Goal: Task Accomplishment & Management: Manage account settings

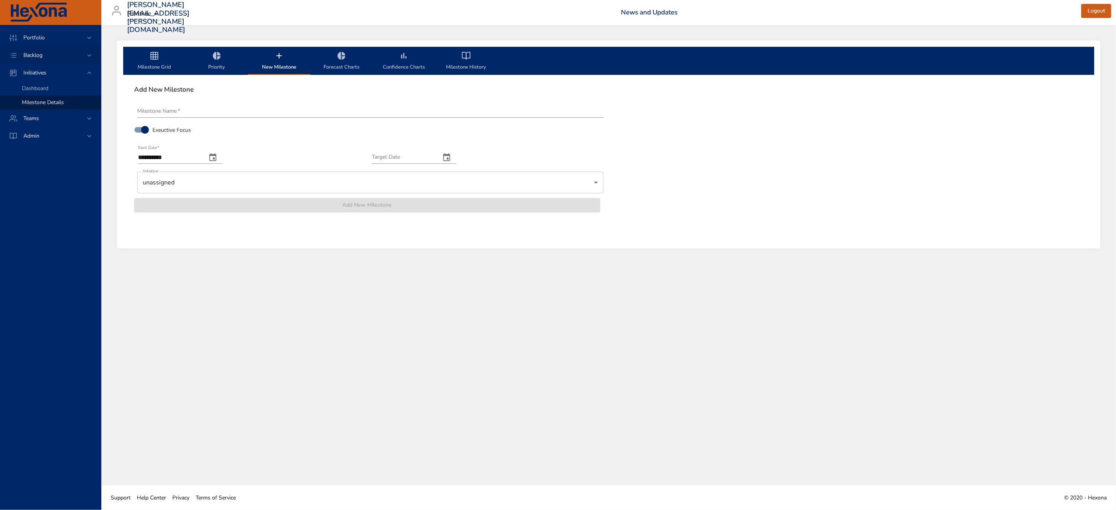
click at [44, 60] on div "Backlog" at bounding box center [50, 55] width 101 height 18
click at [52, 73] on span "Backlog Details" at bounding box center [40, 70] width 37 height 7
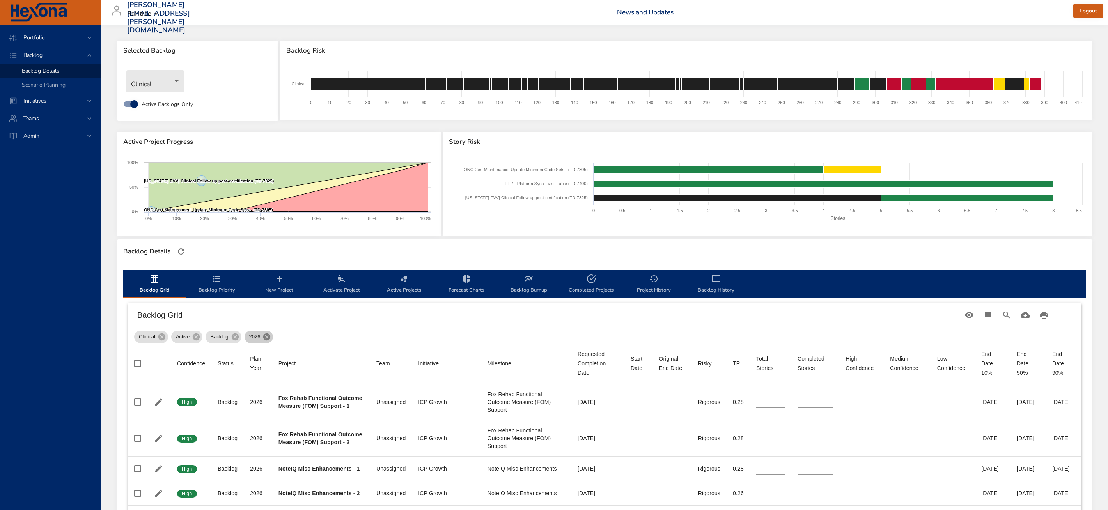
click at [268, 337] on icon at bounding box center [266, 336] width 7 height 7
click at [268, 337] on div "Clinical Active Backlog 2026" at bounding box center [604, 335] width 941 height 16
type input "*"
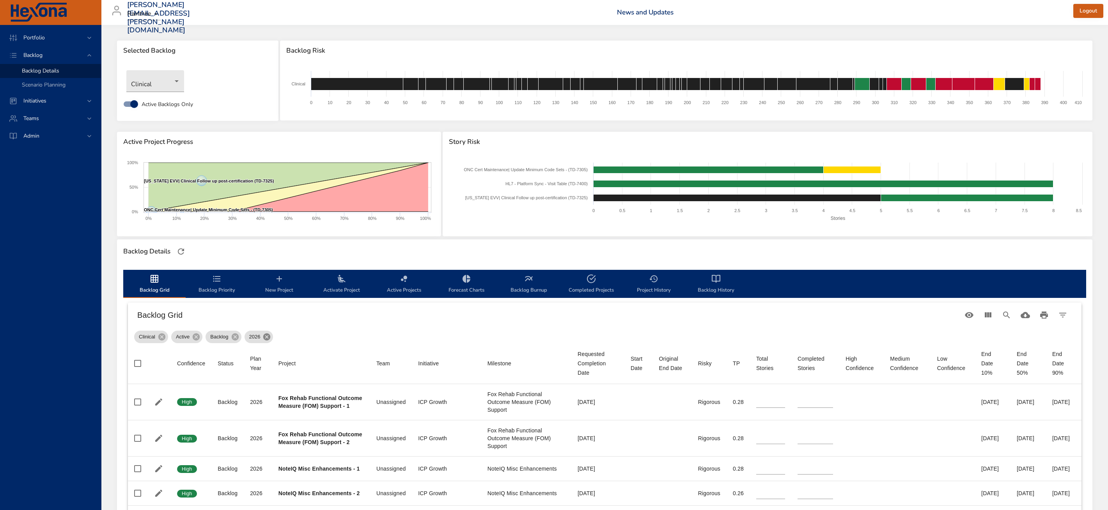
type input "*"
type input "**"
type input "*"
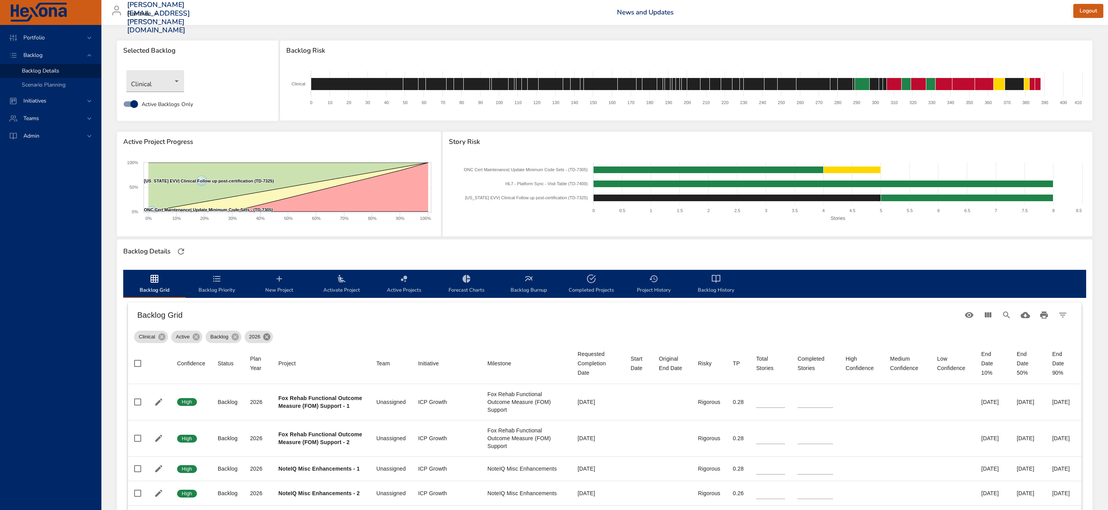
type input "*"
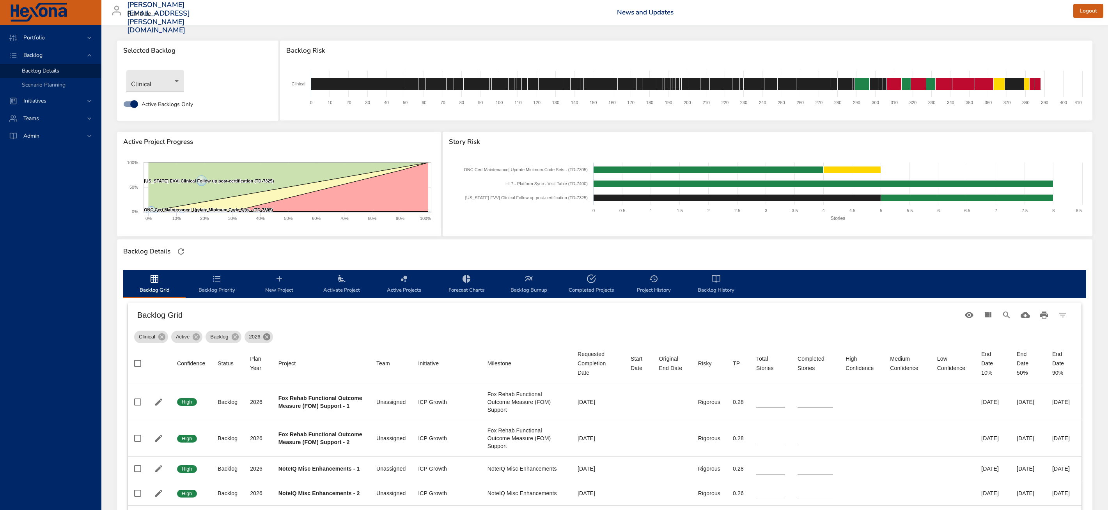
type input "**"
type input "*"
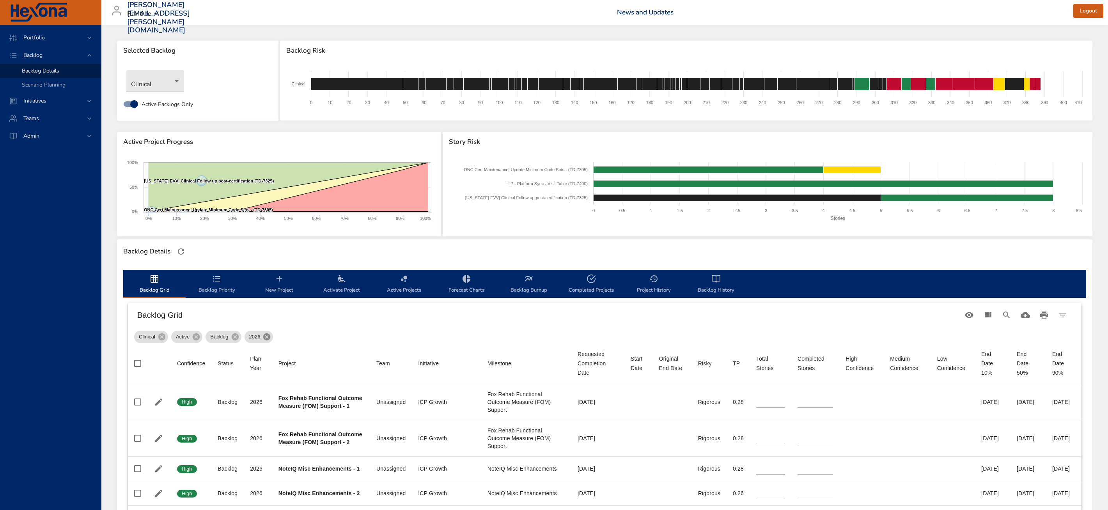
type input "**"
type input "*"
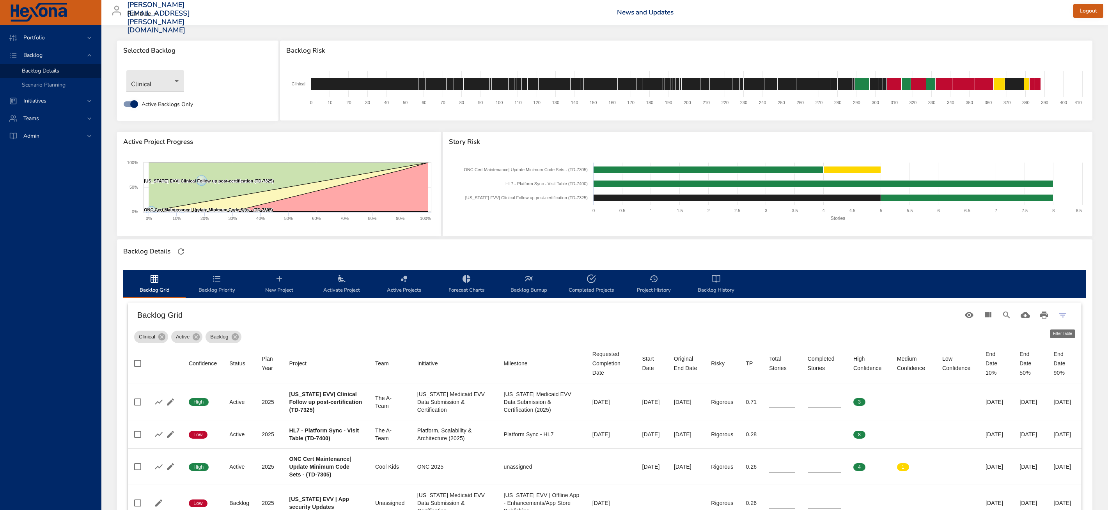
click at [1065, 311] on icon "Filter Table" at bounding box center [1062, 314] width 9 height 9
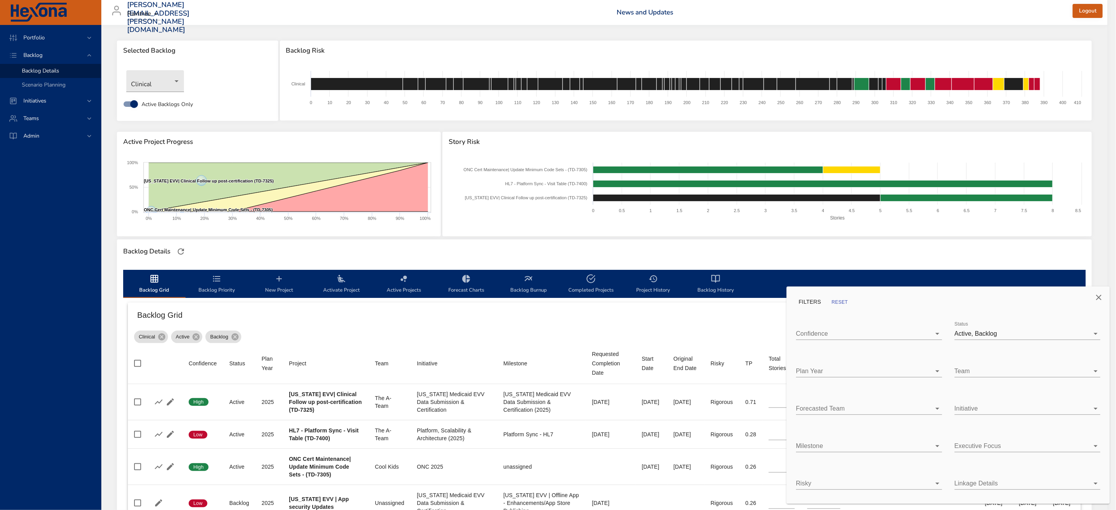
click at [961, 335] on body "Portfolio Backlog Backlog Details Scenario Planning Initiatives Teams [PERSON_N…" at bounding box center [558, 255] width 1116 height 510
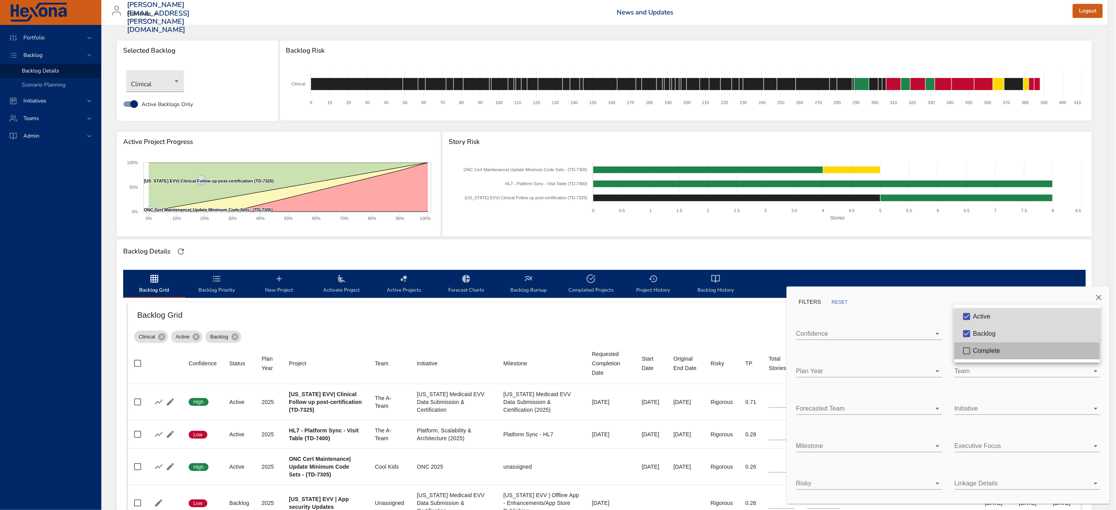
click at [980, 351] on span "Complete" at bounding box center [986, 350] width 27 height 7
type input "*"
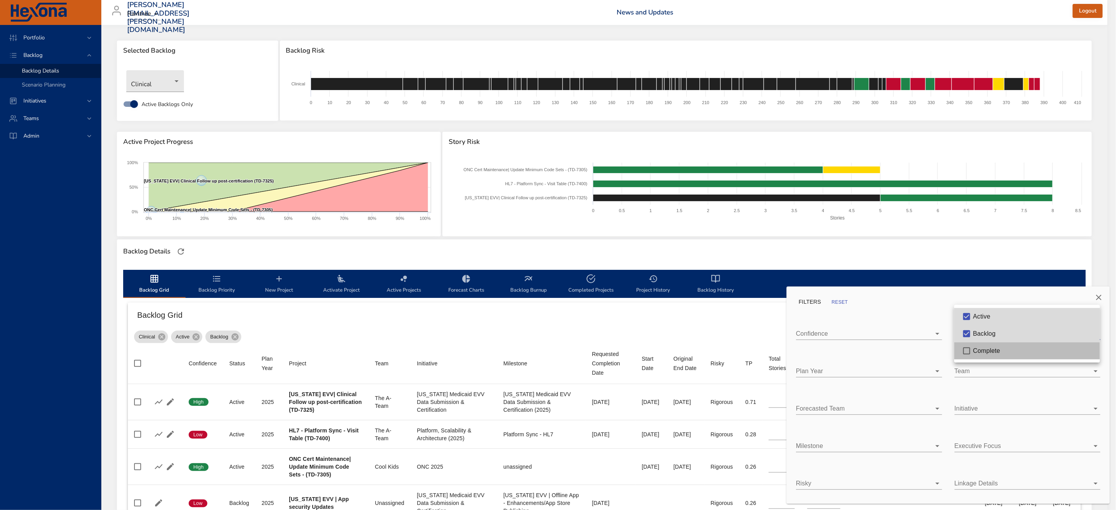
type input "*"
type input "**"
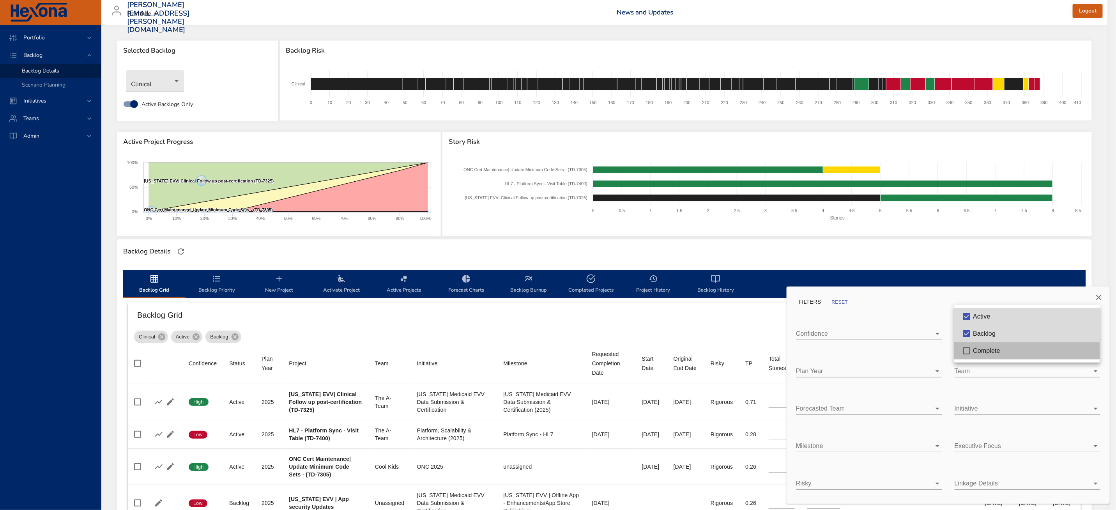
type input "**"
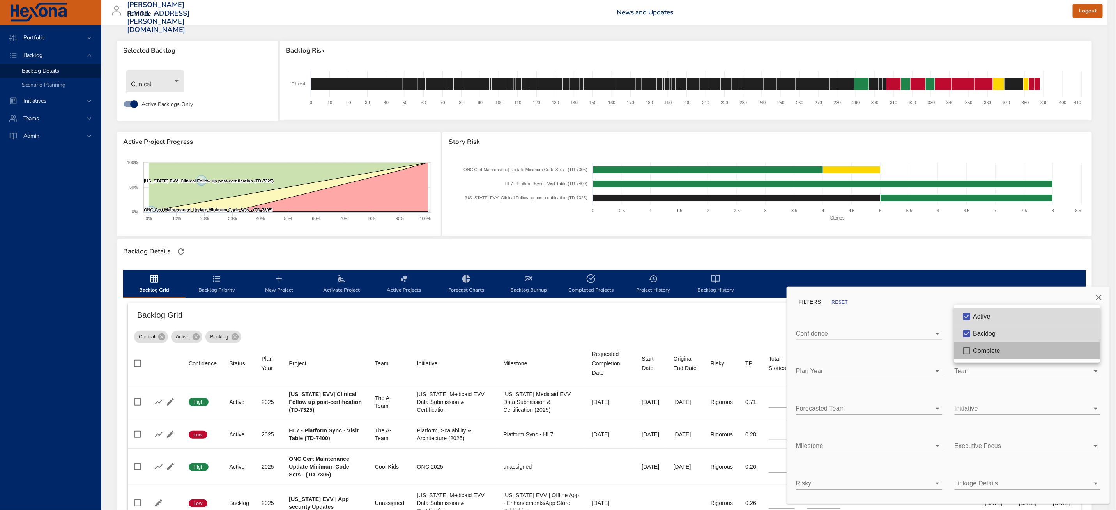
type input "**"
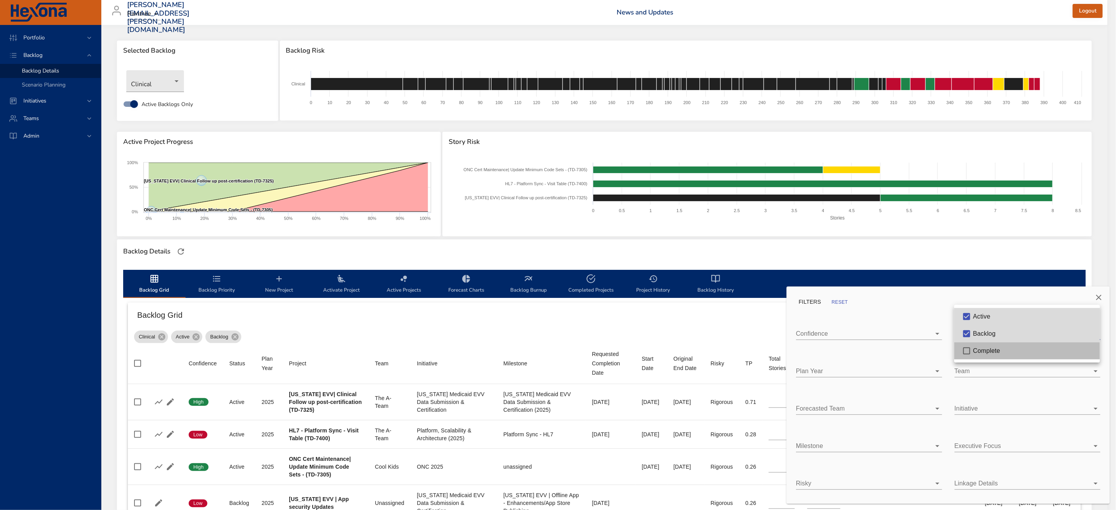
type input "**"
type input "*"
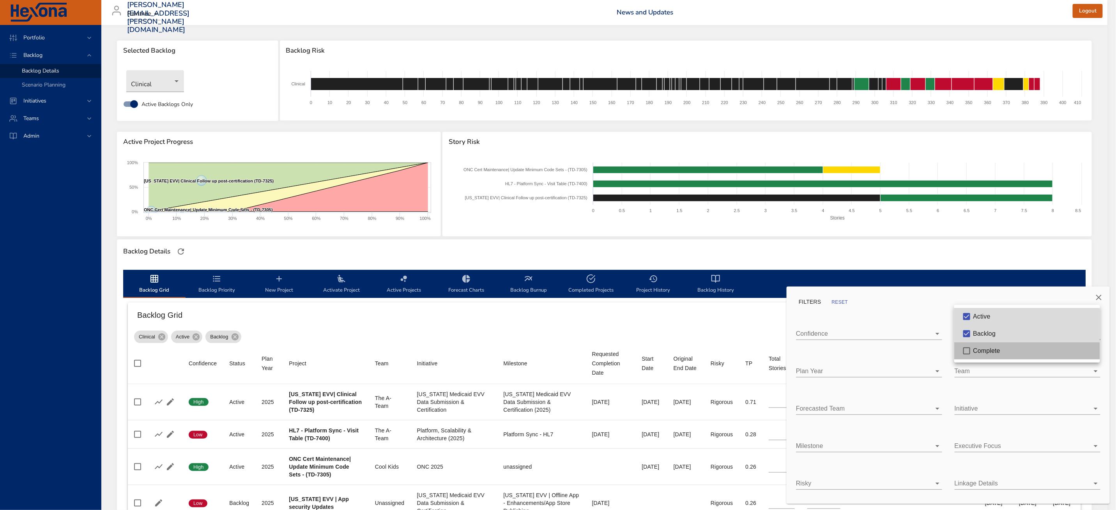
type input "*"
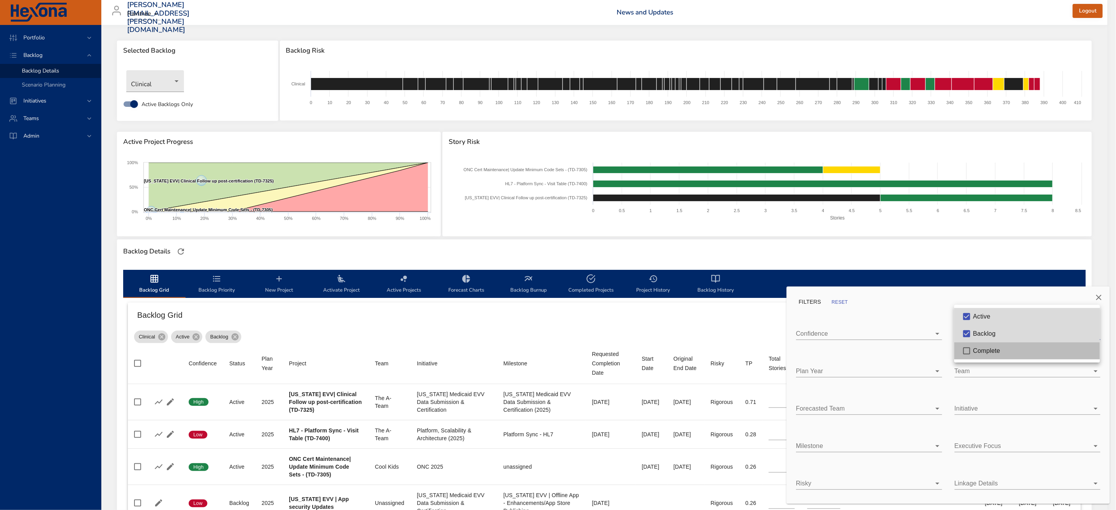
type input "*"
type input "**"
type input "*"
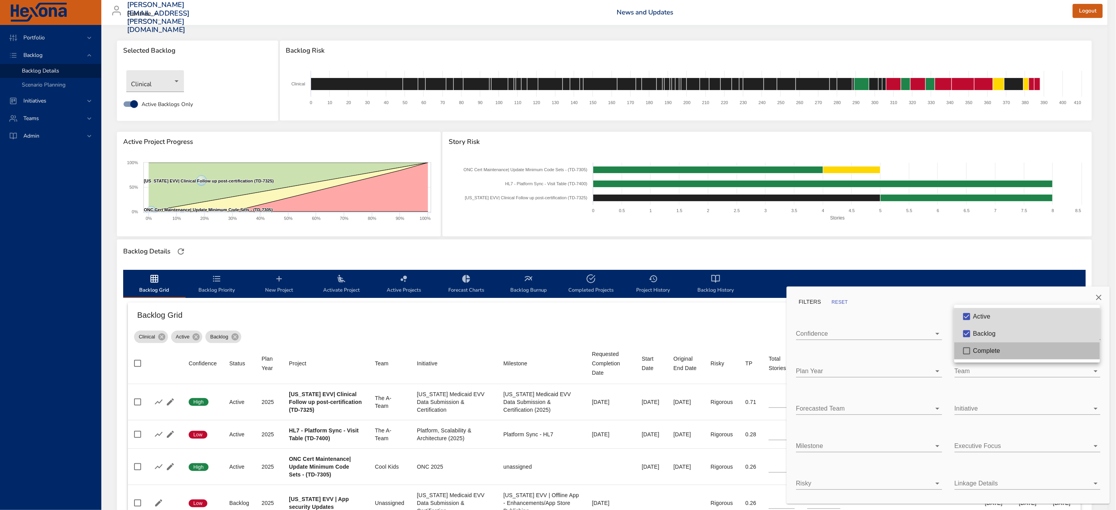
type input "**"
type input "*"
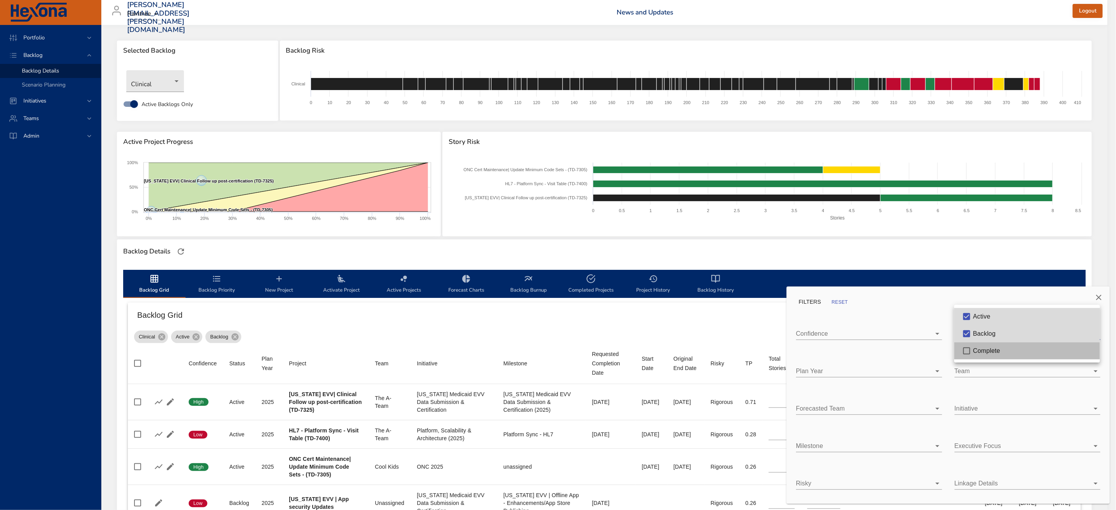
type input "**"
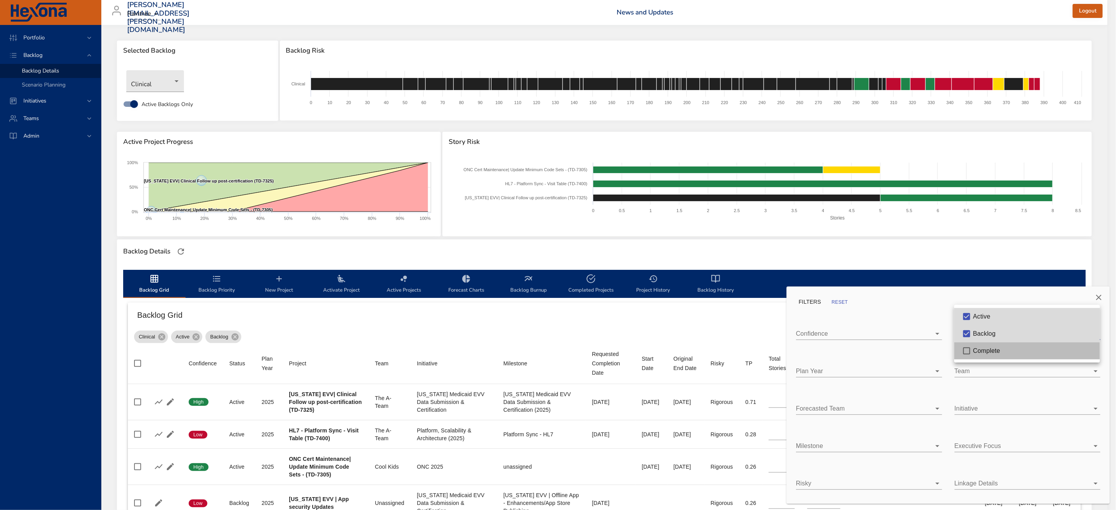
type input "**"
type input "*"
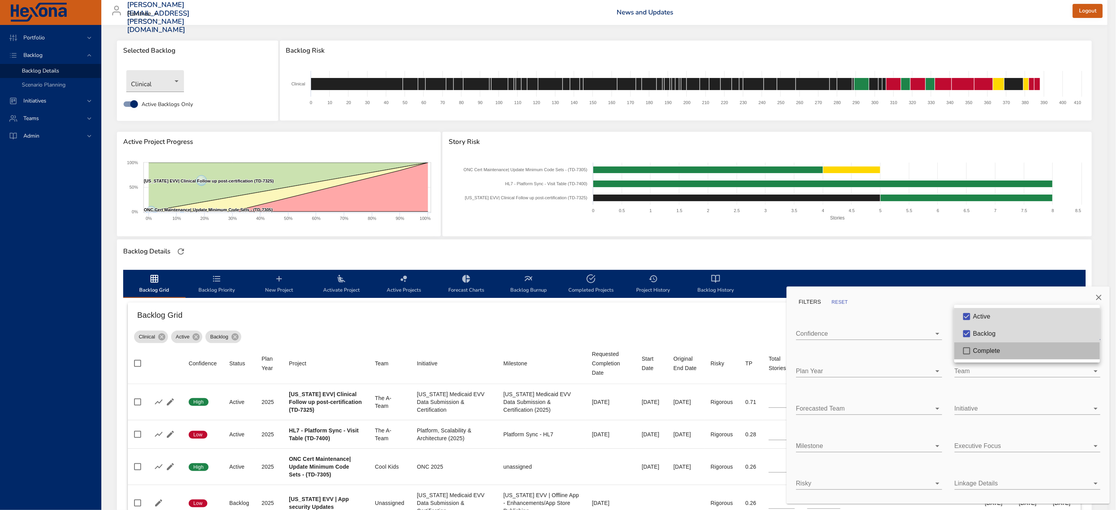
type input "*"
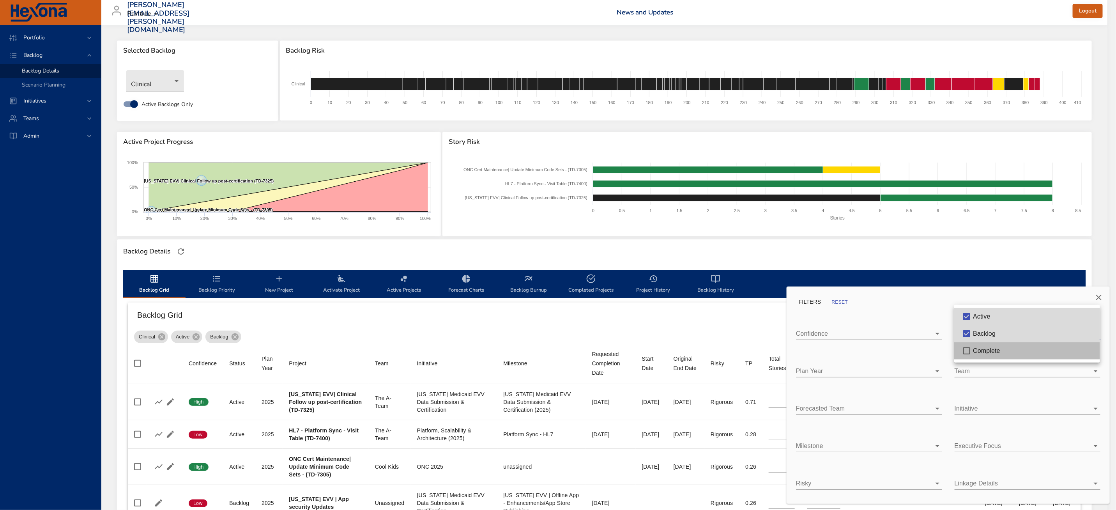
type input "*"
type input "**"
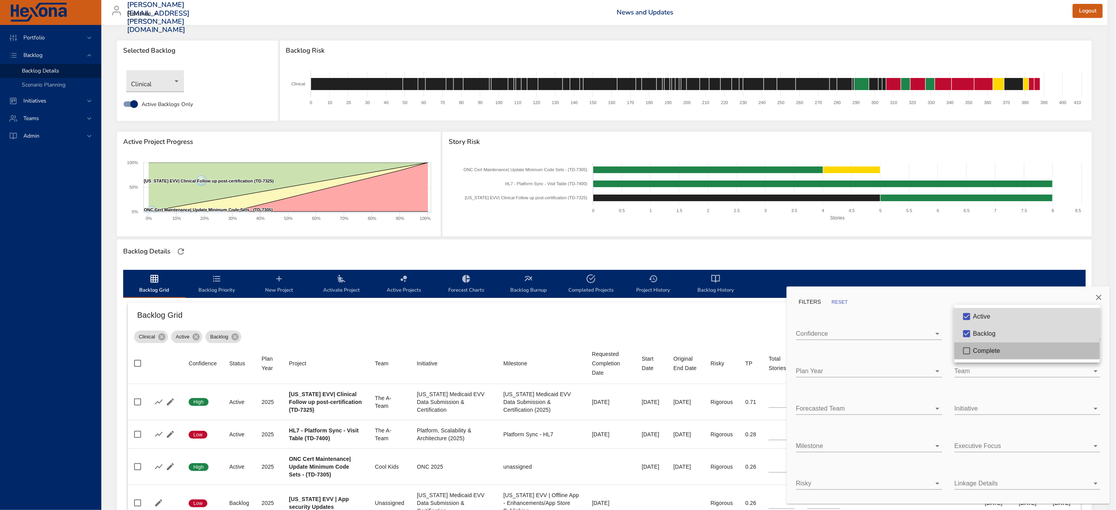
type input "**"
type input "*"
type input "**"
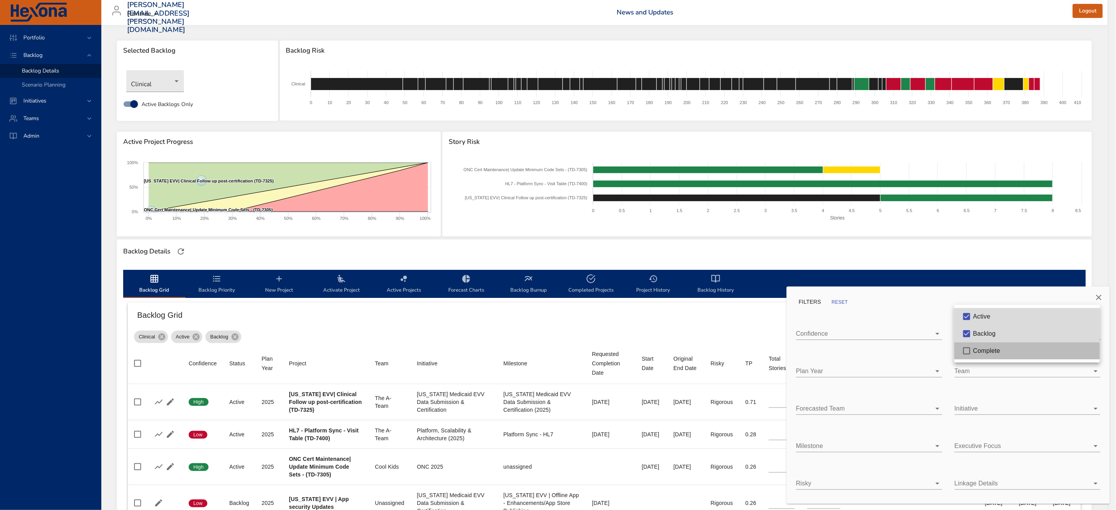
type input "**"
type input "*"
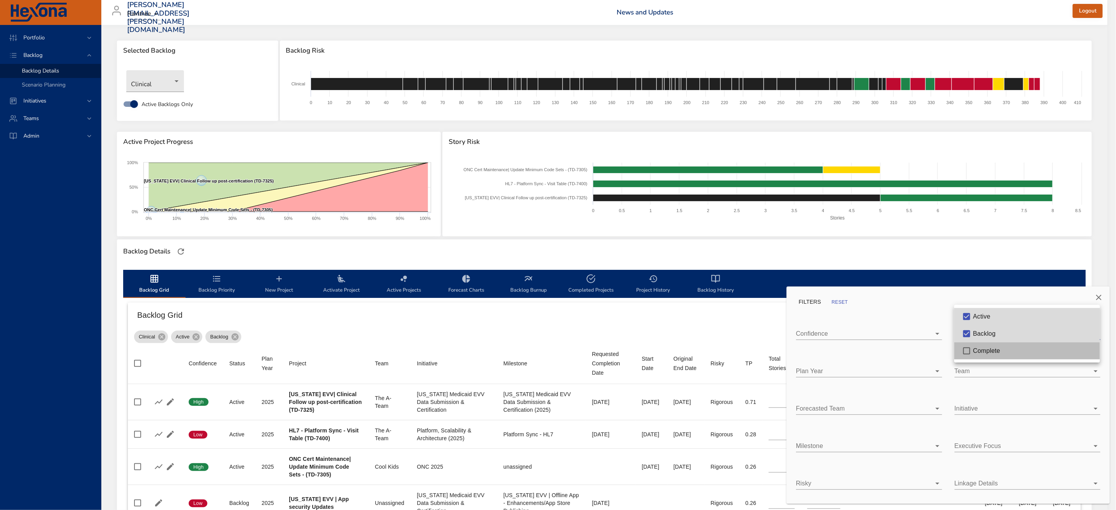
type input "*"
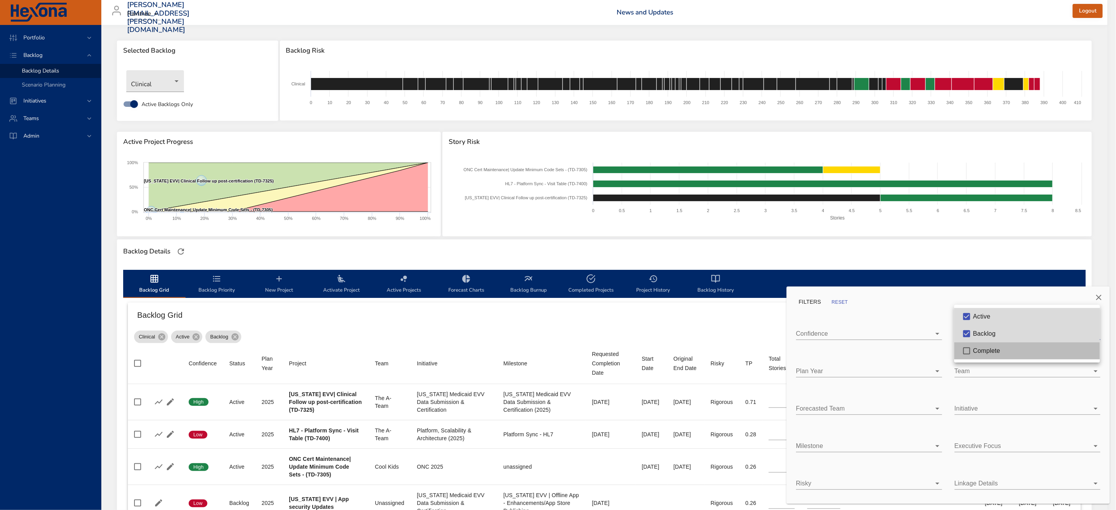
type input "*"
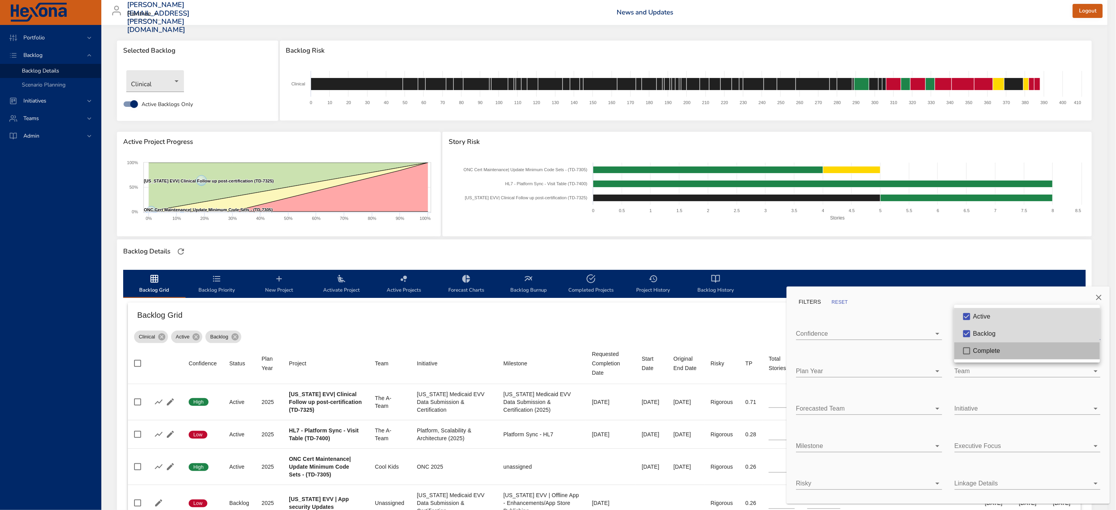
type input "*"
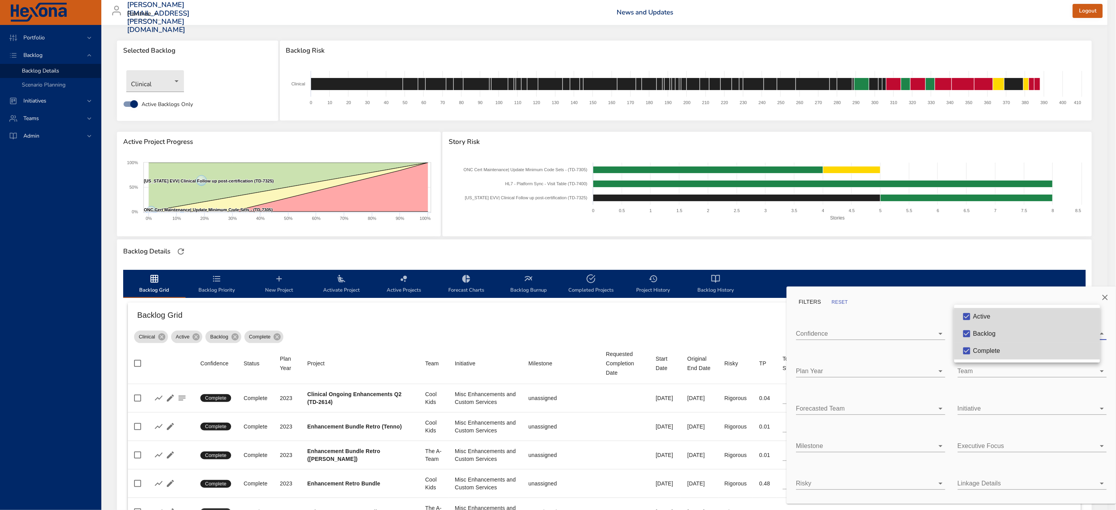
click at [899, 368] on div at bounding box center [558, 255] width 1116 height 510
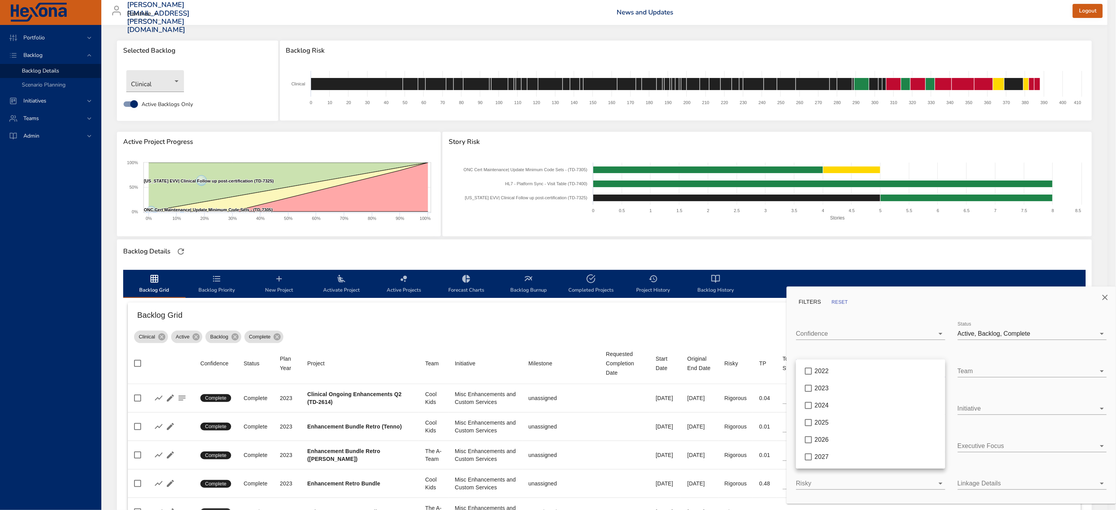
click at [896, 373] on body "Portfolio Backlog Backlog Details Scenario Planning Initiatives Teams [PERSON_N…" at bounding box center [558, 255] width 1116 height 510
click at [853, 425] on div "2025" at bounding box center [877, 422] width 124 height 9
type input "*"
type input "**"
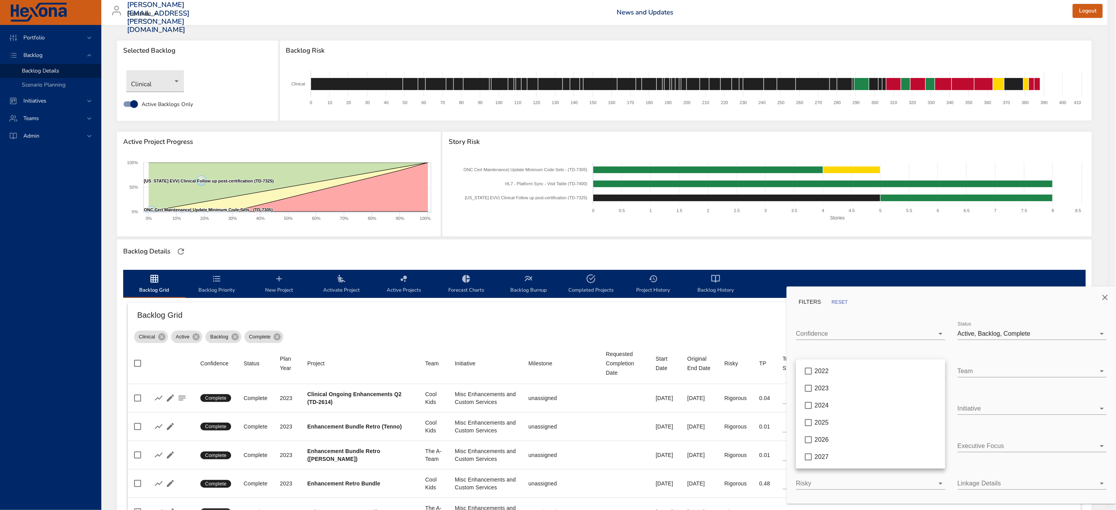
type input "**"
type input "*"
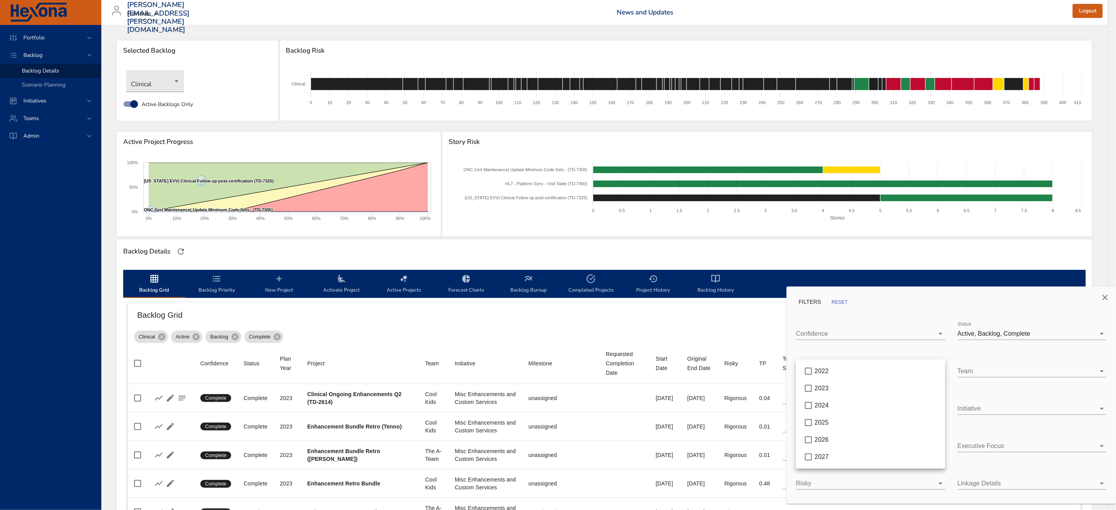
type input "**"
type input "*"
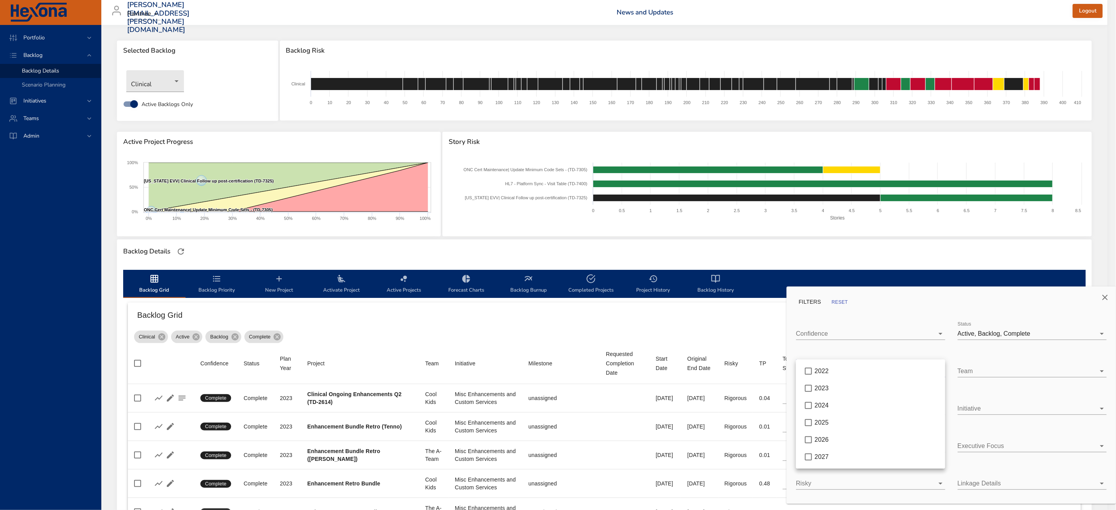
type input "*"
type input "**"
type input "*"
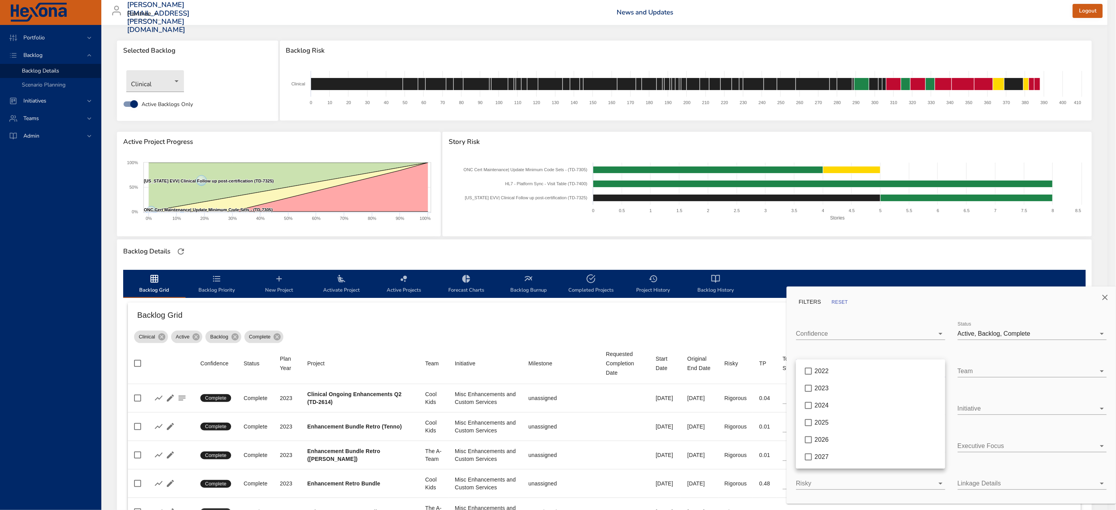
type input "*"
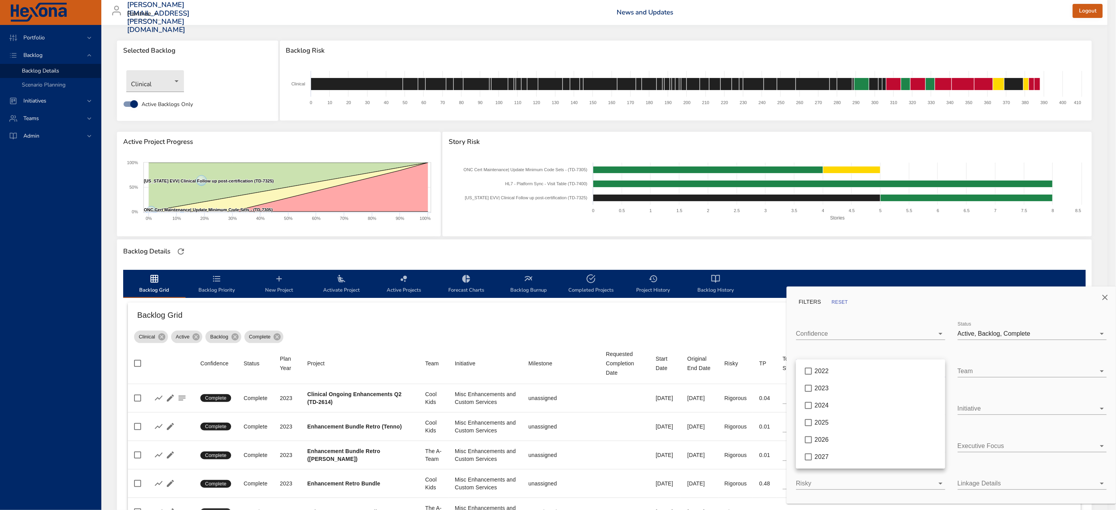
type input "*"
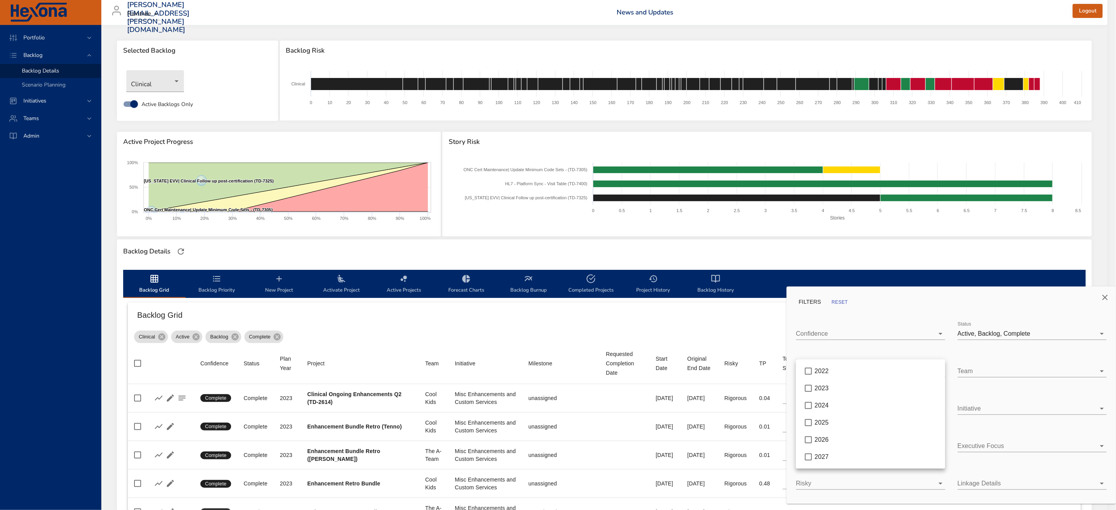
type input "*"
type input "**"
type input "*"
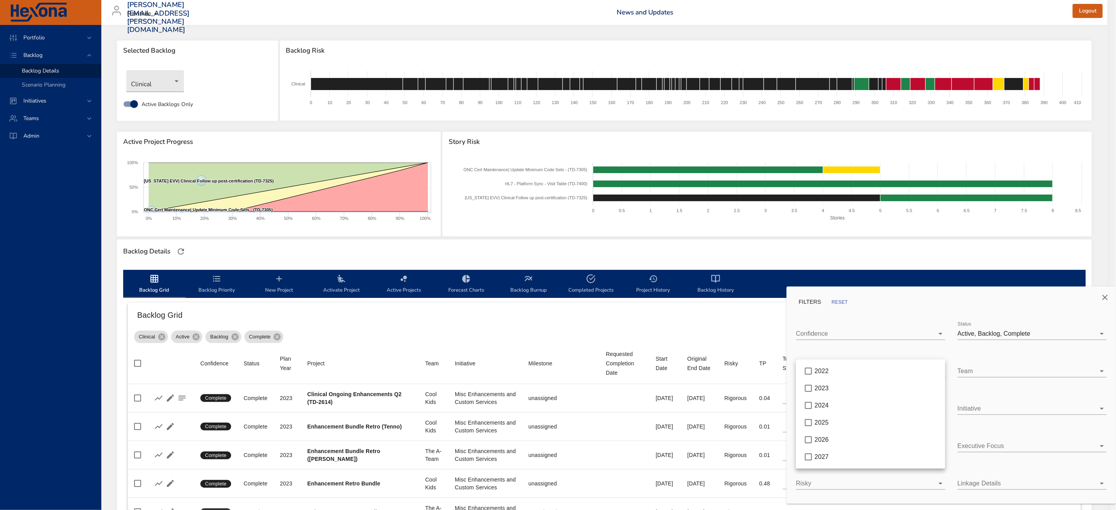
type input "*"
type input "**"
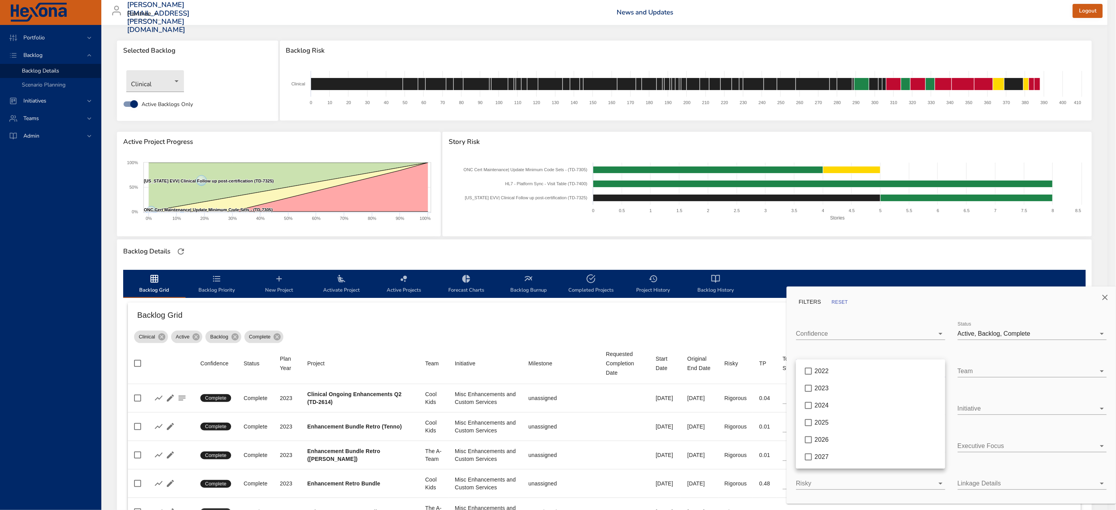
type input "**"
type input "*"
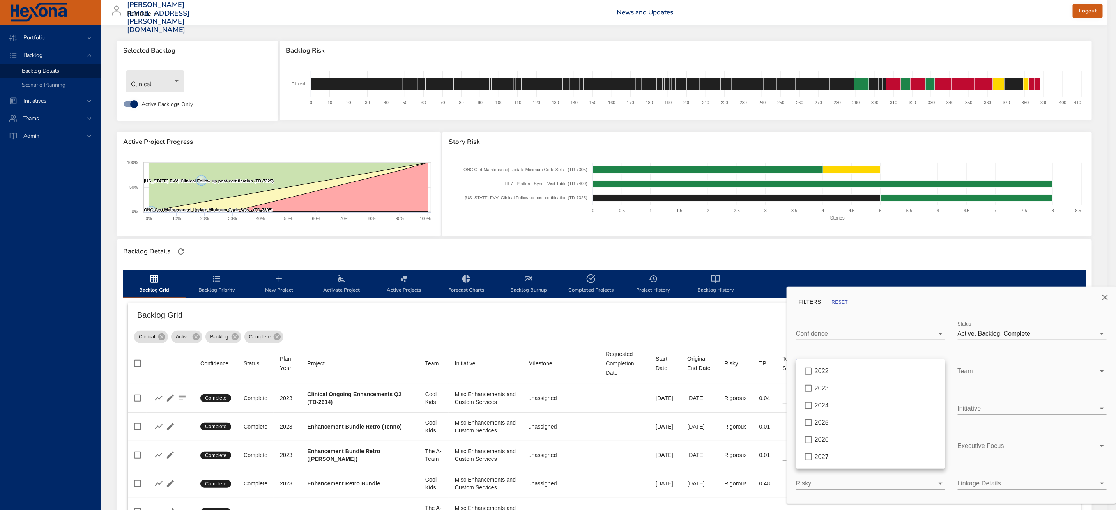
type input "*"
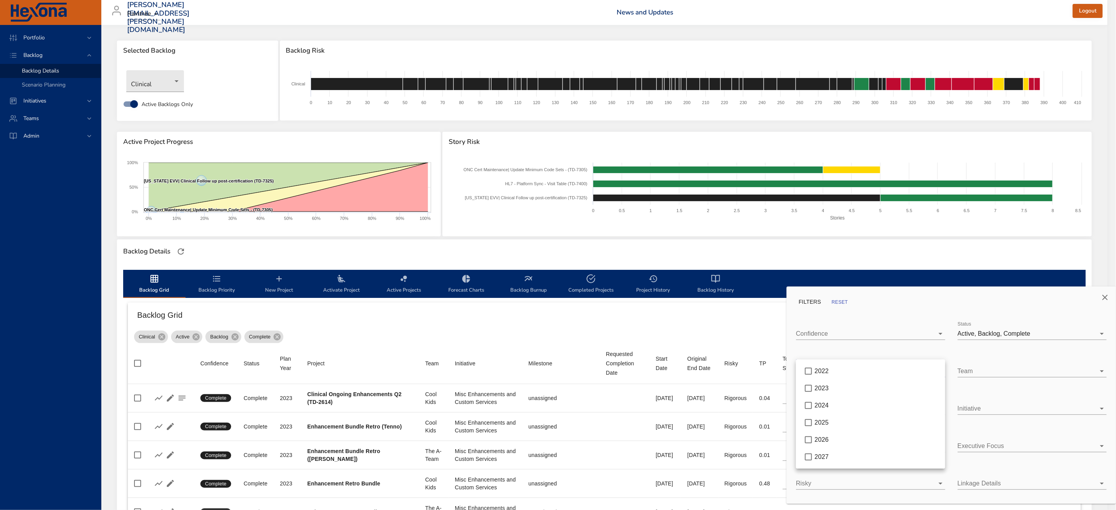
type input "*"
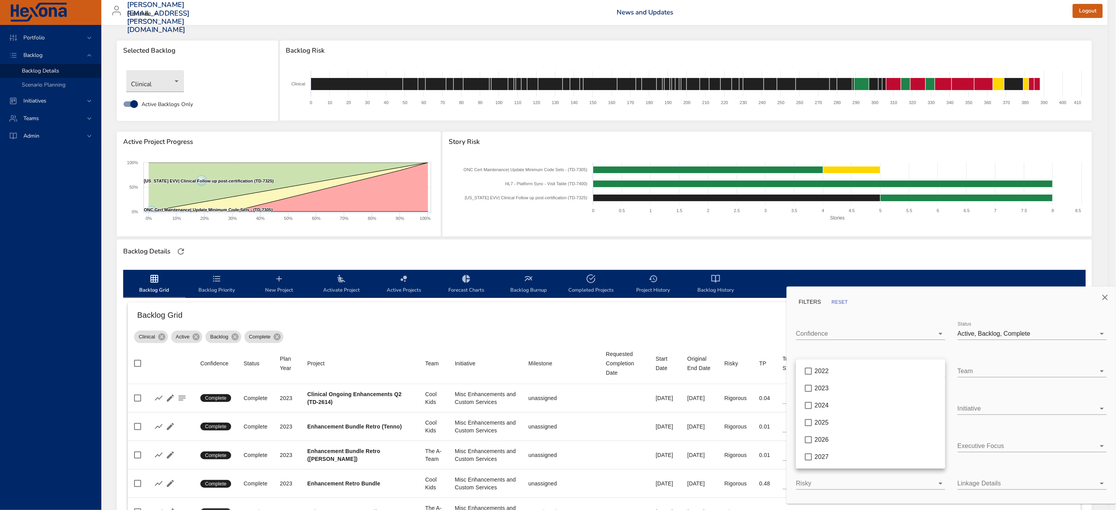
type input "*"
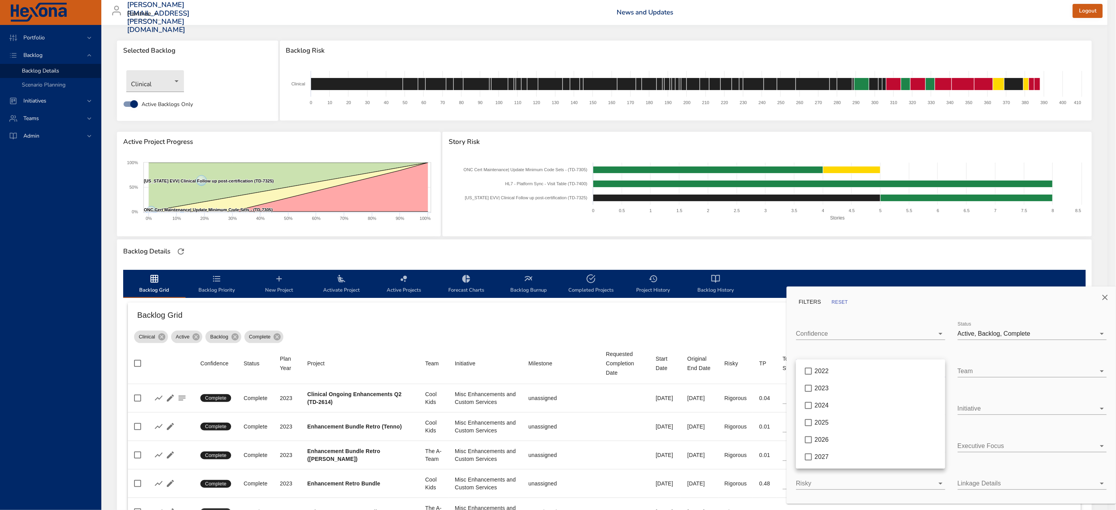
type input "*"
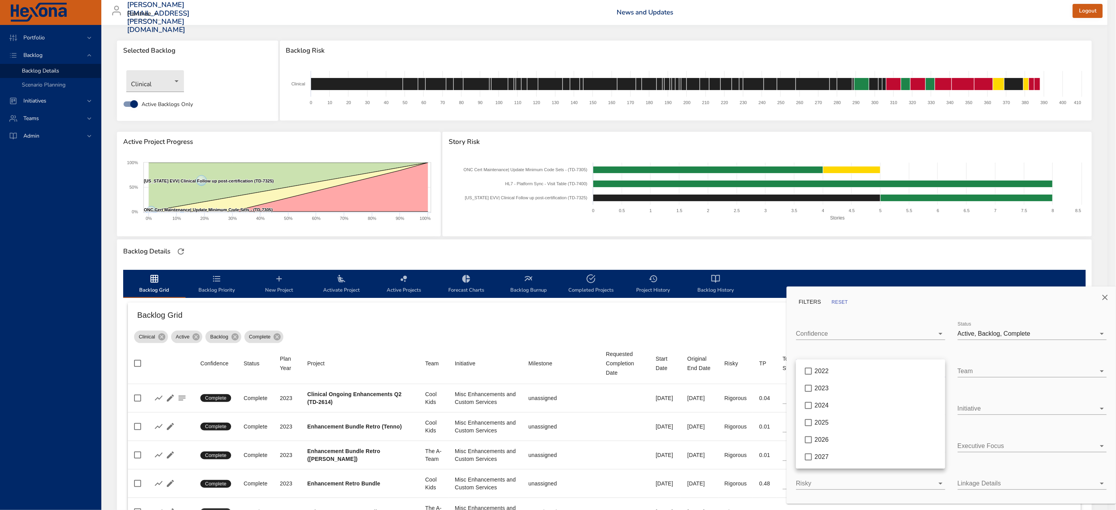
type input "*"
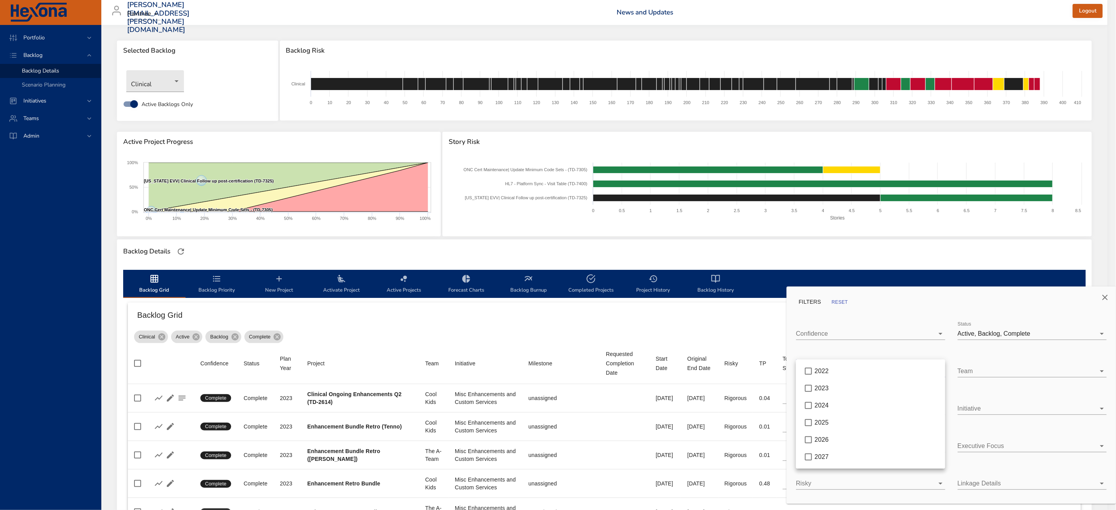
type input "*"
type input "**"
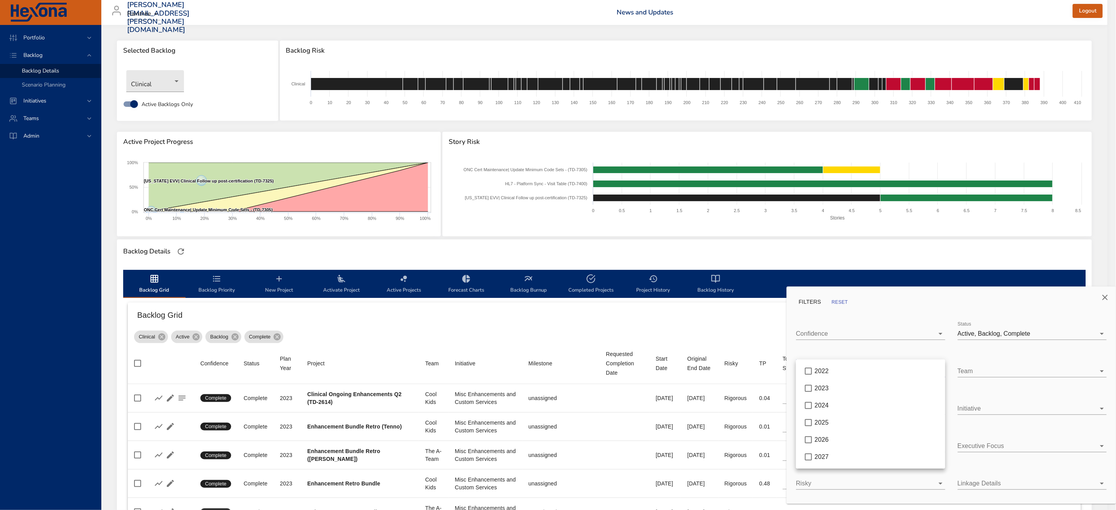
type input "*"
type input "**"
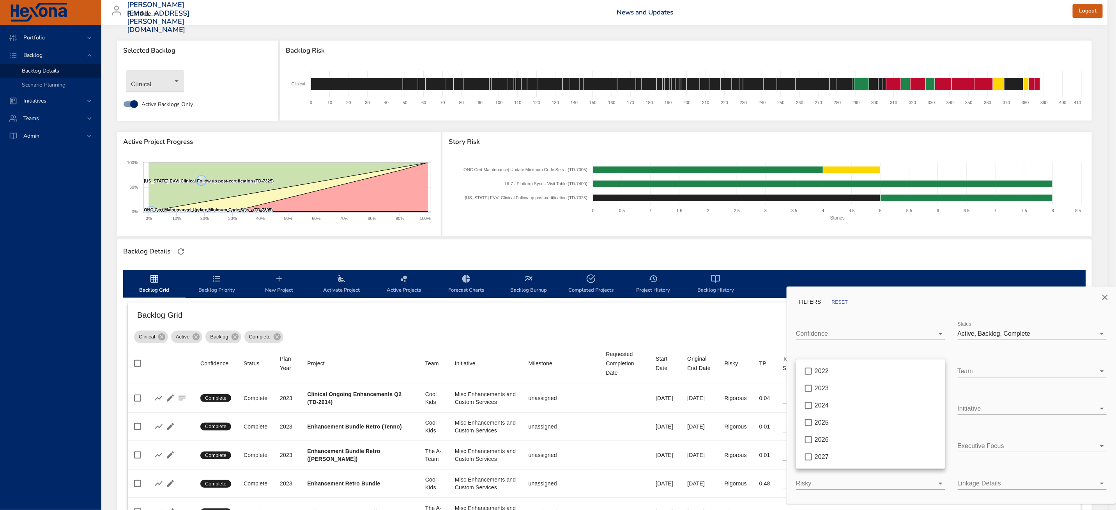
type input "**"
type input "*"
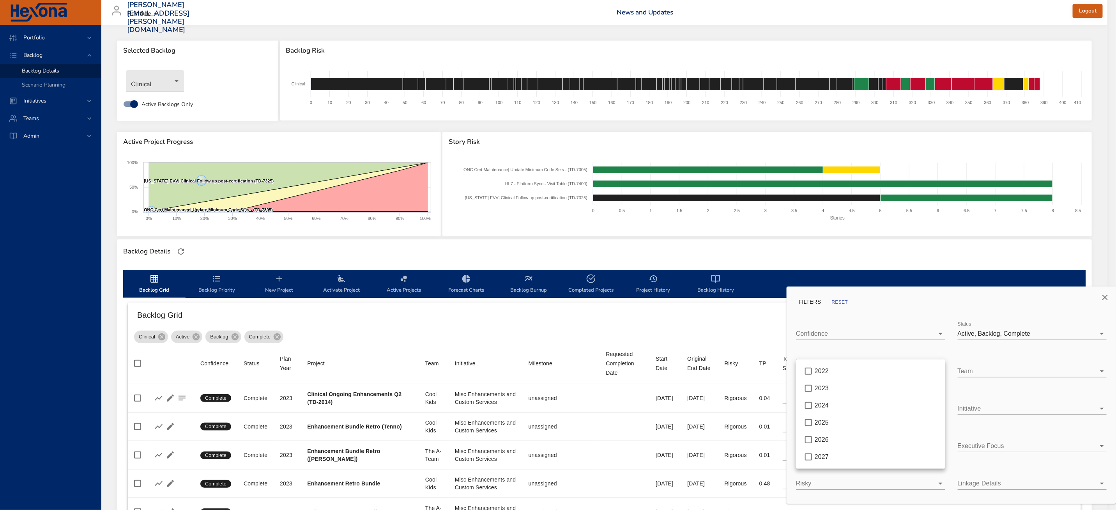
type input "*"
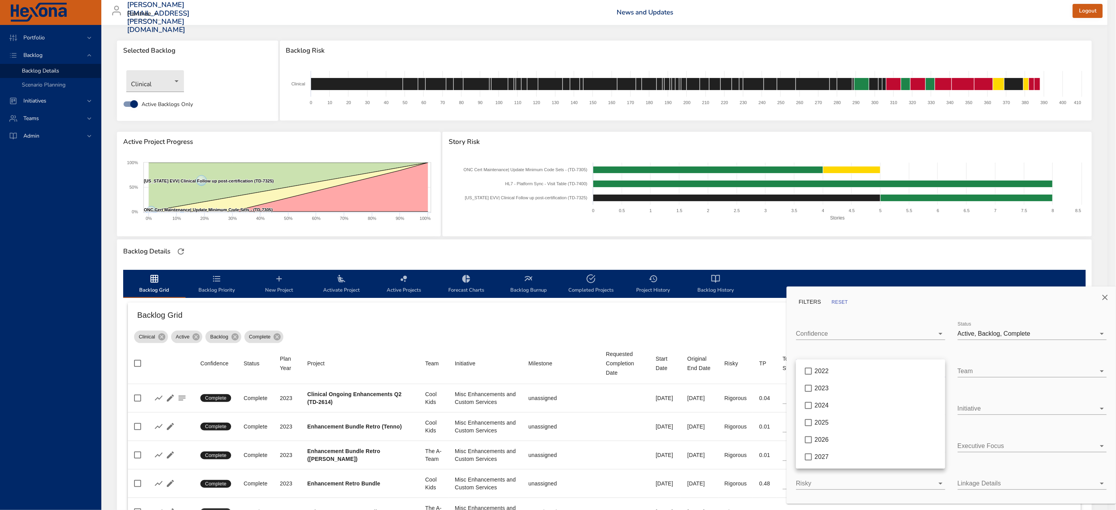
type input "*"
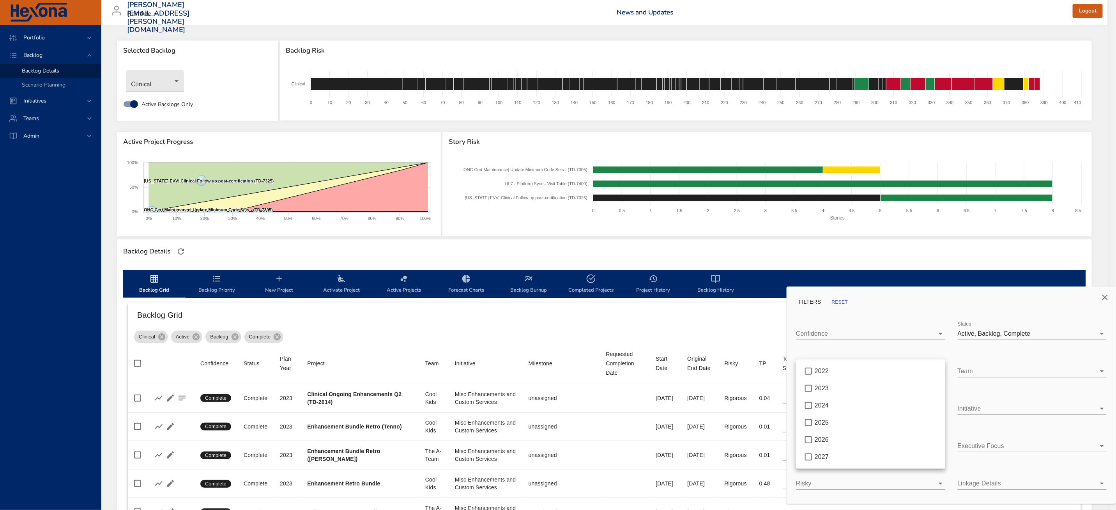
type input "*"
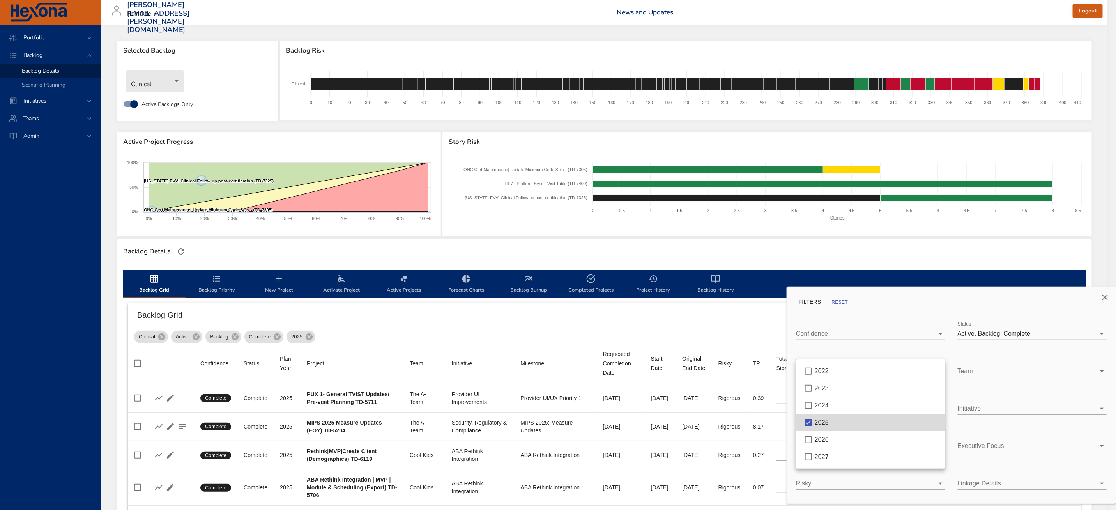
click at [740, 310] on div at bounding box center [558, 255] width 1116 height 510
click at [980, 371] on body "Portfolio Backlog Backlog Details Scenario Planning Initiatives Teams [PERSON_N…" at bounding box center [558, 255] width 1116 height 510
click at [728, 336] on div at bounding box center [558, 255] width 1116 height 510
click at [1111, 294] on button "Close" at bounding box center [1105, 297] width 19 height 19
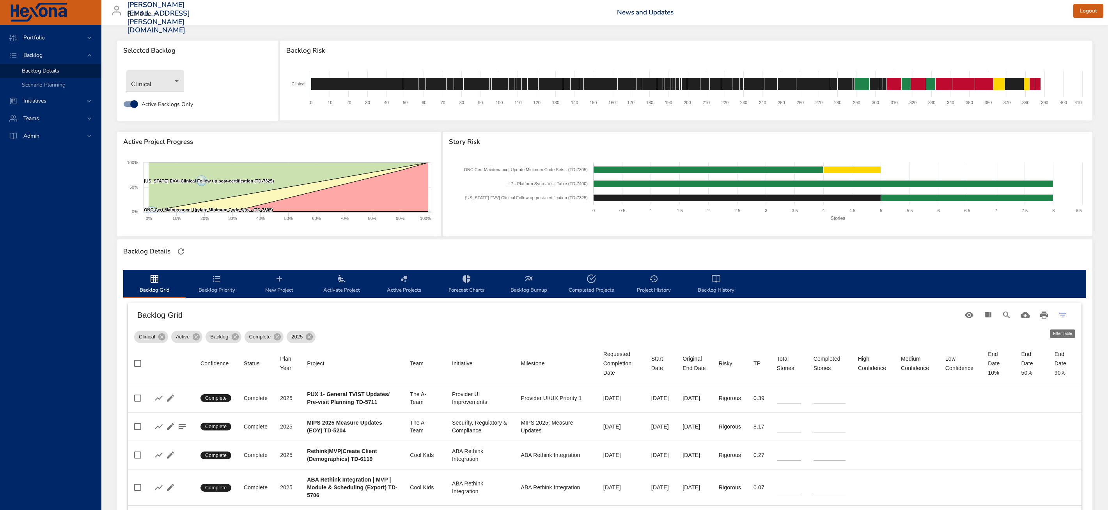
click at [1061, 318] on icon "Filter Table" at bounding box center [1062, 314] width 9 height 9
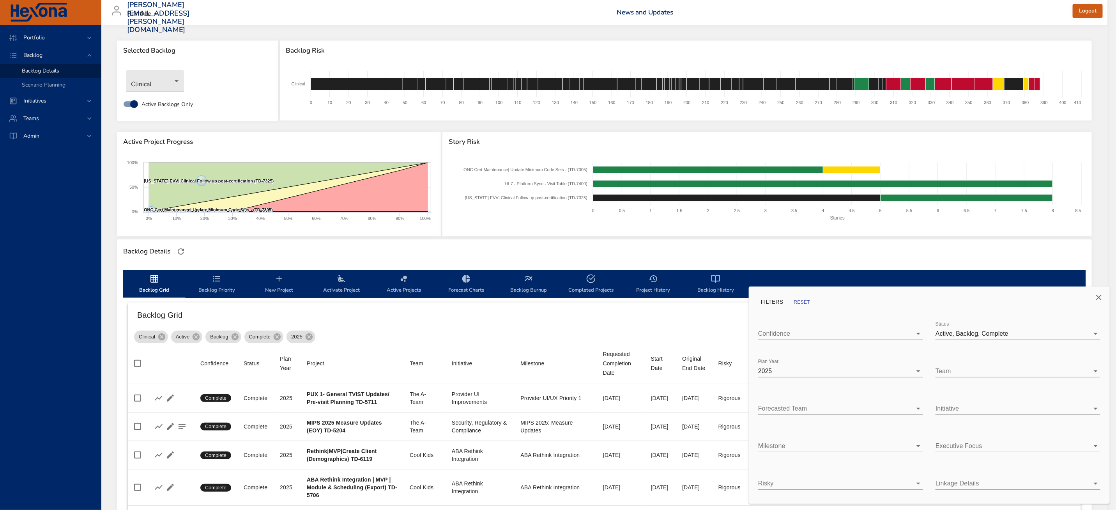
click at [817, 365] on body "Portfolio Backlog Backlog Details Scenario Planning Initiatives Teams Admin zac…" at bounding box center [558, 255] width 1116 height 510
click at [785, 393] on li "2026" at bounding box center [840, 388] width 165 height 17
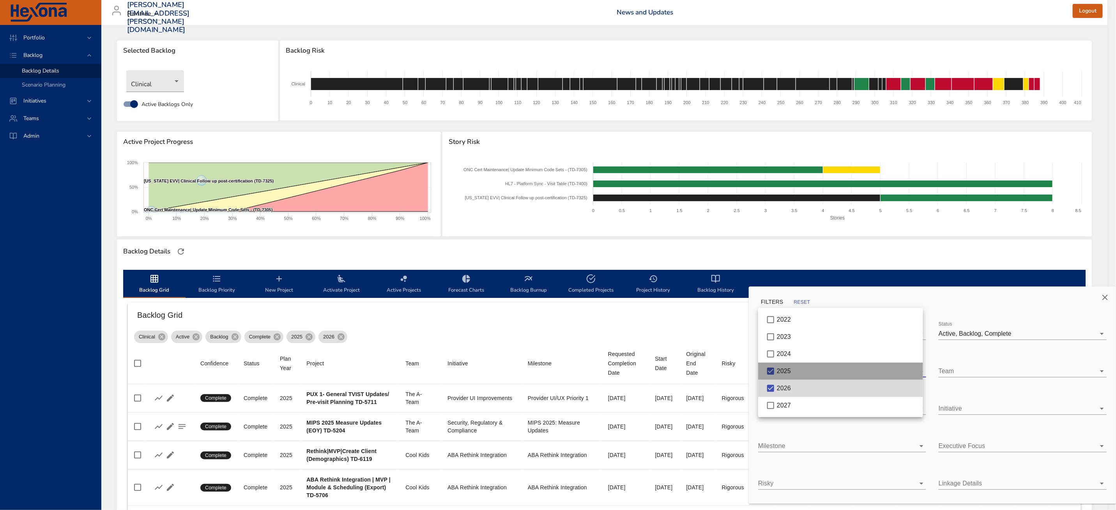
click at [794, 369] on div "2025" at bounding box center [847, 370] width 140 height 9
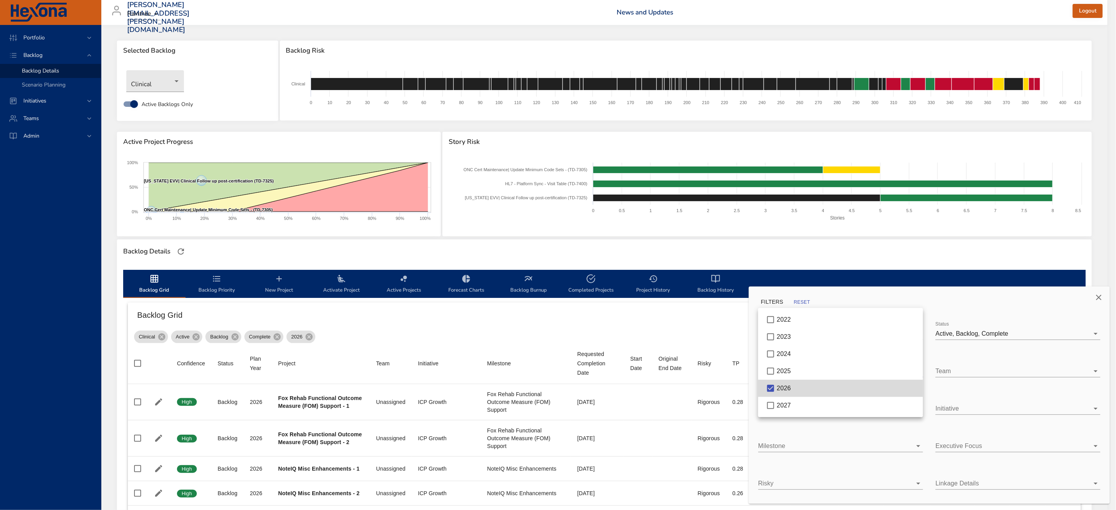
click at [570, 320] on div at bounding box center [558, 255] width 1116 height 510
click at [1095, 295] on icon "Close" at bounding box center [1098, 297] width 9 height 9
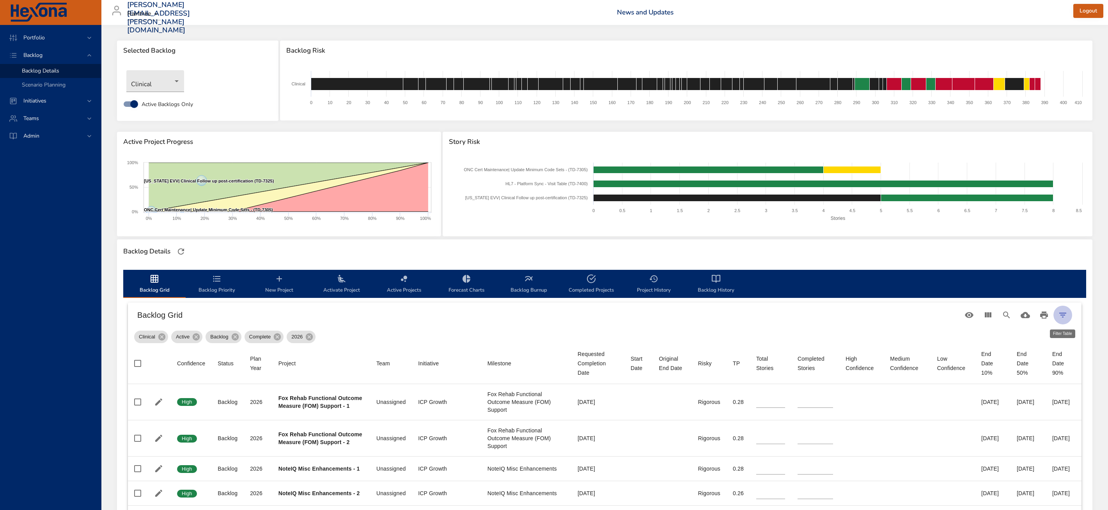
click at [1060, 311] on icon "Filter Table" at bounding box center [1062, 314] width 9 height 9
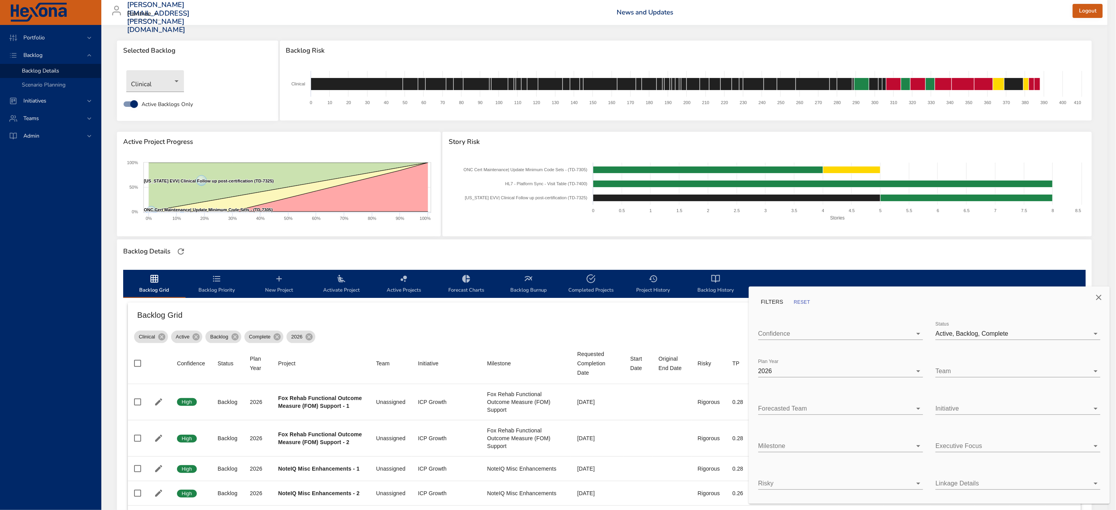
click at [863, 366] on body "Portfolio Backlog Backlog Details Scenario Planning Initiatives Teams Admin zac…" at bounding box center [558, 255] width 1116 height 510
click at [810, 349] on div "2025" at bounding box center [847, 353] width 140 height 9
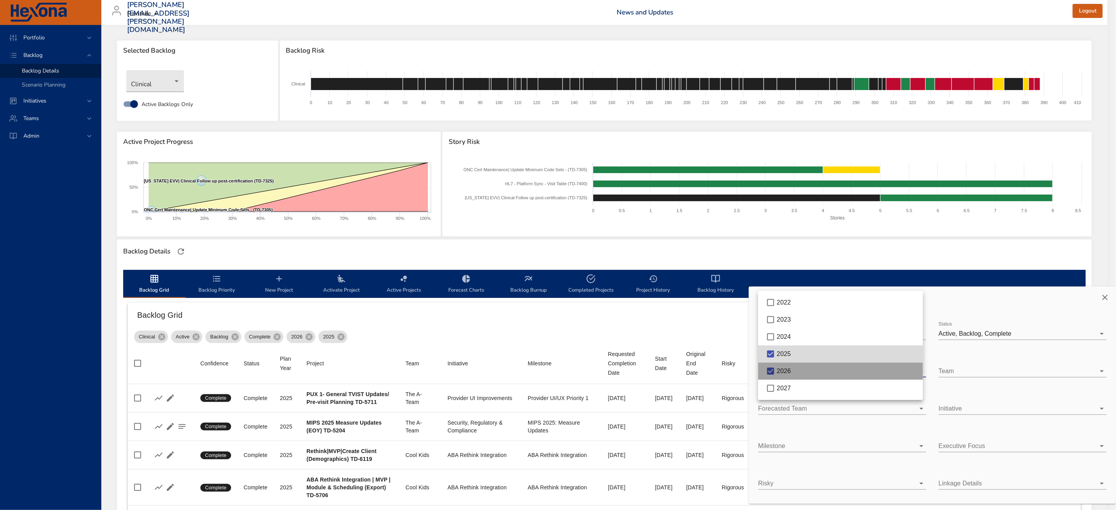
click at [790, 373] on span "2026" at bounding box center [784, 371] width 14 height 7
click at [544, 336] on div at bounding box center [558, 255] width 1116 height 510
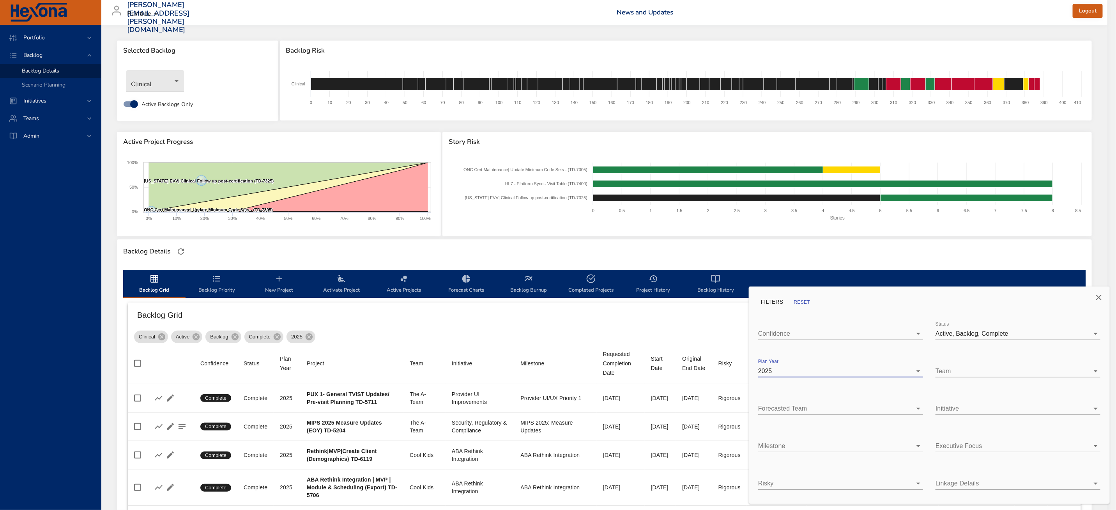
click at [157, 439] on div at bounding box center [558, 255] width 1116 height 510
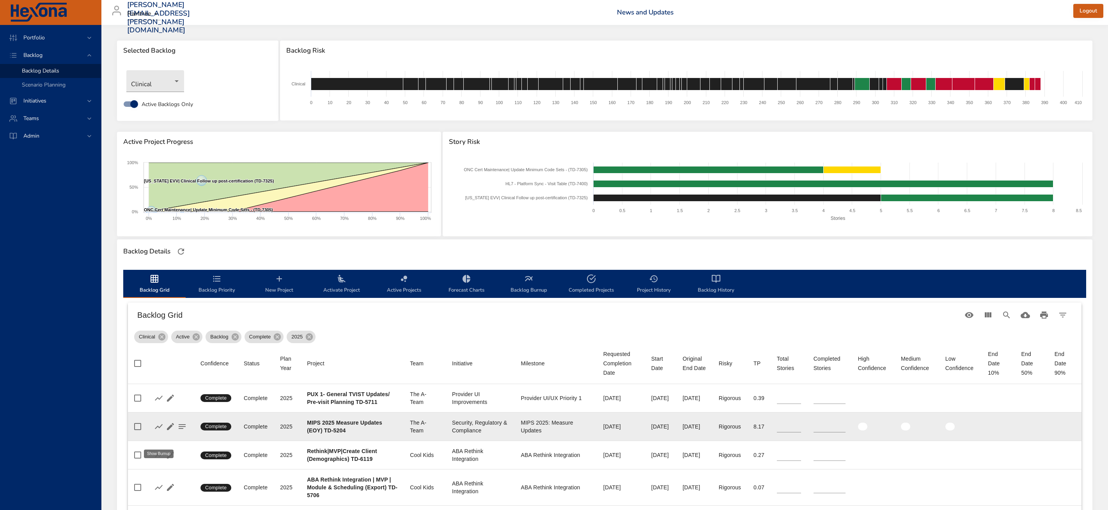
click at [154, 431] on icon "button" at bounding box center [158, 426] width 9 height 9
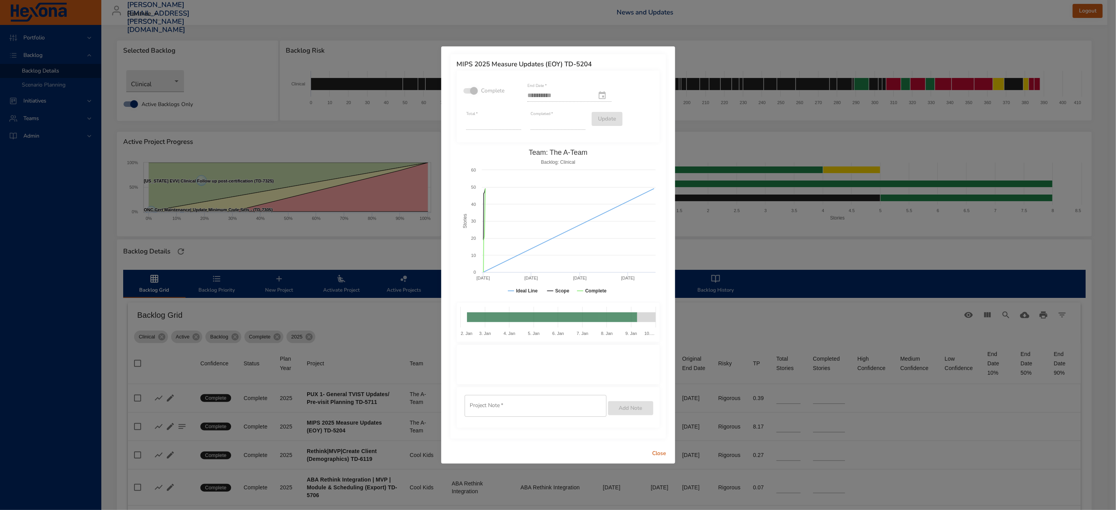
click at [655, 449] on span "Close" at bounding box center [659, 454] width 19 height 10
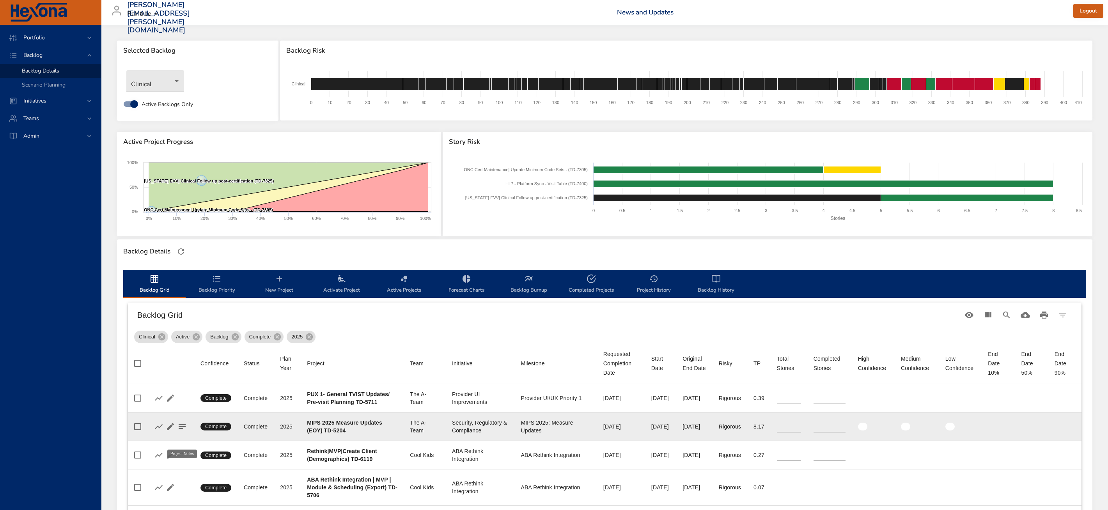
click at [180, 429] on icon "button" at bounding box center [182, 426] width 7 height 5
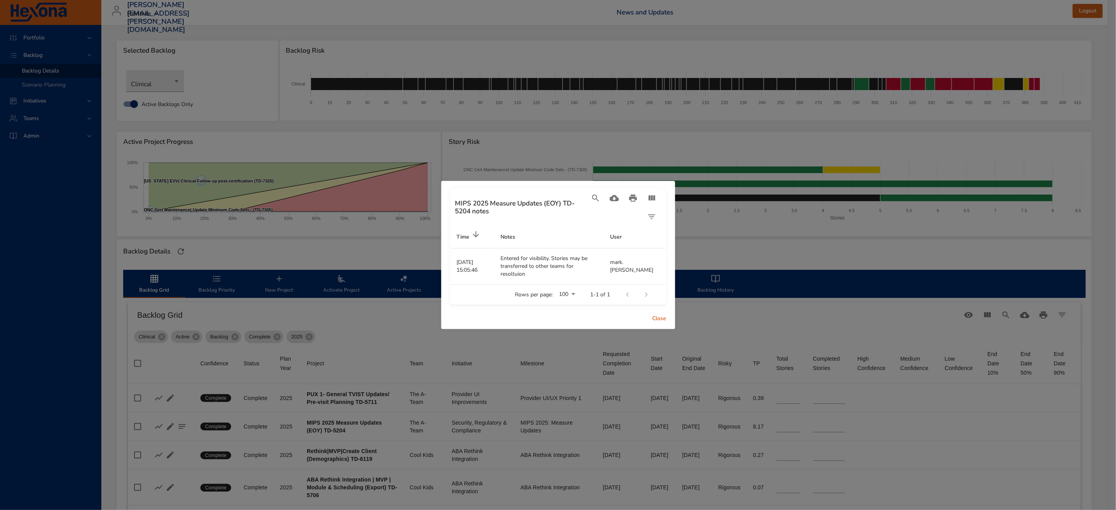
click at [658, 314] on span "Close" at bounding box center [659, 319] width 19 height 10
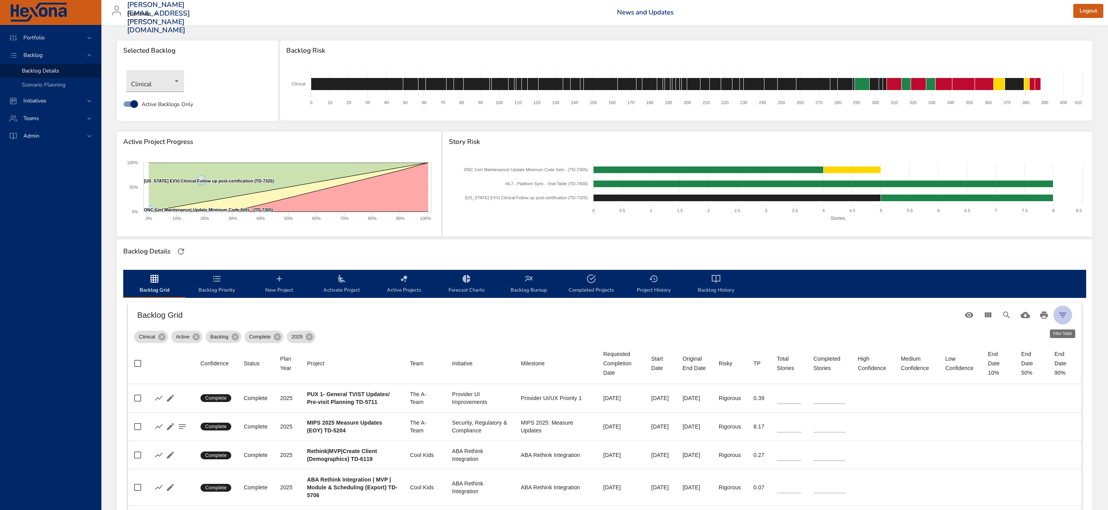
click at [1062, 311] on icon "Filter Table" at bounding box center [1062, 314] width 9 height 9
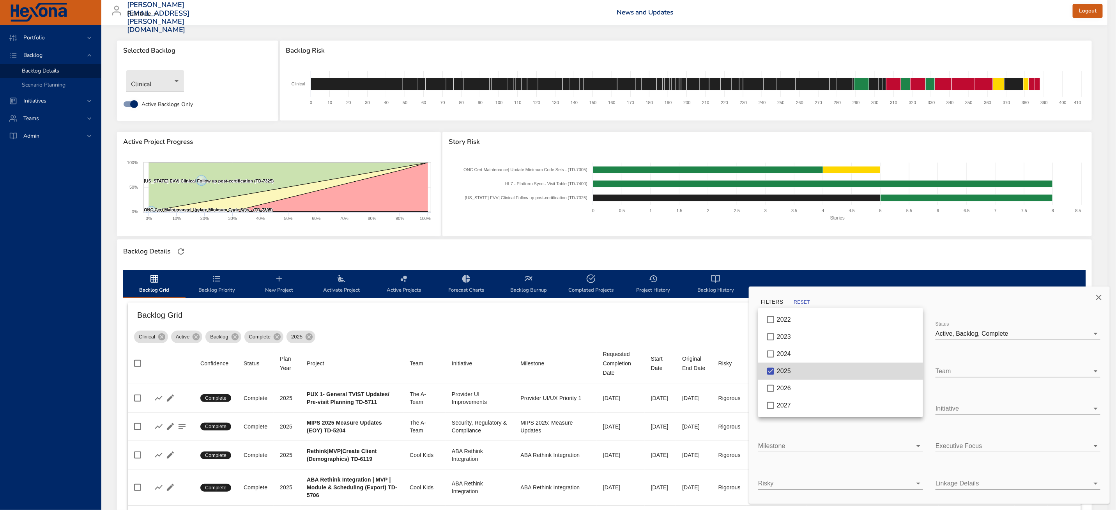
click at [875, 371] on body "Portfolio Backlog Backlog Details Scenario Planning Initiatives Teams [PERSON_N…" at bounding box center [558, 255] width 1116 height 510
click at [833, 386] on div "2026" at bounding box center [847, 388] width 140 height 9
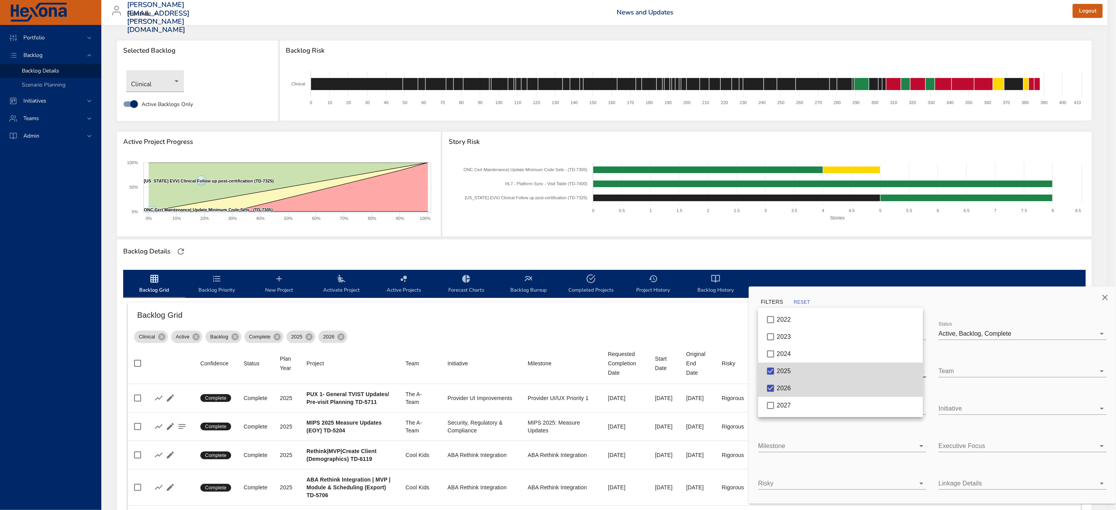
click at [843, 367] on div "2025" at bounding box center [847, 370] width 140 height 9
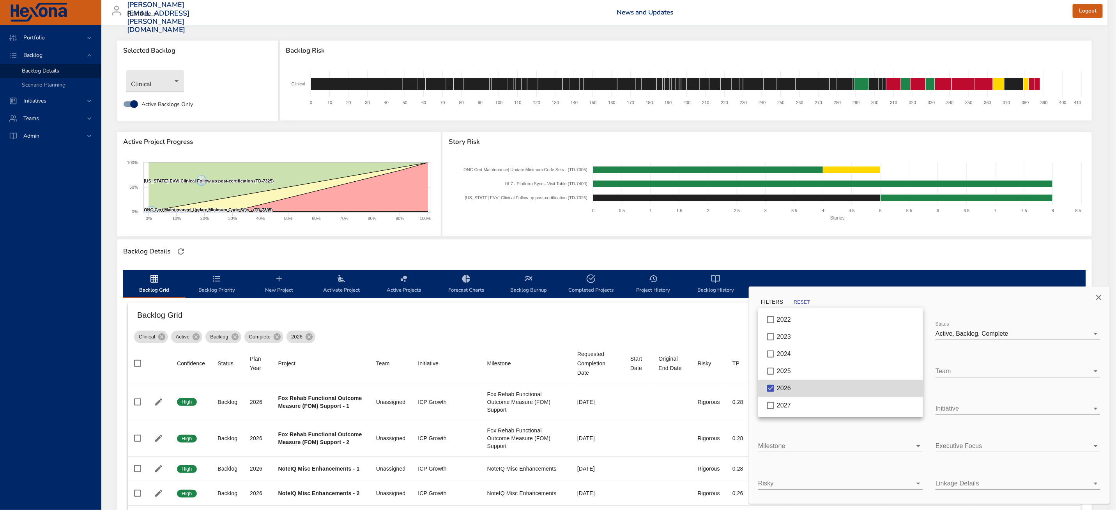
click at [1093, 244] on div at bounding box center [558, 255] width 1116 height 510
click at [1095, 298] on icon "Close" at bounding box center [1098, 297] width 9 height 9
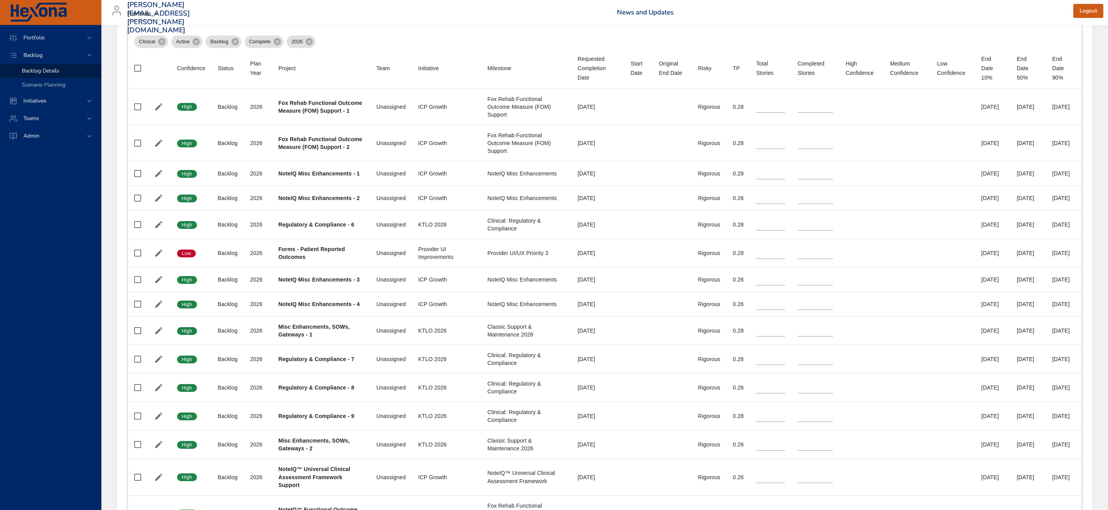
scroll to position [68, 0]
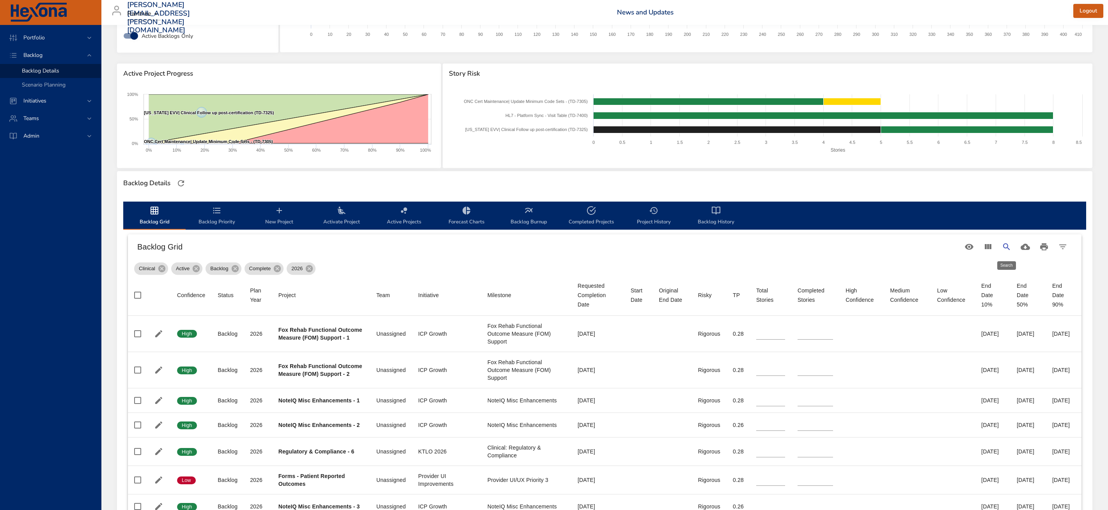
click at [1008, 245] on icon "Search" at bounding box center [1005, 246] width 9 height 9
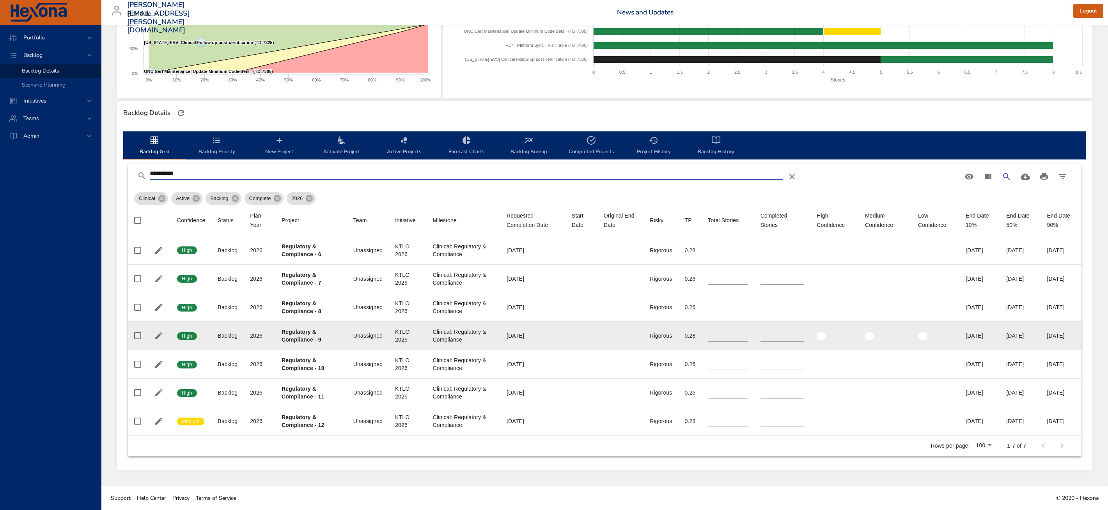
scroll to position [140, 0]
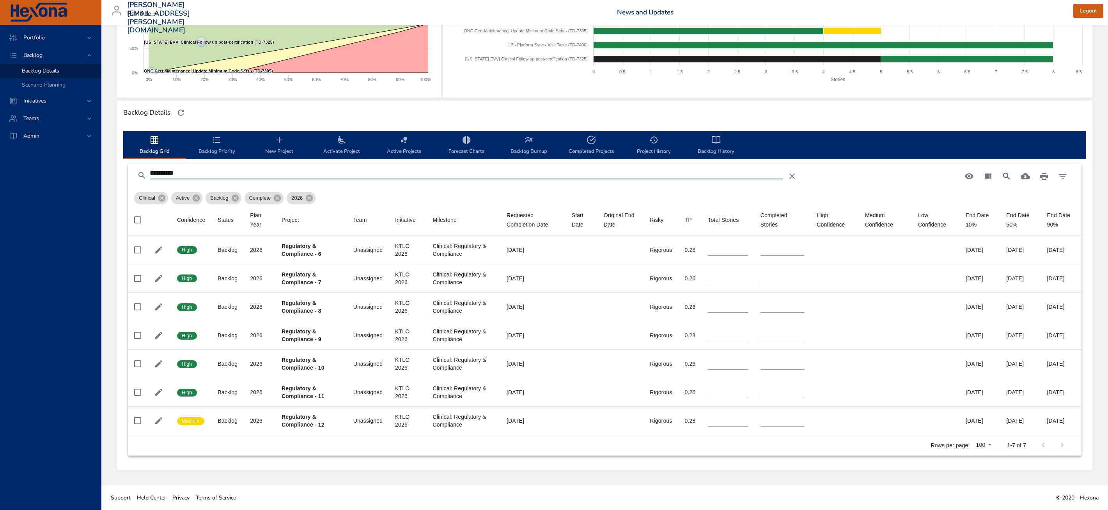
drag, startPoint x: 237, startPoint y: 168, endPoint x: 101, endPoint y: 162, distance: 136.6
click at [101, 162] on div "Portfolio Backlog Backlog Details Scenario Planning Initiatives Teams [PERSON_N…" at bounding box center [554, 185] width 1108 height 649
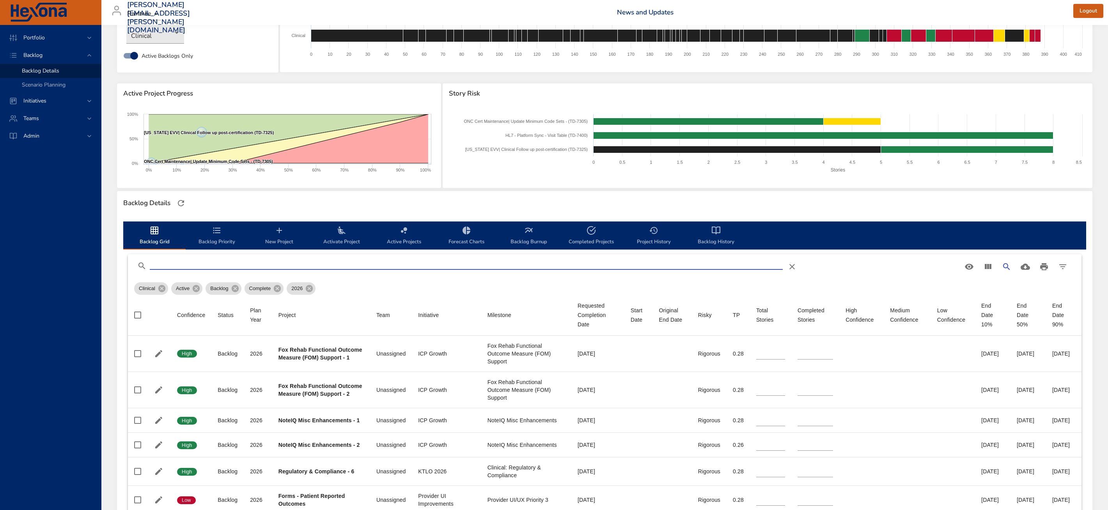
scroll to position [0, 0]
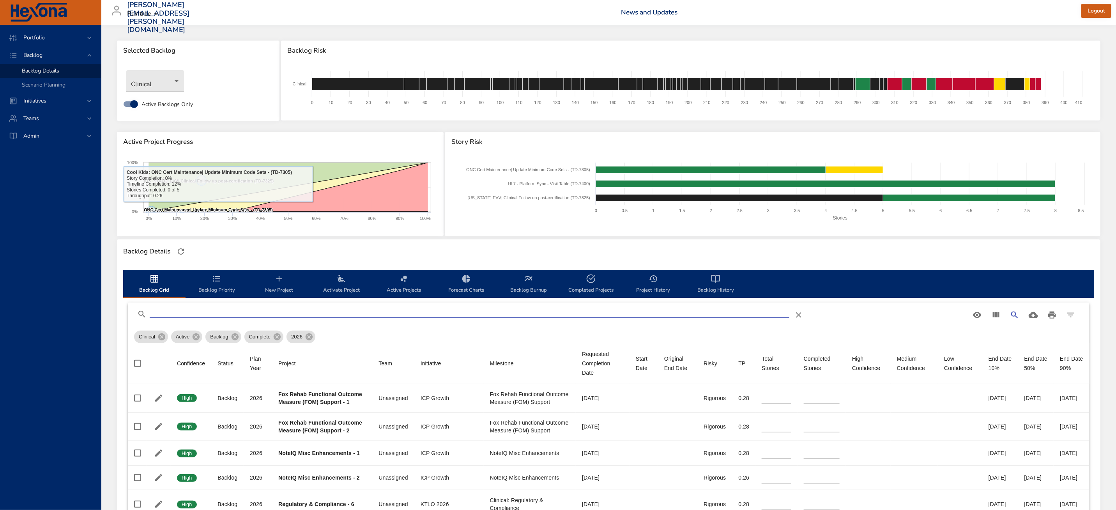
click at [163, 85] on body "Portfolio Backlog Backlog Details Scenario Planning Initiatives Teams [PERSON_N…" at bounding box center [558, 255] width 1116 height 510
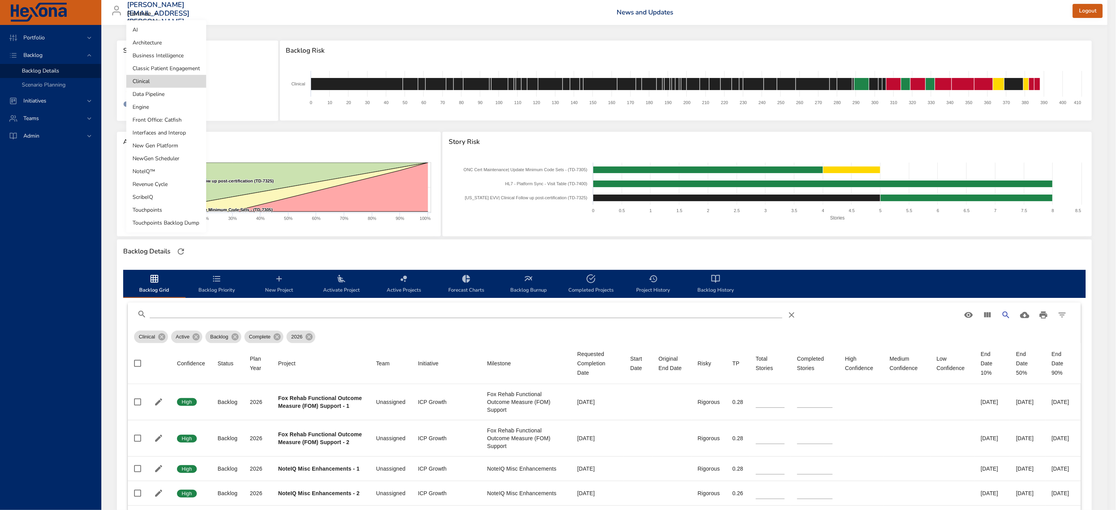
click at [357, 334] on div at bounding box center [558, 255] width 1116 height 510
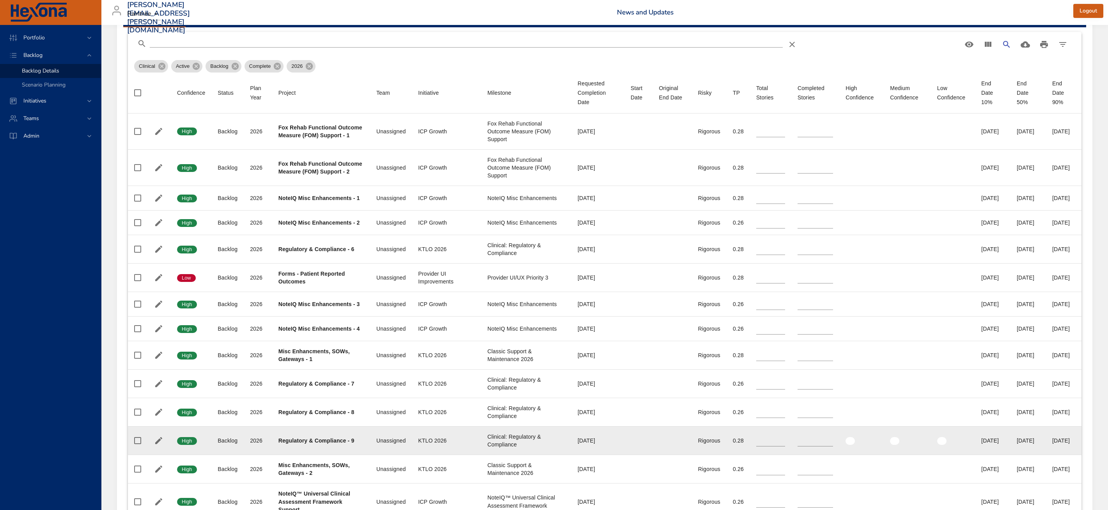
scroll to position [286, 0]
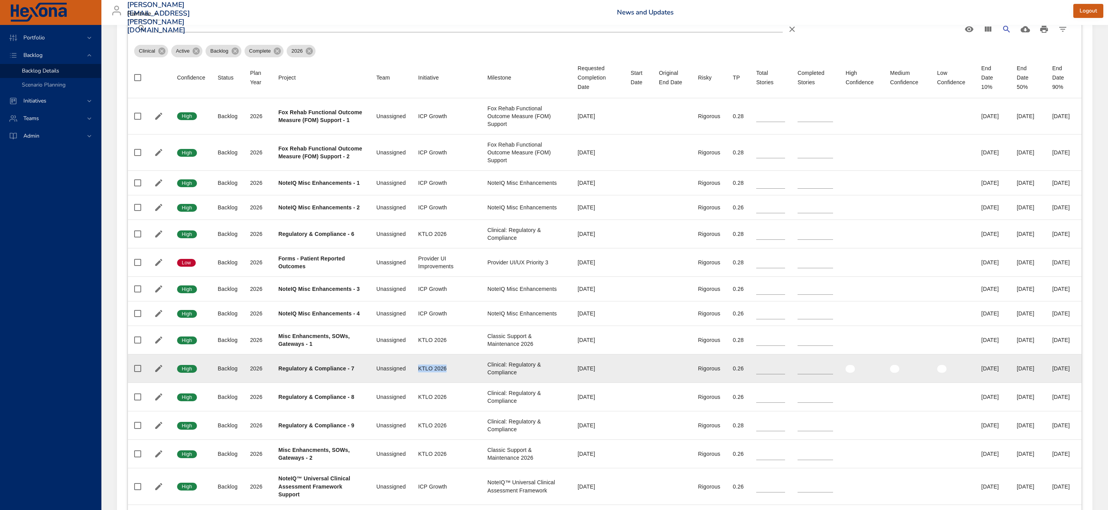
drag, startPoint x: 442, startPoint y: 387, endPoint x: 403, endPoint y: 387, distance: 38.2
click at [403, 383] on tr "Confidence High Status Backlog Plan Year 2026 Project Regulatory & Compliance -…" at bounding box center [604, 368] width 953 height 28
copy tr "Initiative KTLO 2026"
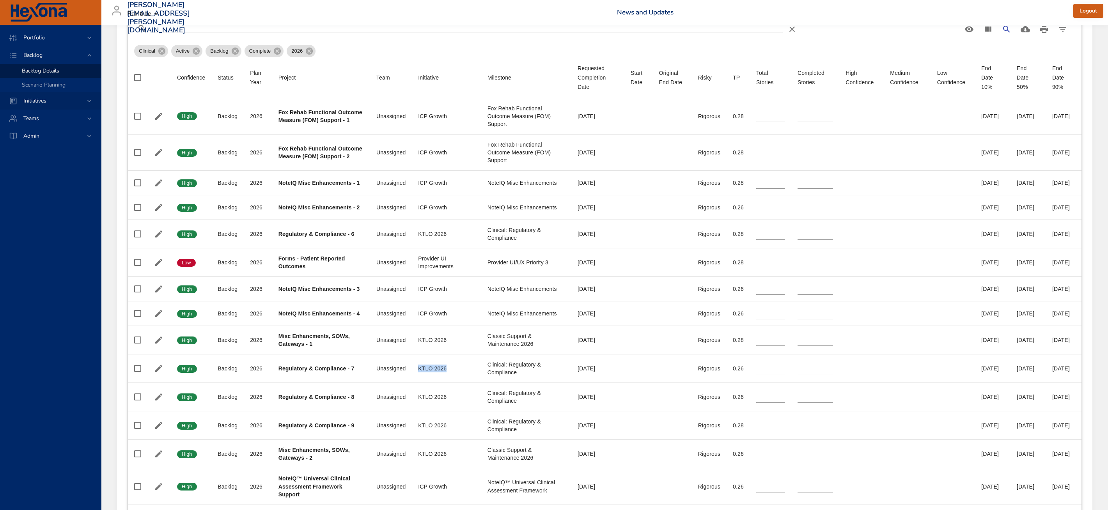
click at [45, 98] on span "Initiatives" at bounding box center [34, 100] width 35 height 7
click at [50, 73] on span "Initiatives" at bounding box center [34, 72] width 35 height 7
click at [69, 87] on div "Dashboard" at bounding box center [58, 89] width 73 height 8
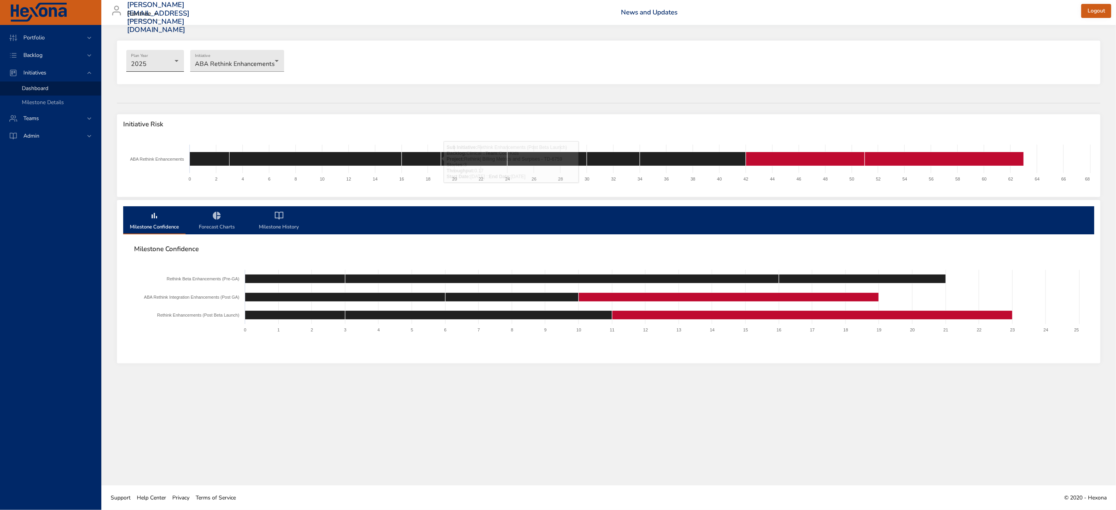
click at [146, 65] on body "Portfolio Backlog Initiatives Dashboard Milestone Details Teams Admin zach.cain…" at bounding box center [558, 255] width 1116 height 510
click at [148, 74] on li "2026" at bounding box center [155, 73] width 58 height 13
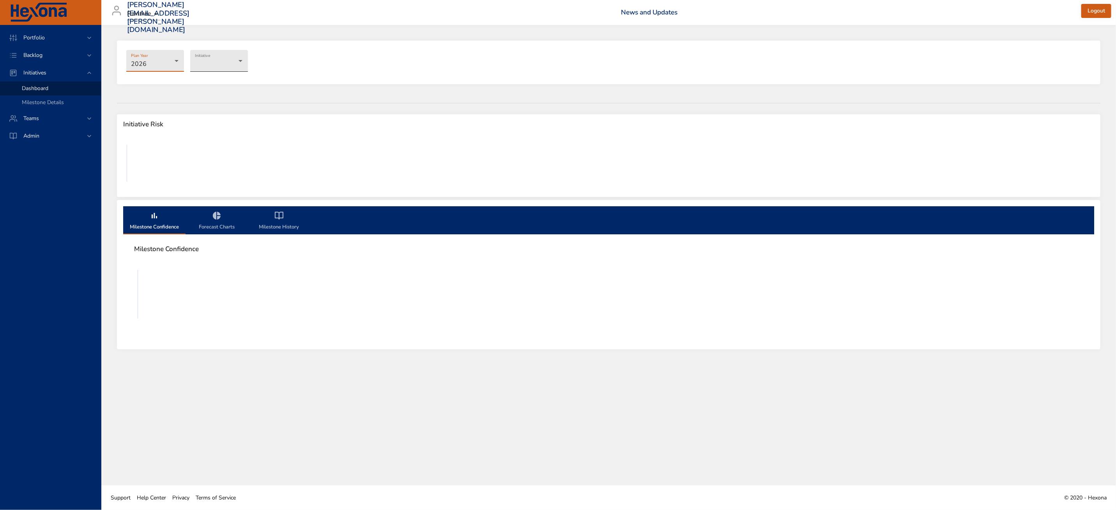
click at [225, 67] on body "Portfolio Backlog Initiatives Dashboard Milestone Details Teams Admin [EMAIL_AD…" at bounding box center [558, 255] width 1116 height 510
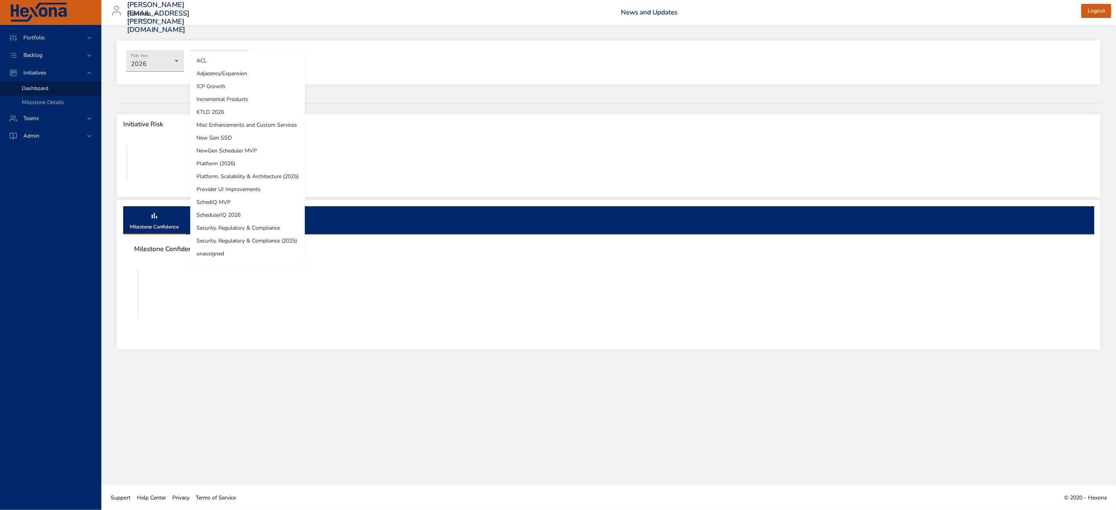
click at [218, 113] on li "KTLO 2026" at bounding box center [247, 112] width 115 height 13
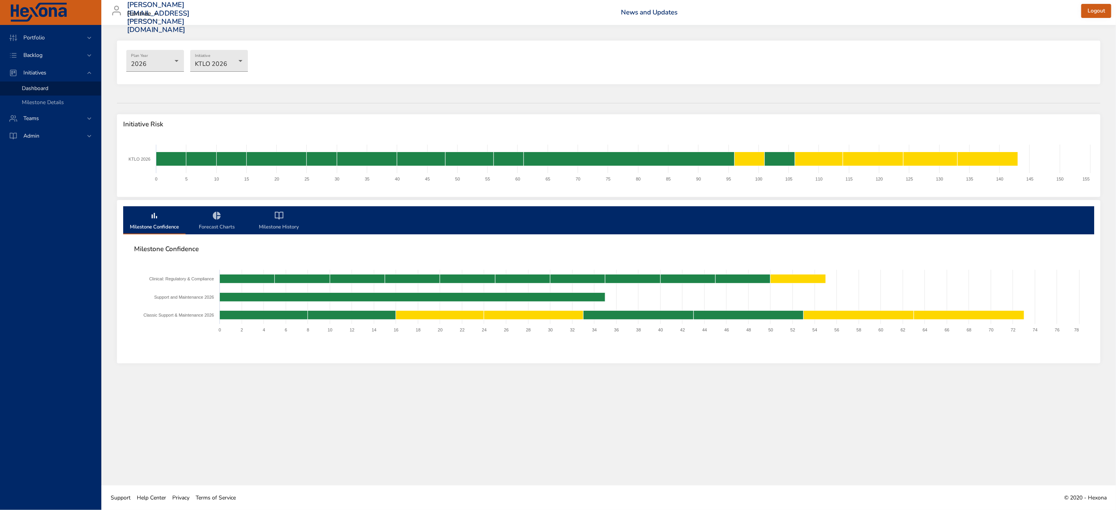
click at [237, 424] on div "Plan Year 2026 Initiative KTLO 2026 Initiative Risk Created with Highcharts 9.0…" at bounding box center [608, 255] width 1015 height 460
click at [39, 69] on span "Initiatives" at bounding box center [34, 72] width 35 height 7
click at [91, 75] on icon at bounding box center [89, 73] width 8 height 8
click at [56, 54] on div "Backlog" at bounding box center [51, 55] width 68 height 8
click at [48, 71] on span "Backlog Details" at bounding box center [40, 70] width 37 height 7
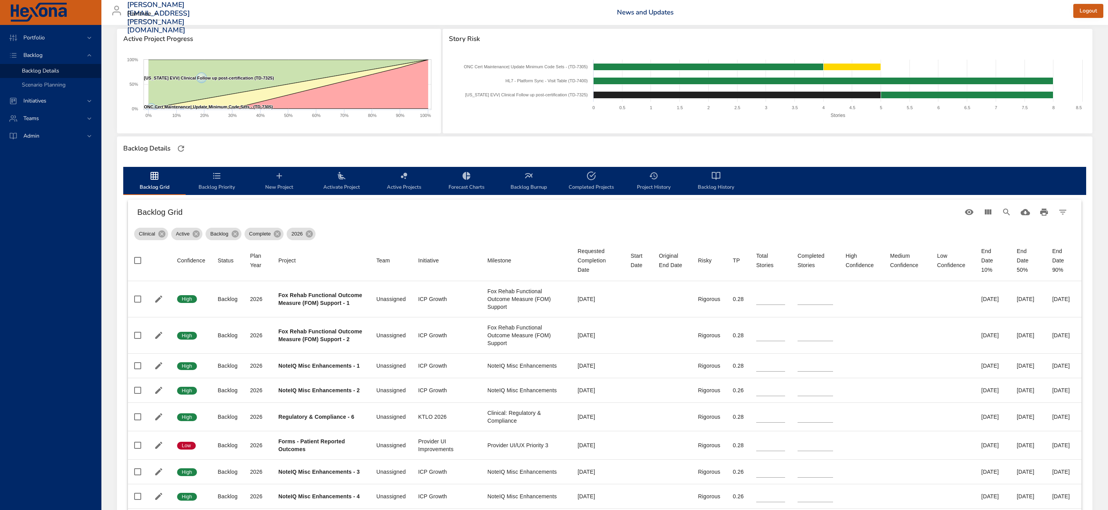
scroll to position [96, 0]
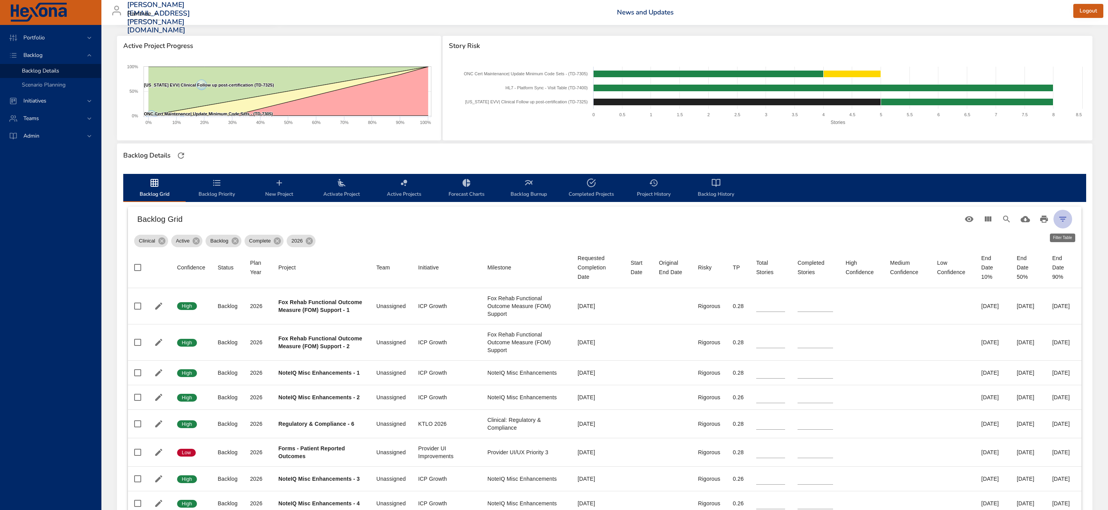
click at [1064, 222] on icon "Filter Table" at bounding box center [1062, 218] width 9 height 9
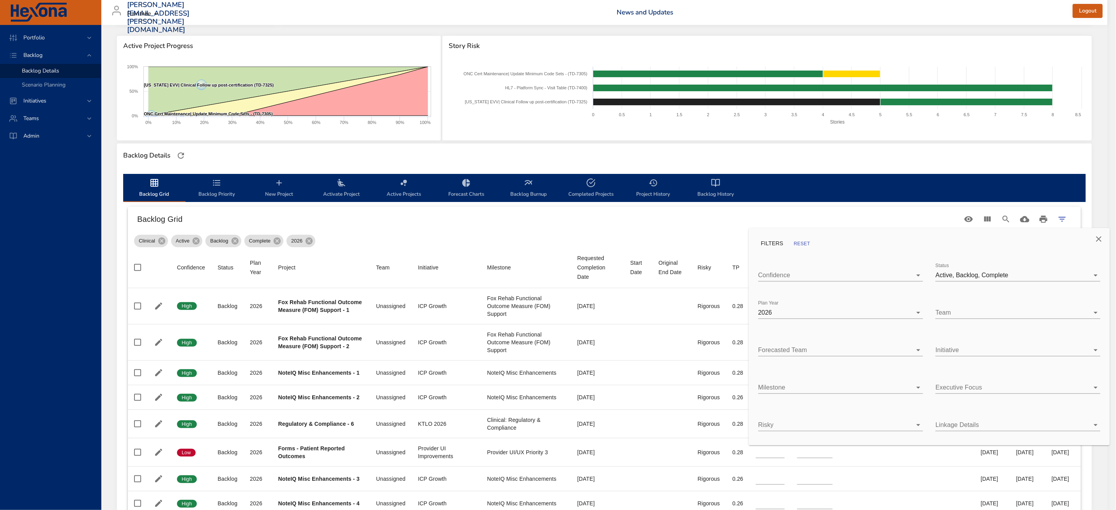
click at [885, 314] on body "Portfolio Backlog Backlog Details Scenario Planning Initiatives Teams [PERSON_N…" at bounding box center [558, 159] width 1116 height 510
click at [968, 244] on div at bounding box center [558, 255] width 1116 height 510
click at [536, 244] on div at bounding box center [558, 255] width 1116 height 510
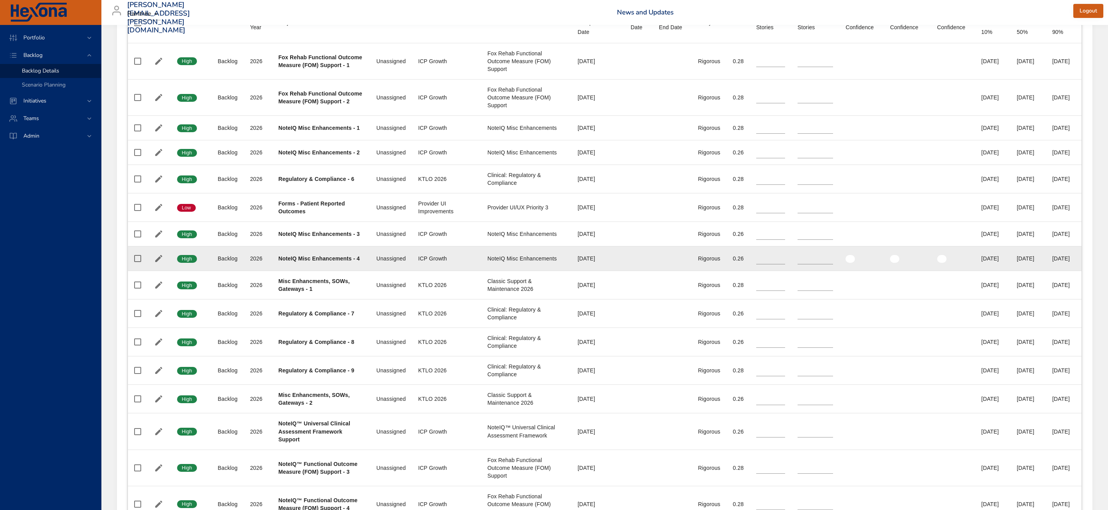
scroll to position [346, 0]
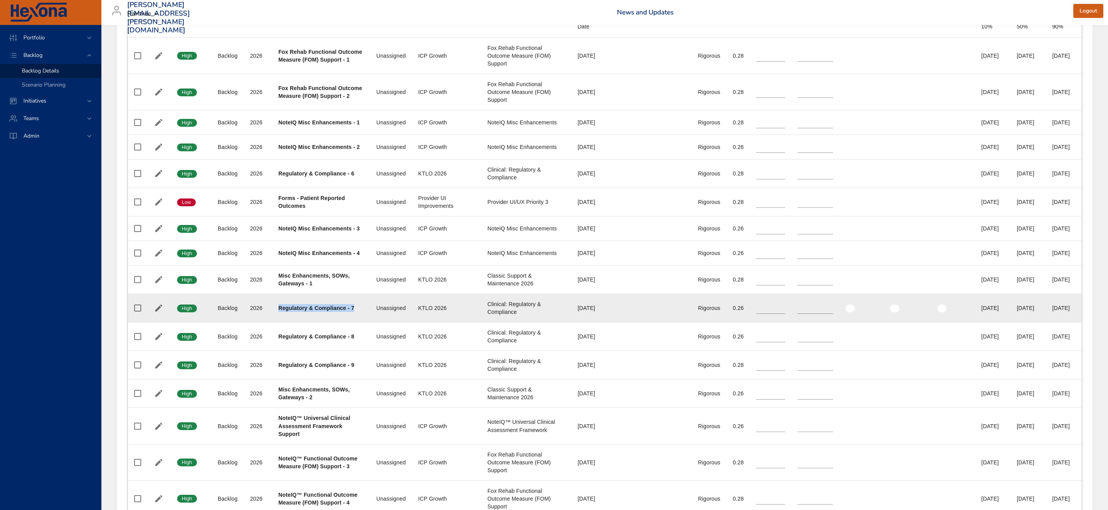
drag, startPoint x: 277, startPoint y: 324, endPoint x: 356, endPoint y: 325, distance: 78.7
click at [356, 322] on td "Project Regulatory & Compliance - 7" at bounding box center [321, 308] width 98 height 28
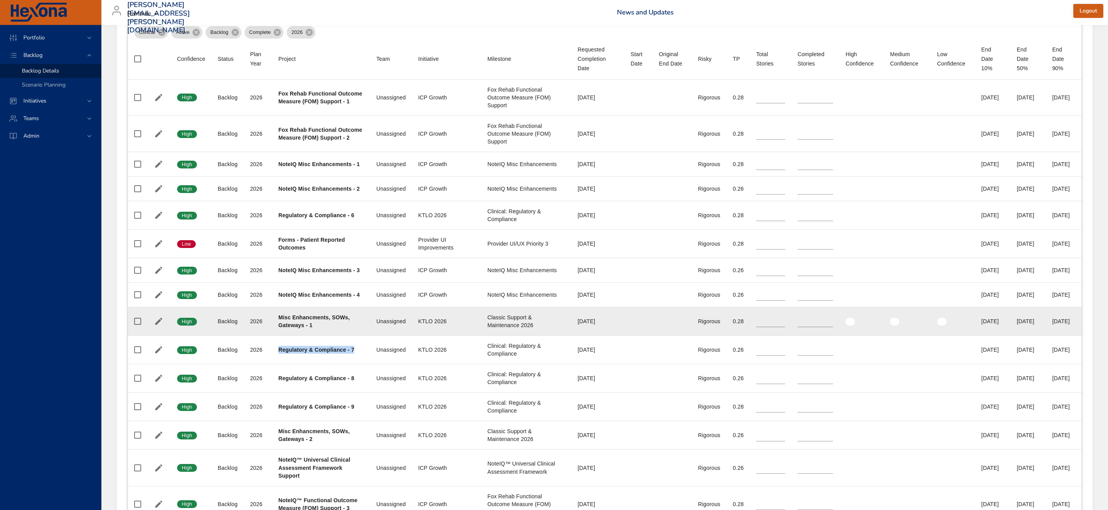
scroll to position [290, 0]
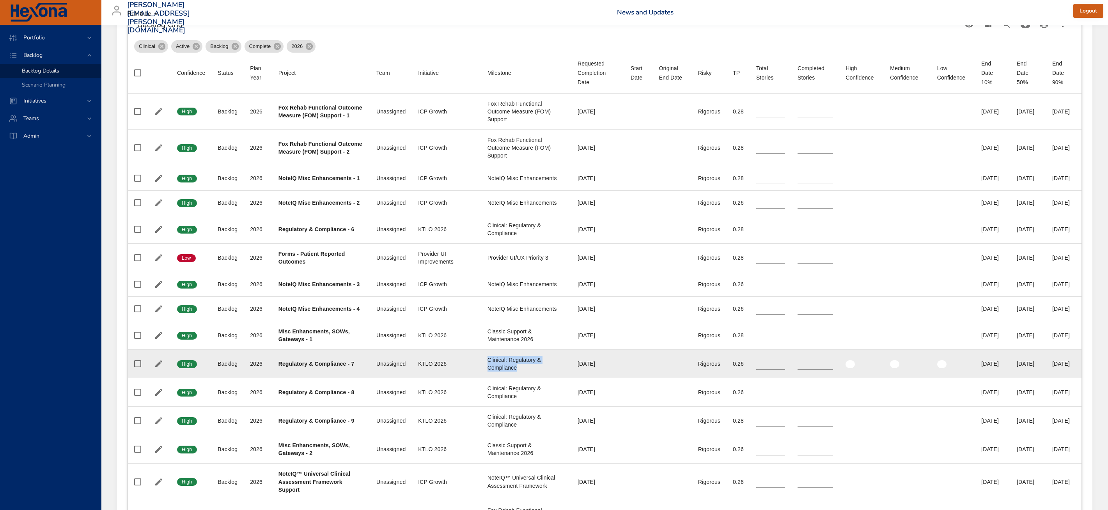
drag, startPoint x: 478, startPoint y: 377, endPoint x: 524, endPoint y: 386, distance: 47.0
click at [524, 372] on div "Clinical: Regulatory & Compliance" at bounding box center [526, 364] width 78 height 16
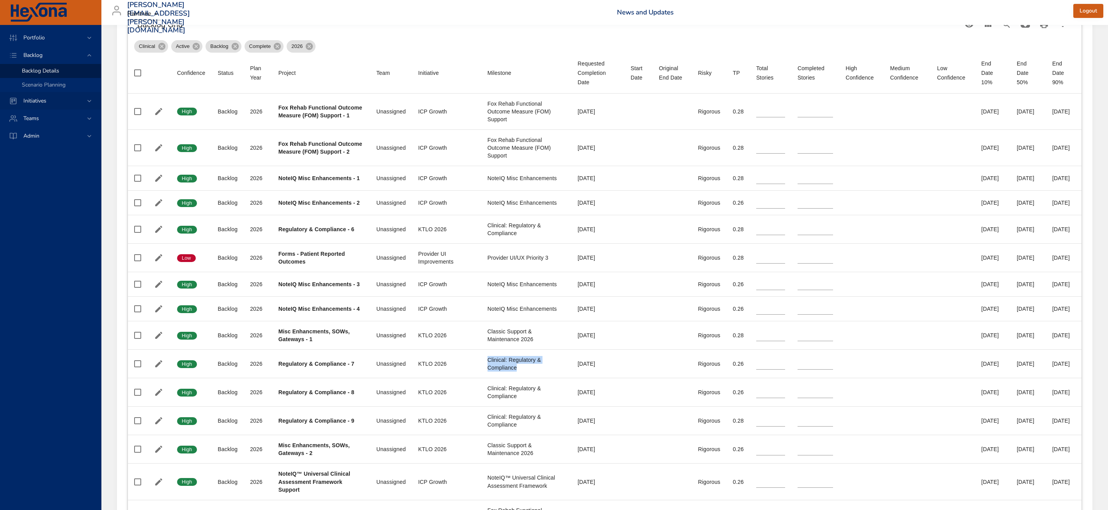
click at [41, 99] on span "Initiatives" at bounding box center [34, 100] width 35 height 7
click at [46, 102] on span "Milestone Details" at bounding box center [43, 102] width 42 height 7
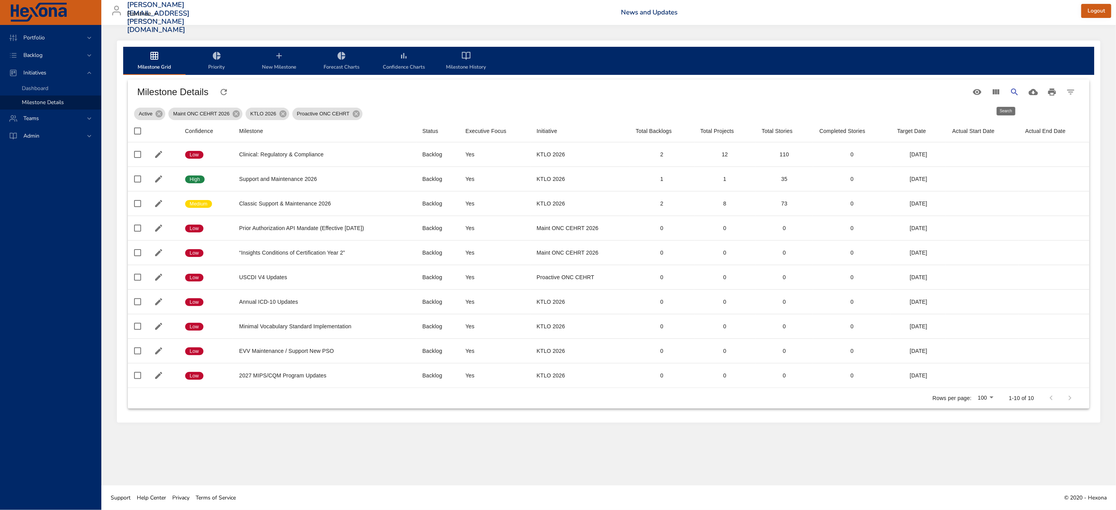
click at [1013, 89] on icon "Search" at bounding box center [1014, 91] width 7 height 7
click at [239, 117] on icon at bounding box center [236, 114] width 9 height 9
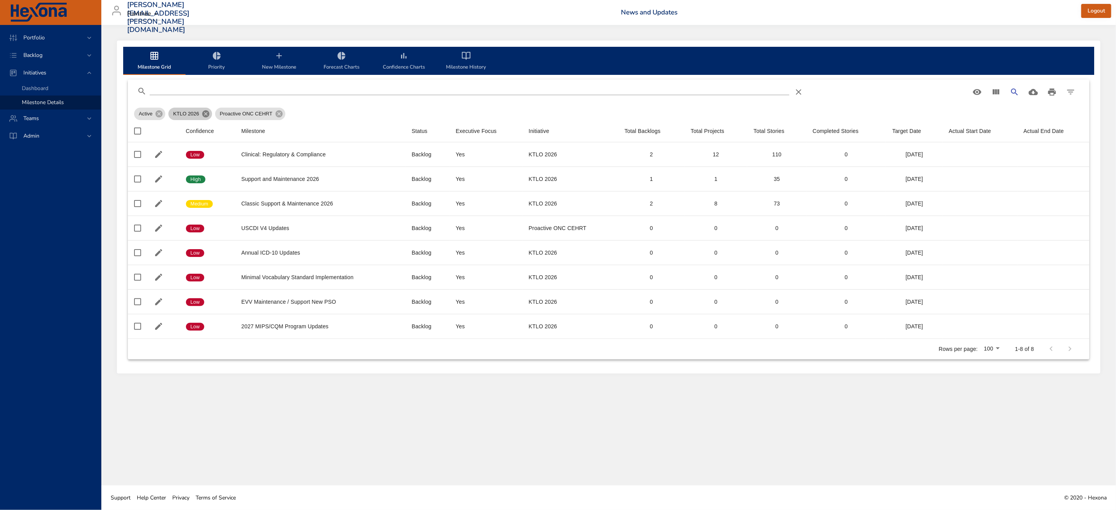
click at [206, 113] on icon at bounding box center [206, 114] width 9 height 9
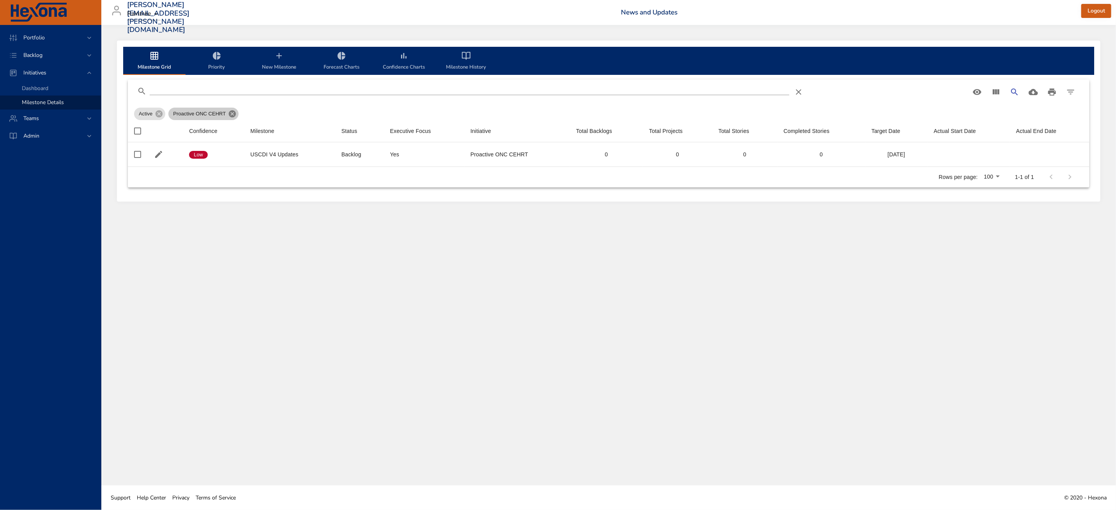
click at [234, 113] on icon at bounding box center [232, 113] width 7 height 7
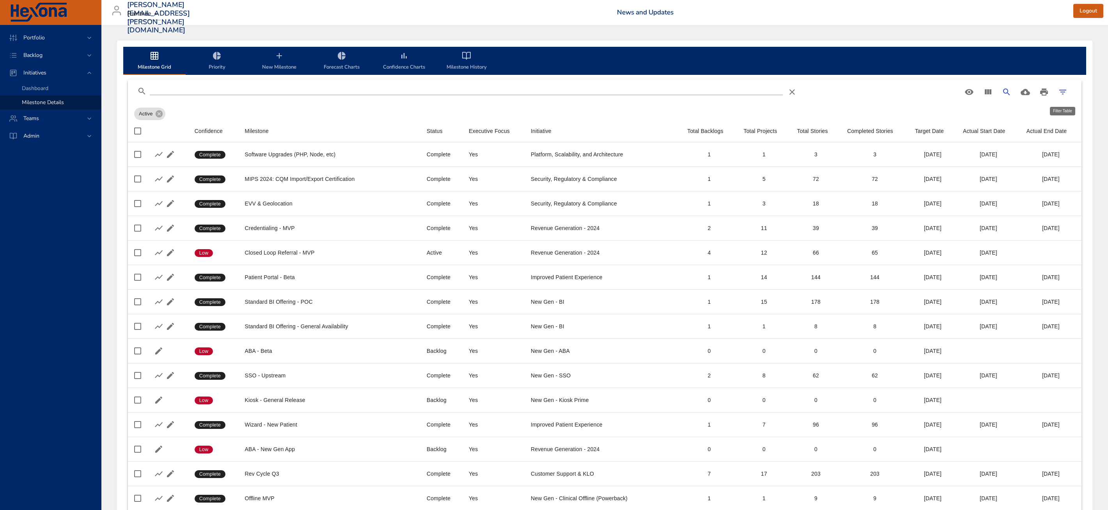
click at [1067, 94] on button "Filter Table" at bounding box center [1062, 92] width 19 height 19
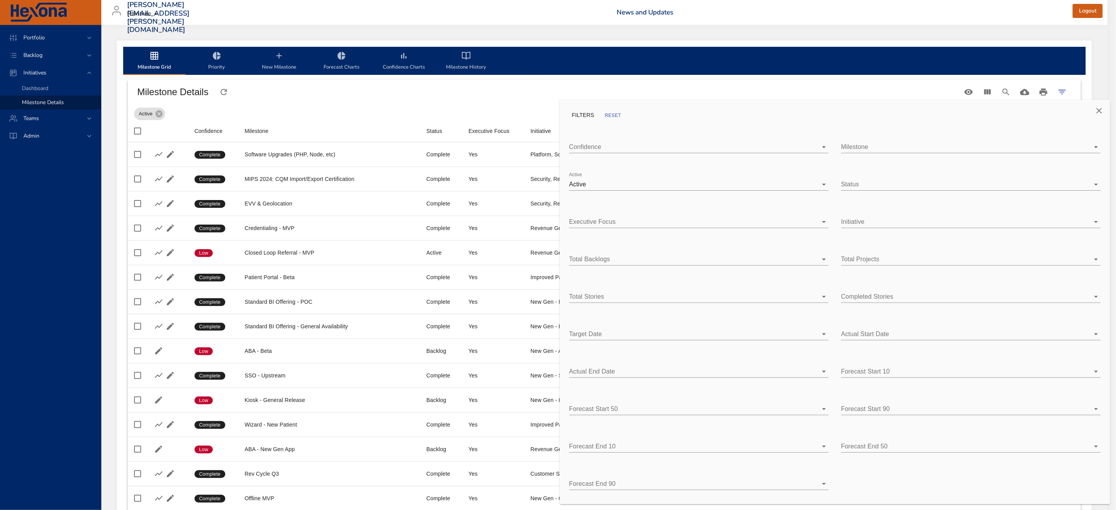
click at [908, 154] on div "Milestone ​" at bounding box center [971, 143] width 272 height 31
click at [909, 149] on body "Portfolio Backlog Initiatives Dashboard Milestone Details Teams Admin zach.cain…" at bounding box center [558, 255] width 1116 height 510
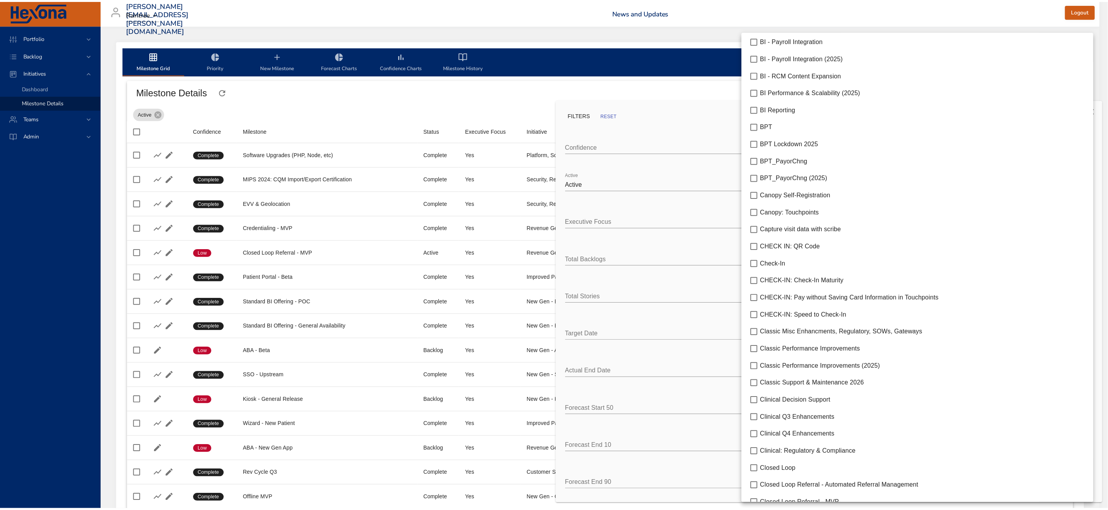
scroll to position [1180, 0]
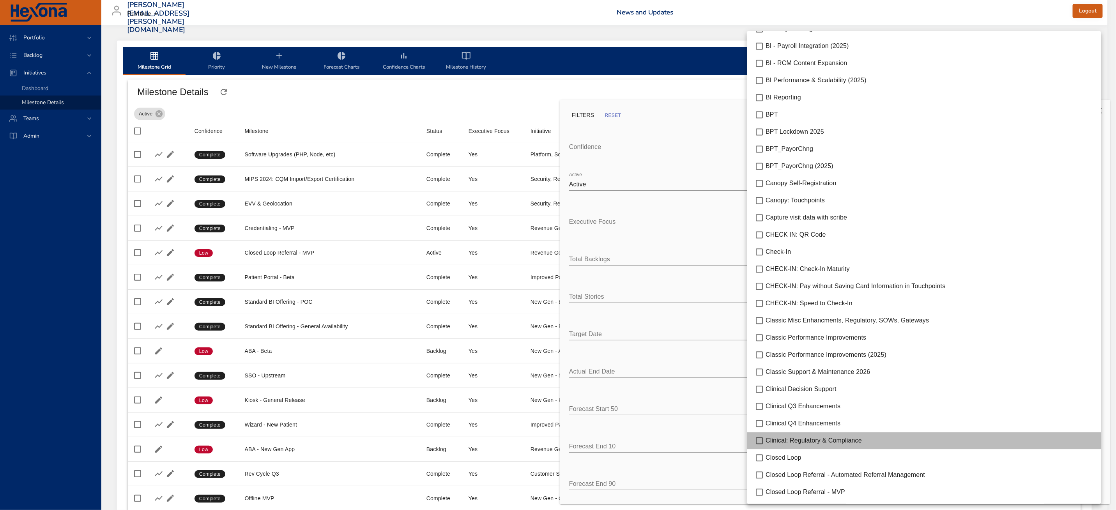
click at [809, 440] on span "Clinical: Regulatory & Compliance" at bounding box center [814, 440] width 96 height 7
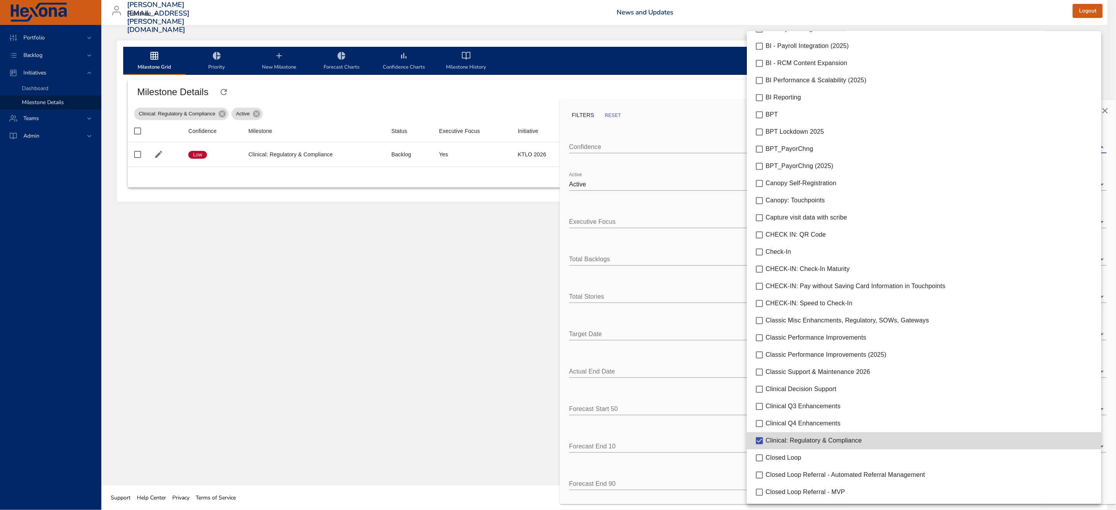
click at [423, 322] on div at bounding box center [558, 255] width 1116 height 510
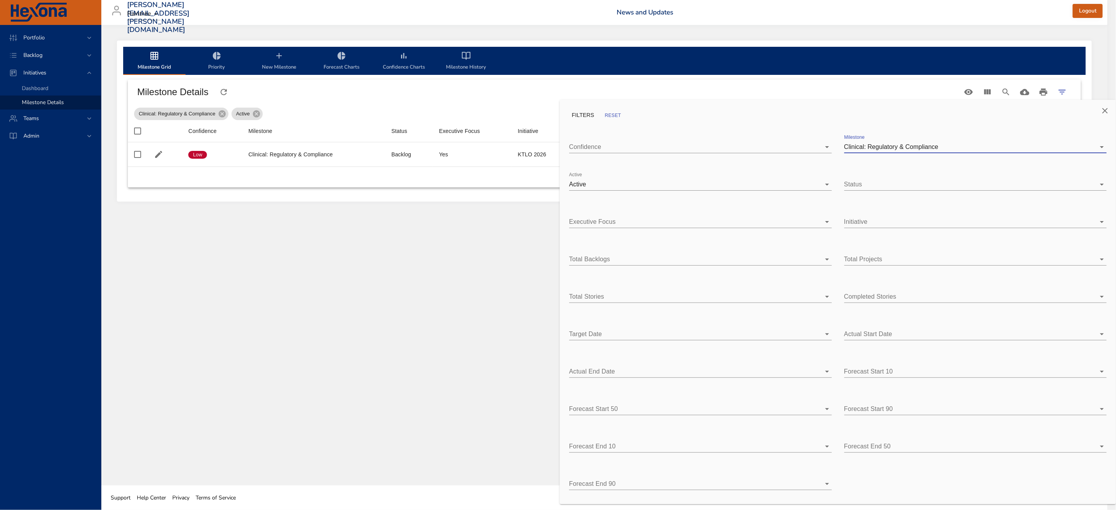
click at [1105, 113] on icon "Close" at bounding box center [1104, 110] width 9 height 9
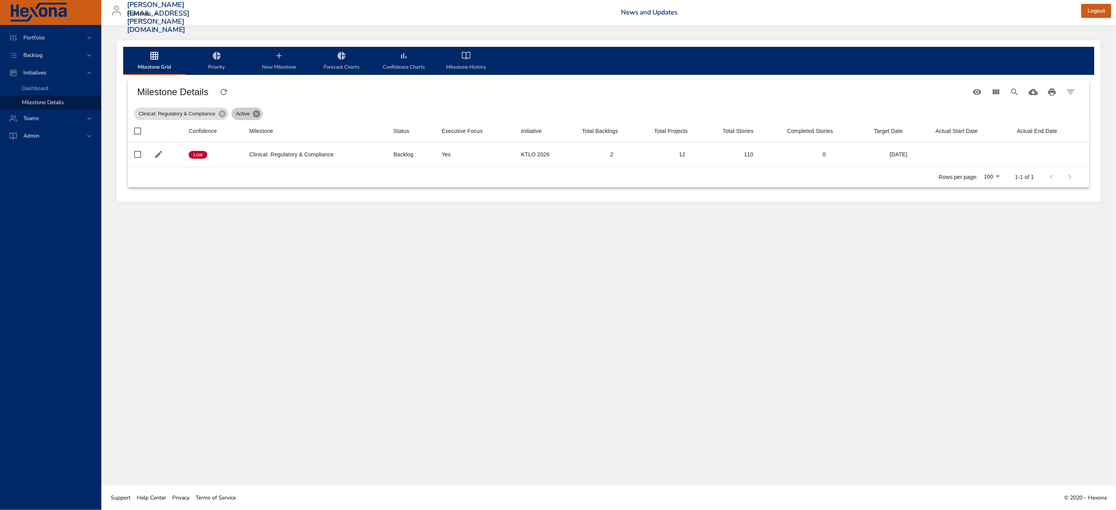
click at [255, 115] on icon at bounding box center [256, 114] width 9 height 9
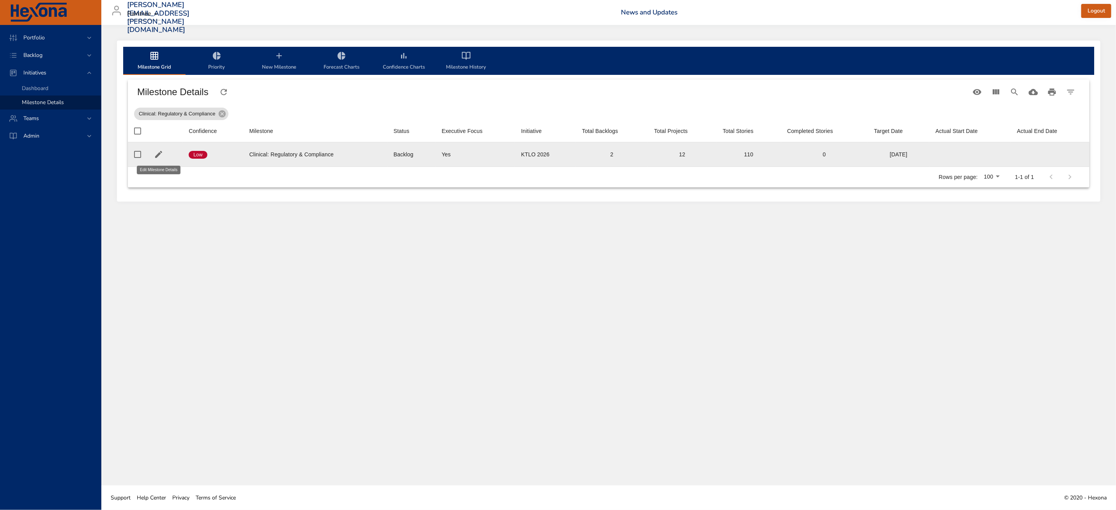
click at [157, 154] on icon "button" at bounding box center [158, 154] width 9 height 9
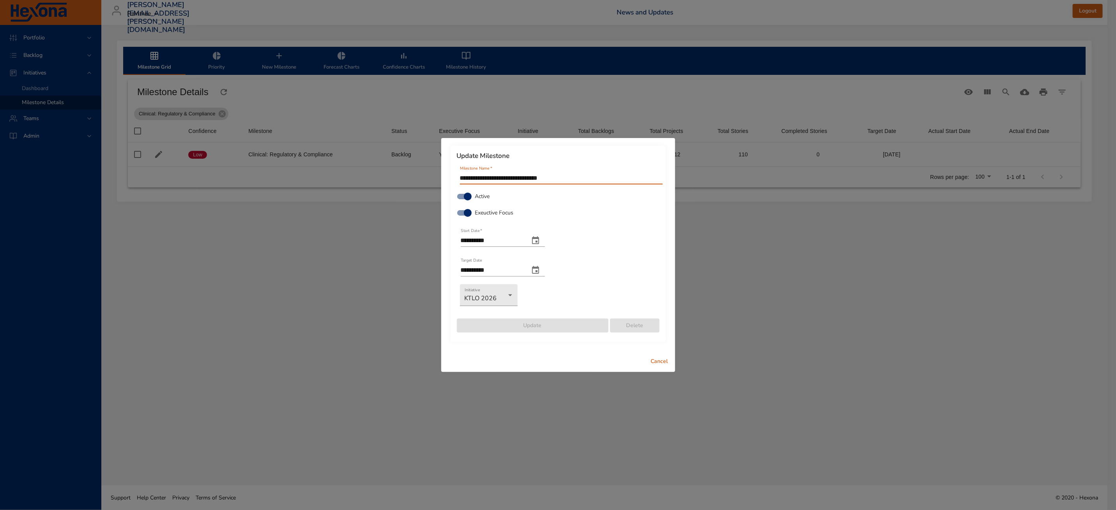
click at [660, 363] on span "Cancel" at bounding box center [659, 362] width 19 height 10
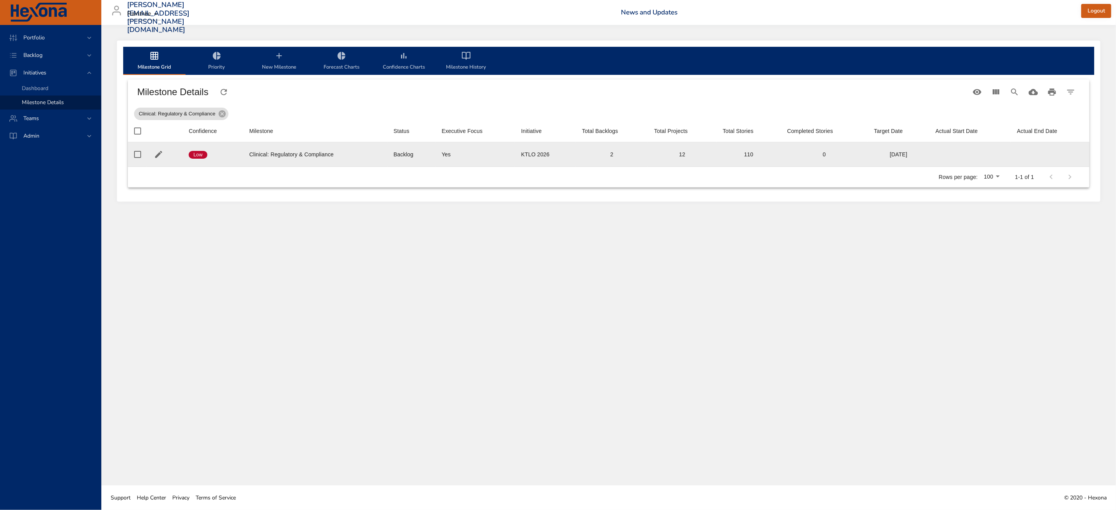
click at [1085, 160] on td "Actual End Date" at bounding box center [1050, 154] width 79 height 25
click at [613, 154] on div "2" at bounding box center [612, 154] width 60 height 8
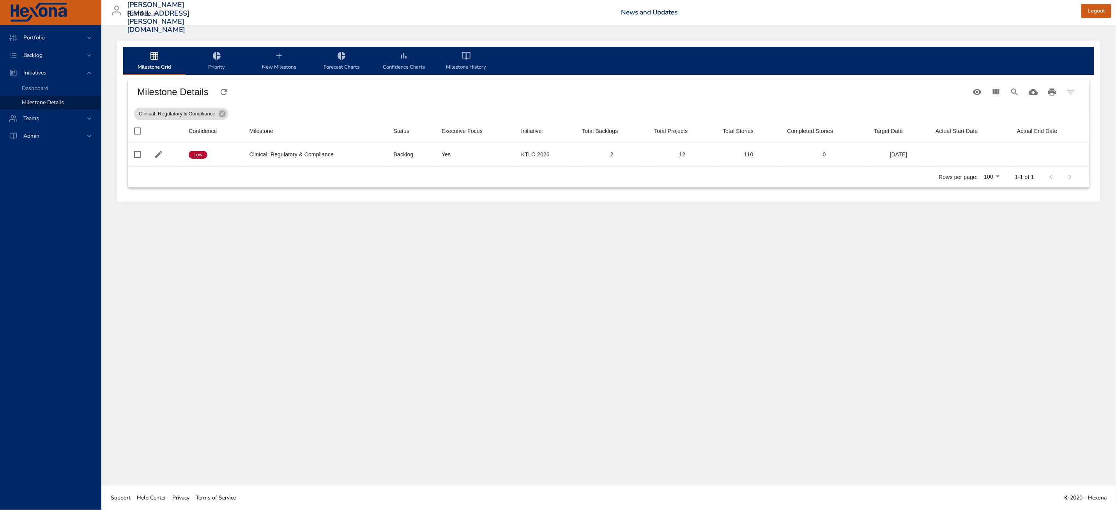
click at [197, 230] on div "Milestone Grid Priority New Milestone Forecast Charts Confidence Charts Milesto…" at bounding box center [608, 255] width 1015 height 460
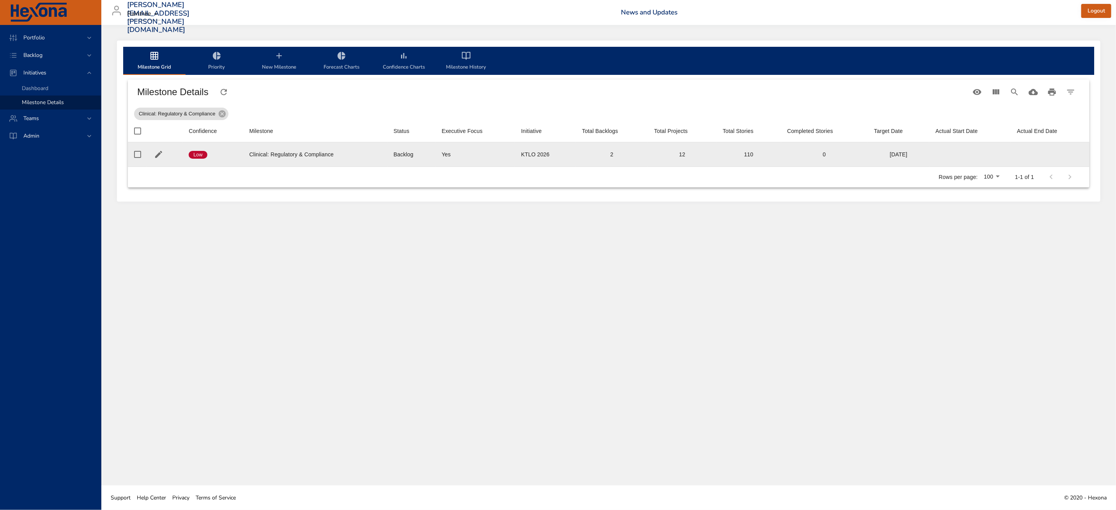
click at [972, 161] on td "Actual Start Date" at bounding box center [969, 154] width 81 height 25
click at [952, 158] on td "Actual Start Date" at bounding box center [969, 154] width 81 height 25
click at [1057, 156] on td "Actual End Date" at bounding box center [1050, 154] width 79 height 25
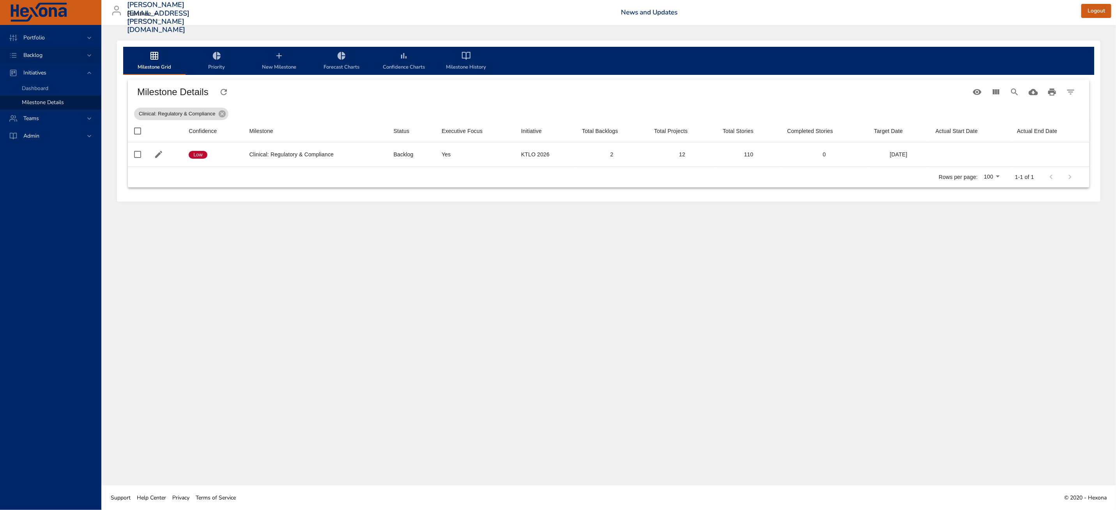
click at [48, 49] on div "Backlog" at bounding box center [50, 55] width 101 height 18
click at [50, 72] on span "Backlog Details" at bounding box center [40, 70] width 37 height 7
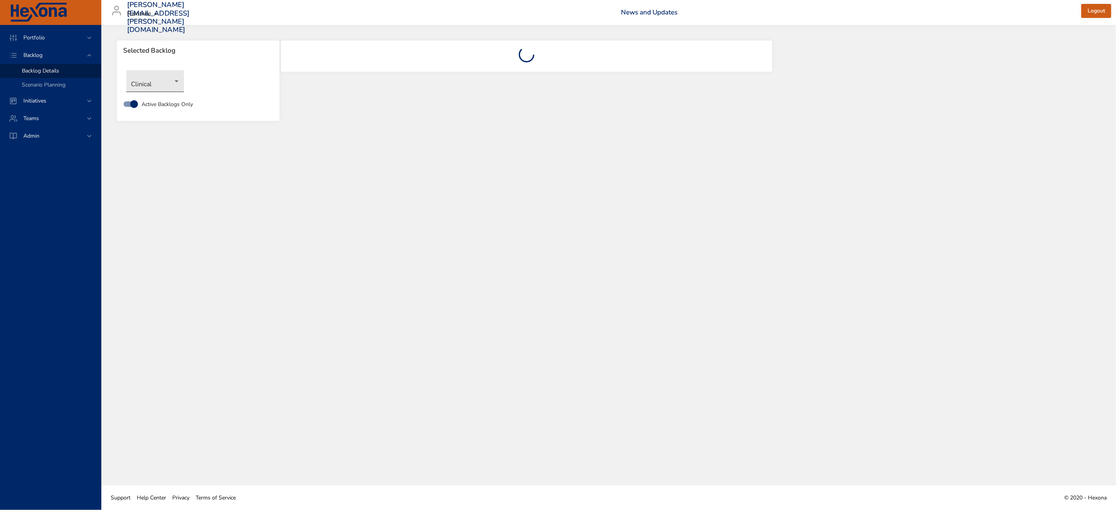
click at [179, 83] on body "Portfolio Backlog Backlog Details Scenario Planning Initiatives Teams Admin zac…" at bounding box center [558, 255] width 1116 height 510
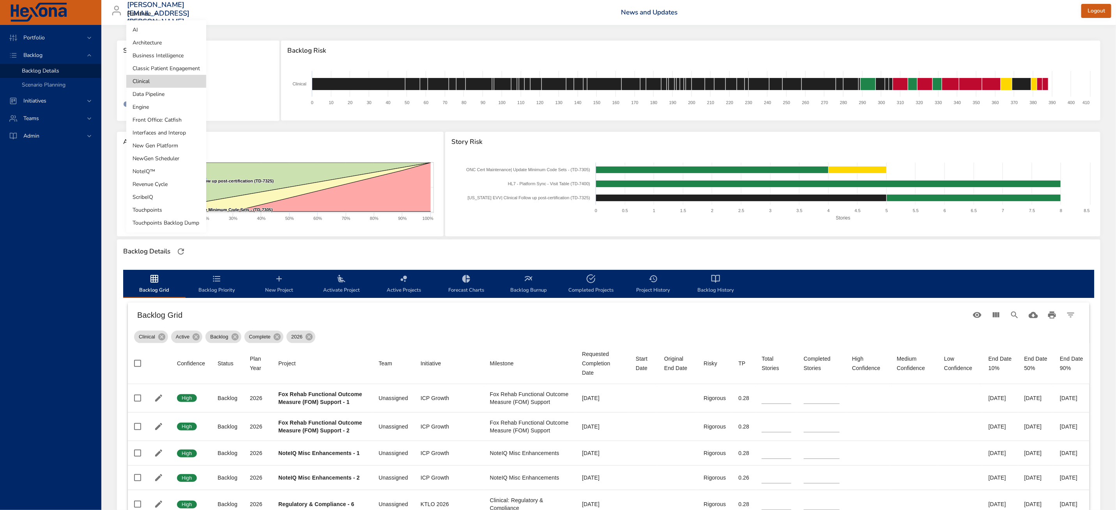
click at [160, 64] on li "Classic Patient Engagement" at bounding box center [166, 68] width 80 height 13
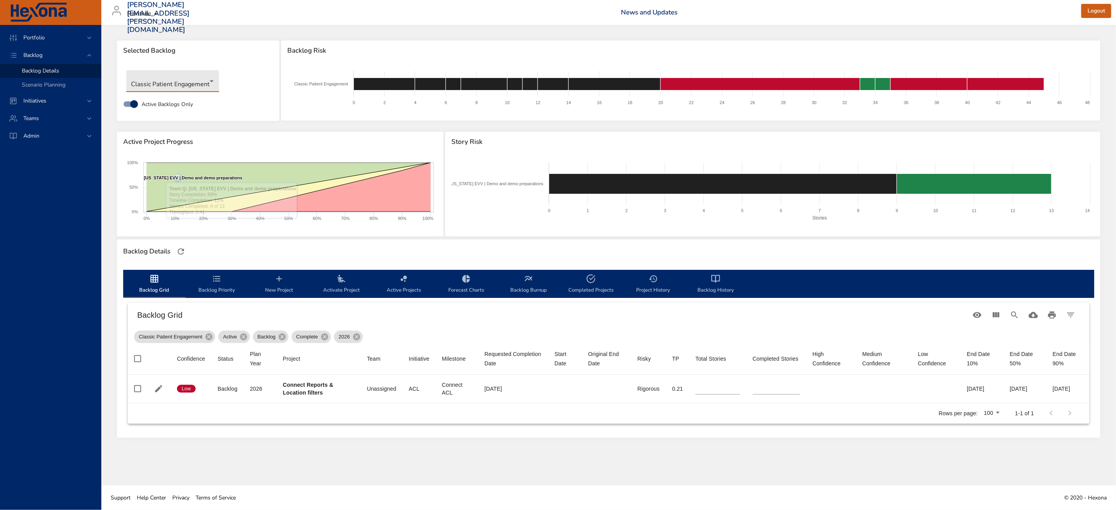
click at [195, 86] on body "Portfolio Backlog Backlog Details Scenario Planning Initiatives Teams Admin zac…" at bounding box center [558, 255] width 1116 height 510
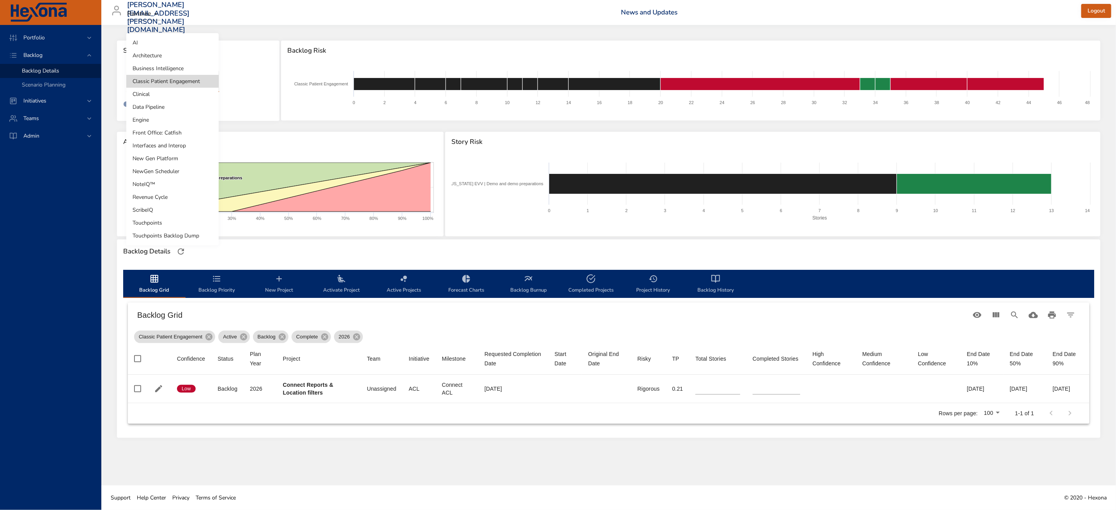
click at [181, 57] on li "Architecture" at bounding box center [172, 55] width 92 height 13
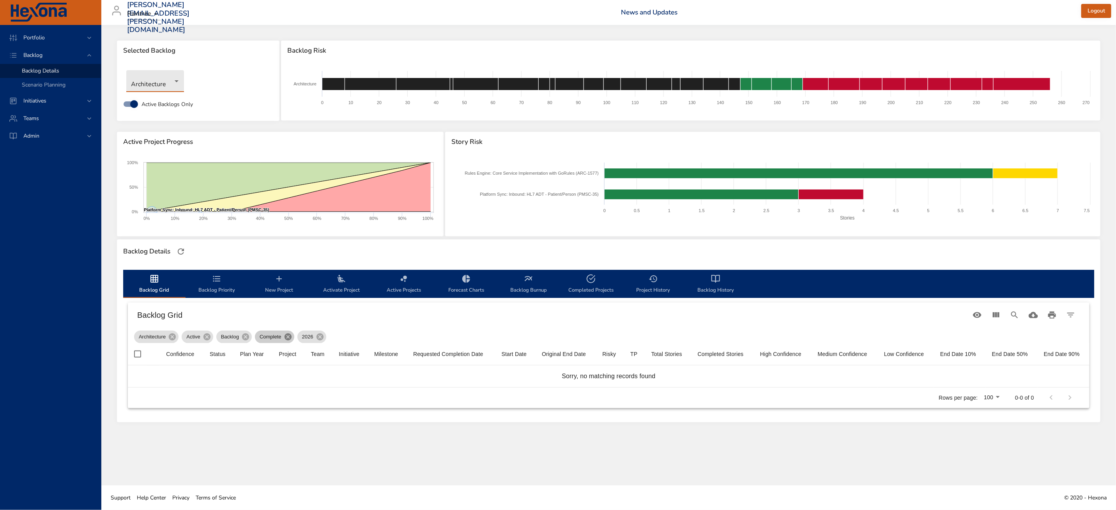
click at [286, 338] on icon at bounding box center [288, 336] width 7 height 7
drag, startPoint x: 246, startPoint y: 335, endPoint x: 236, endPoint y: 335, distance: 9.4
click at [245, 335] on icon at bounding box center [245, 336] width 7 height 7
click at [207, 337] on icon at bounding box center [207, 337] width 9 height 9
click at [168, 89] on body "Portfolio Backlog Backlog Details Scenario Planning Initiatives Teams Admin zac…" at bounding box center [558, 255] width 1116 height 510
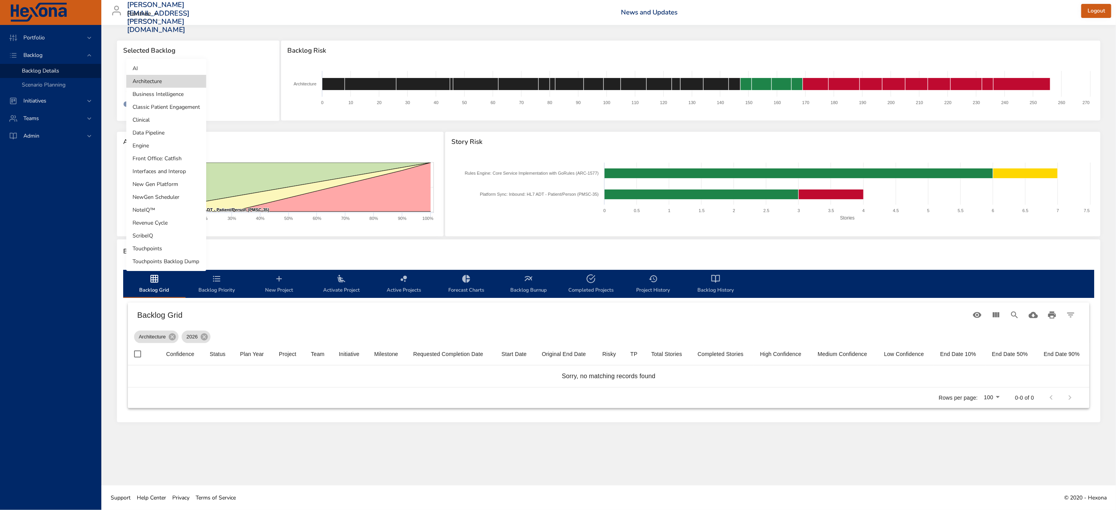
click at [168, 95] on li "Business Intelligence" at bounding box center [166, 94] width 80 height 13
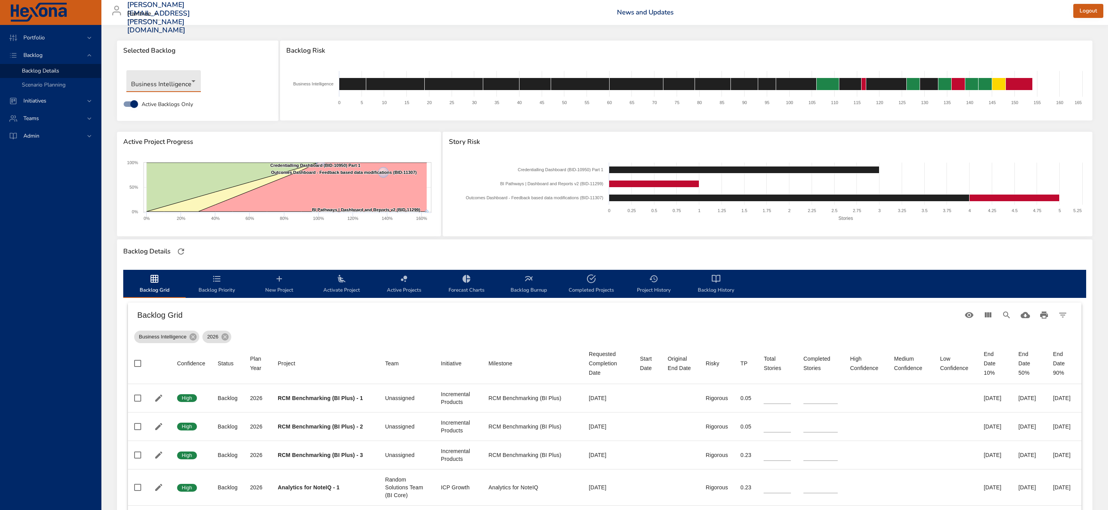
click at [178, 85] on body "Portfolio Backlog Backlog Details Scenario Planning Initiatives Teams Admin [PE…" at bounding box center [554, 255] width 1108 height 510
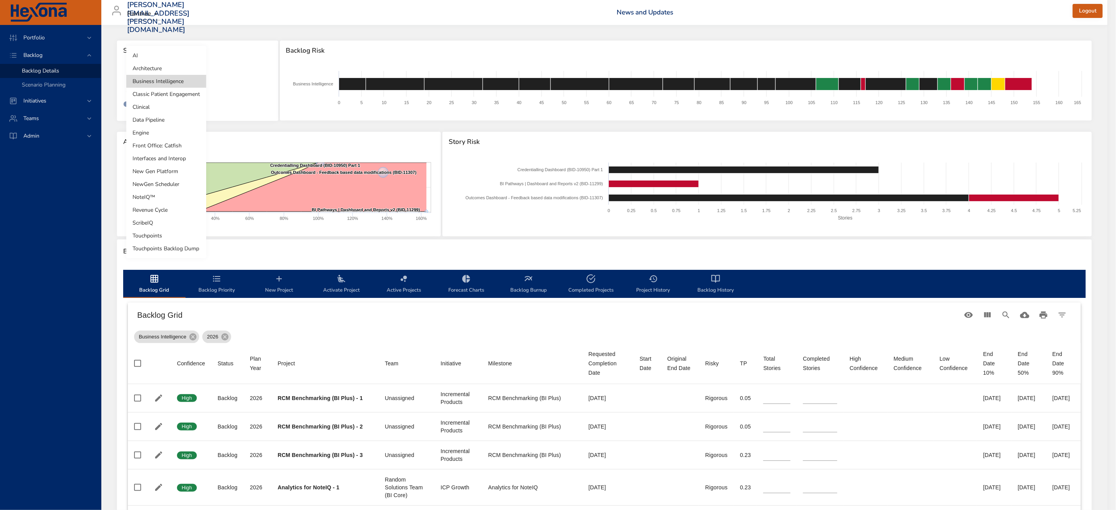
click at [178, 109] on li "Clinical" at bounding box center [166, 107] width 80 height 13
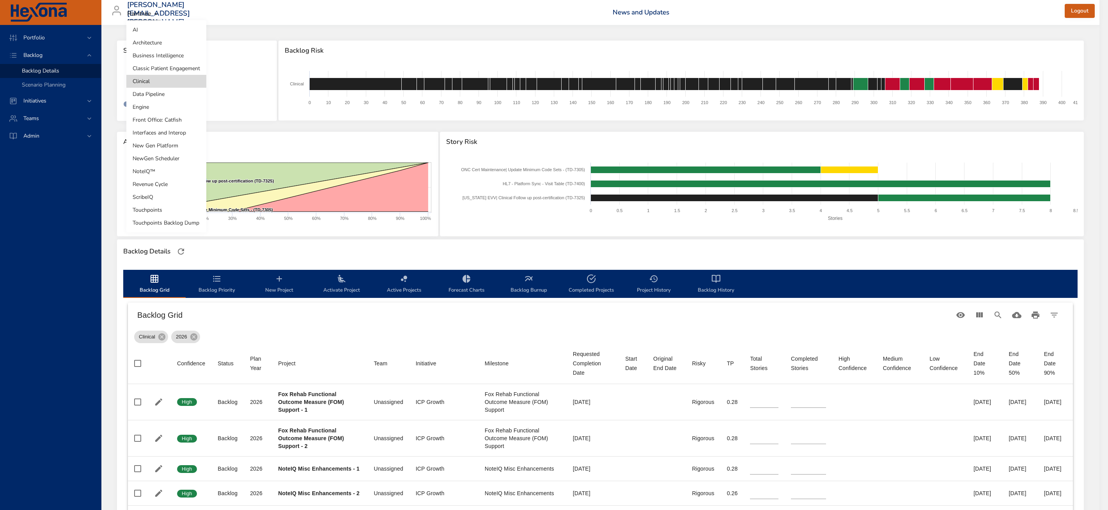
click at [153, 84] on body "Portfolio Backlog Backlog Details Scenario Planning Initiatives Teams [PERSON_N…" at bounding box center [554, 255] width 1108 height 510
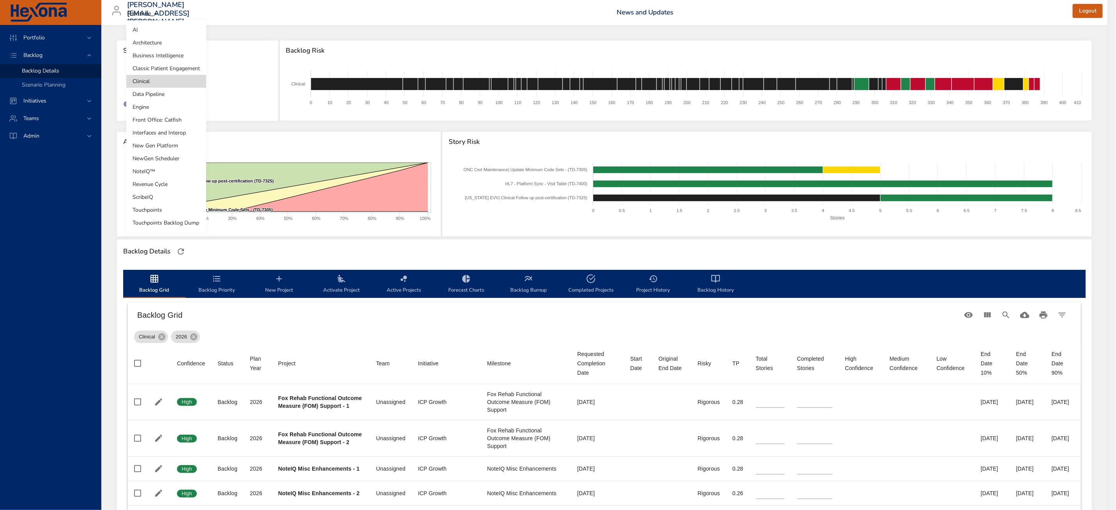
click at [163, 71] on li "Classic Patient Engagement" at bounding box center [166, 68] width 80 height 13
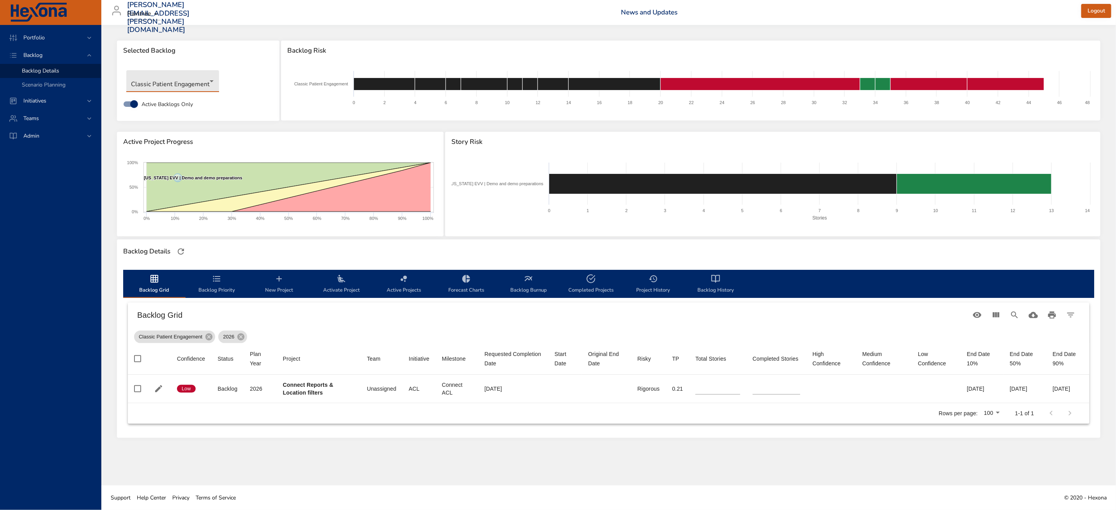
click at [185, 78] on body "Portfolio Backlog Backlog Details Scenario Planning Initiatives Teams Admin [PE…" at bounding box center [558, 255] width 1116 height 510
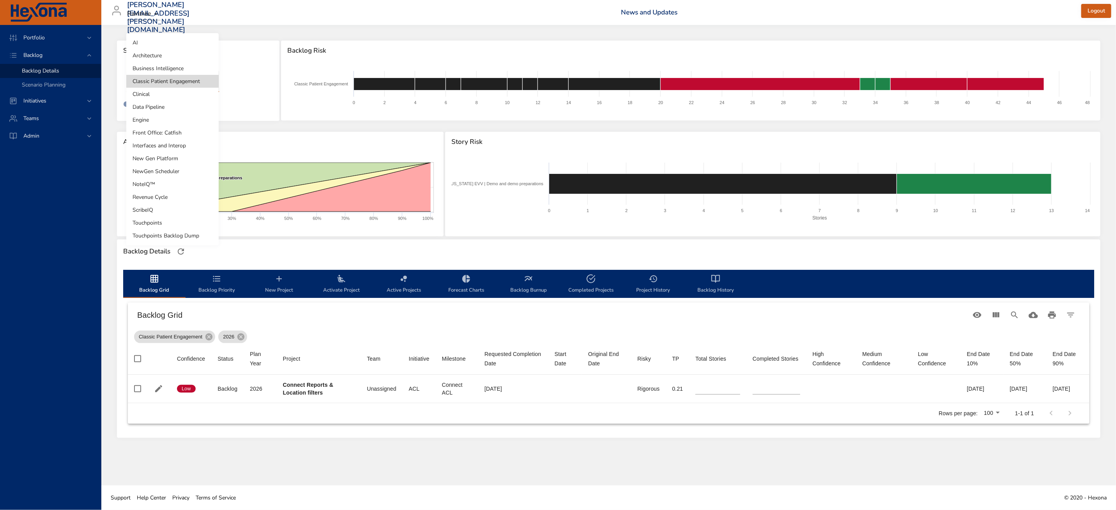
click at [180, 65] on li "Business Intelligence" at bounding box center [172, 68] width 92 height 13
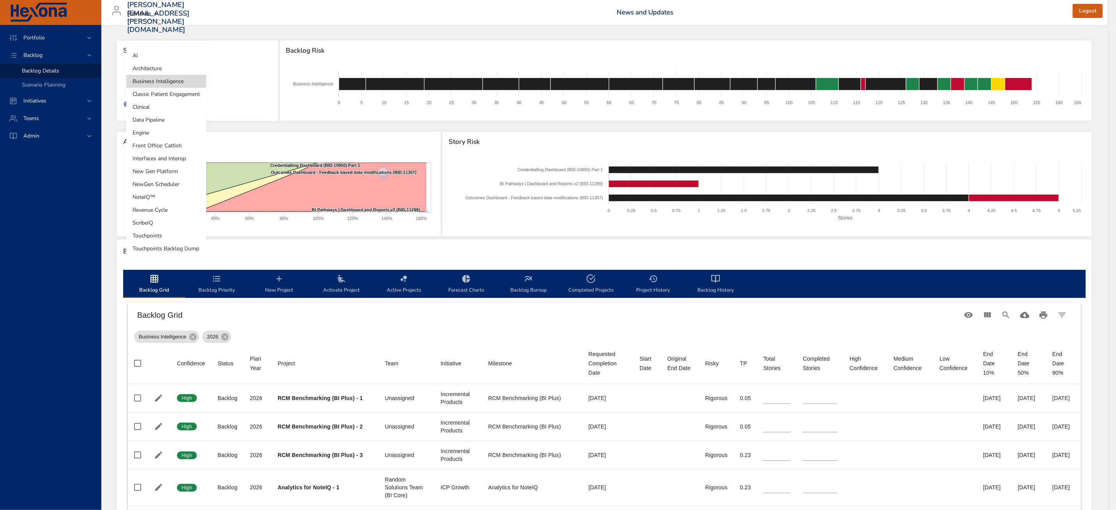
click at [175, 74] on body "Portfolio Backlog Backlog Details Scenario Planning Initiatives Teams Admin [PE…" at bounding box center [558, 255] width 1116 height 510
click at [189, 176] on li "New Gen Platform" at bounding box center [166, 171] width 80 height 13
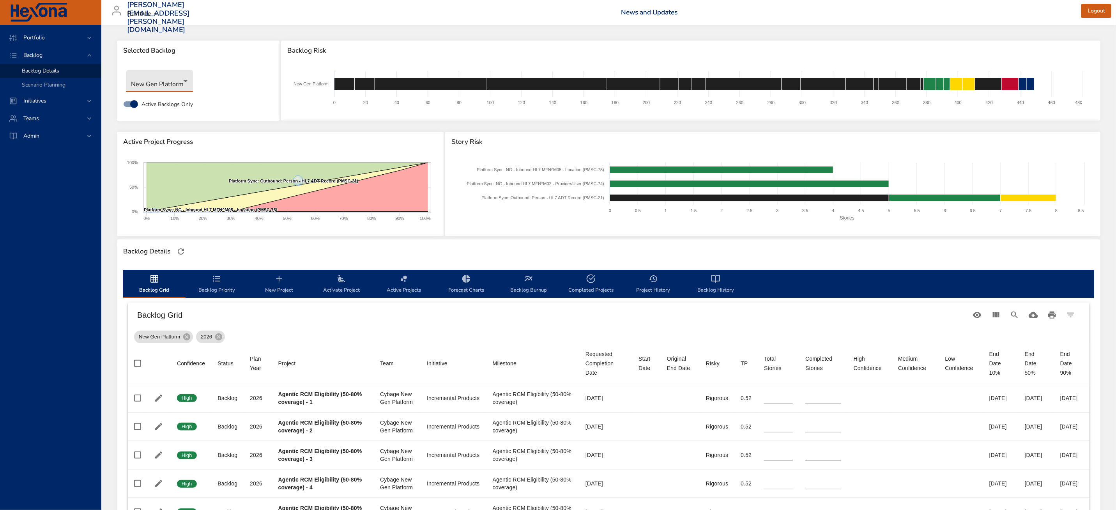
click at [173, 76] on body "Portfolio Backlog Backlog Details Scenario Planning Initiatives Teams Admin [PE…" at bounding box center [558, 255] width 1116 height 510
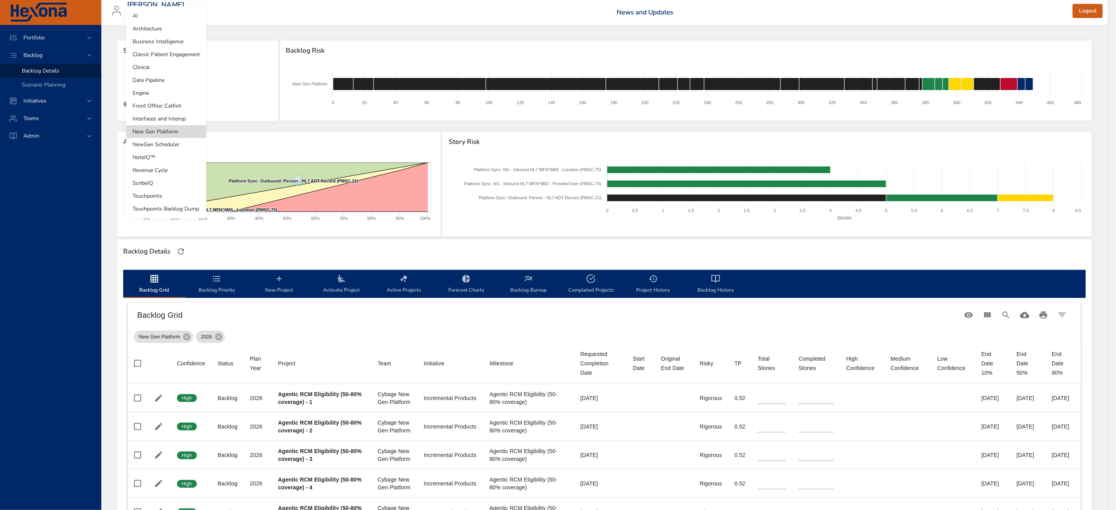
click at [170, 147] on li "NewGen Scheduler" at bounding box center [166, 144] width 80 height 13
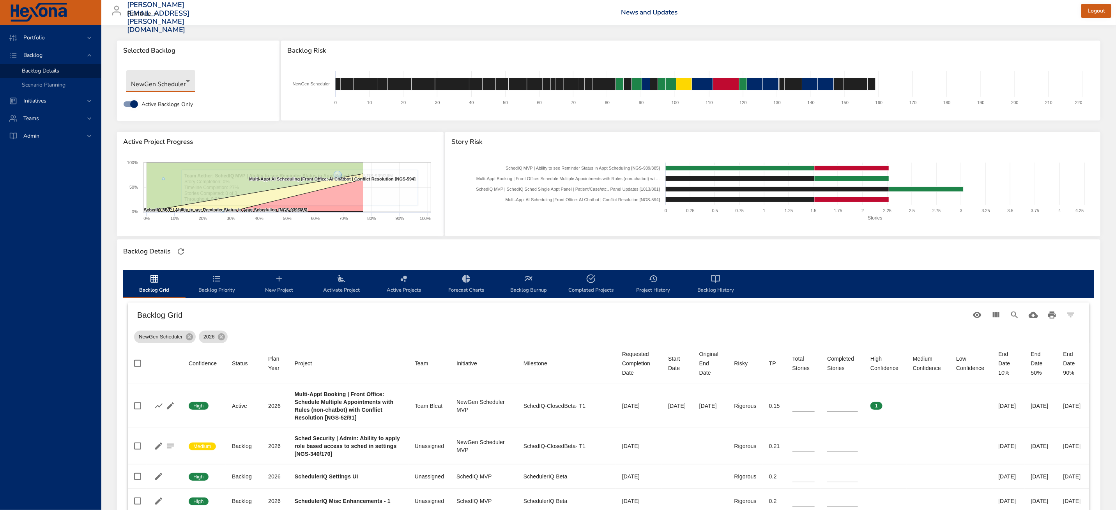
click at [163, 79] on body "Portfolio Backlog Backlog Details Scenario Planning Initiatives Teams [PERSON_N…" at bounding box center [558, 255] width 1116 height 510
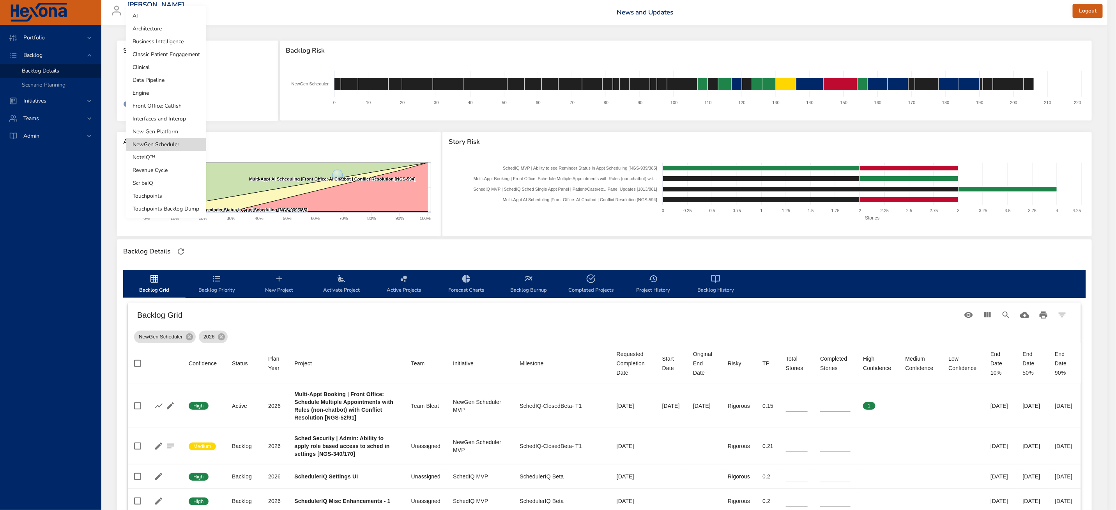
click at [174, 160] on li "NoteIQ™" at bounding box center [166, 157] width 80 height 13
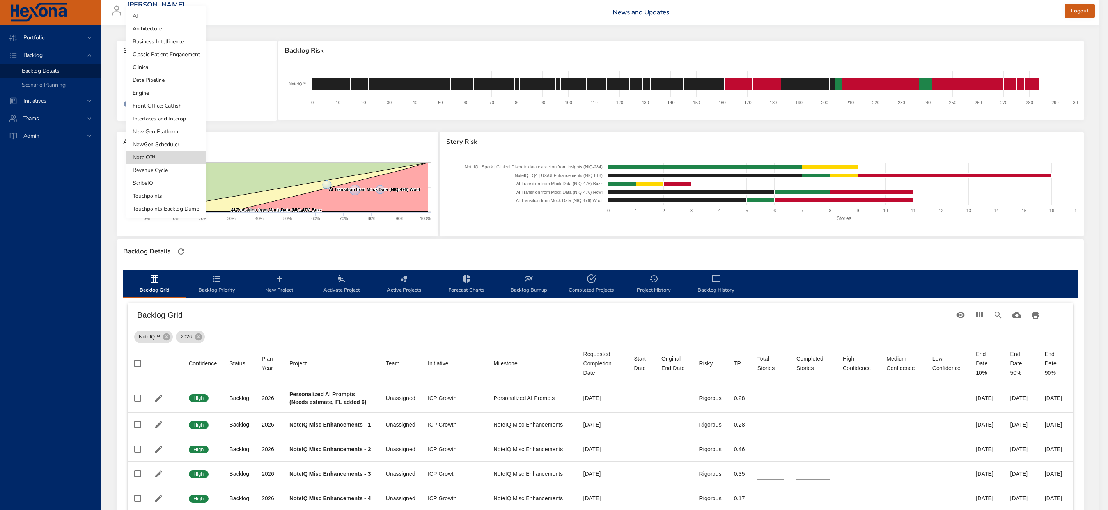
click at [149, 83] on body "Portfolio Backlog Backlog Details Scenario Planning Initiatives Teams Admin [PE…" at bounding box center [554, 255] width 1108 height 510
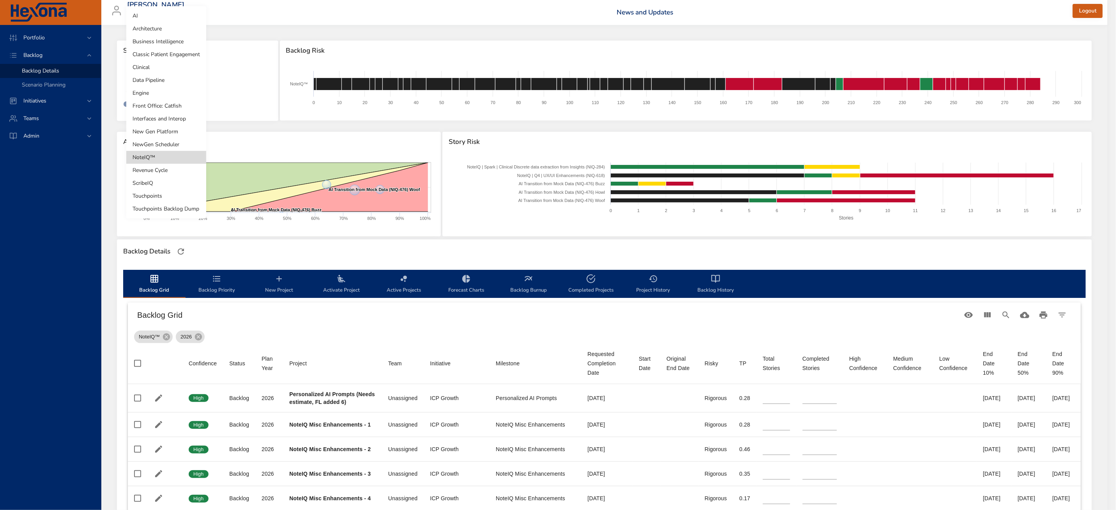
click at [162, 174] on li "Revenue Cycle" at bounding box center [166, 170] width 80 height 13
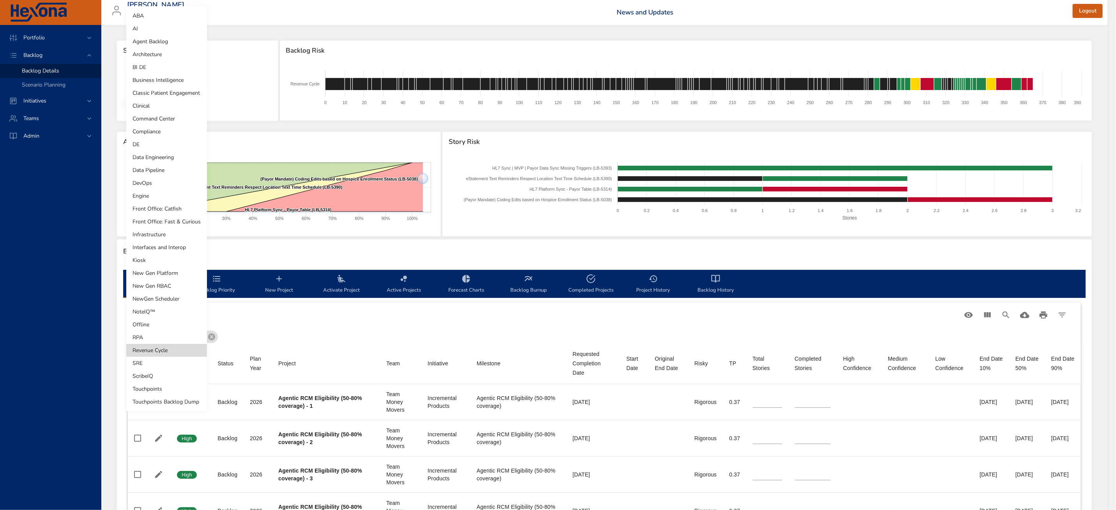
click at [160, 87] on body "Portfolio Backlog Backlog Details Scenario Planning Initiatives Teams Admin [EM…" at bounding box center [558, 255] width 1116 height 510
click at [154, 130] on li "Compliance" at bounding box center [166, 131] width 81 height 13
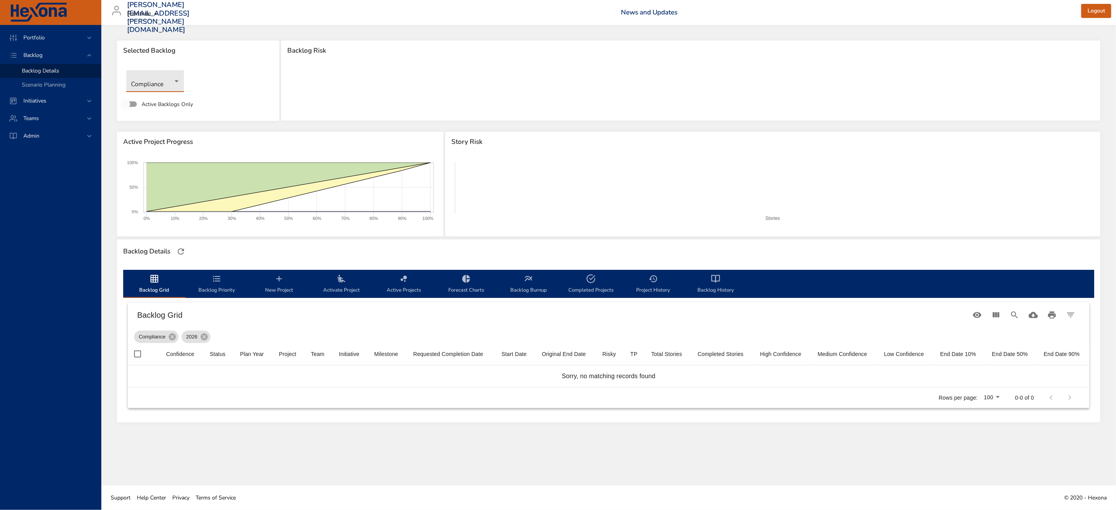
click at [165, 86] on body "Portfolio Backlog Backlog Details Scenario Planning Initiatives Teams Admin [PE…" at bounding box center [558, 255] width 1116 height 510
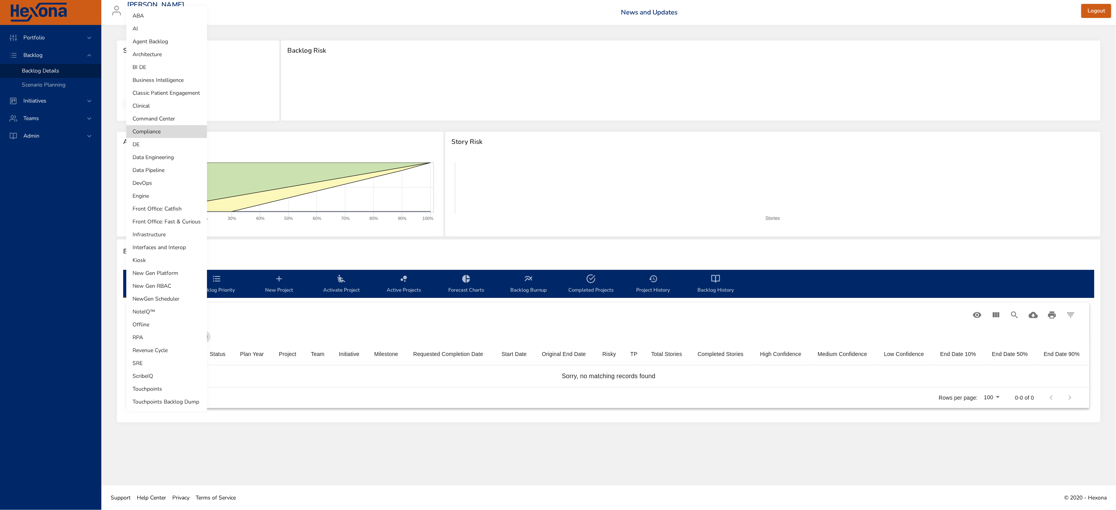
click at [292, 95] on div at bounding box center [558, 255] width 1116 height 510
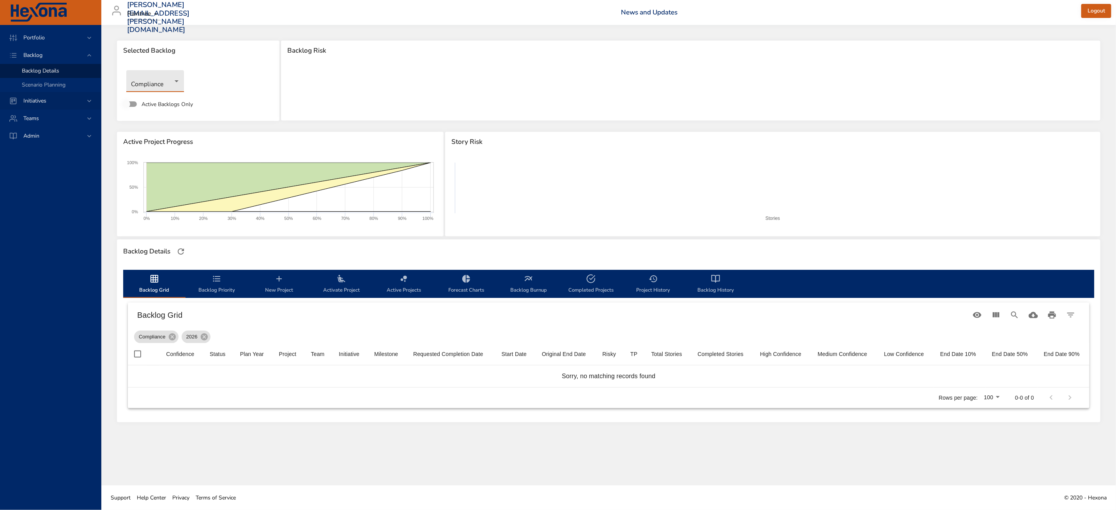
click at [46, 96] on div "Initiatives" at bounding box center [50, 101] width 101 height 18
click at [41, 90] on span "Dashboard" at bounding box center [35, 88] width 27 height 7
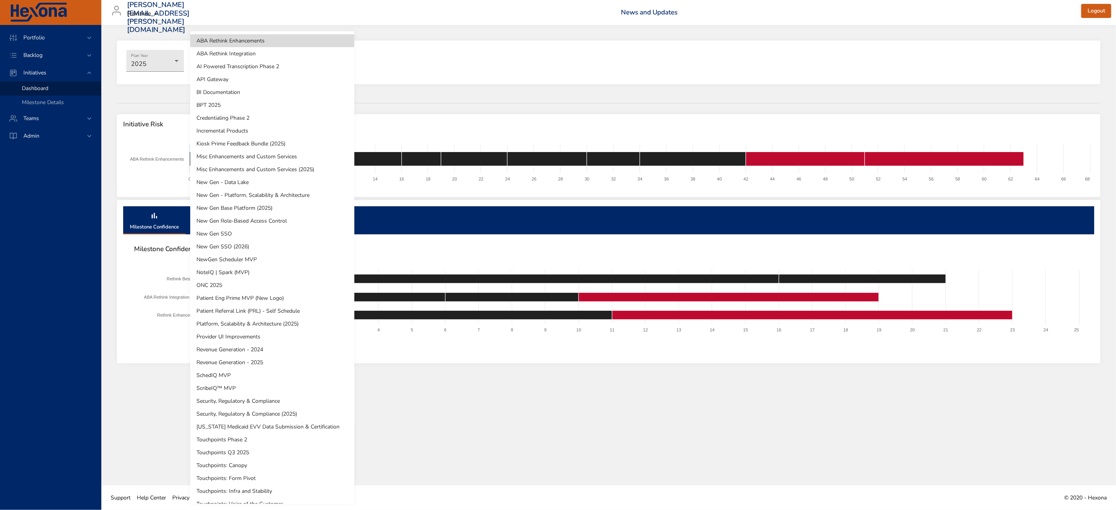
click at [247, 62] on body "Portfolio Backlog Initiatives Dashboard Milestone Details Teams Admin [EMAIL_AD…" at bounding box center [558, 255] width 1116 height 510
click at [165, 56] on div at bounding box center [558, 255] width 1116 height 510
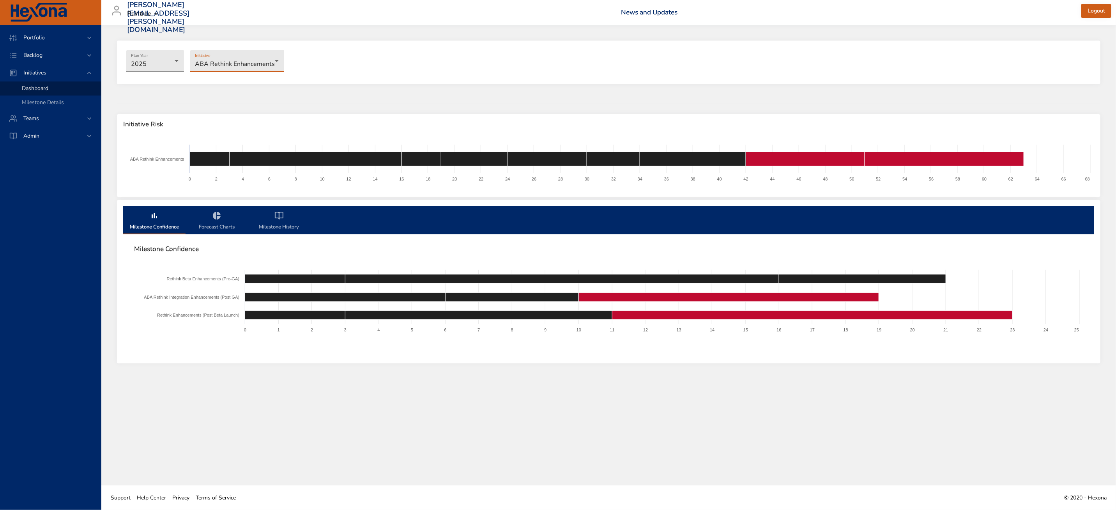
click at [161, 60] on div "ABA Rethink Enhancements ABA Rethink Integration AI Powered Transcription Phase…" at bounding box center [558, 255] width 1116 height 510
click at [165, 63] on body "Portfolio Backlog Initiatives Dashboard Milestone Details Teams Admin [EMAIL_AD…" at bounding box center [558, 255] width 1116 height 510
click at [158, 76] on li "2026" at bounding box center [155, 73] width 58 height 13
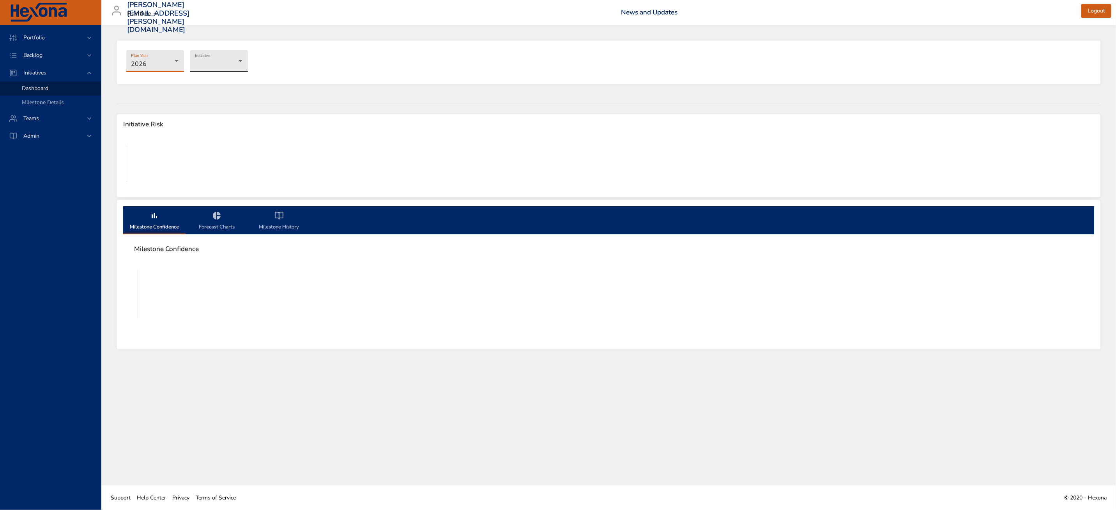
click at [239, 65] on body "Portfolio Backlog Initiatives Dashboard Milestone Details Teams Admin [EMAIL_AD…" at bounding box center [558, 255] width 1116 height 510
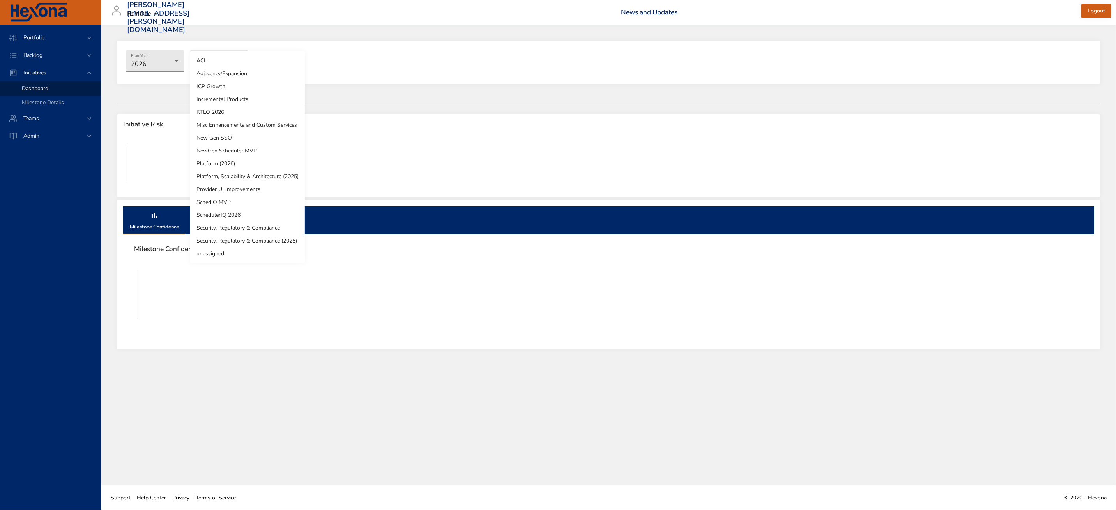
click at [215, 113] on li "KTLO 2026" at bounding box center [247, 112] width 115 height 13
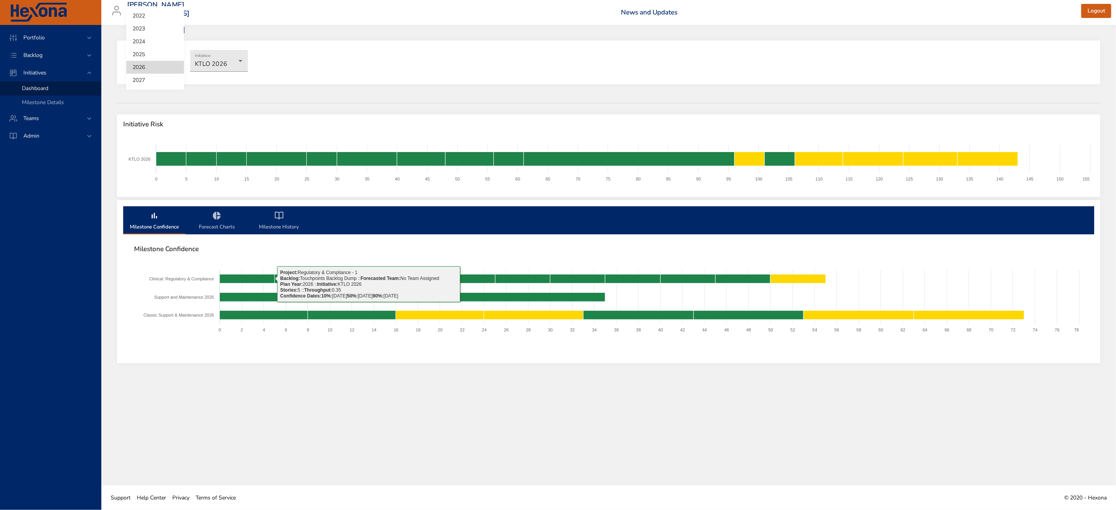
click at [169, 55] on body "Portfolio Backlog Initiatives Dashboard Milestone Details Teams [PERSON_NAME] […" at bounding box center [558, 255] width 1116 height 510
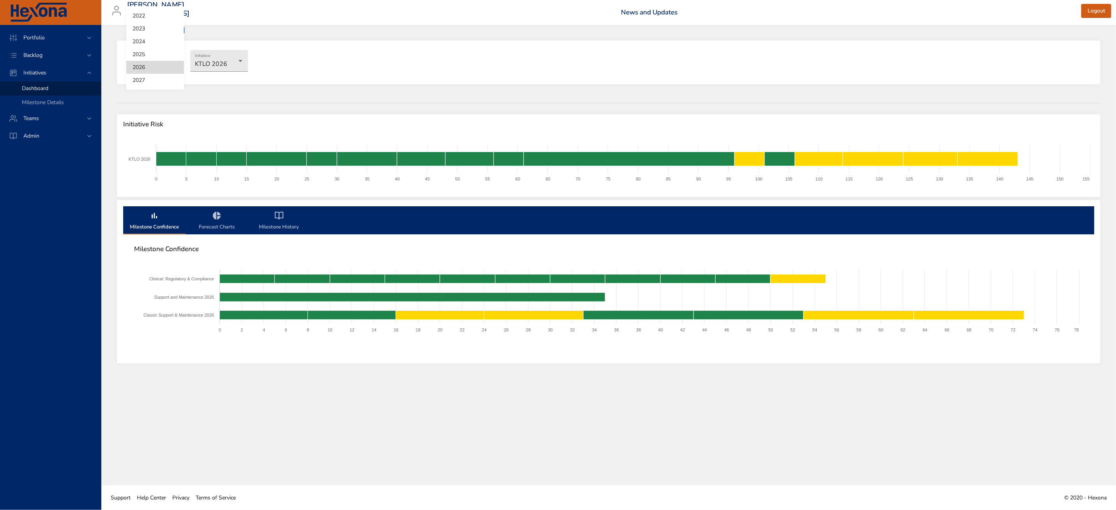
click at [271, 102] on div at bounding box center [558, 255] width 1116 height 510
click at [62, 58] on div "Backlog" at bounding box center [51, 55] width 68 height 8
click at [65, 74] on div "Backlog Details" at bounding box center [58, 71] width 73 height 8
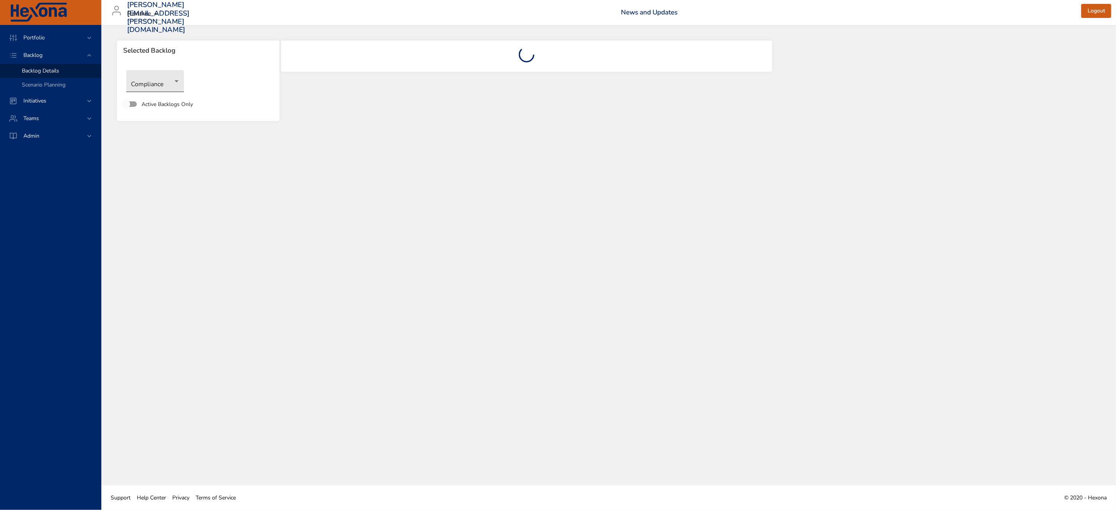
click at [155, 84] on body "Portfolio Backlog Backlog Details Scenario Planning Initiatives Teams Admin [PE…" at bounding box center [558, 255] width 1116 height 510
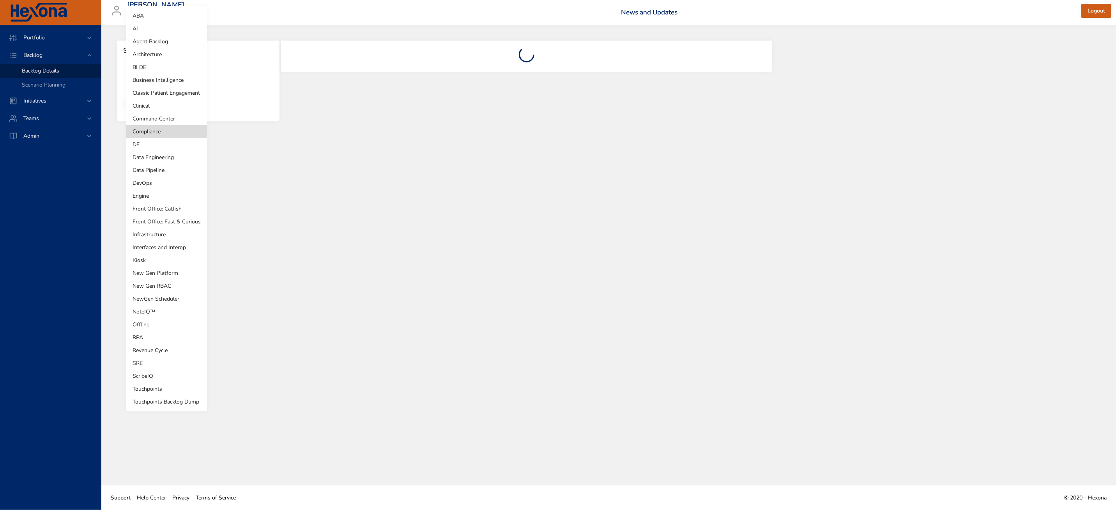
click at [177, 398] on li "Touchpoints Backlog Dump" at bounding box center [166, 401] width 81 height 13
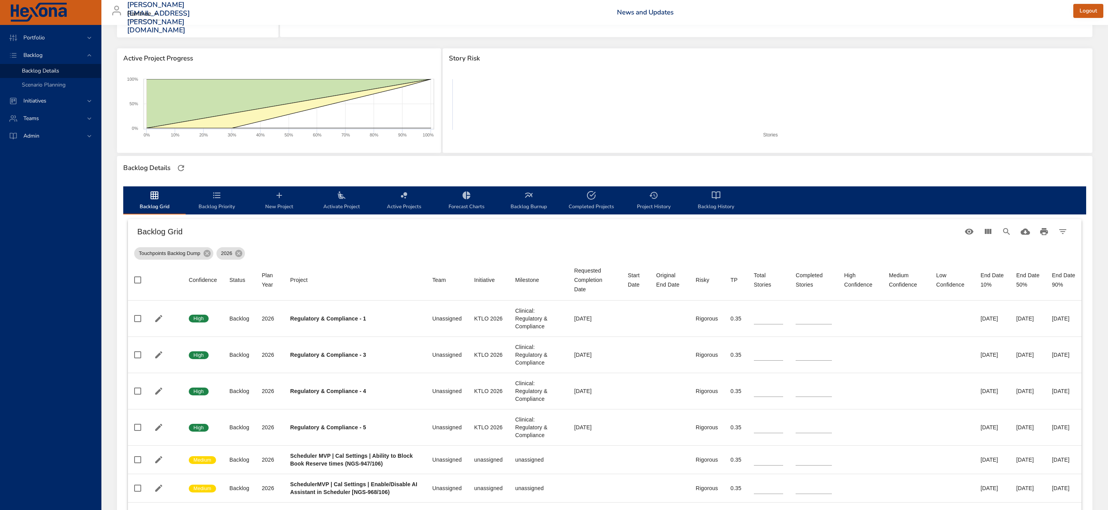
scroll to position [76, 0]
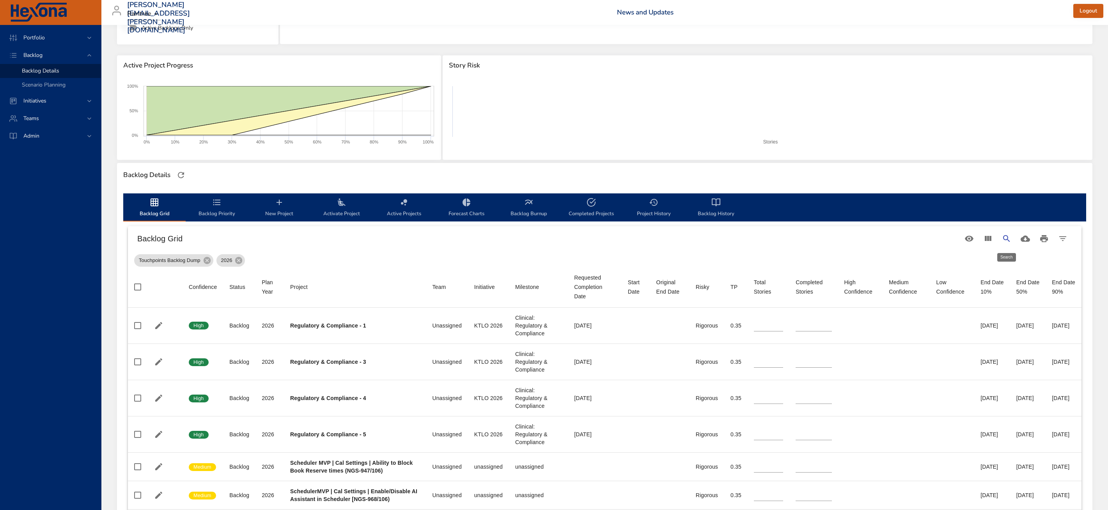
click at [1010, 241] on icon "Search" at bounding box center [1005, 238] width 9 height 9
type input "**"
type input "*"
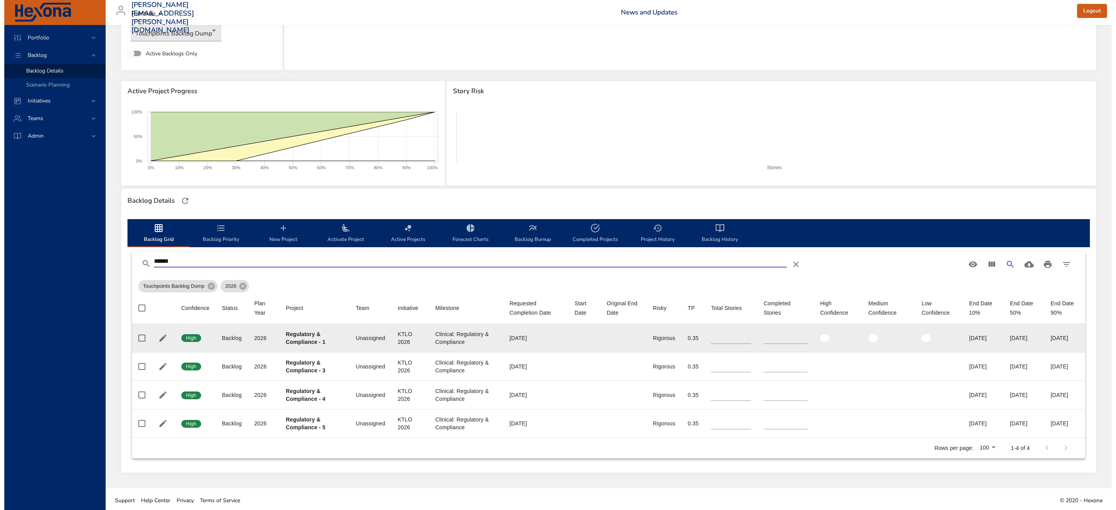
scroll to position [54, 0]
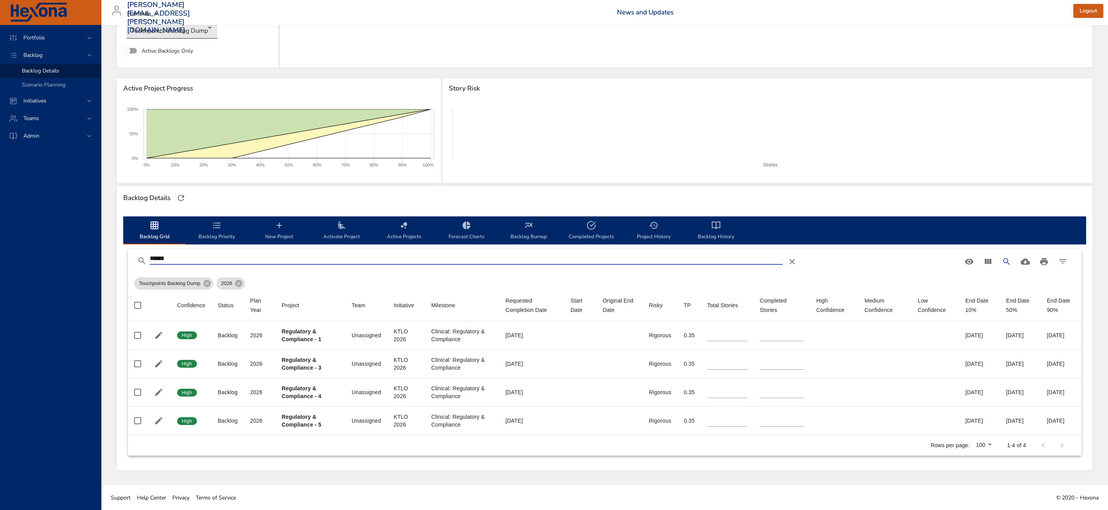
type input "******"
click at [162, 35] on body "Portfolio Backlog Backlog Details Scenario Planning Initiatives Teams Admin [PE…" at bounding box center [554, 202] width 1108 height 510
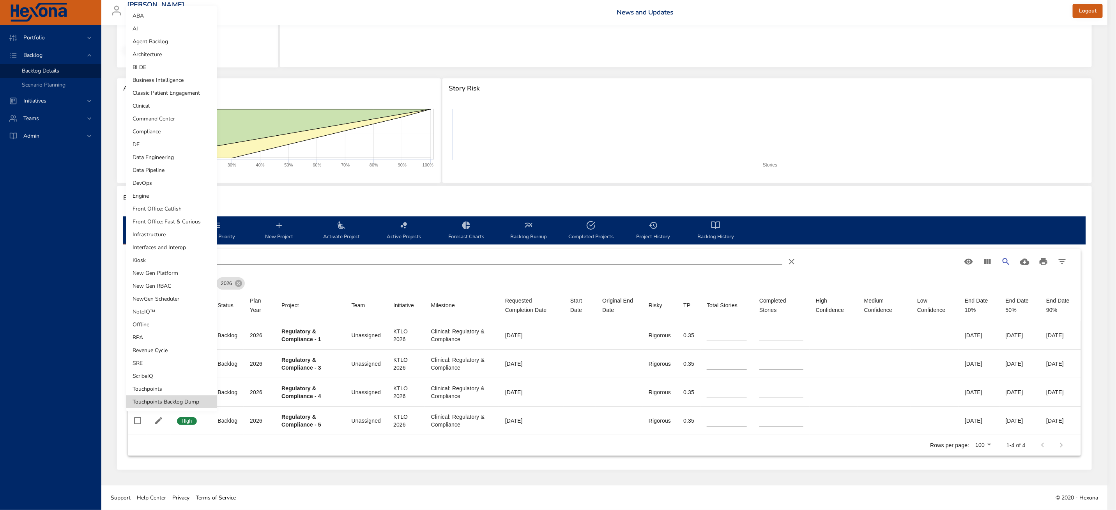
click at [163, 106] on li "Clinical" at bounding box center [171, 105] width 91 height 13
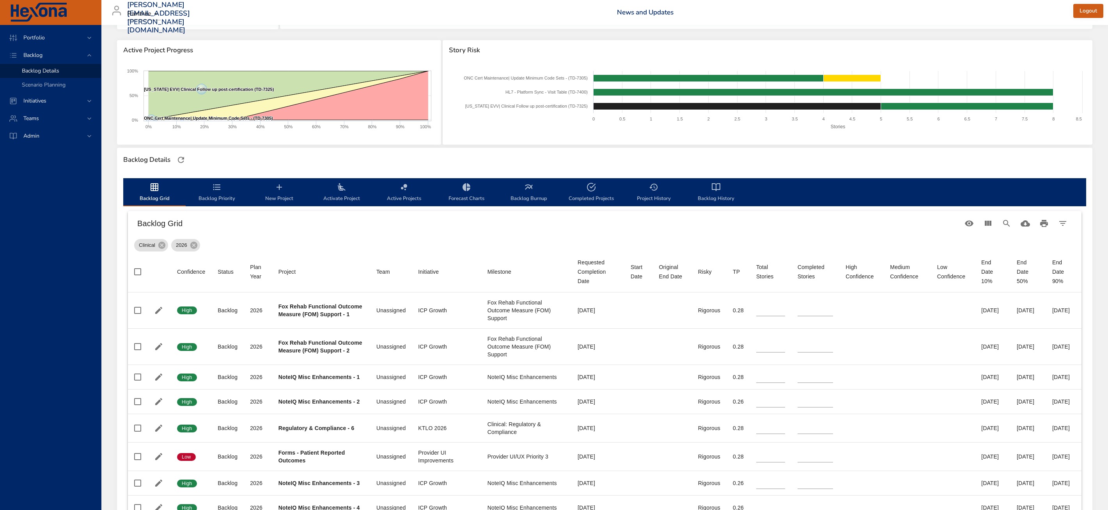
scroll to position [0, 0]
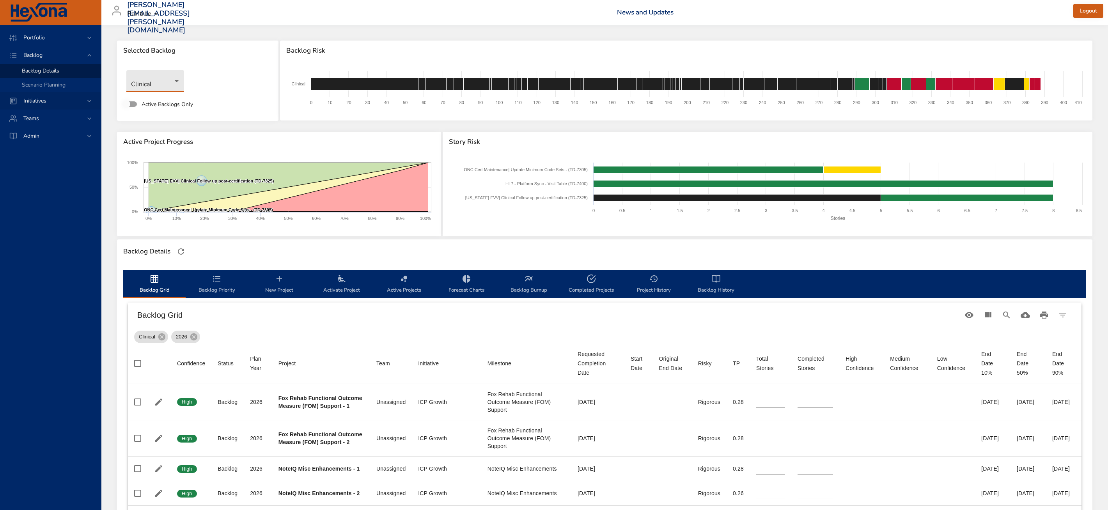
click at [71, 98] on div "Initiatives" at bounding box center [51, 101] width 68 height 8
click at [82, 38] on div "Portfolio" at bounding box center [51, 38] width 68 height 8
click at [206, 51] on span "Selected Backlog" at bounding box center [197, 51] width 149 height 8
click at [245, 91] on div "Clinical" at bounding box center [197, 81] width 150 height 30
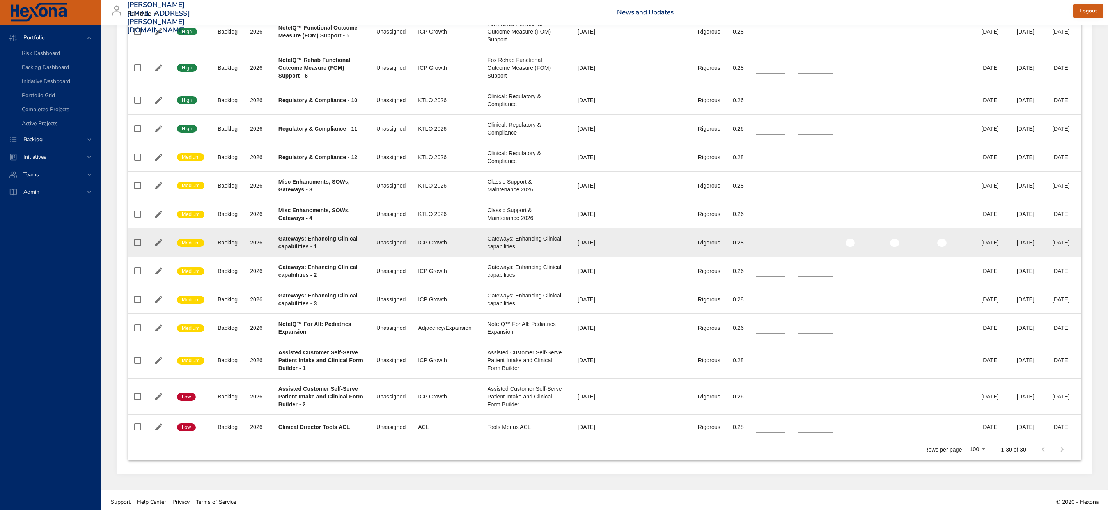
scroll to position [846, 0]
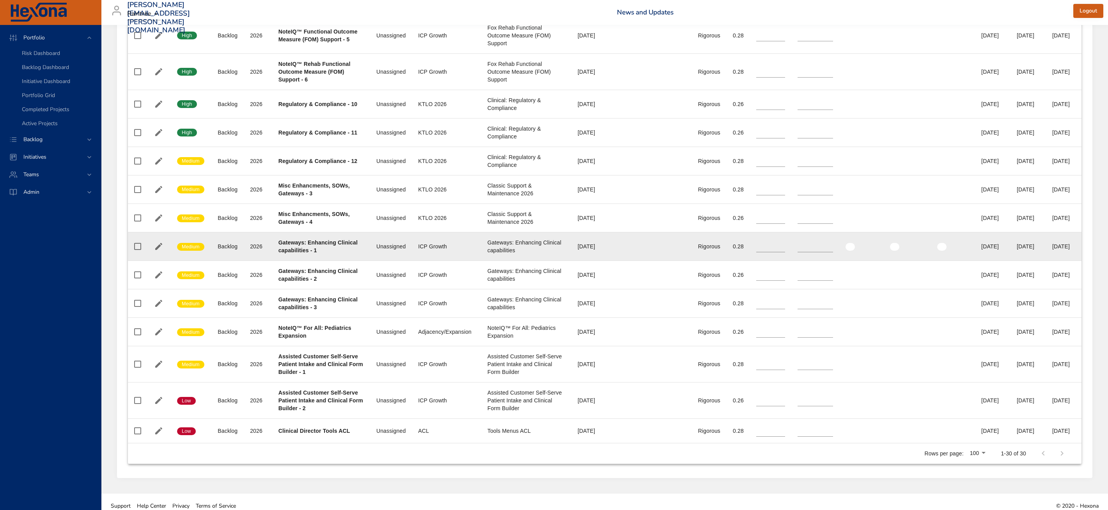
click at [255, 259] on td "Plan Year [DATE]" at bounding box center [258, 246] width 28 height 28
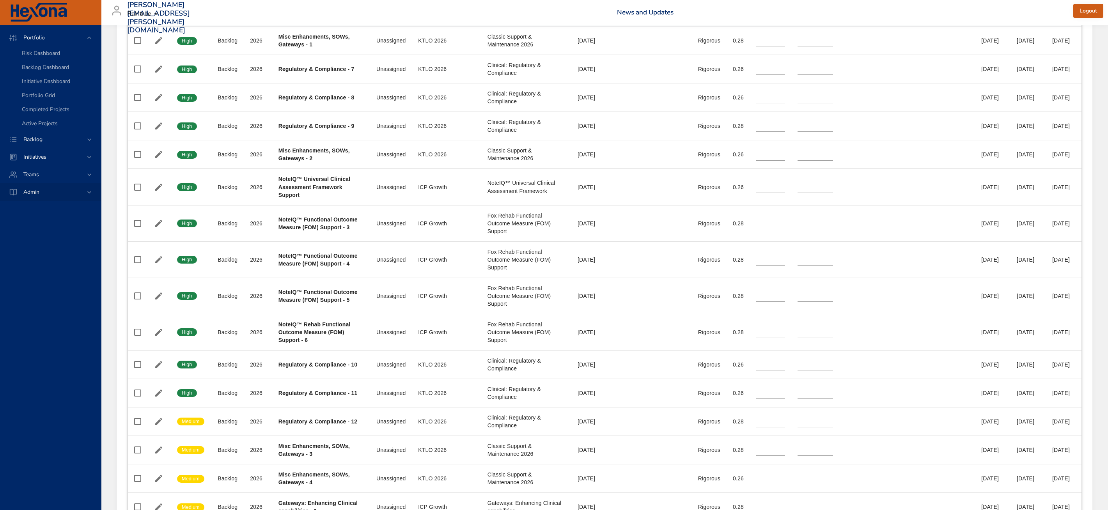
scroll to position [582, 0]
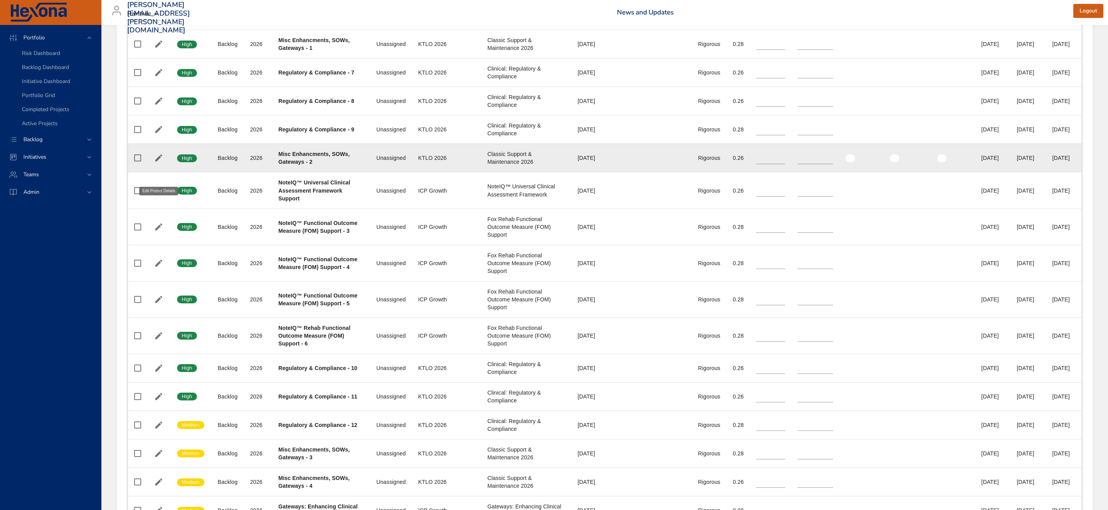
click at [155, 163] on icon "button" at bounding box center [158, 157] width 9 height 9
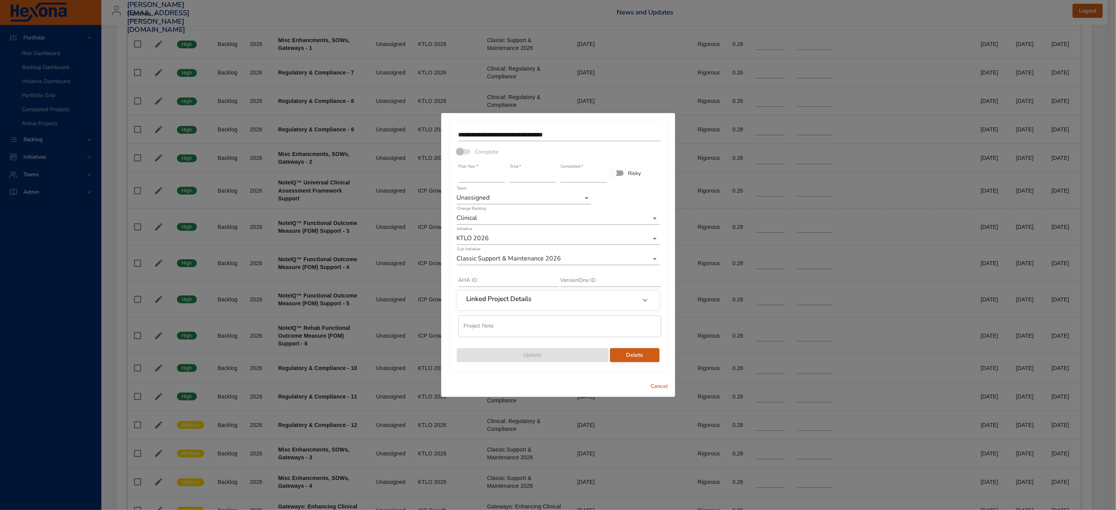
click at [666, 386] on span "Cancel" at bounding box center [659, 387] width 19 height 10
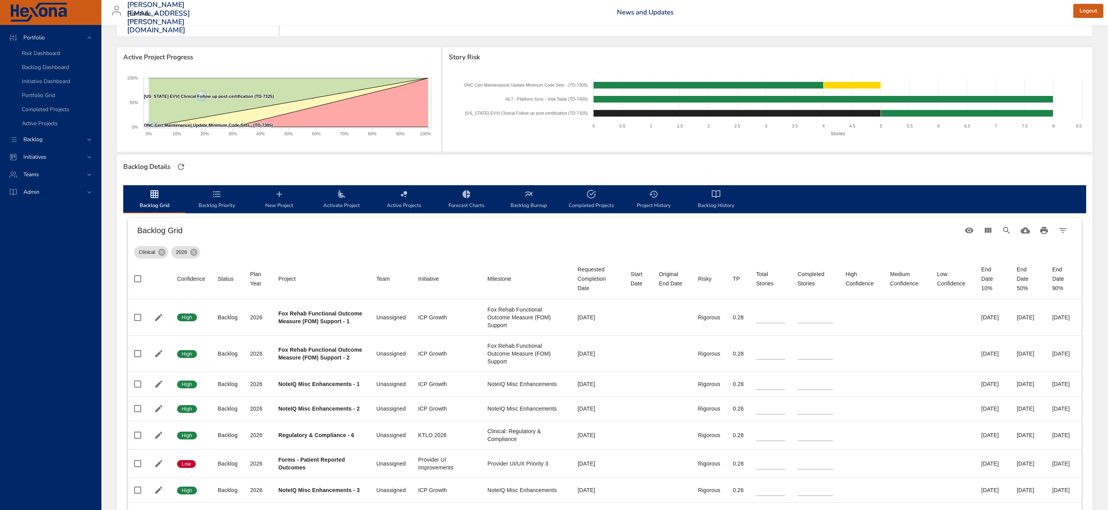
scroll to position [0, 0]
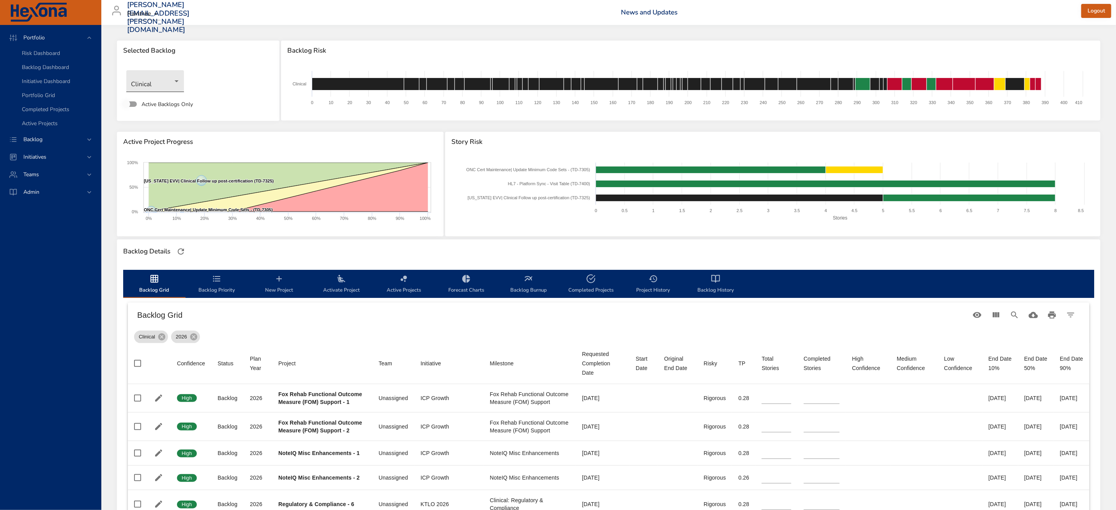
click at [156, 88] on body "Portfolio Risk Dashboard Backlog Dashboard Initiative Dashboard Portfolio Grid …" at bounding box center [558, 255] width 1116 height 510
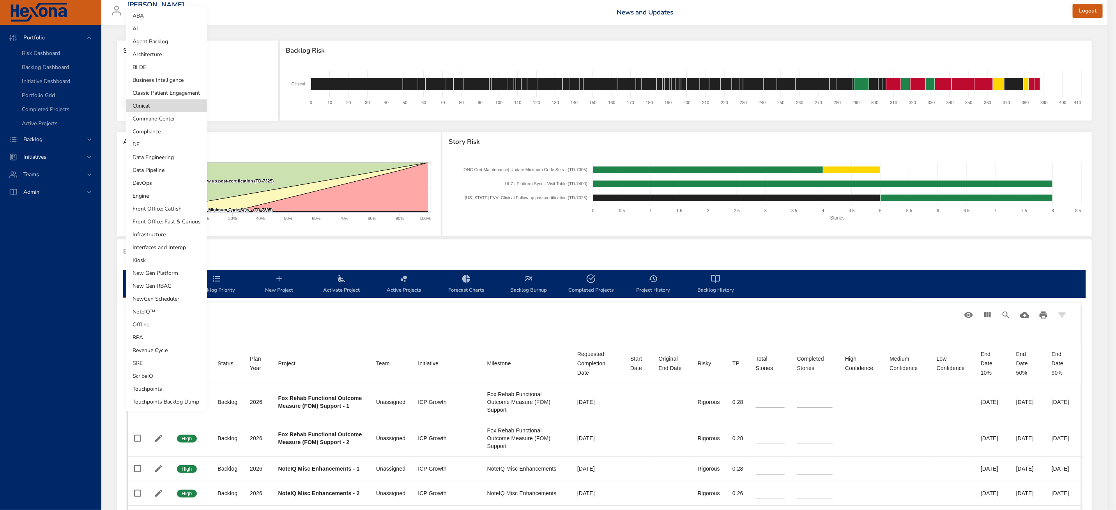
click at [156, 400] on li "Touchpoints Backlog Dump" at bounding box center [166, 401] width 81 height 13
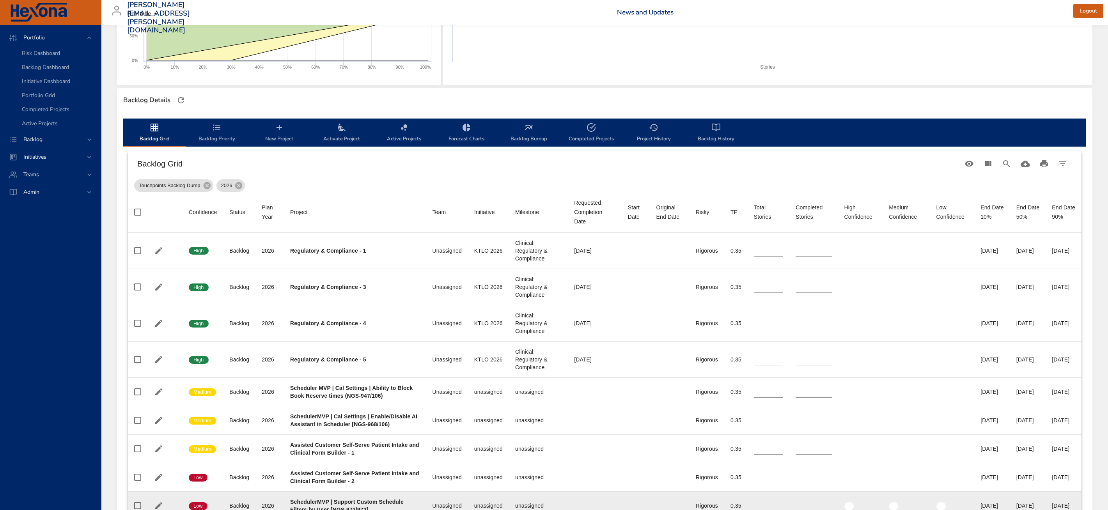
scroll to position [232, 0]
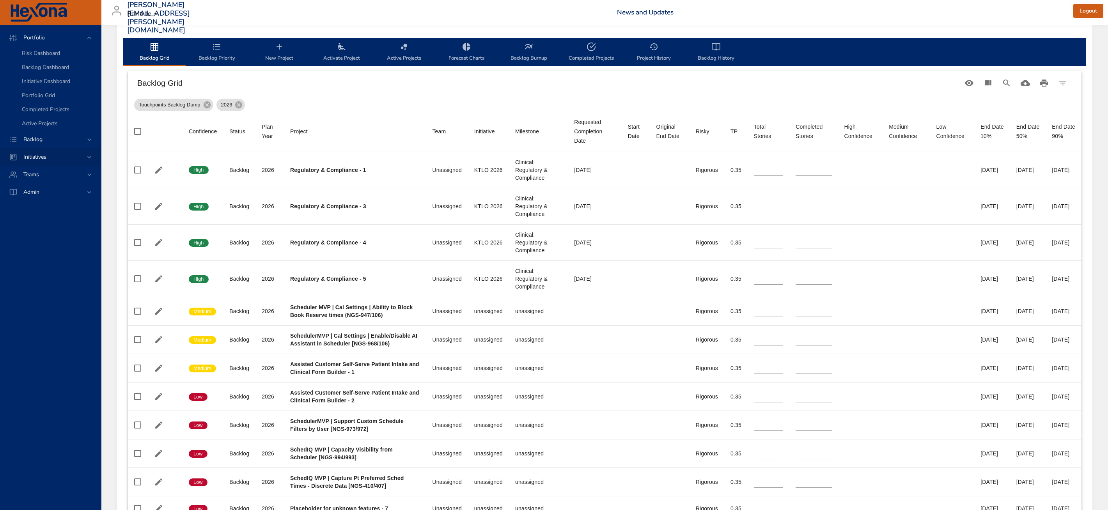
click at [62, 154] on div "Initiatives" at bounding box center [51, 157] width 68 height 8
click at [36, 138] on span "Admin" at bounding box center [31, 135] width 28 height 7
click at [43, 153] on span "Initiative Management" at bounding box center [48, 151] width 53 height 7
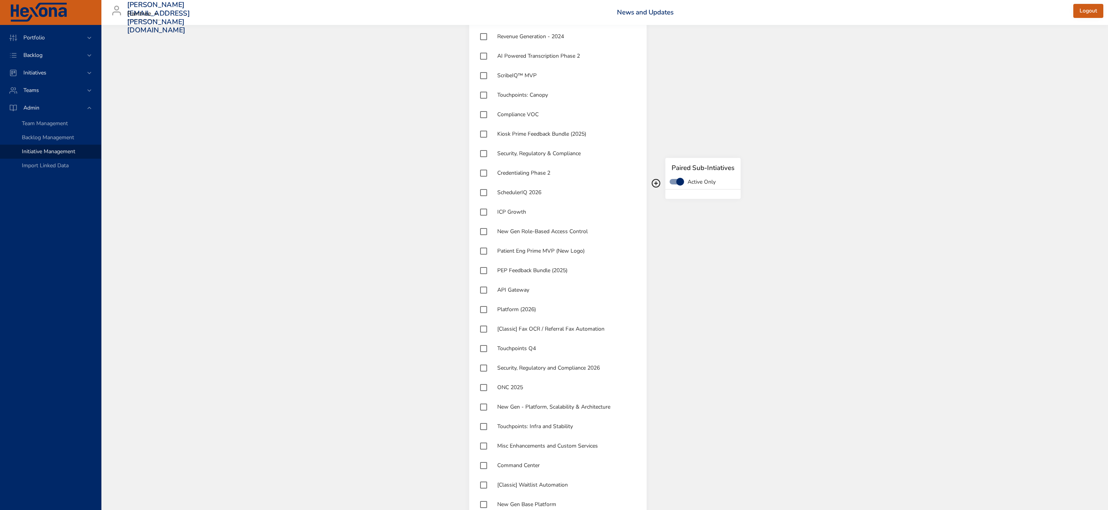
scroll to position [458, 0]
click at [808, 387] on div "Initiatives Active Only [US_STATE] Medicaid EVV Data Submission & Certification…" at bounding box center [605, 182] width 980 height 1205
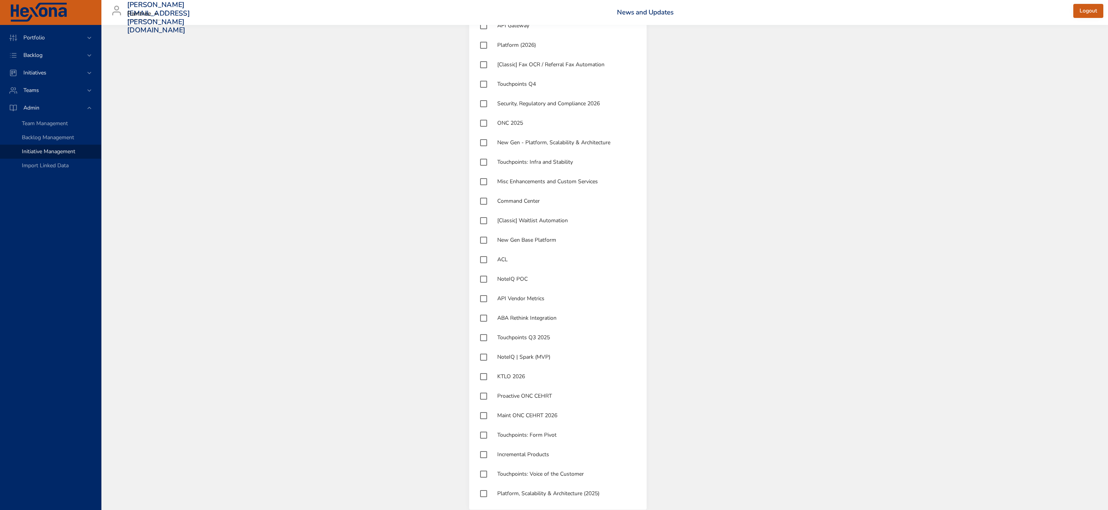
scroll to position [895, 0]
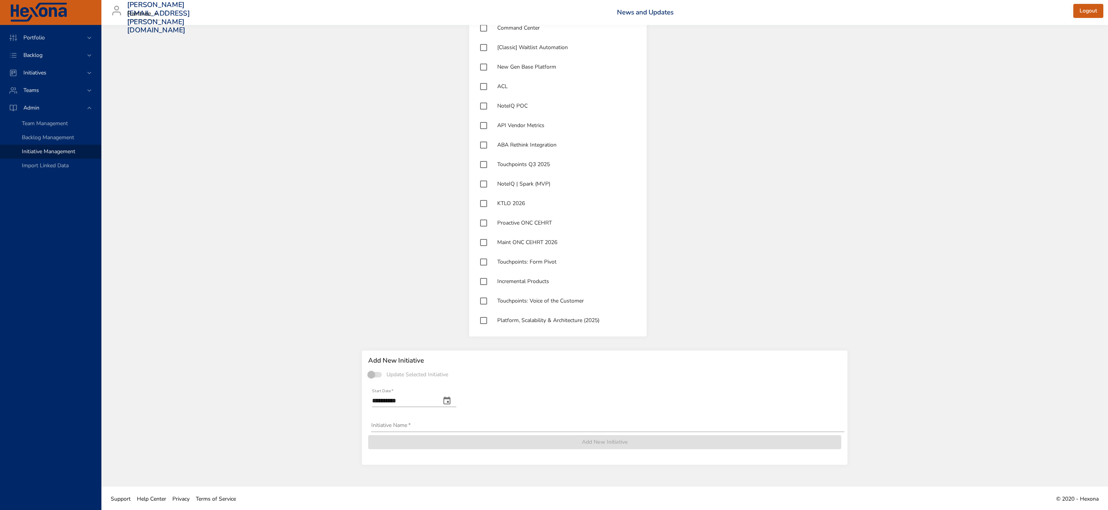
click at [414, 423] on input "Initiative Name   *" at bounding box center [607, 425] width 473 height 12
type input "*"
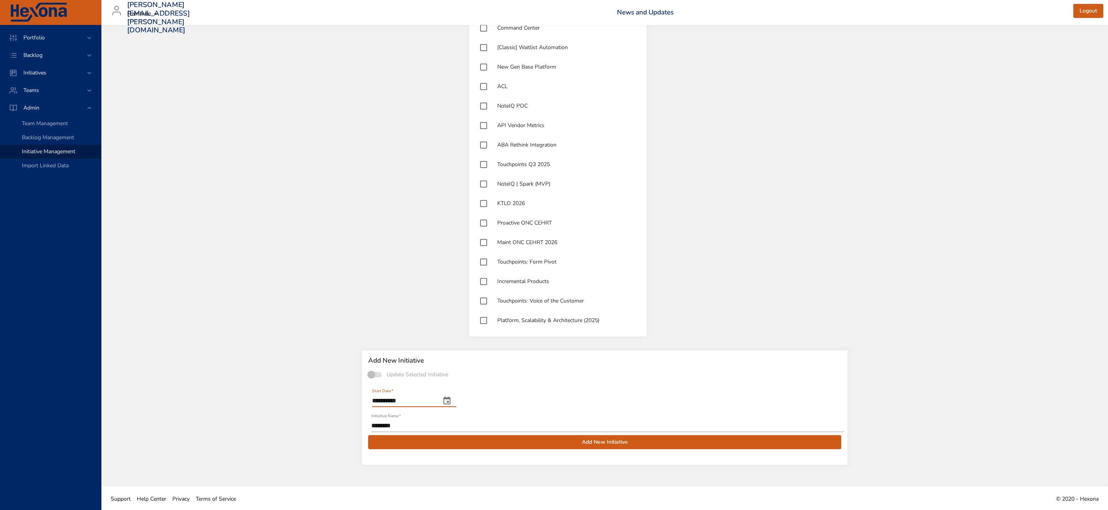
drag, startPoint x: 423, startPoint y: 398, endPoint x: 352, endPoint y: 395, distance: 71.1
click at [352, 395] on div "**********" at bounding box center [605, 410] width 980 height 125
click at [427, 430] on input "********" at bounding box center [607, 425] width 473 height 12
drag, startPoint x: 425, startPoint y: 426, endPoint x: 352, endPoint y: 426, distance: 72.5
click at [352, 426] on div "**********" at bounding box center [605, 410] width 980 height 125
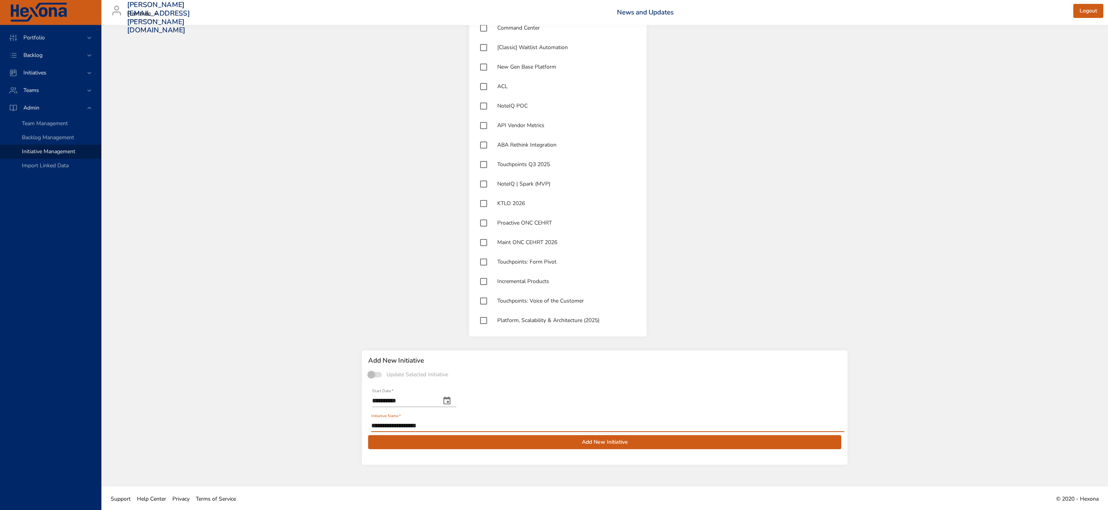
type input "**********"
click at [420, 391] on div "**********" at bounding box center [414, 397] width 84 height 19
drag, startPoint x: 417, startPoint y: 399, endPoint x: 357, endPoint y: 398, distance: 60.0
click at [356, 398] on div "**********" at bounding box center [605, 410] width 980 height 125
click at [556, 442] on span "Add New Initiative" at bounding box center [604, 442] width 460 height 10
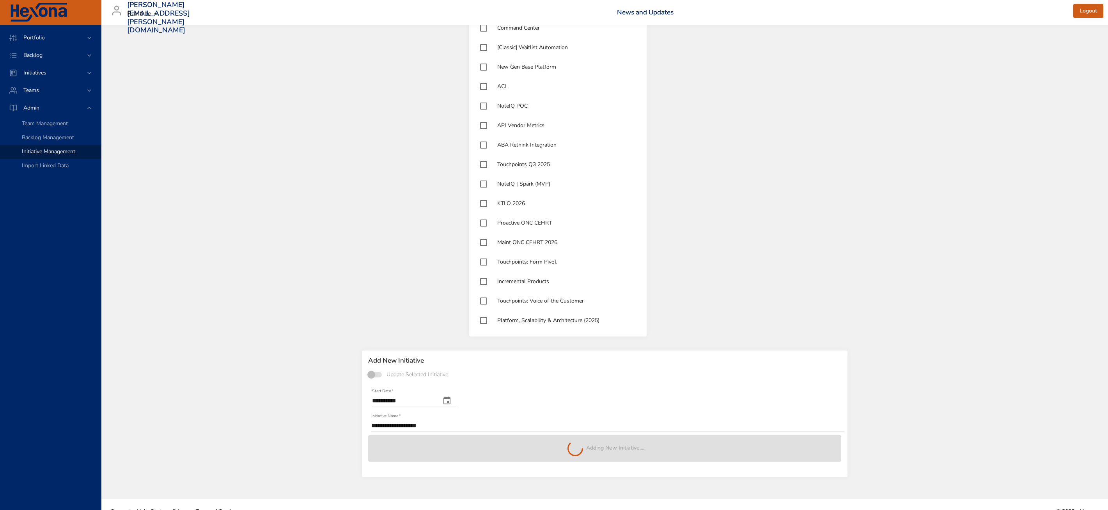
type input "**********"
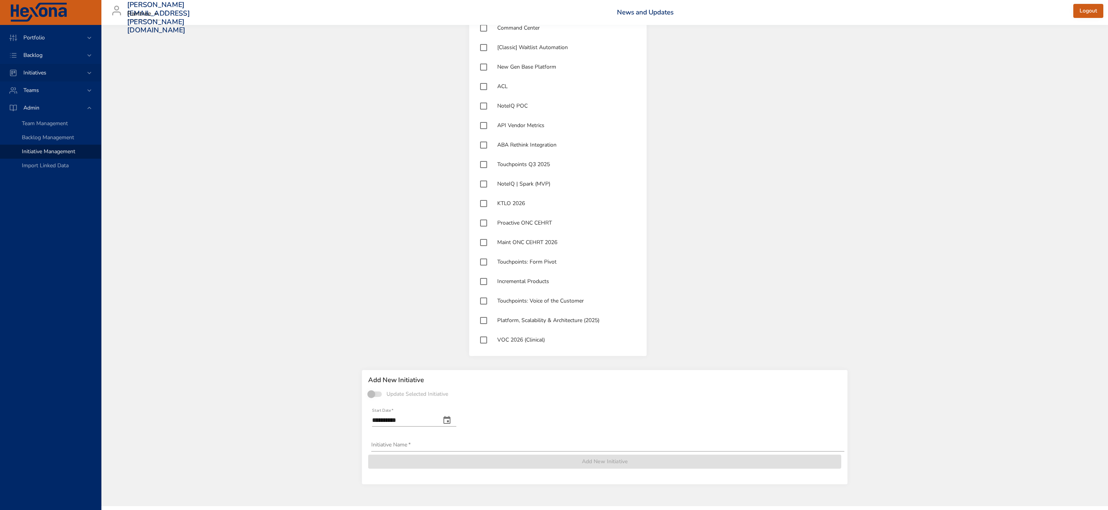
click at [53, 71] on div "Initiatives" at bounding box center [51, 73] width 68 height 8
click at [49, 99] on span "Milestone Details" at bounding box center [43, 102] width 42 height 7
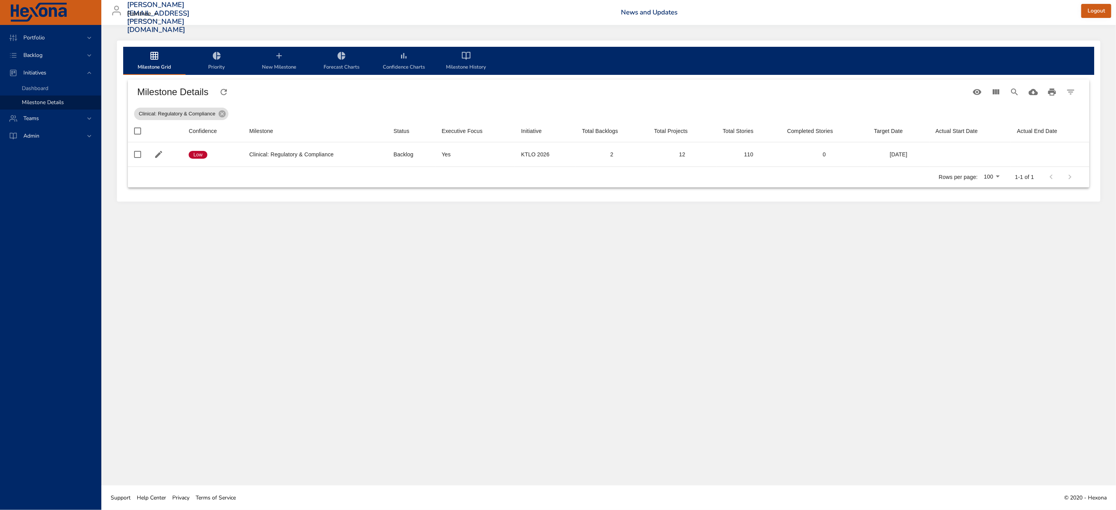
click at [288, 65] on span "New Milestone" at bounding box center [279, 61] width 53 height 21
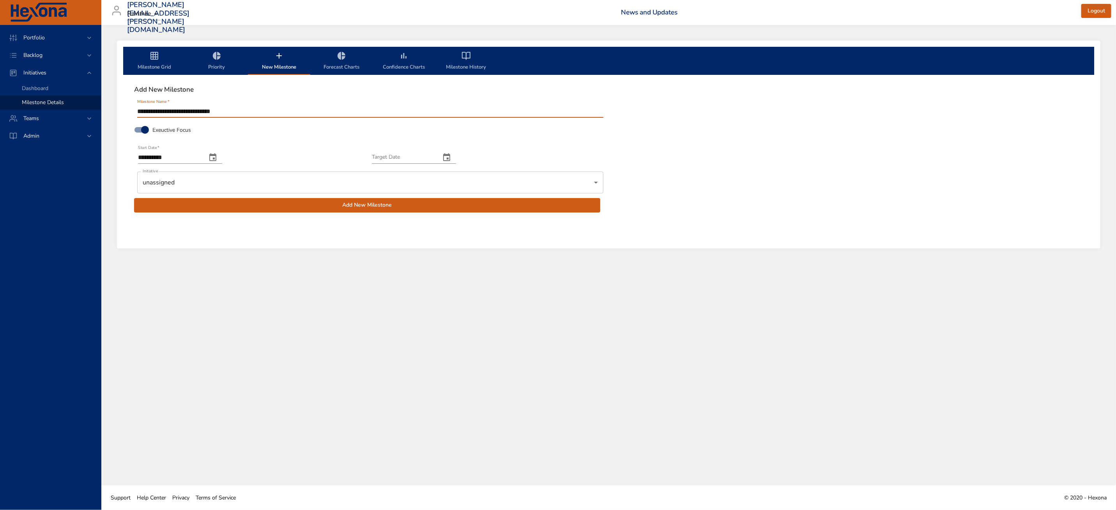
type input "**********"
click at [212, 159] on div "**********" at bounding box center [180, 157] width 84 height 12
click at [216, 160] on icon "change date" at bounding box center [212, 157] width 7 height 8
click at [228, 175] on icon "button" at bounding box center [225, 176] width 9 height 9
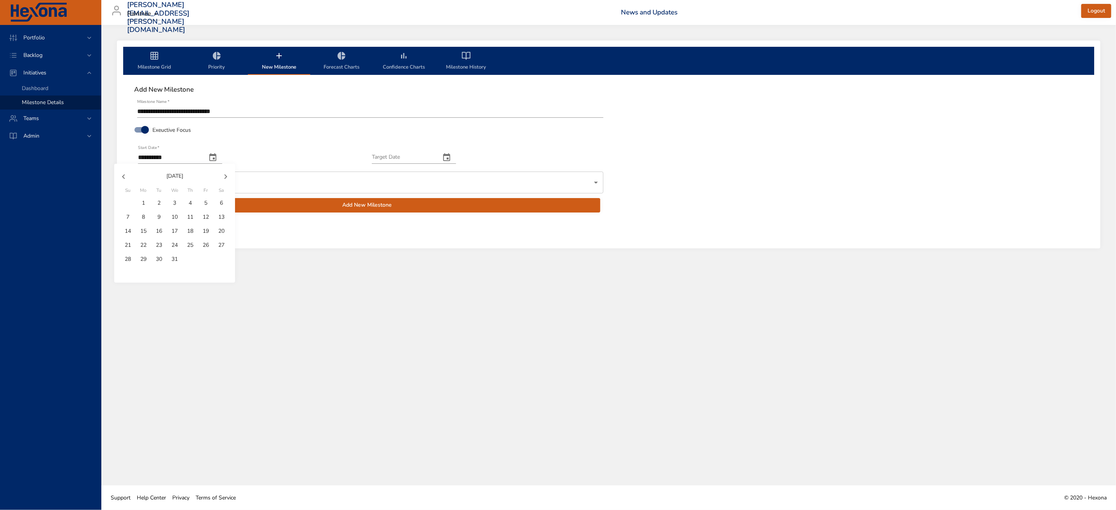
click at [228, 175] on icon "button" at bounding box center [225, 176] width 9 height 9
click at [180, 202] on div "31" at bounding box center [175, 203] width 16 height 14
click at [185, 200] on span "1" at bounding box center [190, 203] width 14 height 8
type input "**********"
click at [410, 160] on input "Target Date" at bounding box center [403, 157] width 62 height 12
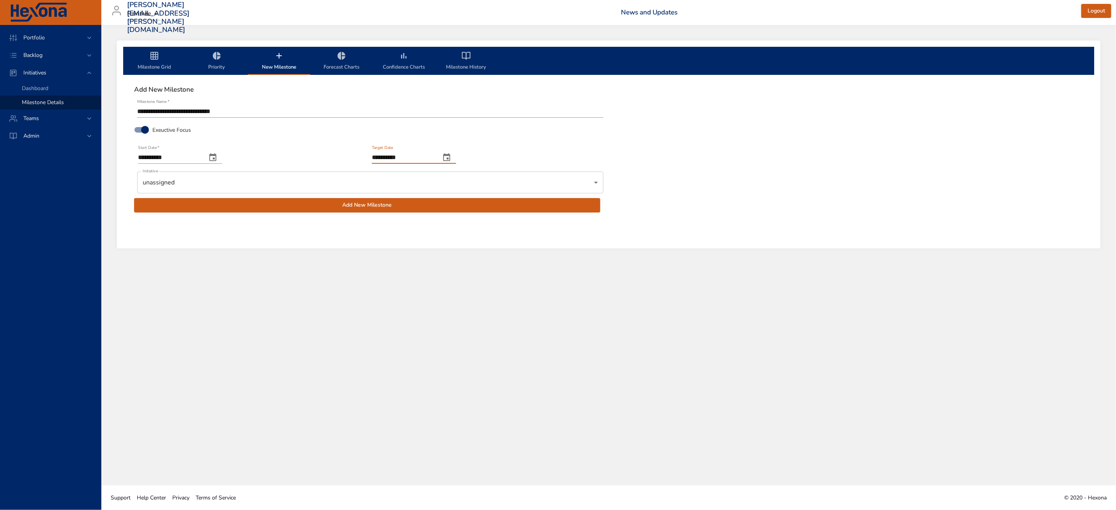
type input "**********"
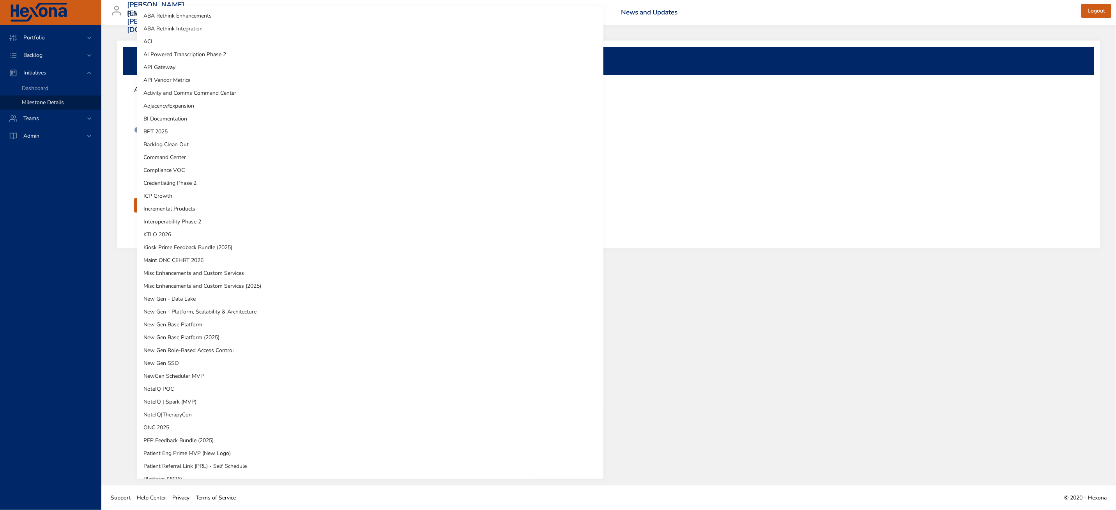
click at [316, 185] on body "**********" at bounding box center [558, 255] width 1116 height 510
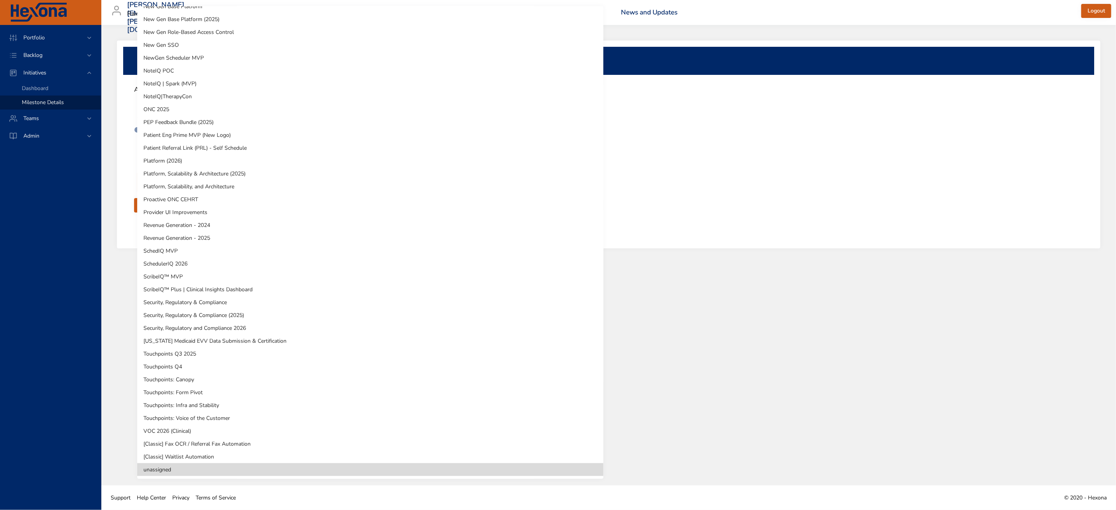
click at [222, 433] on li "VOC 2026 (Clinical)" at bounding box center [370, 431] width 466 height 13
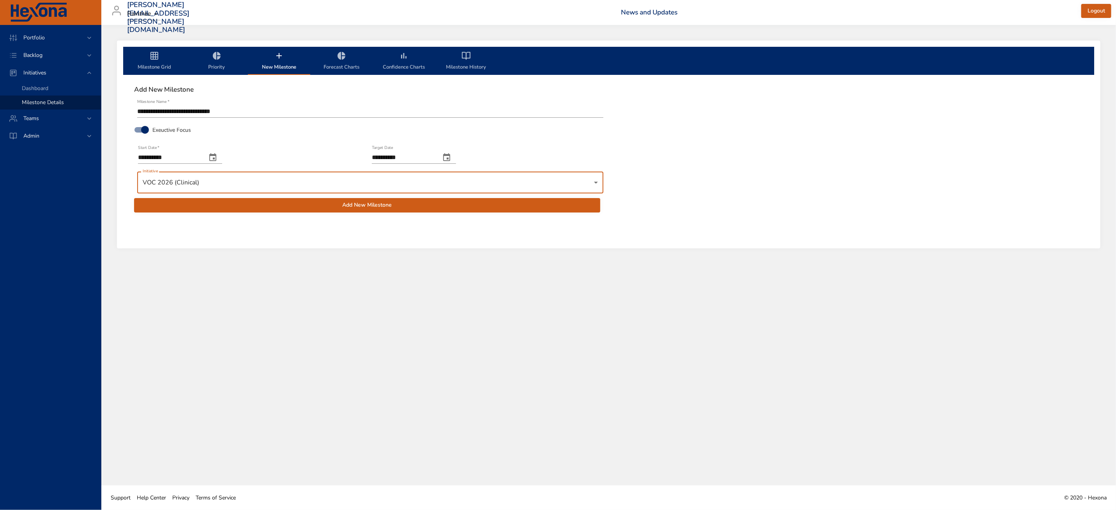
click at [168, 203] on span "Add New Milestone" at bounding box center [367, 205] width 454 height 10
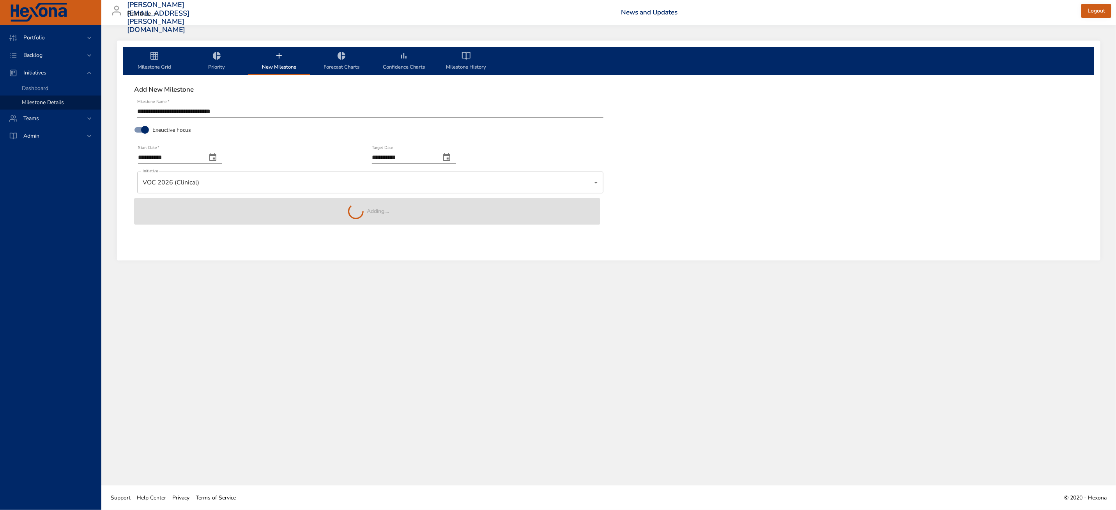
type input "**********"
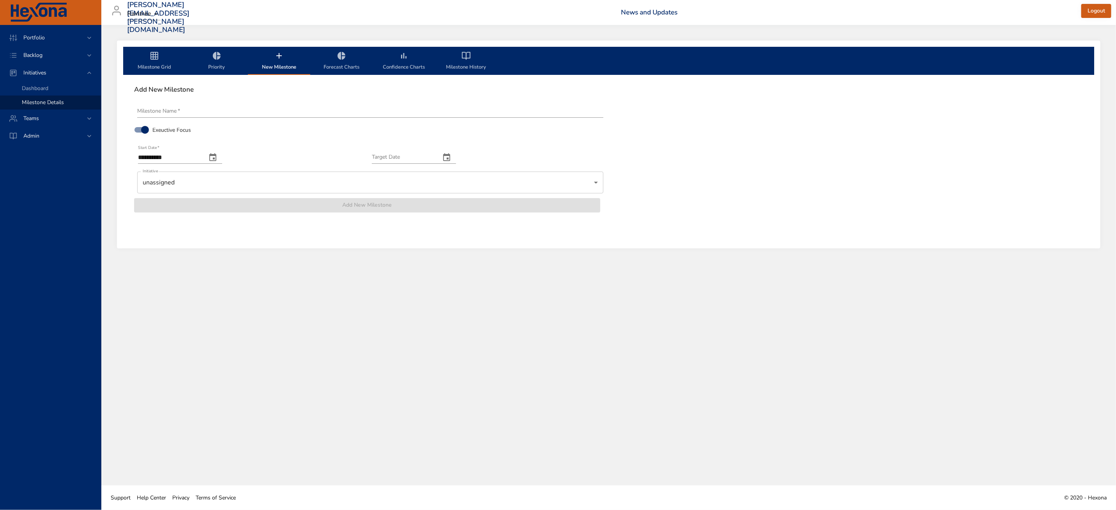
click at [281, 58] on icon "milestone-tabs" at bounding box center [278, 55] width 9 height 9
click at [253, 113] on input "Milestone Name   *" at bounding box center [370, 111] width 466 height 12
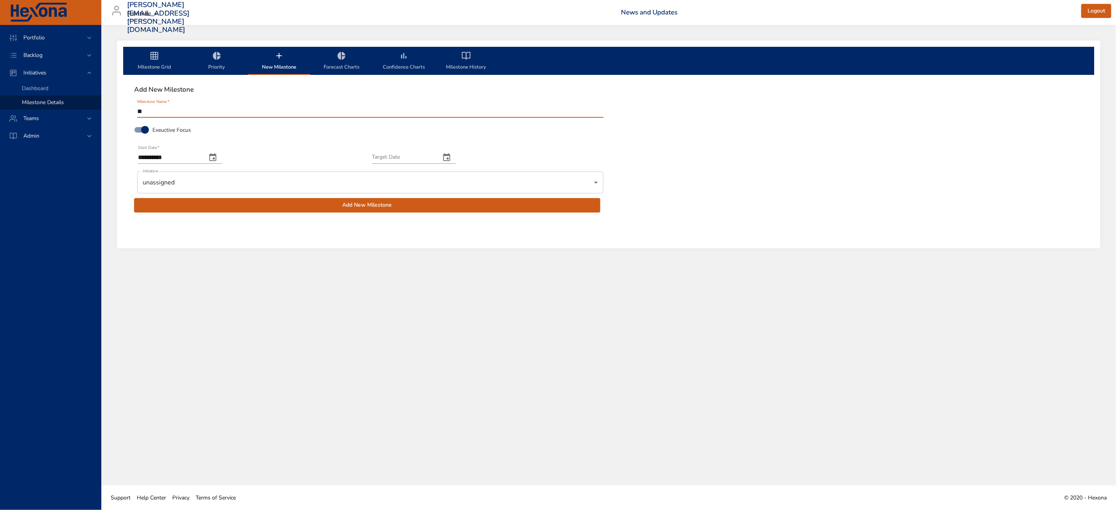
type input "*"
type input "**********"
click at [216, 159] on icon "change date" at bounding box center [212, 157] width 7 height 8
click at [228, 177] on icon "button" at bounding box center [225, 176] width 9 height 9
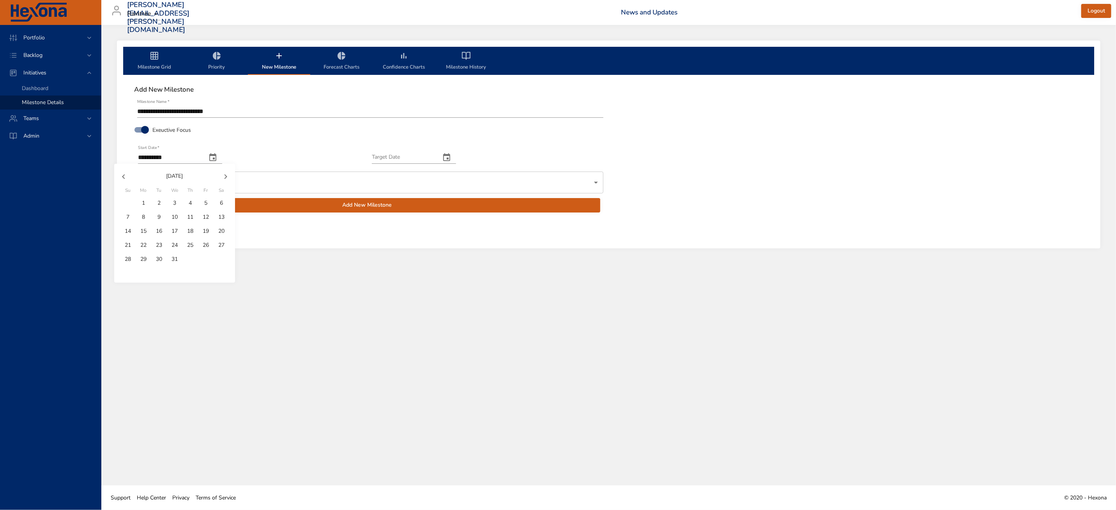
click at [224, 178] on icon "button" at bounding box center [225, 176] width 9 height 9
click at [190, 205] on p "1" at bounding box center [190, 203] width 3 height 8
type input "**********"
click at [407, 153] on input "Target Date" at bounding box center [403, 157] width 62 height 12
type input "**********"
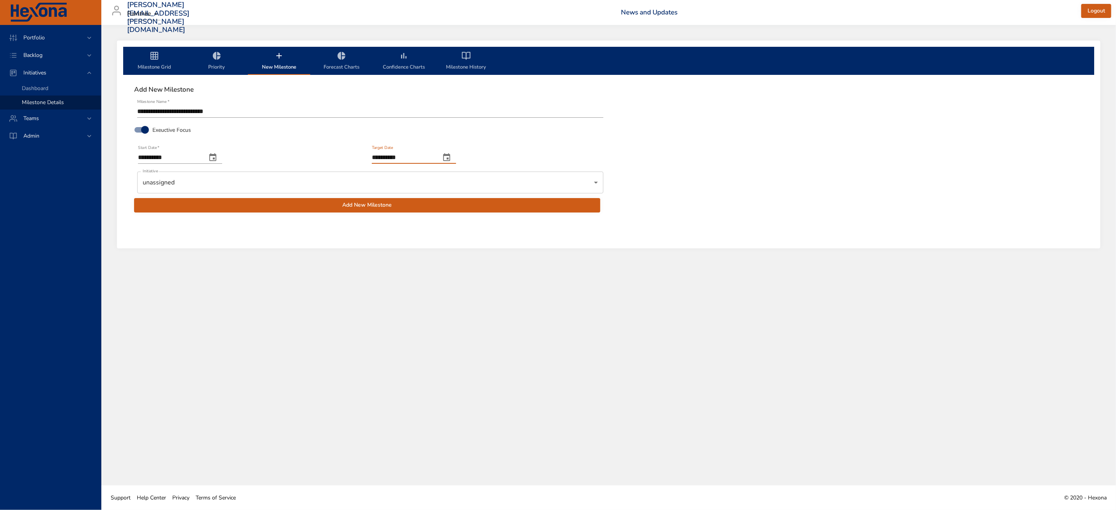
click at [317, 176] on body "**********" at bounding box center [558, 255] width 1116 height 510
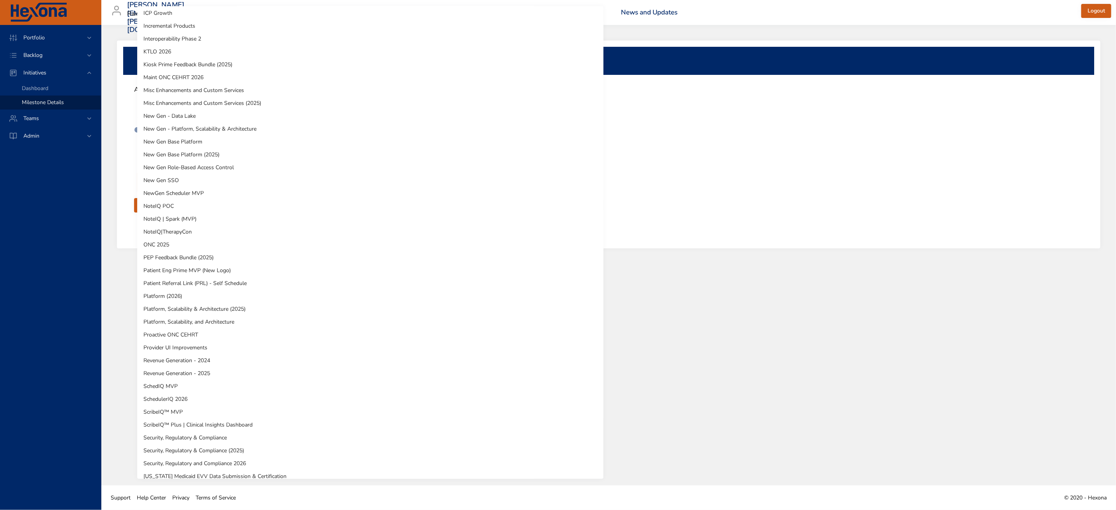
scroll to position [317, 0]
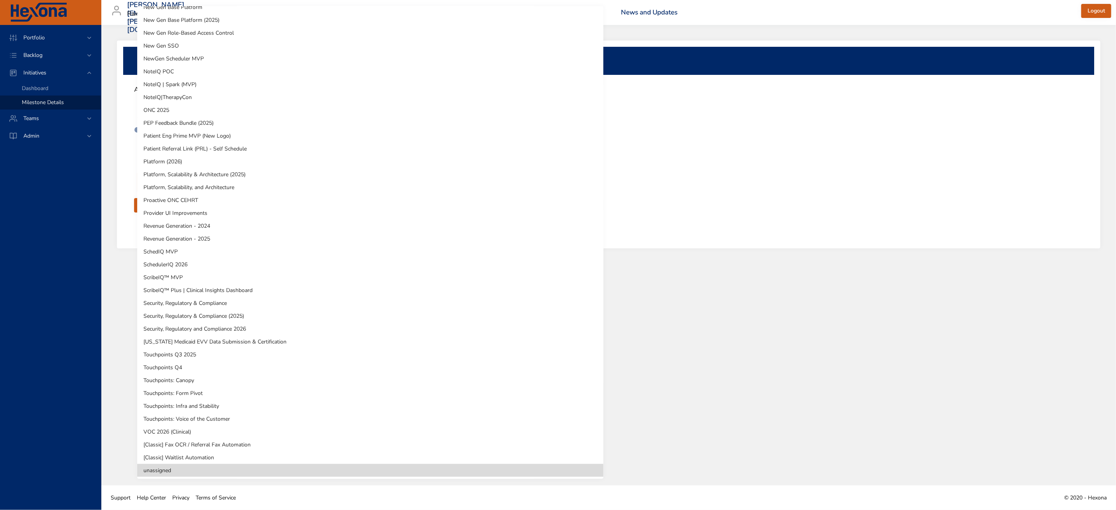
click at [192, 433] on li "VOC 2026 (Clinical)" at bounding box center [370, 431] width 466 height 13
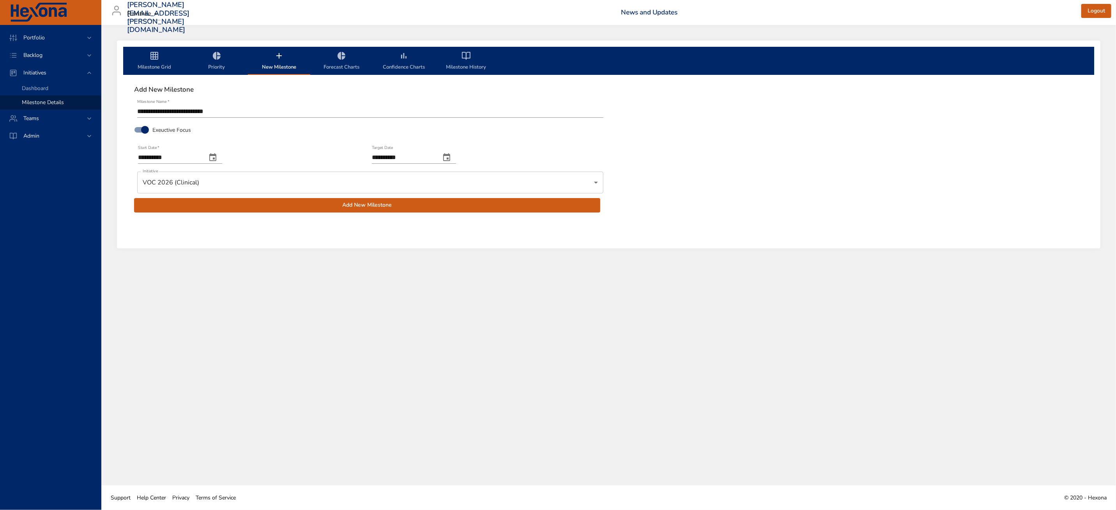
click at [278, 205] on span "Add New Milestone" at bounding box center [367, 205] width 454 height 10
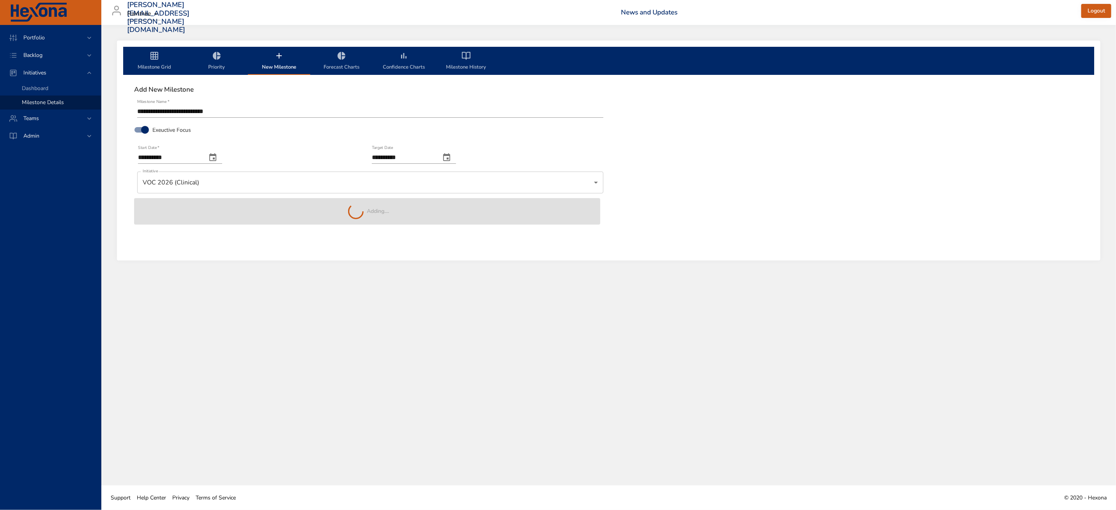
type input "**********"
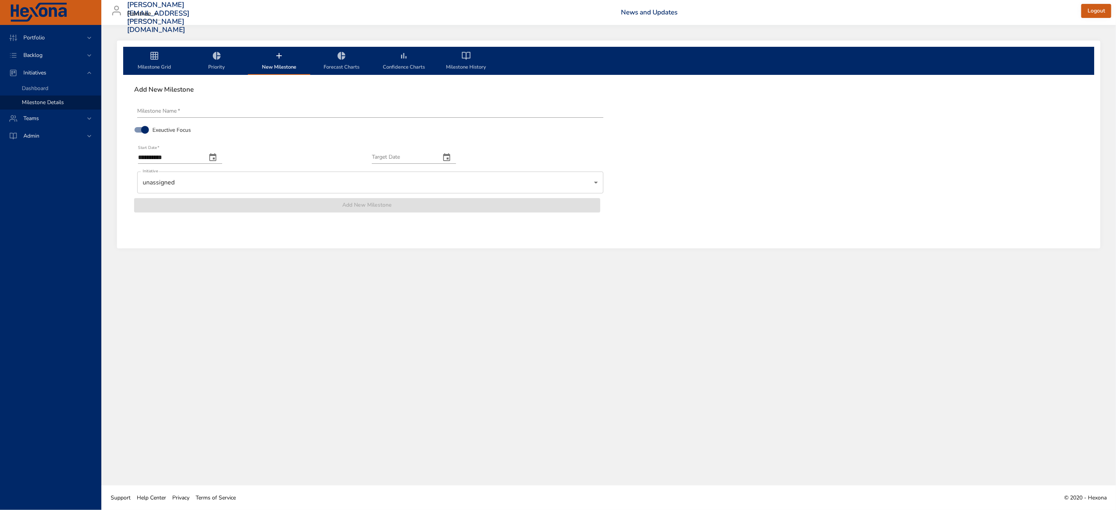
click at [177, 116] on input "Milestone Name   *" at bounding box center [370, 111] width 466 height 12
type input "*"
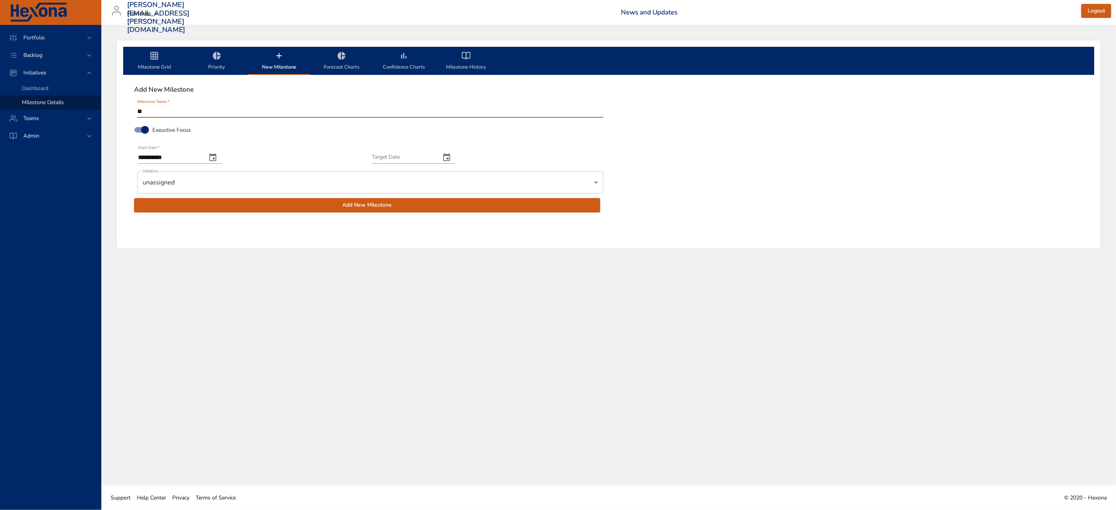
type input "*"
type input "**********"
click at [200, 157] on input "**********" at bounding box center [169, 157] width 62 height 12
click at [216, 155] on icon "change date" at bounding box center [212, 157] width 7 height 8
click at [225, 171] on button "button" at bounding box center [225, 176] width 19 height 19
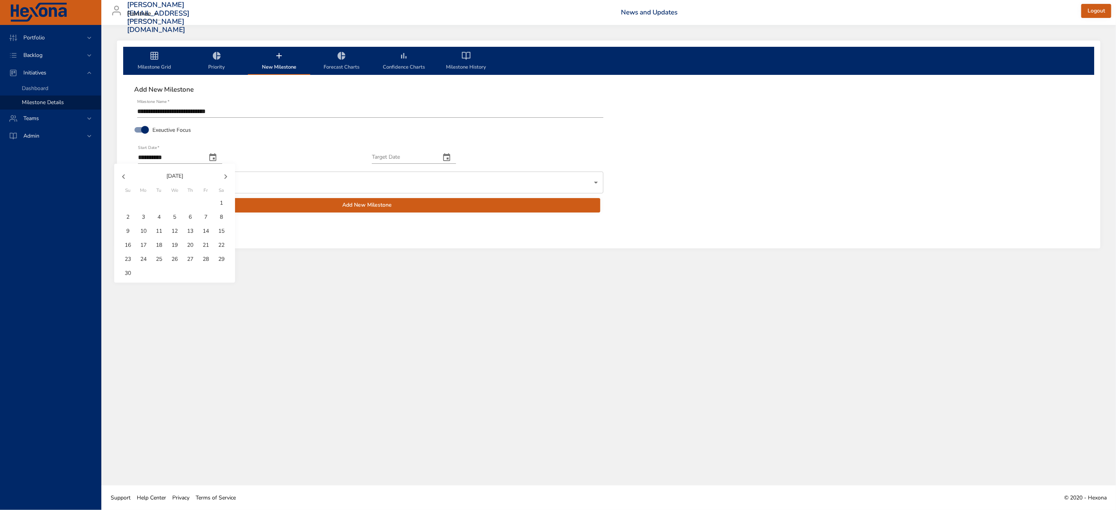
click at [225, 171] on button "button" at bounding box center [225, 176] width 19 height 19
drag, startPoint x: 226, startPoint y: 179, endPoint x: 218, endPoint y: 179, distance: 7.4
click at [225, 179] on icon "button" at bounding box center [225, 176] width 9 height 9
click at [190, 200] on p "1" at bounding box center [190, 203] width 3 height 8
type input "**********"
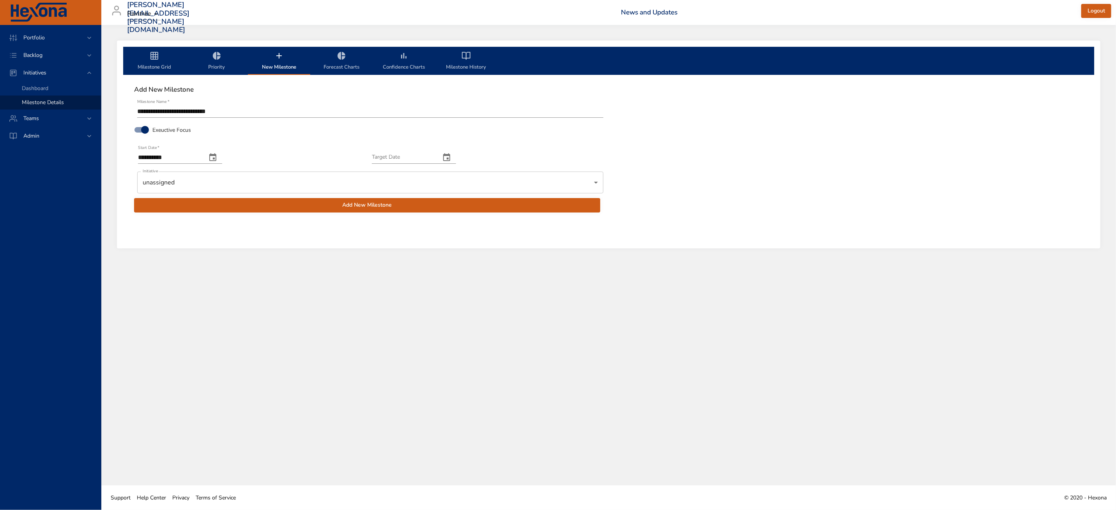
click at [412, 150] on div "Target Date" at bounding box center [414, 154] width 84 height 19
click at [414, 158] on input "Target Date" at bounding box center [403, 157] width 62 height 12
type input "**********"
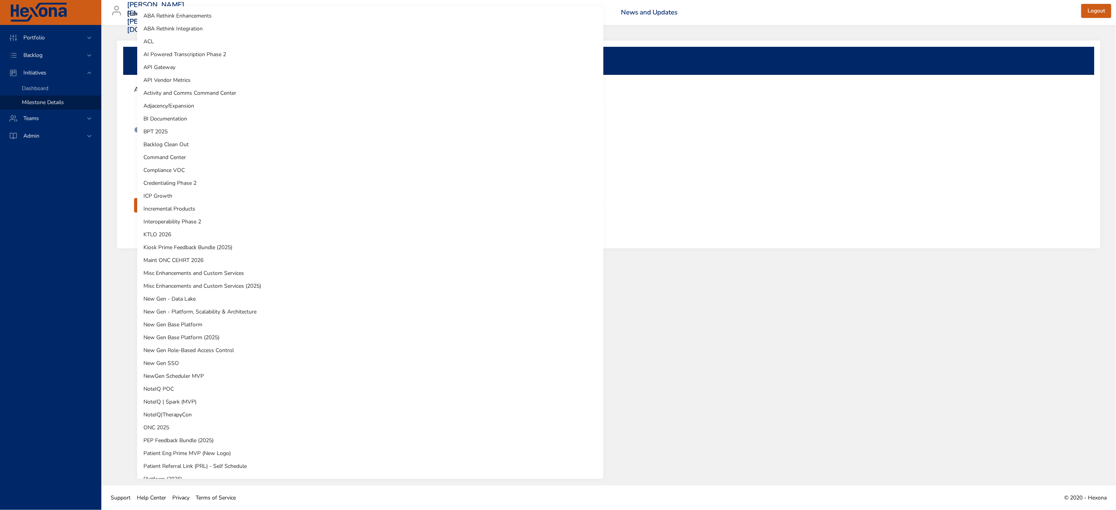
click at [375, 179] on body "**********" at bounding box center [558, 255] width 1116 height 510
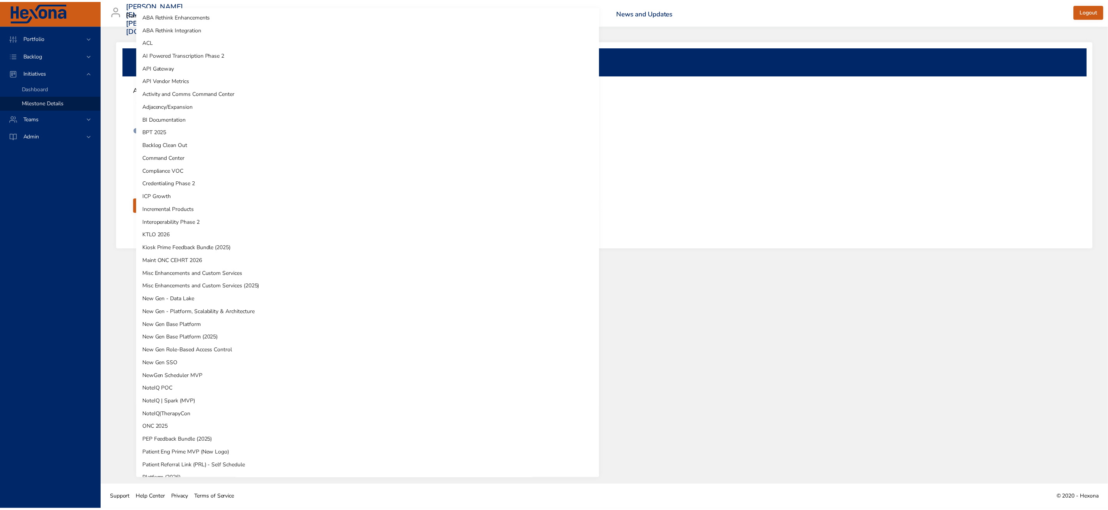
scroll to position [318, 0]
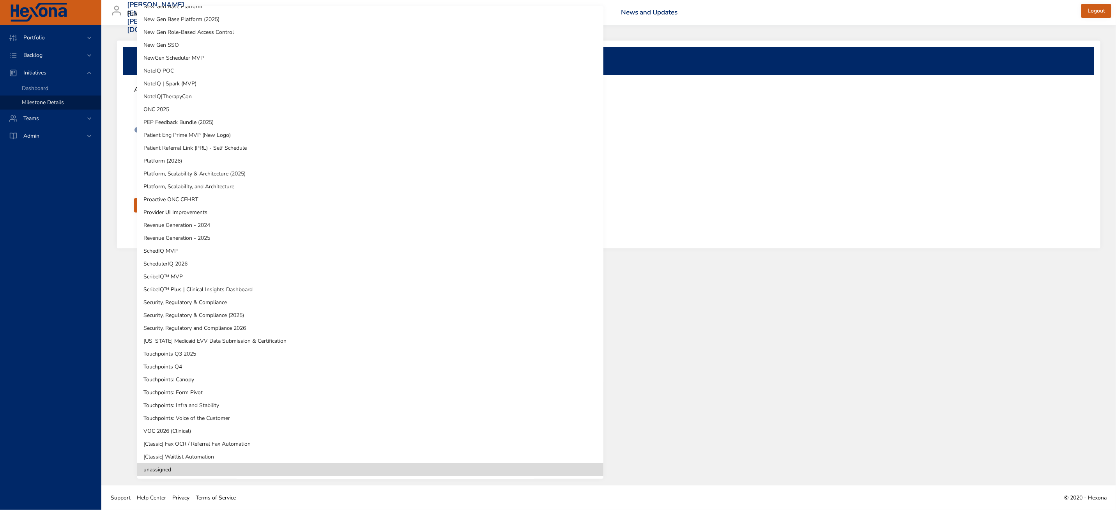
click at [201, 431] on li "VOC 2026 (Clinical)" at bounding box center [370, 431] width 466 height 13
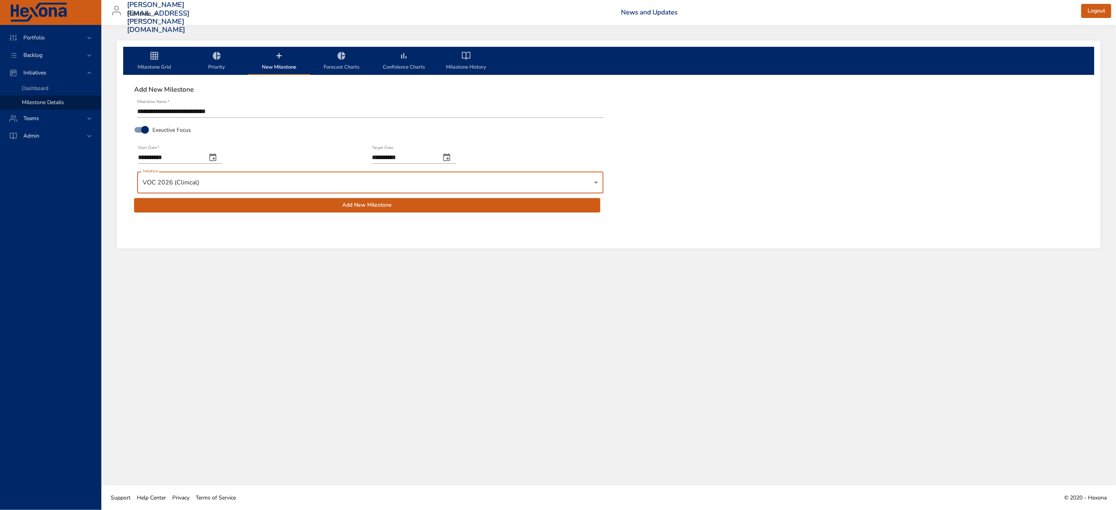
click at [352, 209] on span "Add New Milestone" at bounding box center [367, 205] width 454 height 10
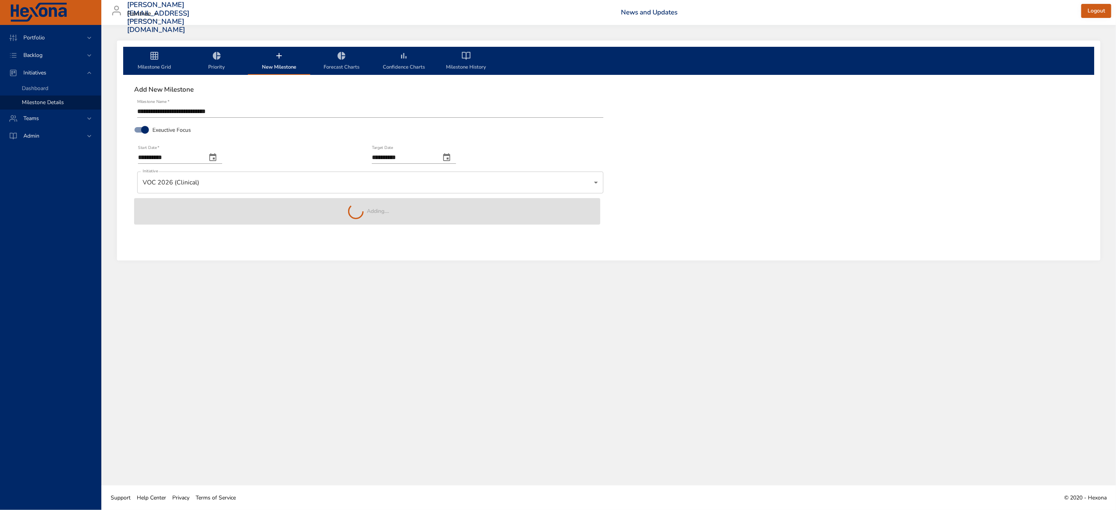
type input "**********"
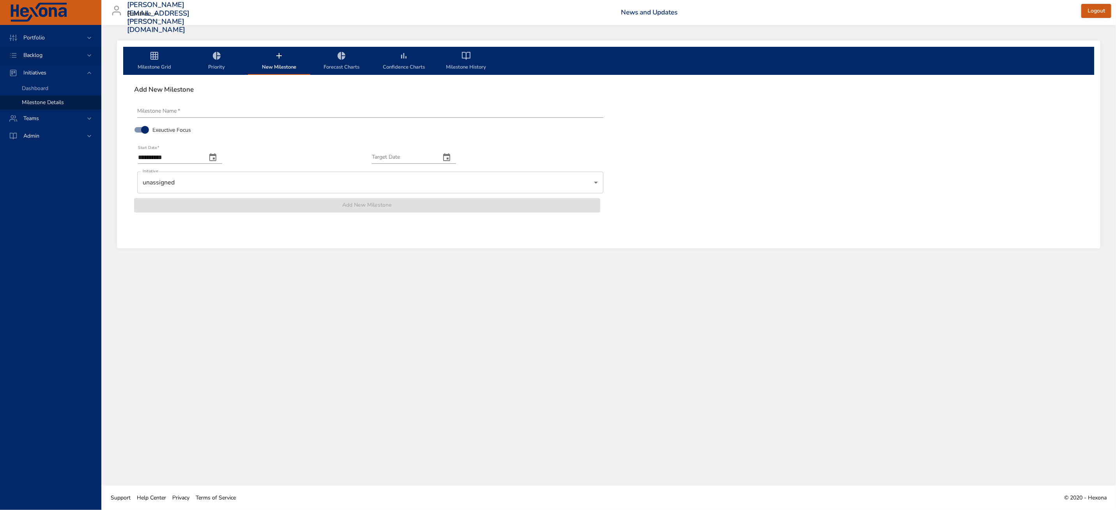
click at [42, 56] on span "Backlog" at bounding box center [33, 54] width 32 height 7
click at [160, 62] on span "Milestone Grid" at bounding box center [154, 61] width 53 height 21
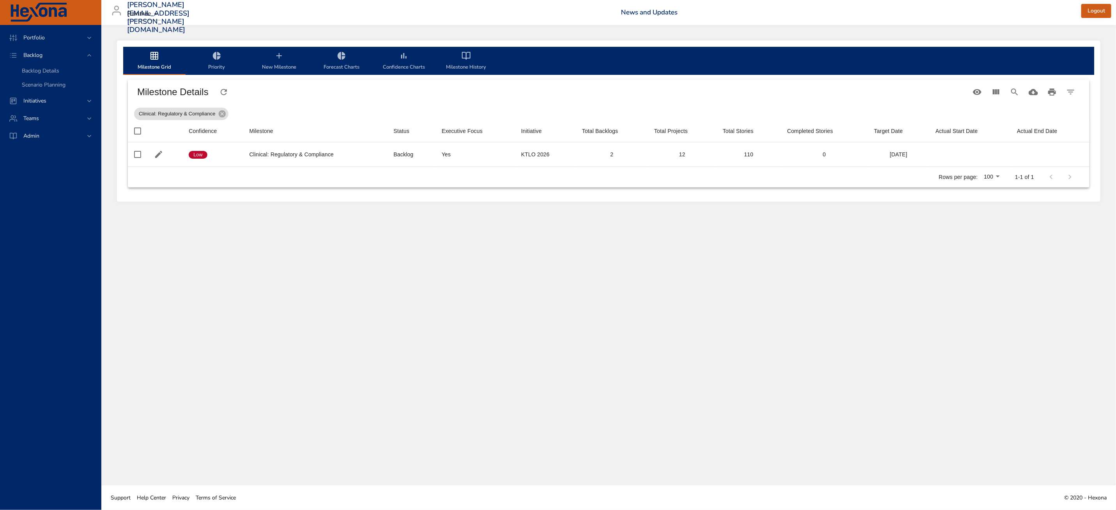
click at [145, 57] on span "Milestone Grid" at bounding box center [154, 61] width 53 height 21
click at [49, 70] on span "Backlog Details" at bounding box center [40, 70] width 37 height 7
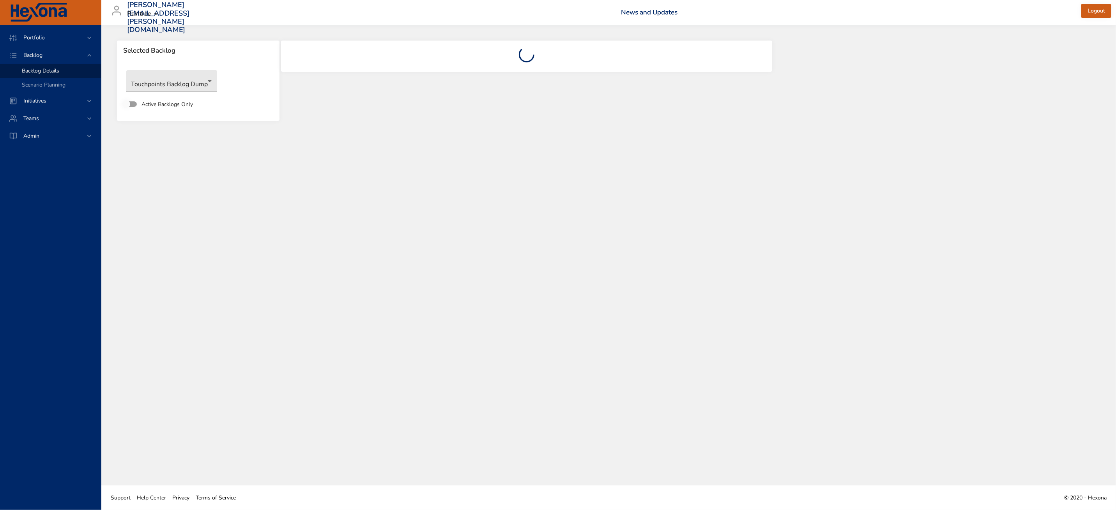
click at [190, 85] on body "Portfolio Backlog Backlog Details Scenario Planning Initiatives Teams Admin [EM…" at bounding box center [558, 255] width 1116 height 510
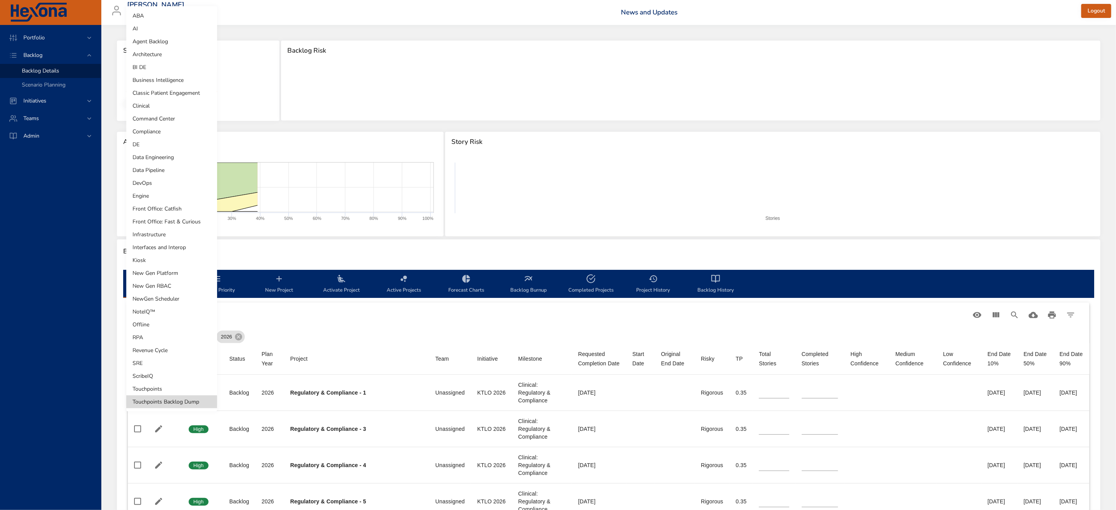
click at [178, 105] on li "Clinical" at bounding box center [171, 105] width 91 height 13
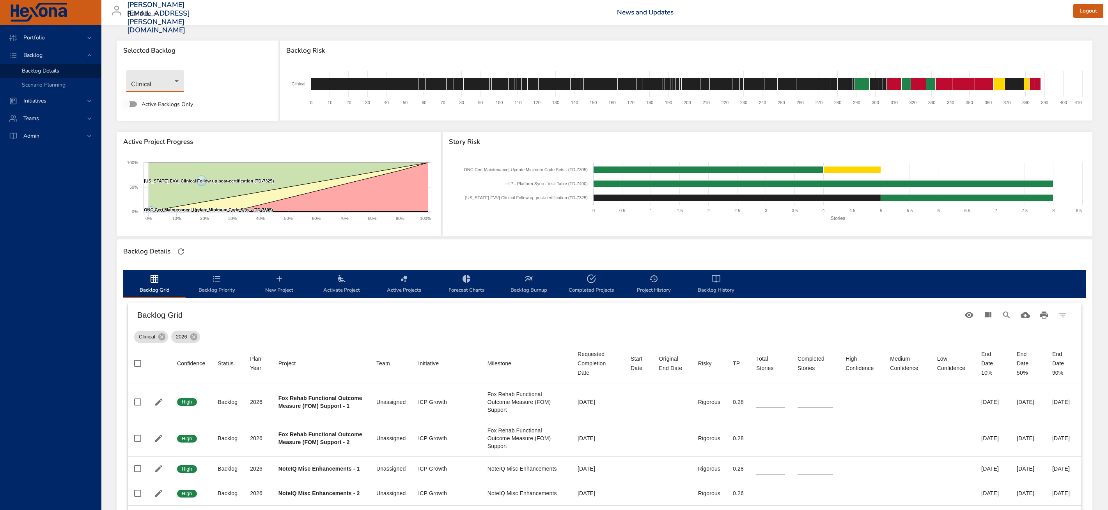
drag, startPoint x: 171, startPoint y: 67, endPoint x: 169, endPoint y: 73, distance: 6.4
click at [170, 70] on div "Clinical" at bounding box center [197, 81] width 150 height 30
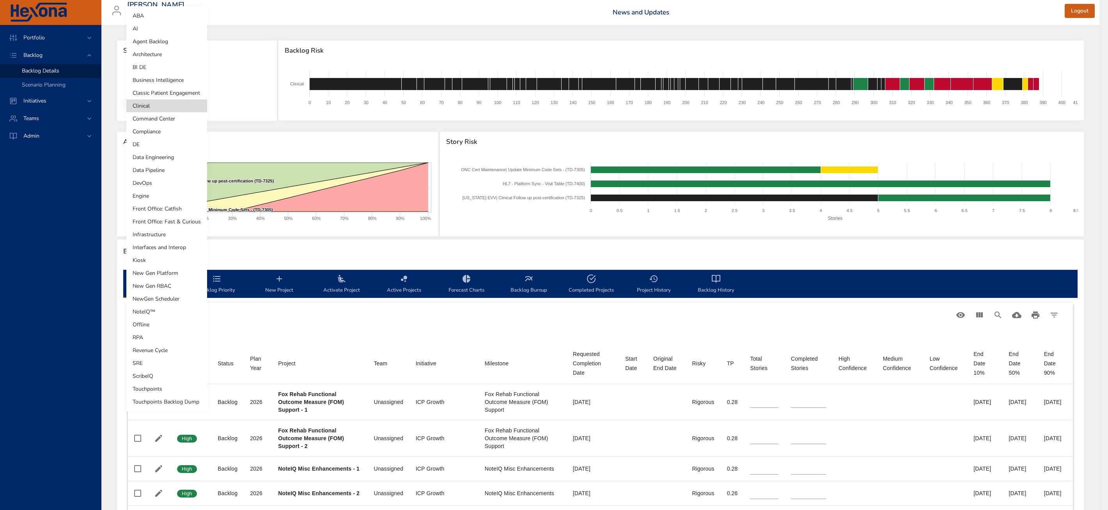
click at [166, 78] on body "Portfolio Backlog Backlog Details Scenario Planning Initiatives Teams [PERSON_N…" at bounding box center [554, 255] width 1108 height 510
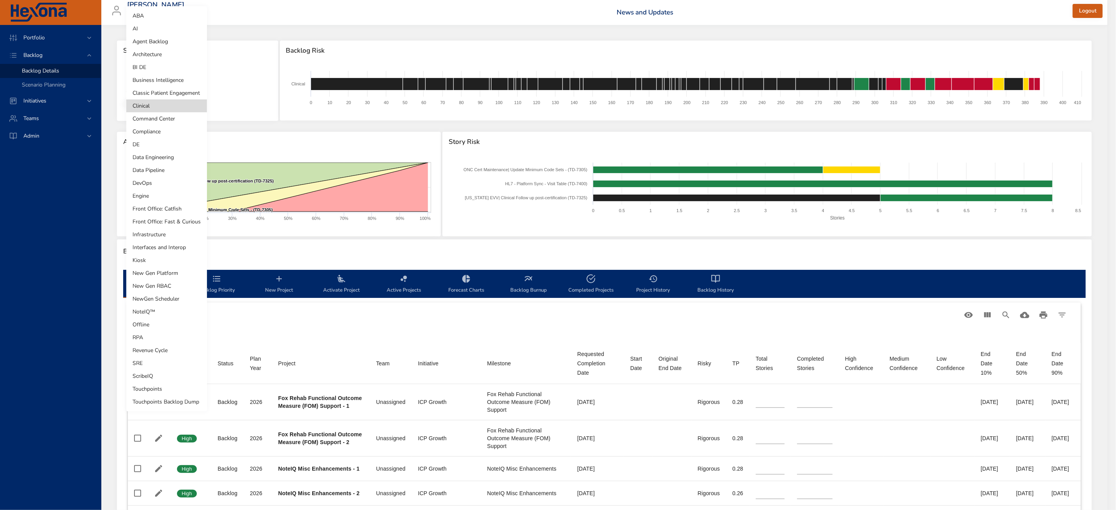
click at [173, 403] on li "Touchpoints Backlog Dump" at bounding box center [166, 401] width 81 height 13
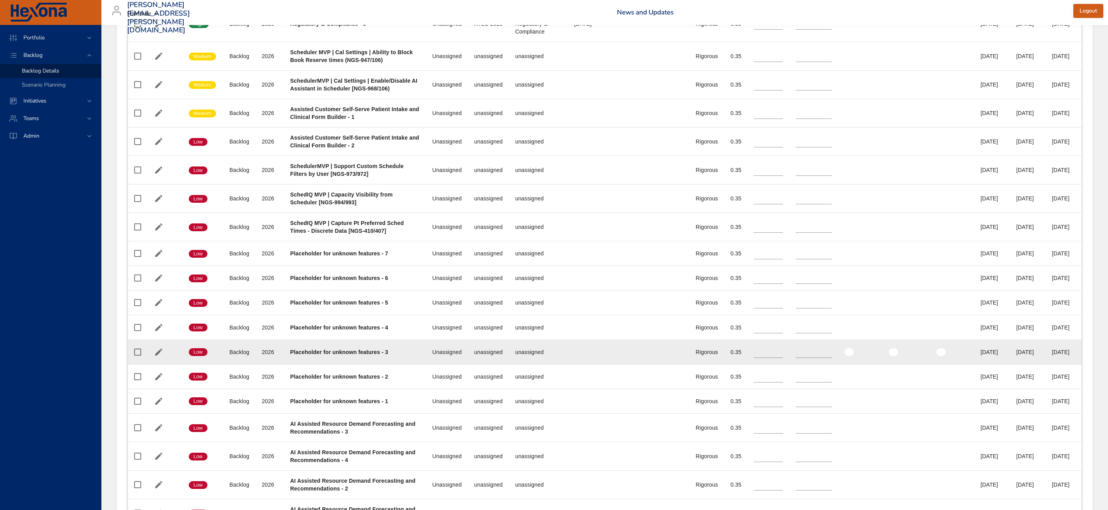
scroll to position [200, 0]
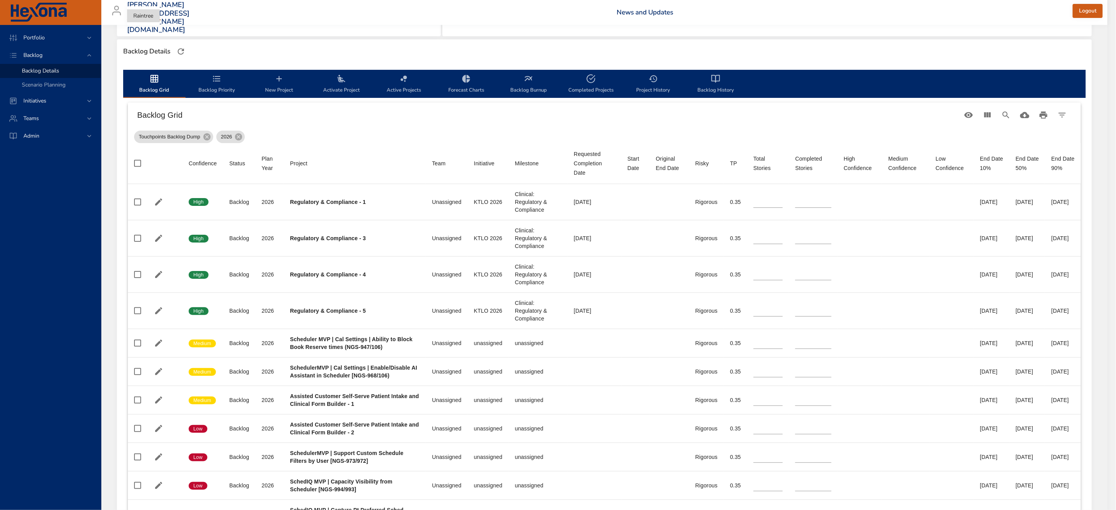
click at [140, 15] on body "Portfolio Backlog Backlog Details Scenario Planning Initiatives Teams Admin [PE…" at bounding box center [558, 55] width 1116 height 510
click at [101, 178] on div at bounding box center [558, 255] width 1116 height 510
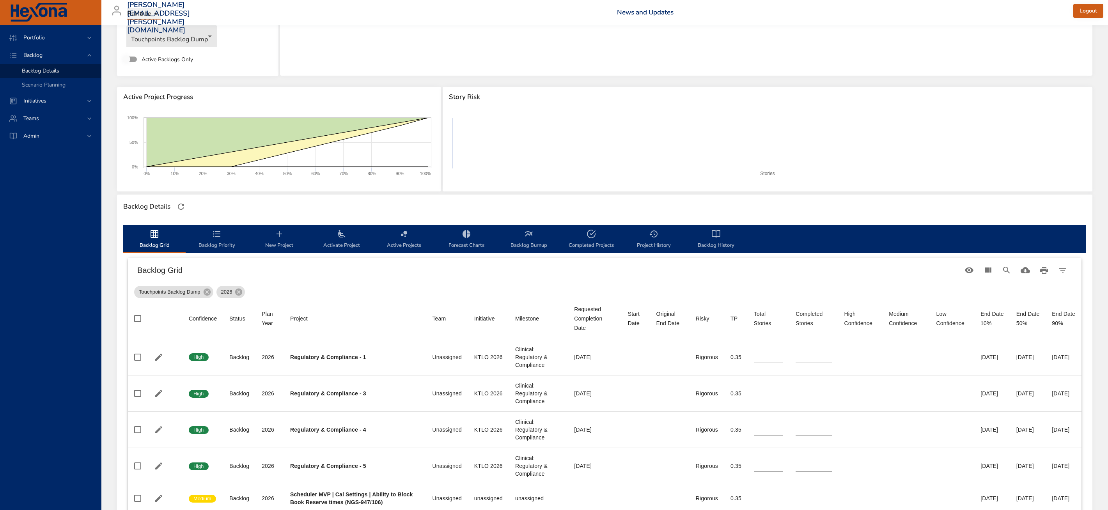
scroll to position [0, 0]
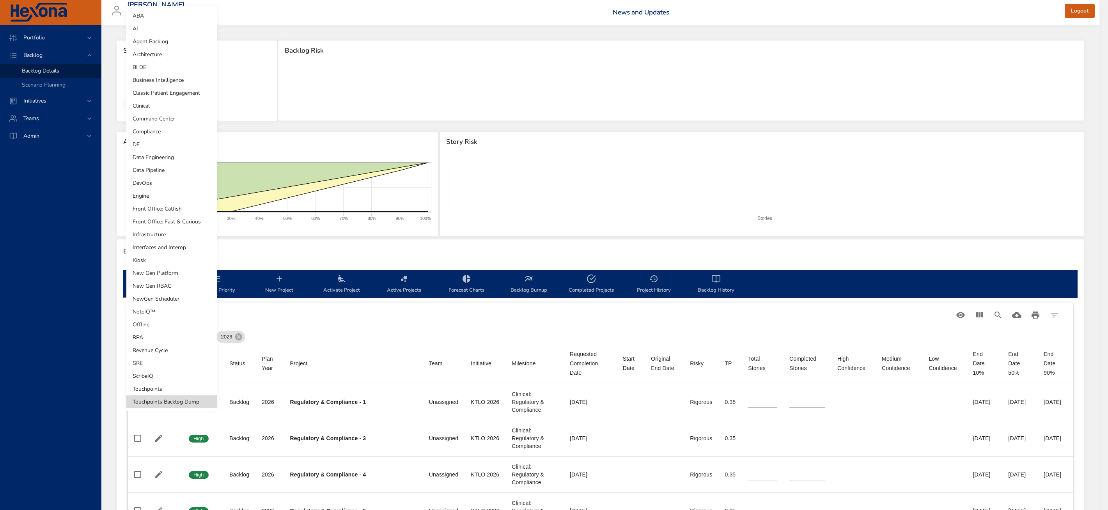
click at [161, 84] on body "Portfolio Backlog Backlog Details Scenario Planning Initiatives Teams Admin [PE…" at bounding box center [554, 255] width 1108 height 510
click at [152, 107] on li "Clinical" at bounding box center [171, 105] width 91 height 13
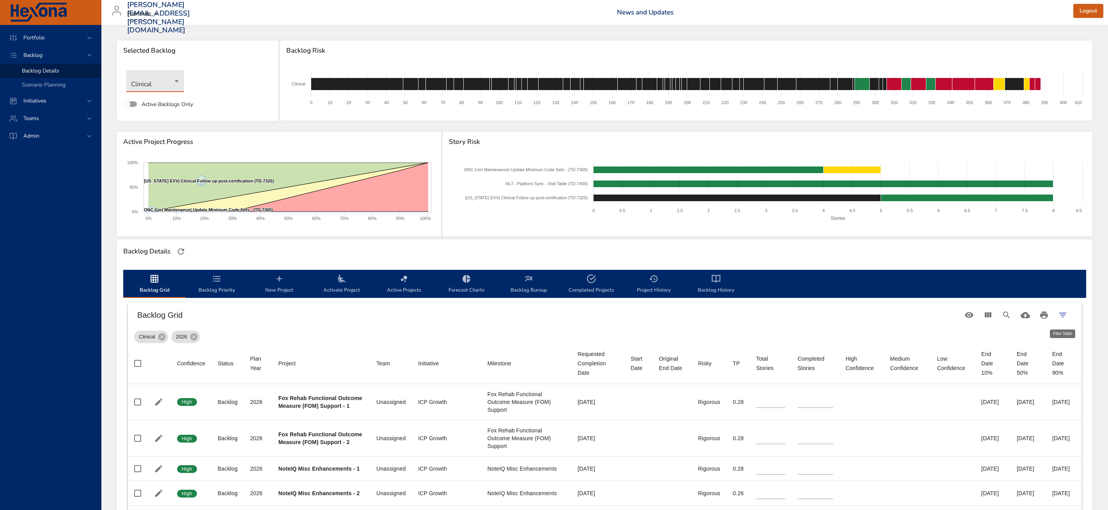
click at [1067, 315] on button "Filter Table" at bounding box center [1062, 315] width 19 height 19
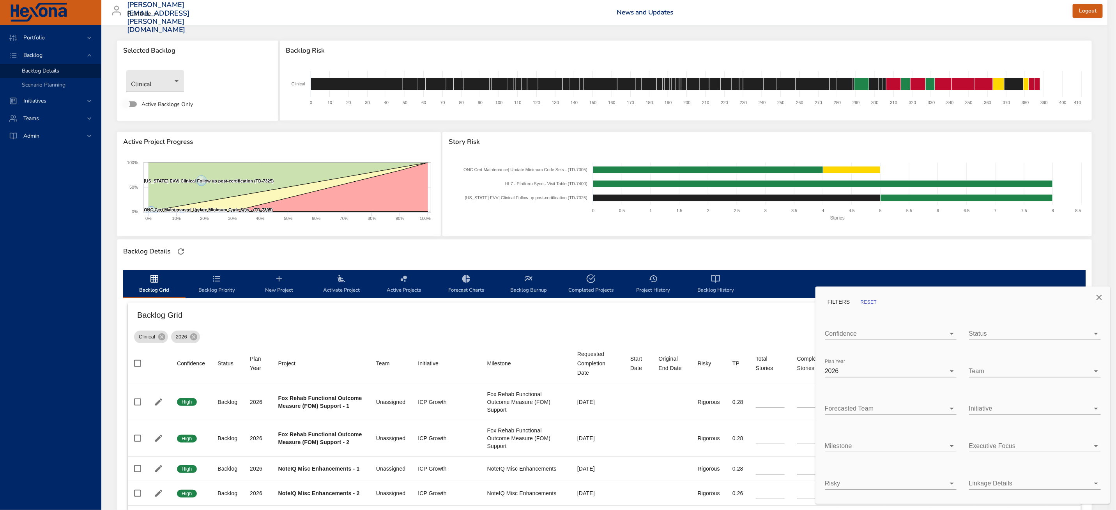
click at [860, 336] on body "Portfolio Backlog Backlog Details Scenario Planning Initiatives Teams [PERSON_N…" at bounding box center [558, 255] width 1116 height 510
click at [843, 313] on div at bounding box center [558, 255] width 1116 height 510
click at [842, 335] on body "Portfolio Backlog Backlog Details Scenario Planning Initiatives Teams [PERSON_N…" at bounding box center [558, 255] width 1116 height 510
click at [929, 309] on div at bounding box center [558, 255] width 1116 height 510
click at [990, 331] on body "Portfolio Backlog Backlog Details Scenario Planning Initiatives Teams [PERSON_N…" at bounding box center [558, 255] width 1116 height 510
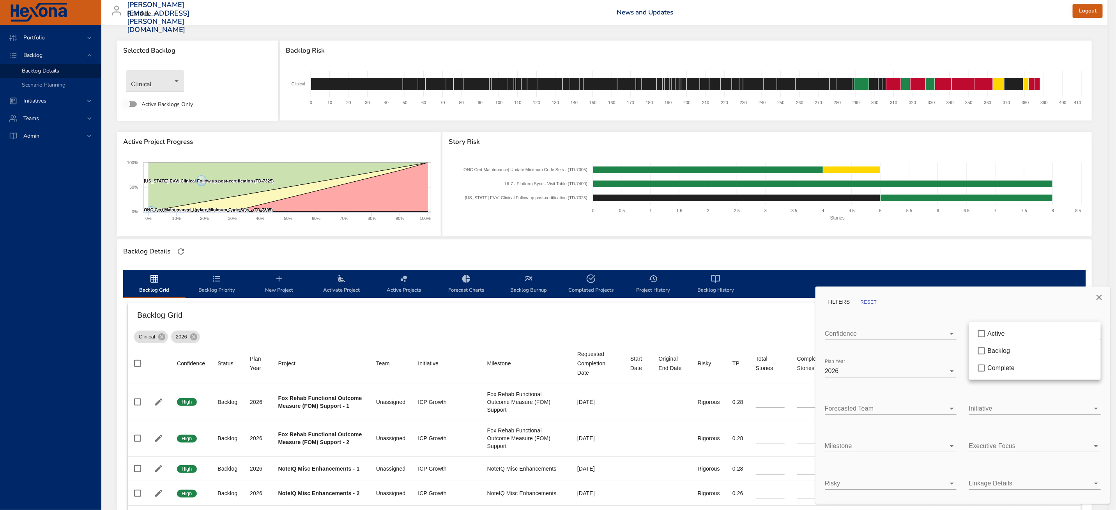
click at [909, 377] on div at bounding box center [558, 255] width 1116 height 510
click at [910, 375] on body "Portfolio Backlog Backlog Details Scenario Planning Initiatives Teams [PERSON_N…" at bounding box center [558, 255] width 1116 height 510
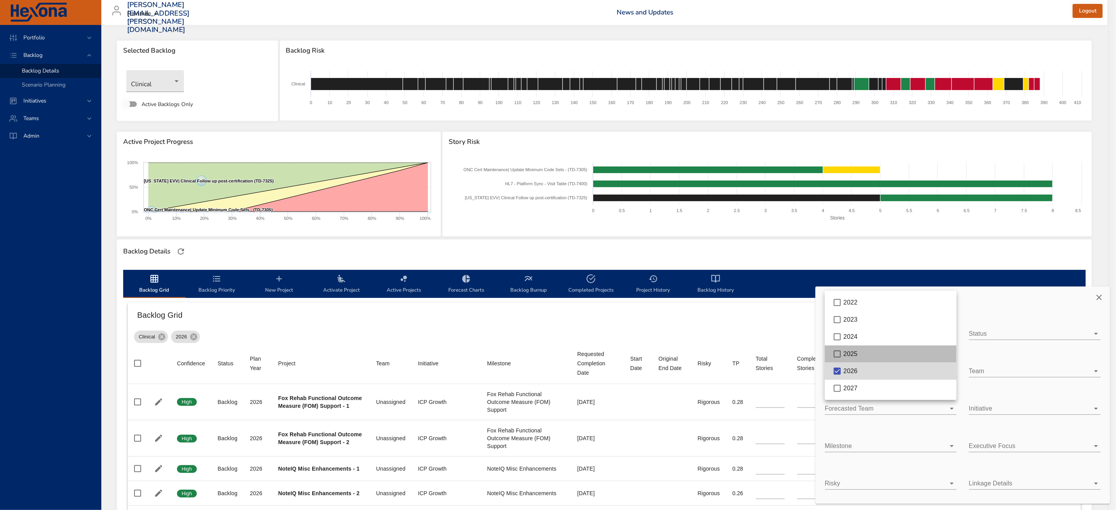
click at [882, 354] on div "2025" at bounding box center [897, 353] width 107 height 9
type input "*"
type input "**"
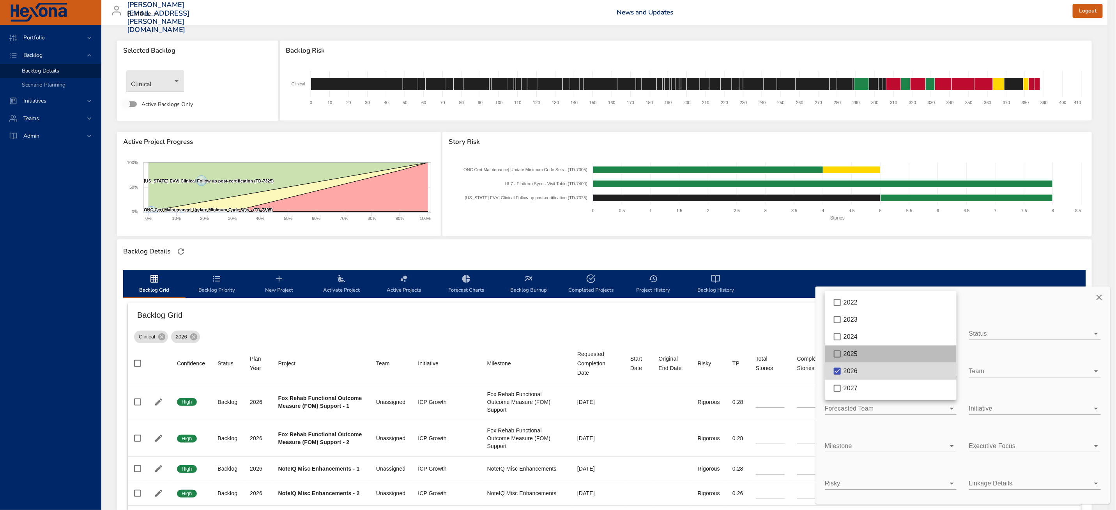
type input "*"
type input "**"
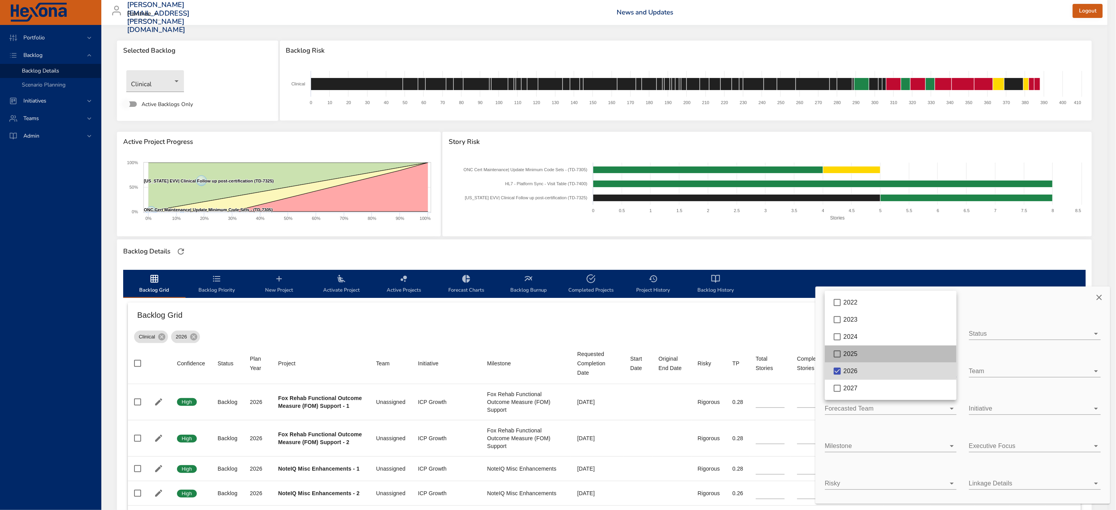
type input "**"
type input "*"
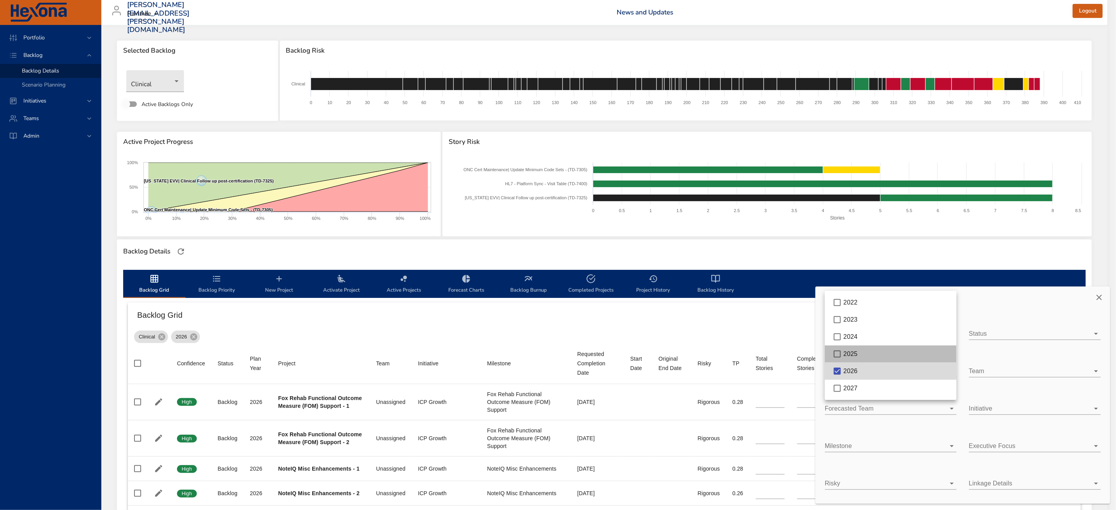
type input "**"
type input "*"
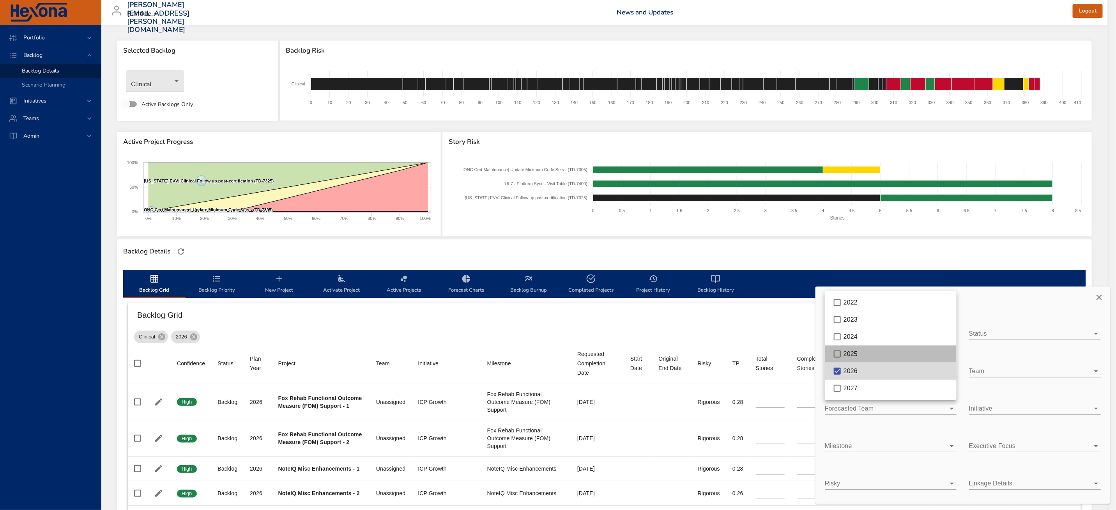
type input "*"
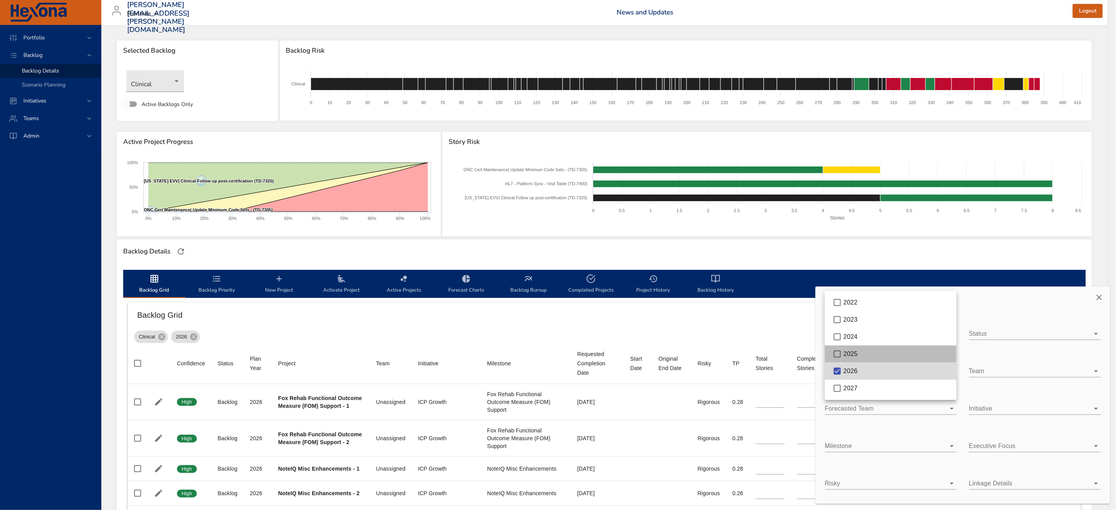
type input "*"
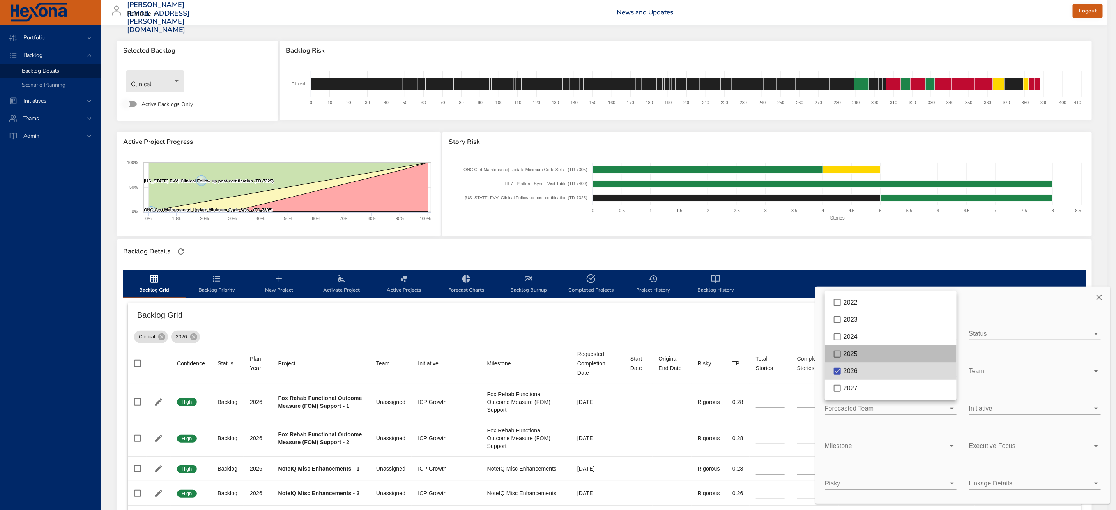
type input "*"
type input "**"
type input "*"
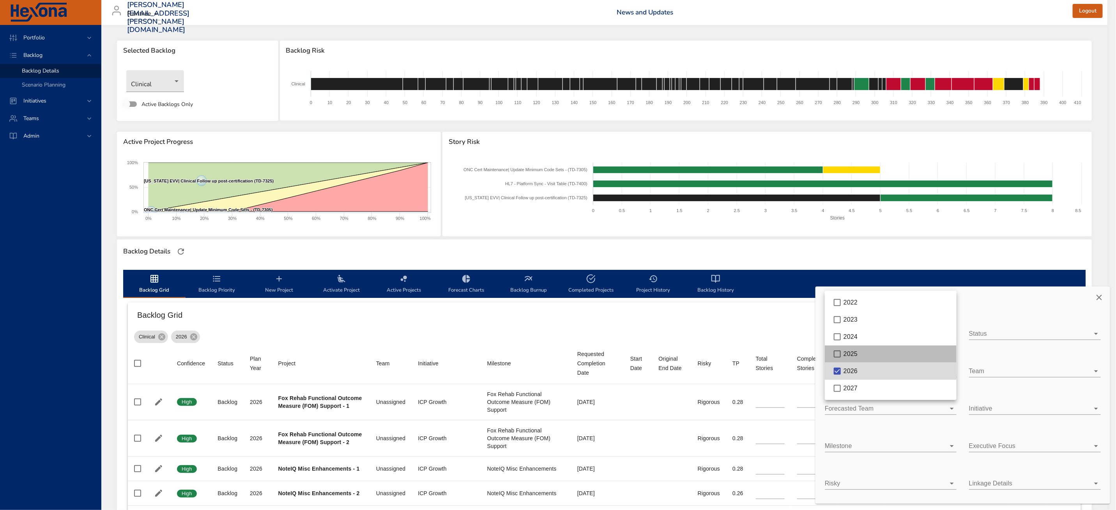
type input "*"
type input "**"
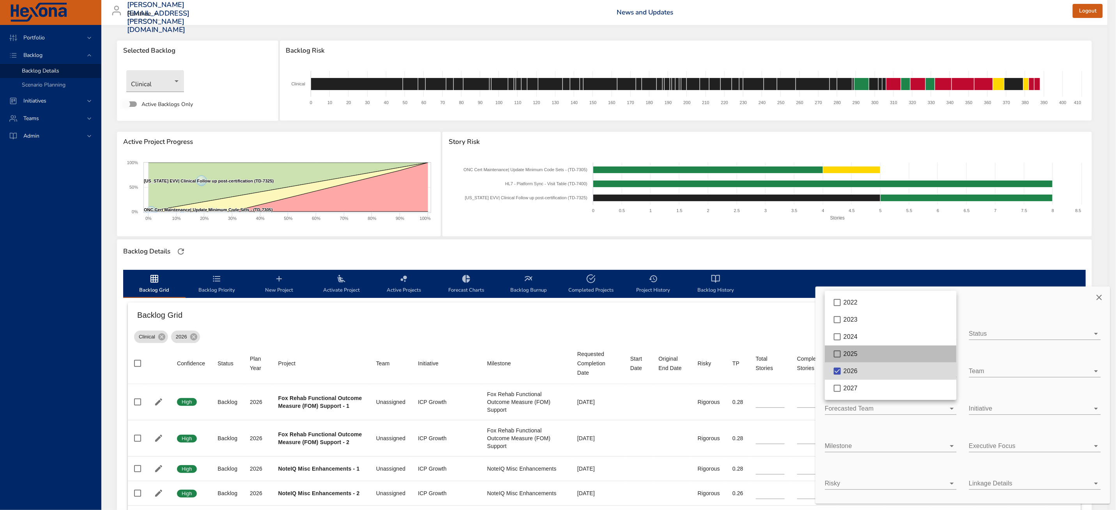
type input "**"
type input "*"
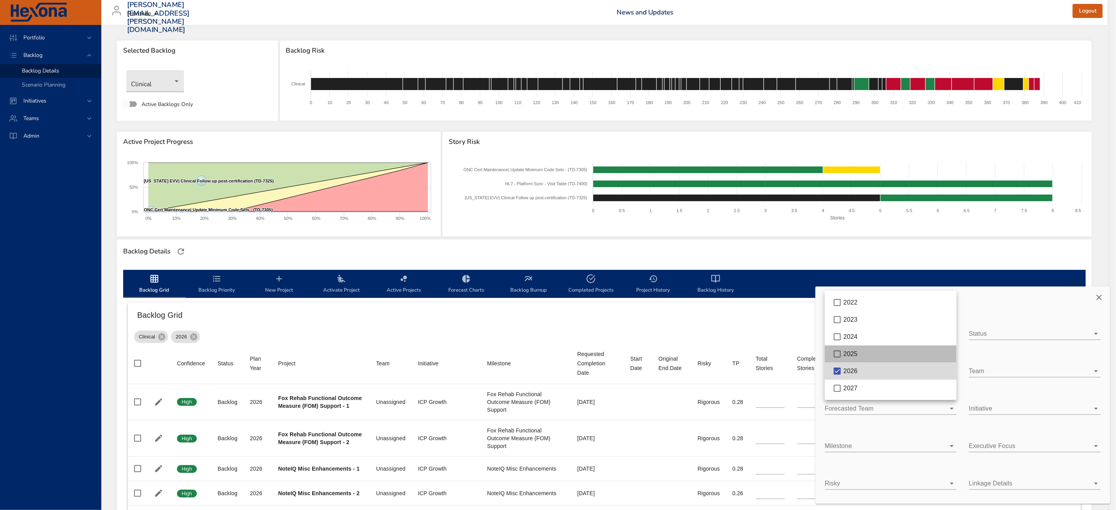
type input "*"
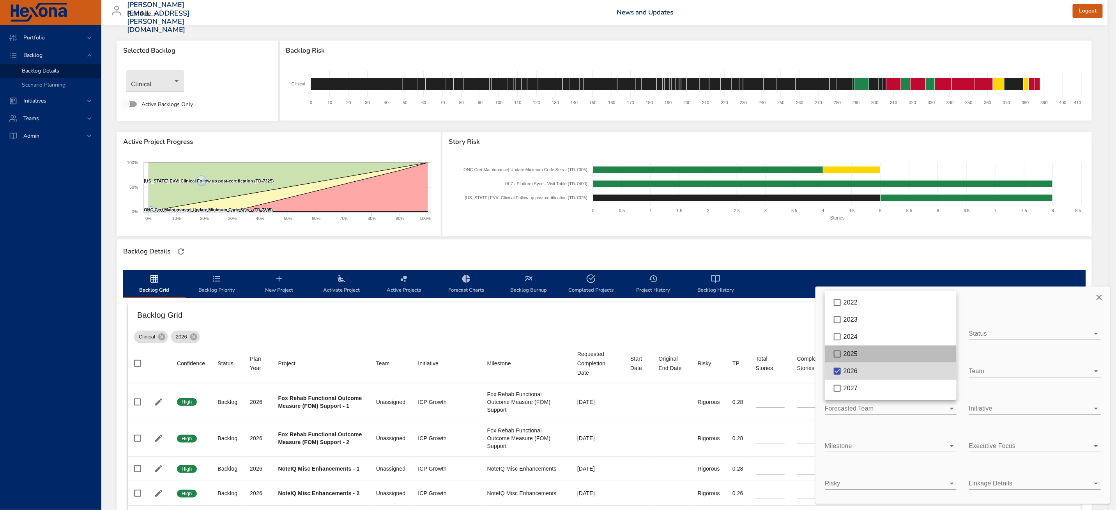
type input "*"
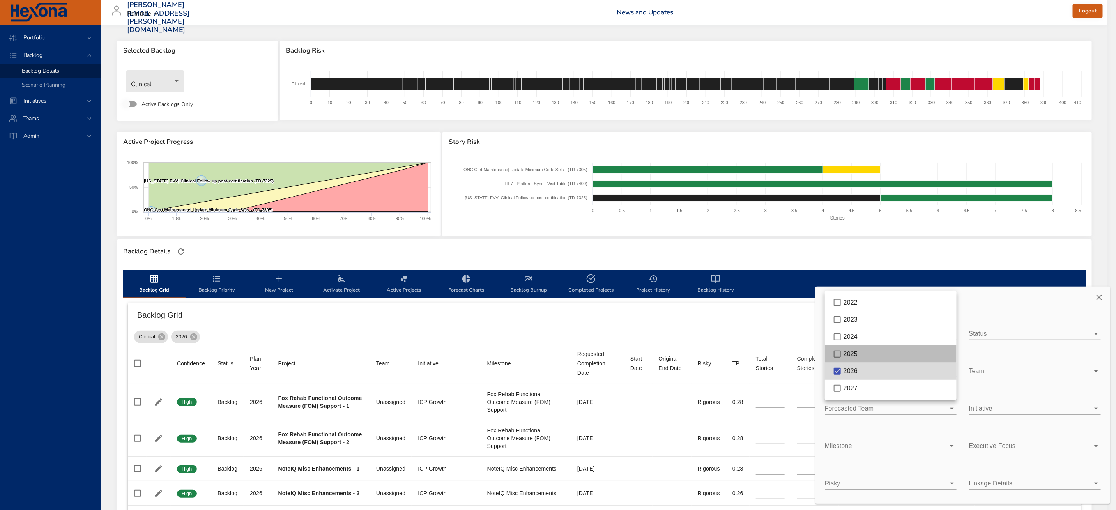
type input "*"
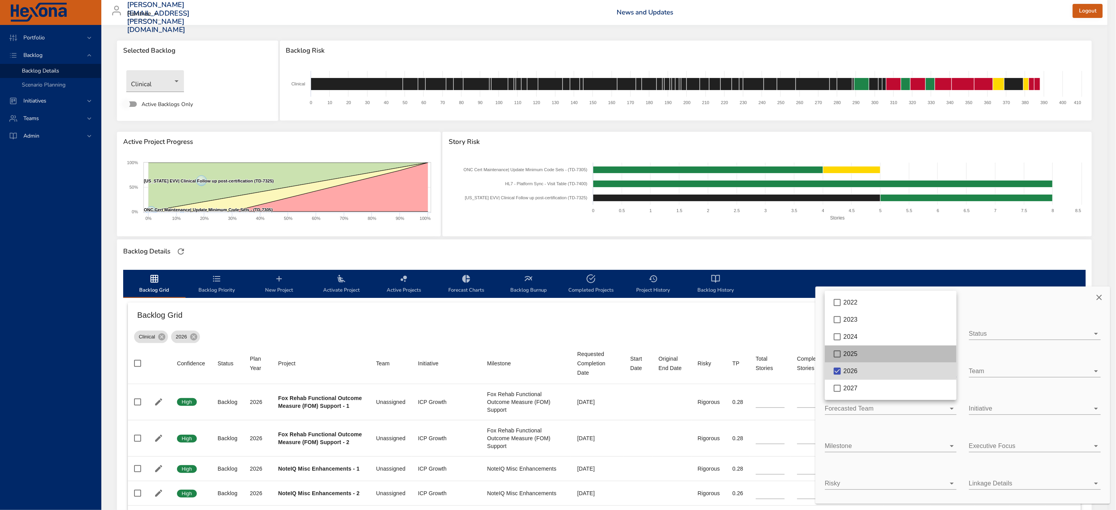
type input "*"
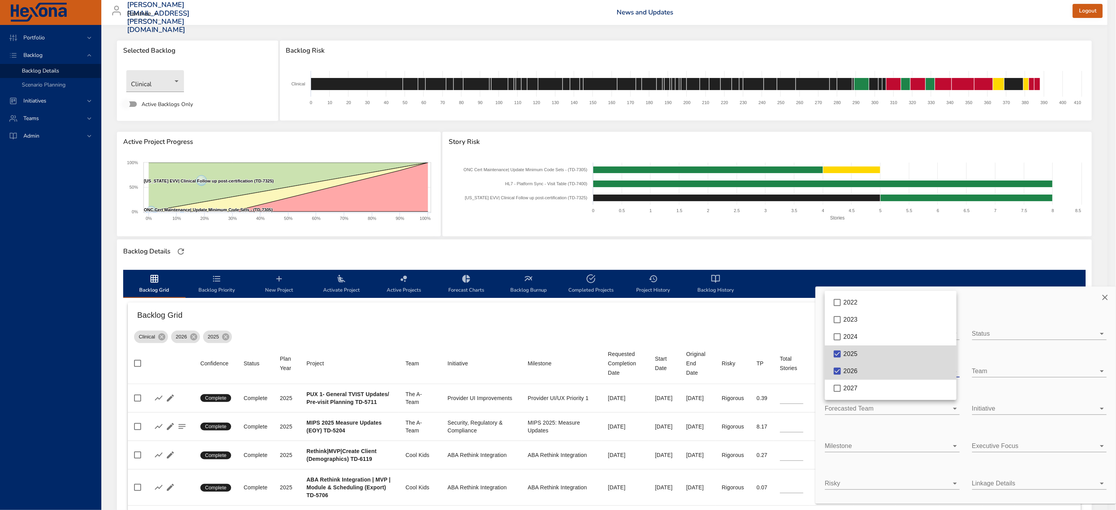
click at [728, 300] on div at bounding box center [558, 255] width 1116 height 510
click at [1106, 295] on icon "Close" at bounding box center [1104, 297] width 9 height 9
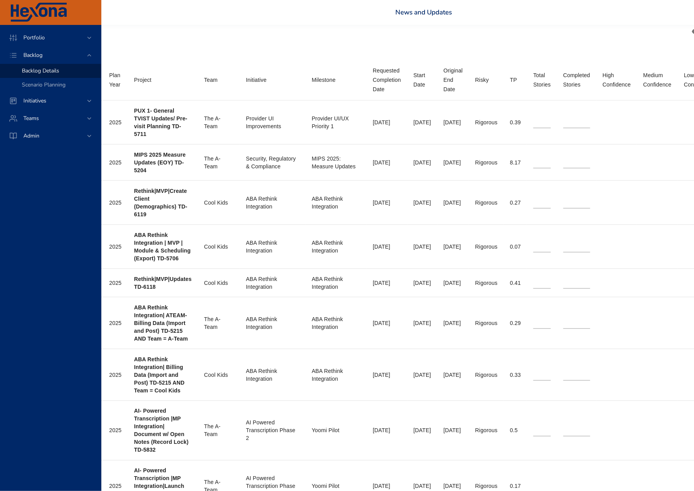
scroll to position [283, 175]
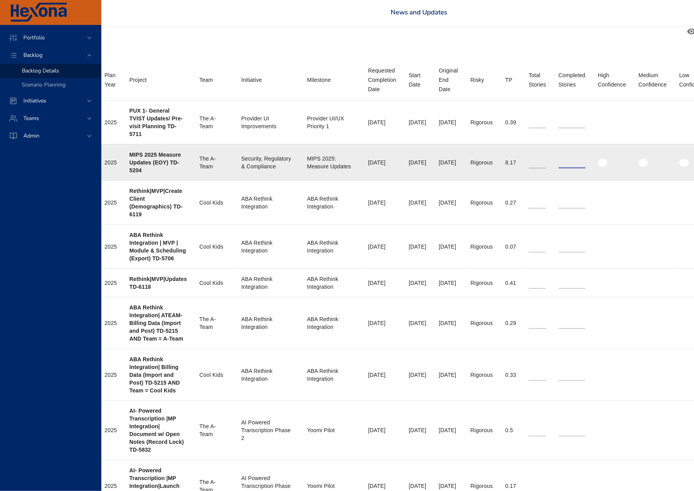
drag, startPoint x: 594, startPoint y: 166, endPoint x: 571, endPoint y: 165, distance: 23.1
click at [571, 165] on td "Completed Stories **" at bounding box center [571, 162] width 39 height 36
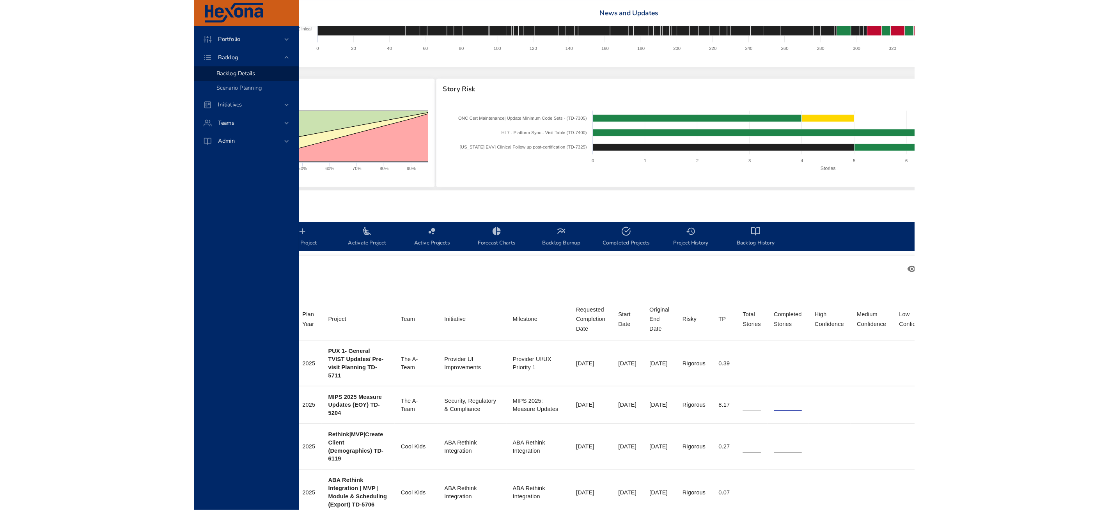
scroll to position [56, 0]
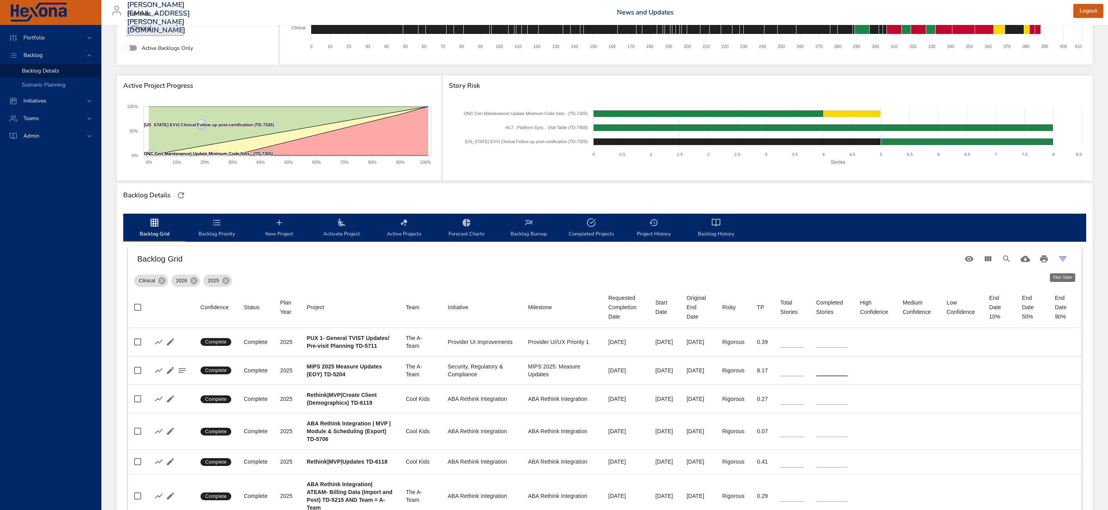
click at [1068, 258] on button "Filter Table" at bounding box center [1062, 258] width 19 height 19
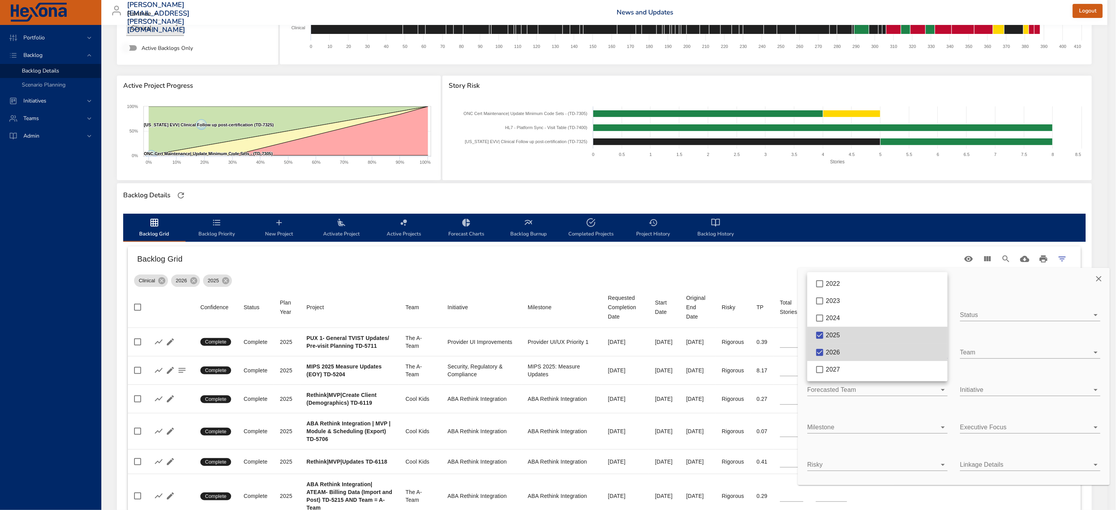
click at [924, 348] on body "Portfolio Backlog Backlog Details Scenario Planning Initiatives Teams [PERSON_N…" at bounding box center [558, 199] width 1116 height 510
click at [828, 352] on span "2026" at bounding box center [833, 352] width 14 height 7
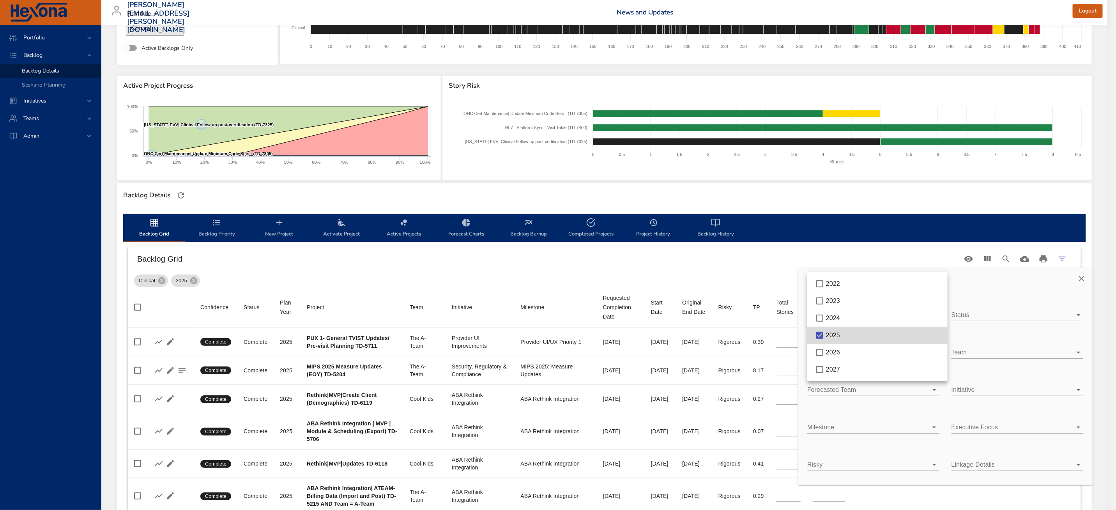
click at [709, 271] on div at bounding box center [558, 255] width 1116 height 510
click at [1082, 276] on icon "Close" at bounding box center [1081, 278] width 9 height 9
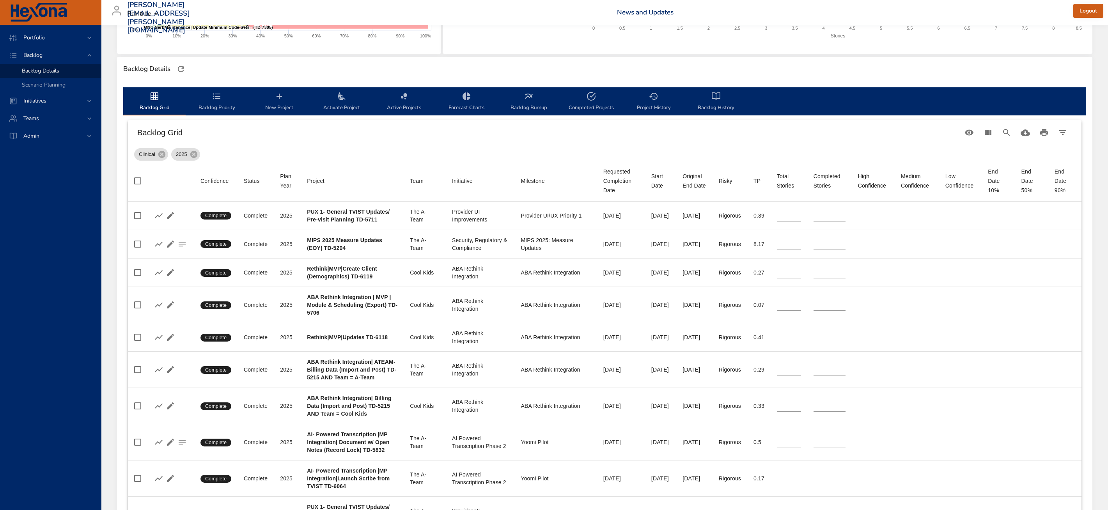
scroll to position [25, 0]
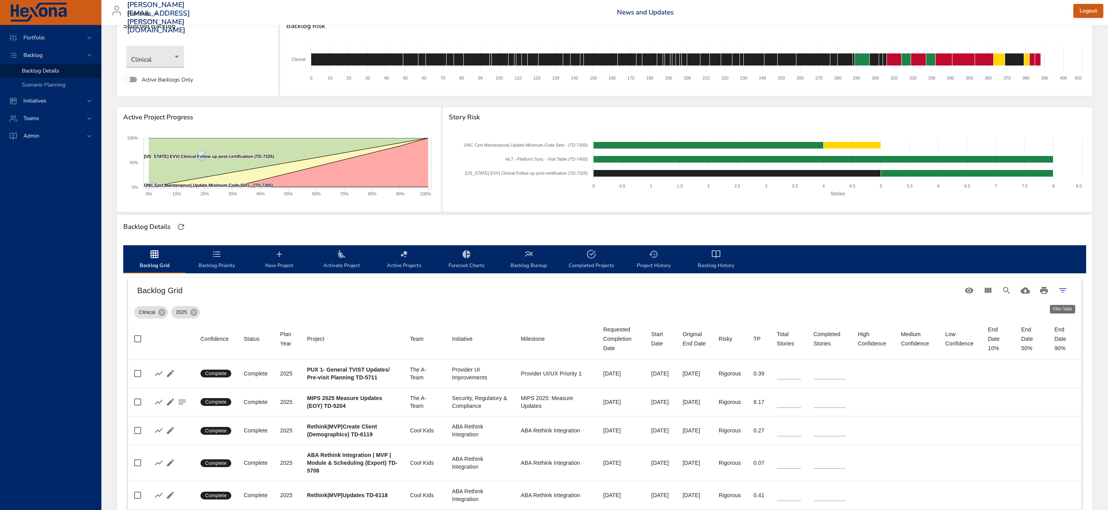
click at [1063, 288] on icon "Filter Table" at bounding box center [1062, 290] width 9 height 9
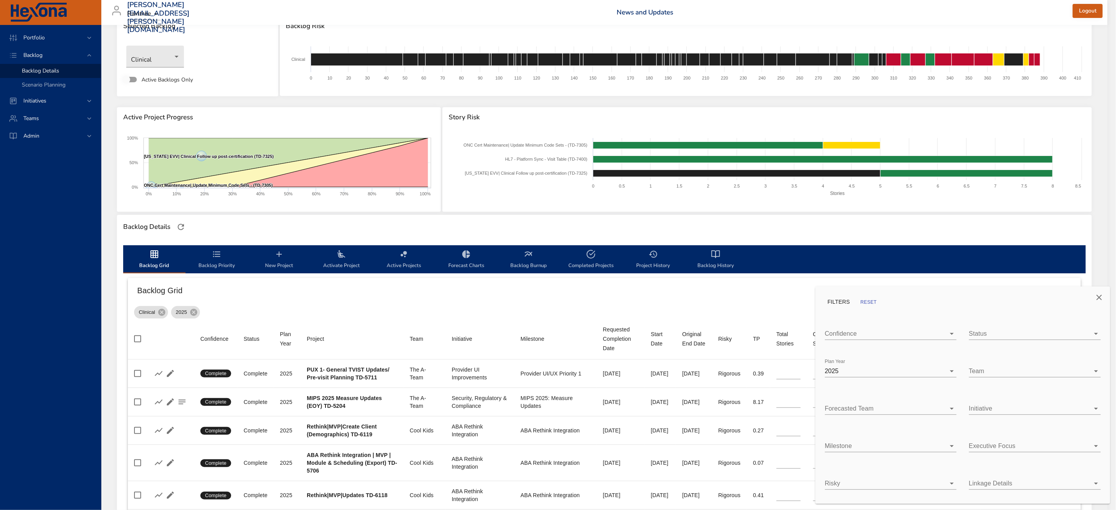
click at [214, 312] on div at bounding box center [558, 255] width 1116 height 510
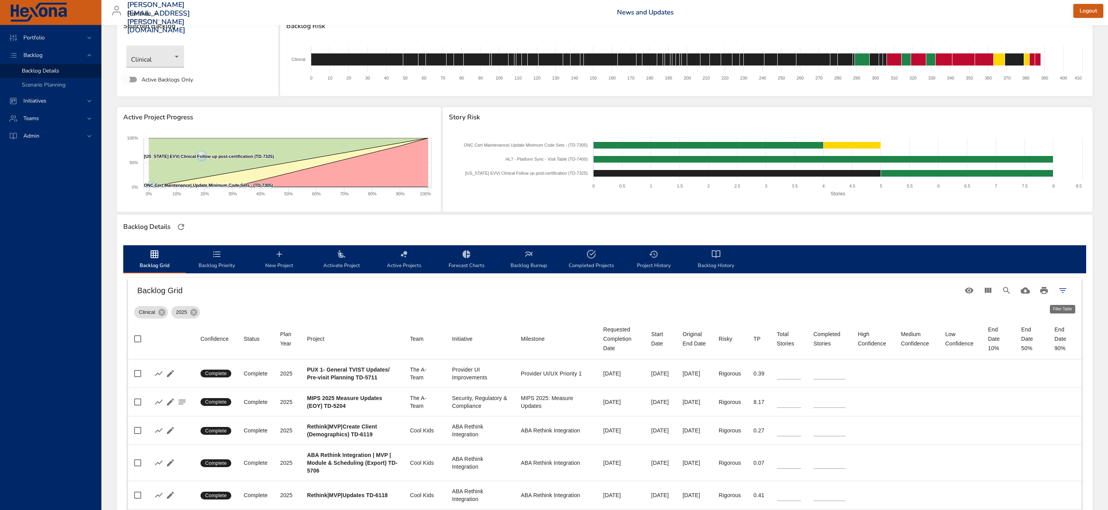
click at [1061, 290] on icon "Filter Table" at bounding box center [1062, 290] width 9 height 9
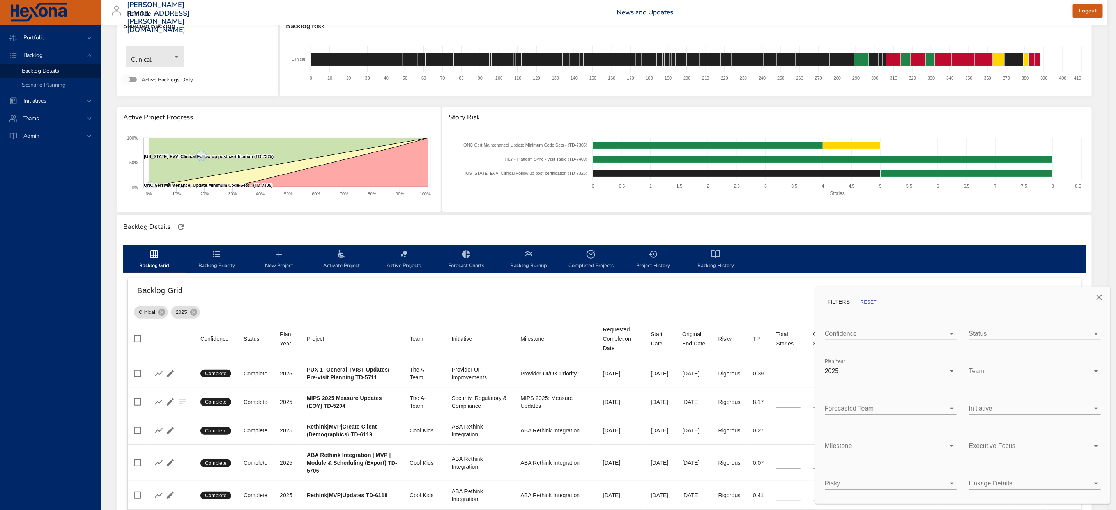
click at [855, 365] on body "Portfolio Backlog Backlog Details Scenario Planning Initiatives Teams [PERSON_N…" at bounding box center [558, 230] width 1116 height 510
click at [853, 387] on span "2026" at bounding box center [851, 388] width 14 height 7
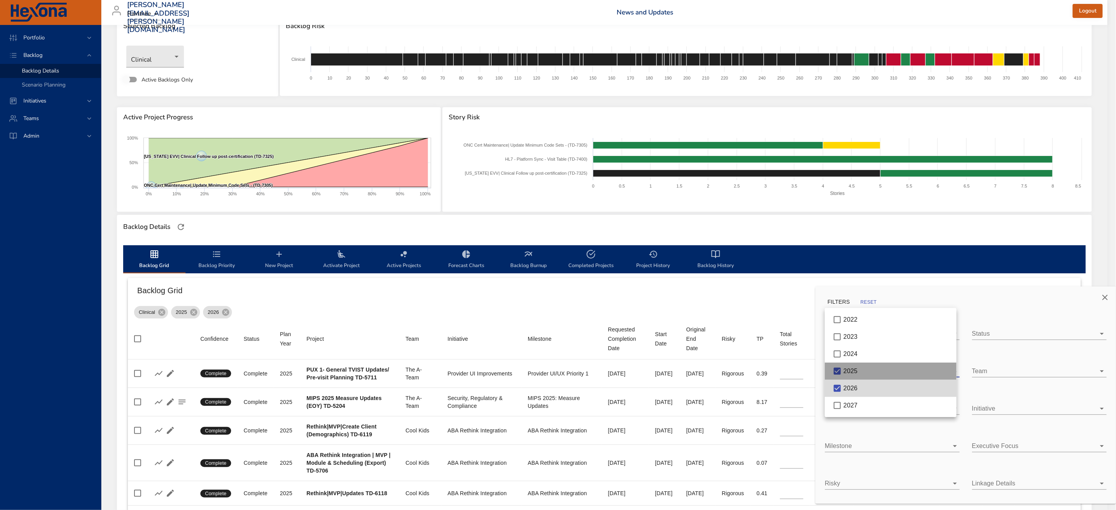
click at [856, 368] on span "2025" at bounding box center [851, 371] width 14 height 7
type input "*"
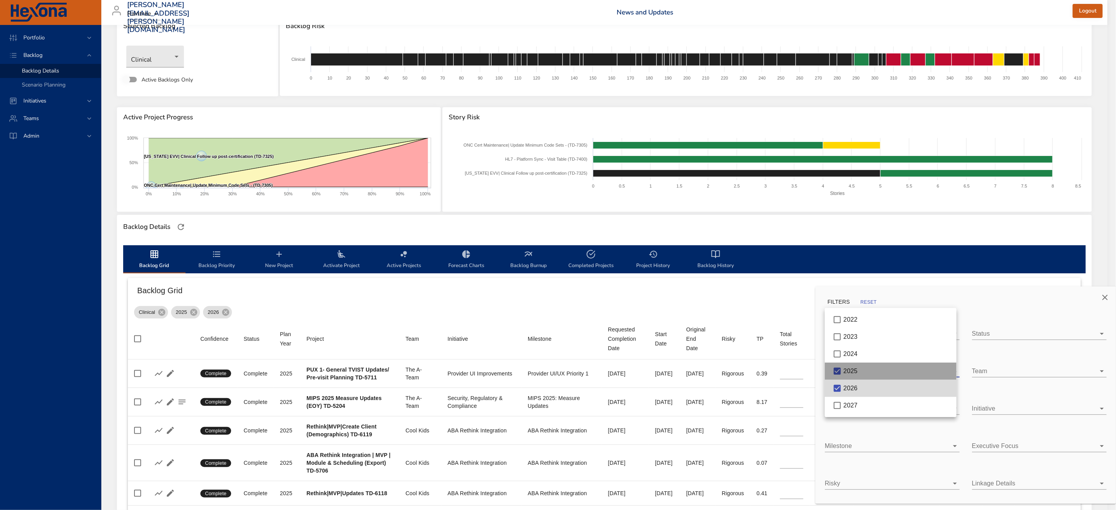
type input "*"
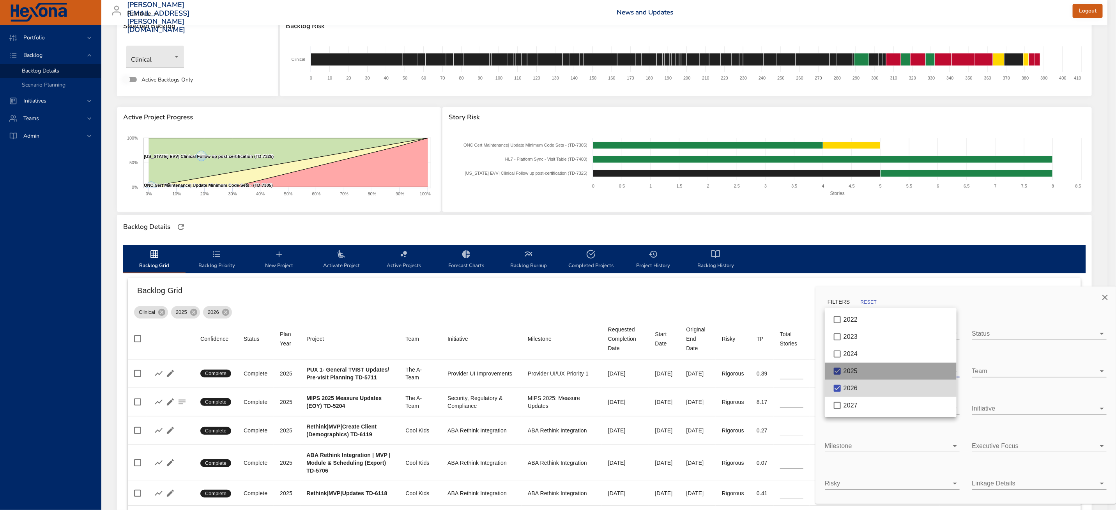
type input "*"
type input "**"
type input "*"
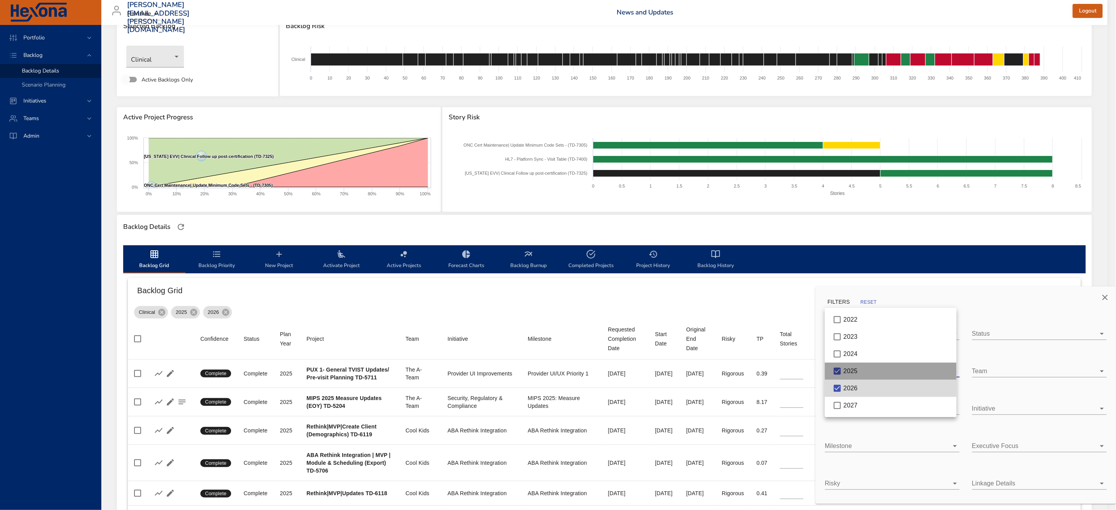
type input "*"
type input "**"
type input "*"
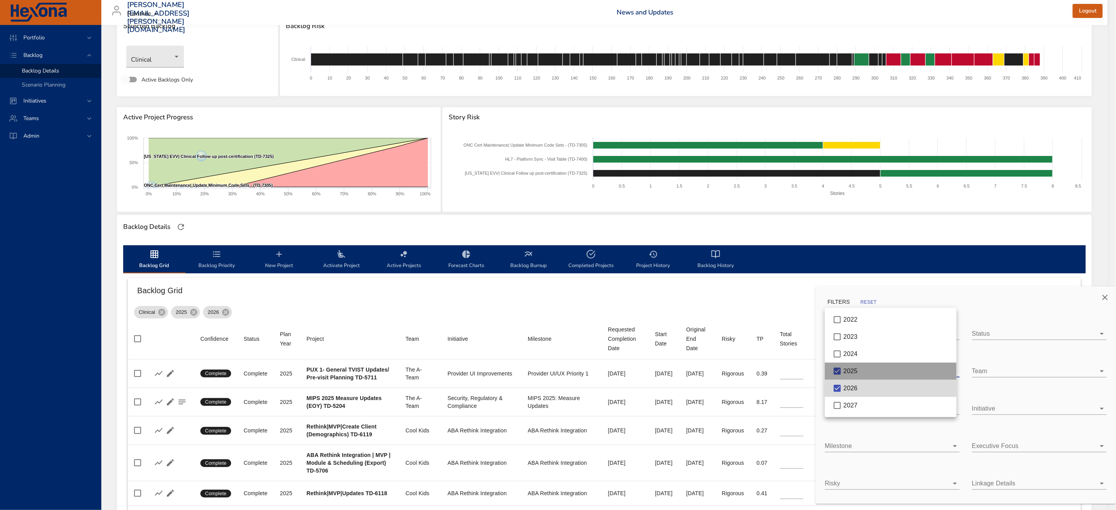
type input "*"
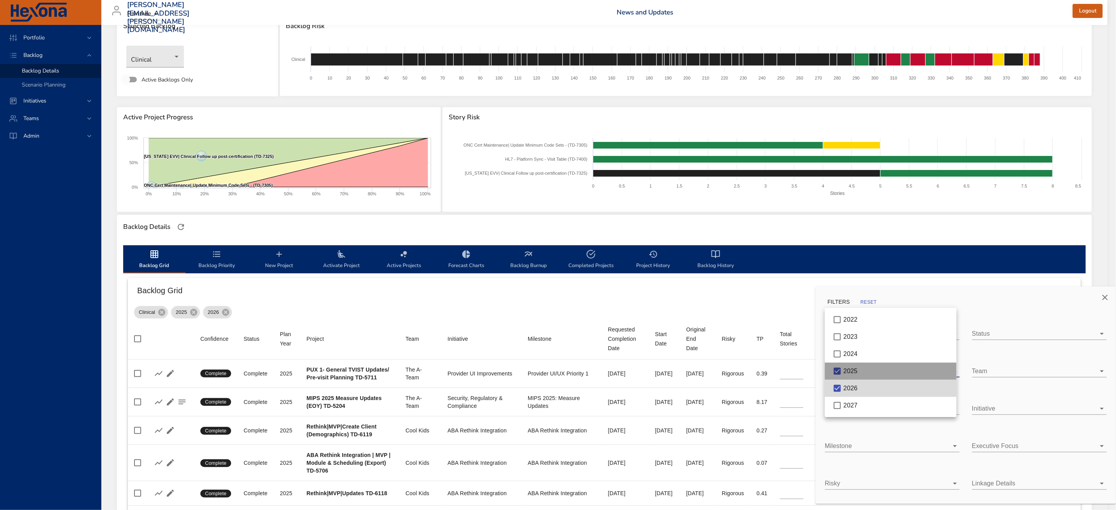
type input "**"
type input "*"
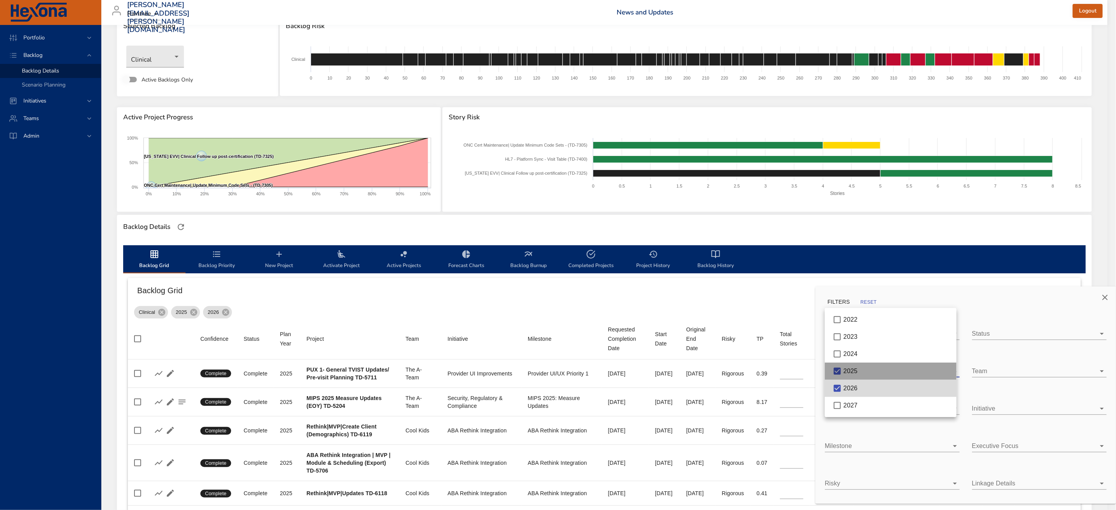
type input "*"
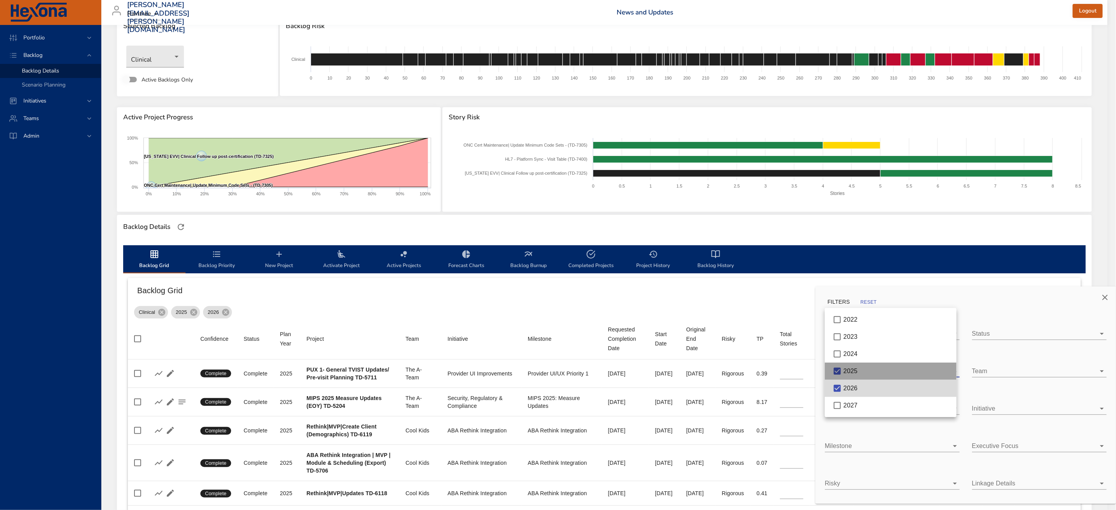
type input "*"
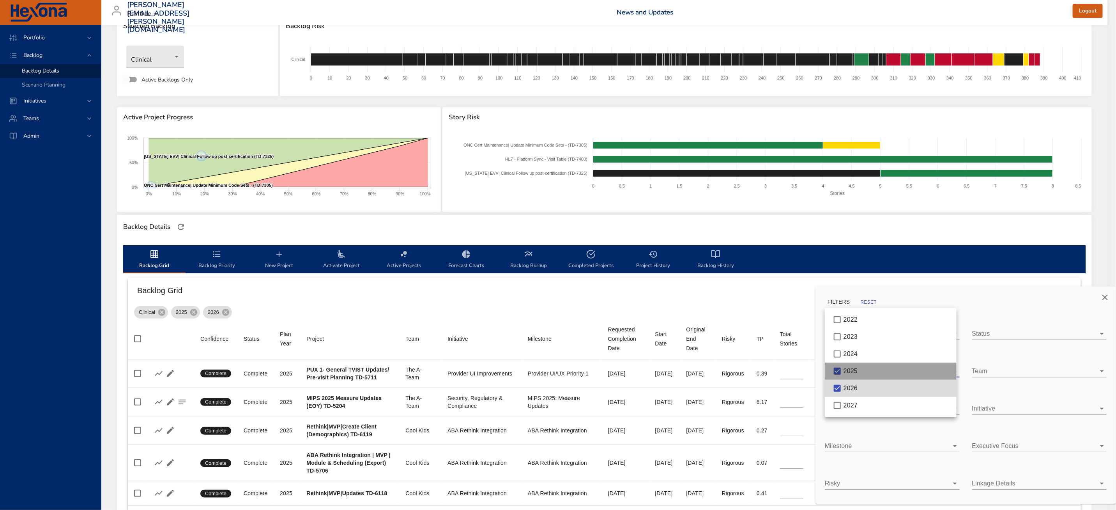
type input "*"
type input "**"
type input "*"
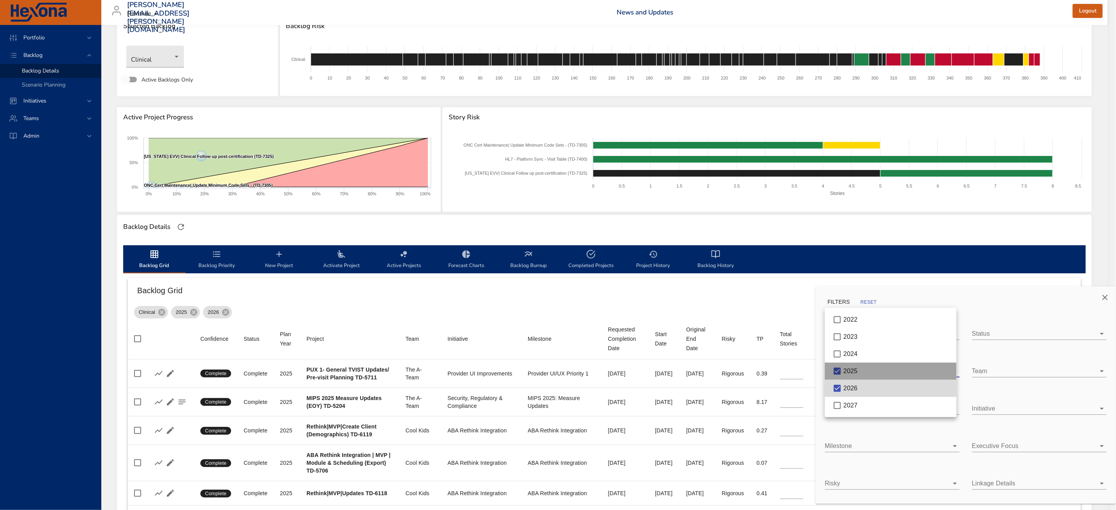
type input "**"
type input "*"
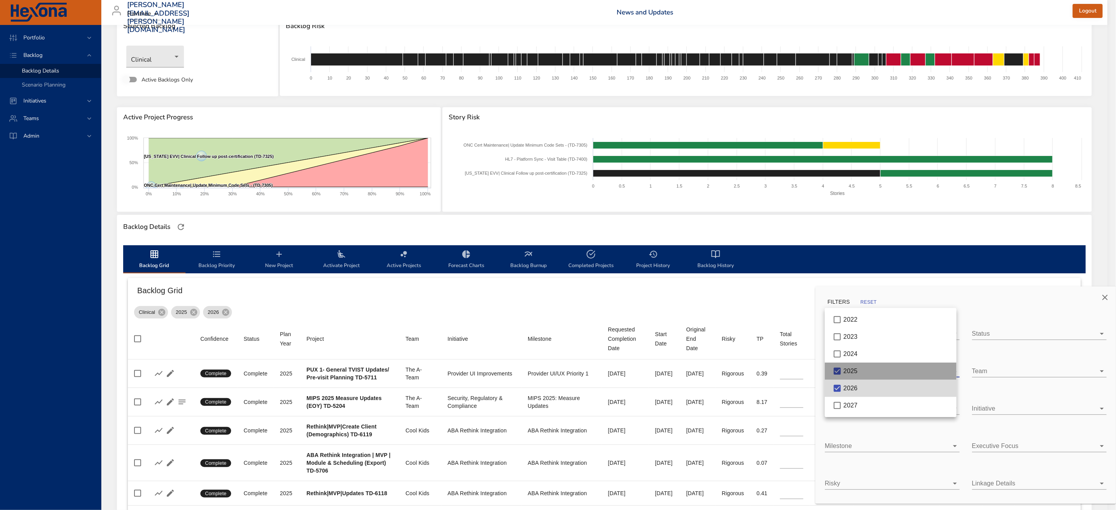
type input "*"
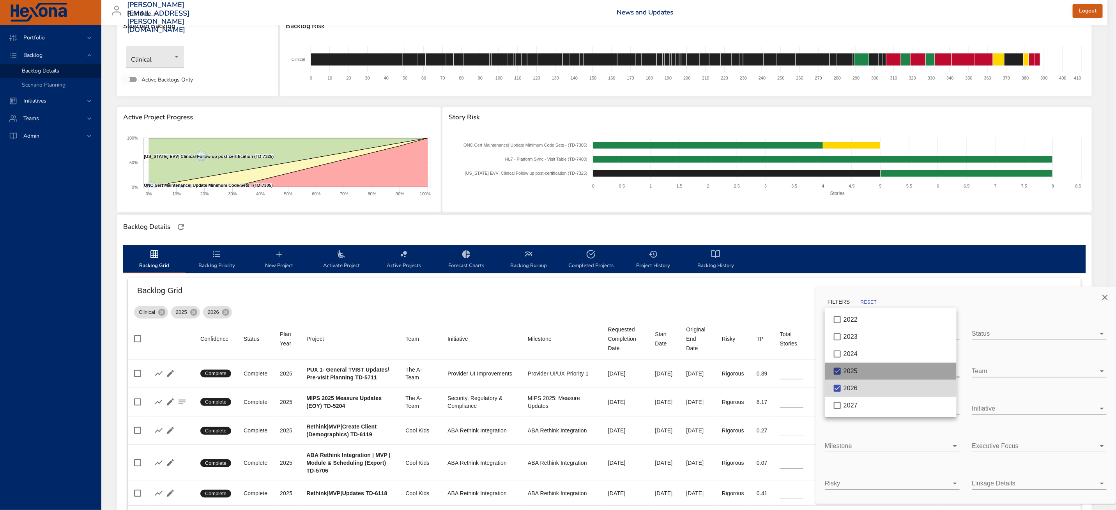
type input "*"
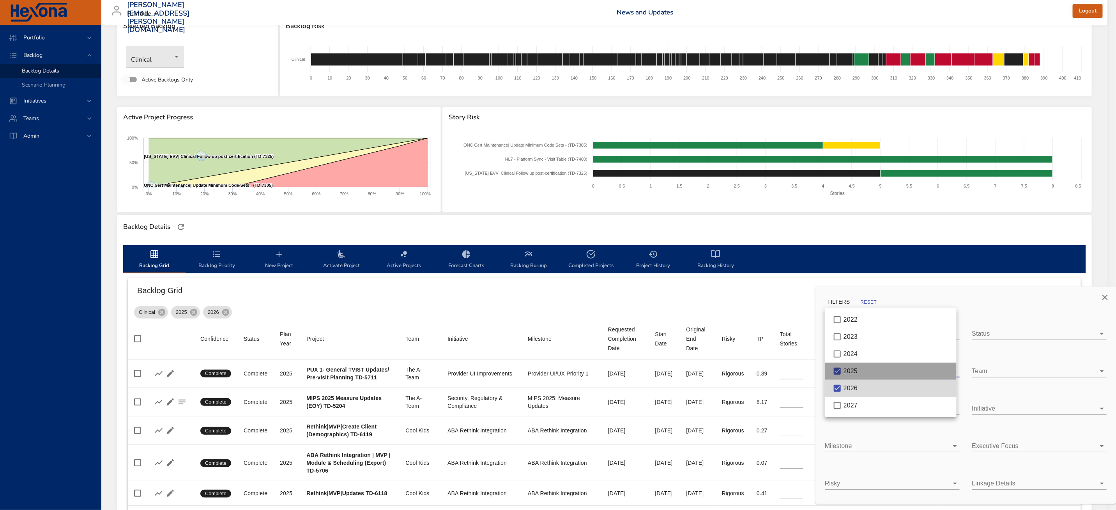
type input "*"
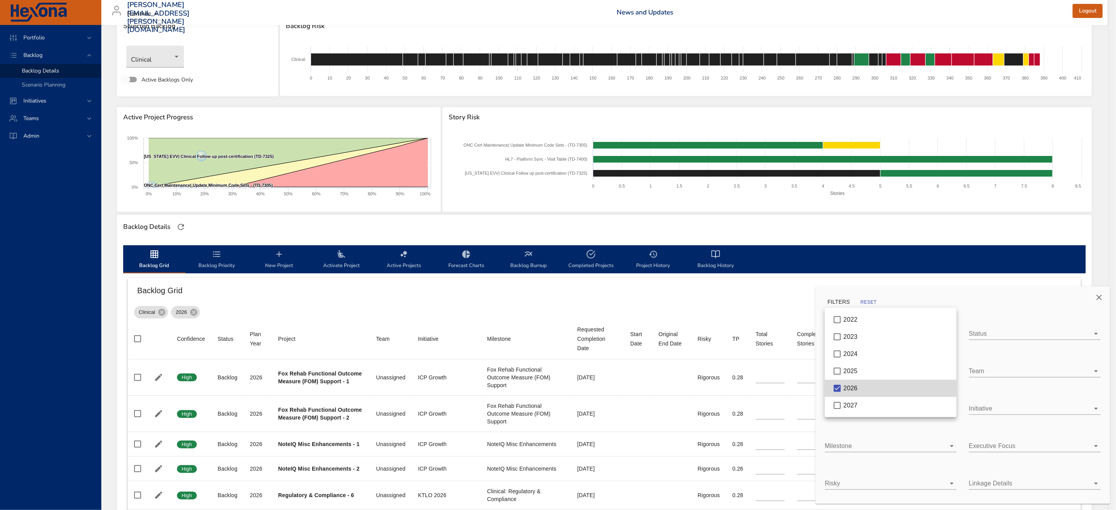
click at [693, 313] on div at bounding box center [558, 255] width 1116 height 510
click at [1098, 294] on icon "Close" at bounding box center [1099, 297] width 9 height 9
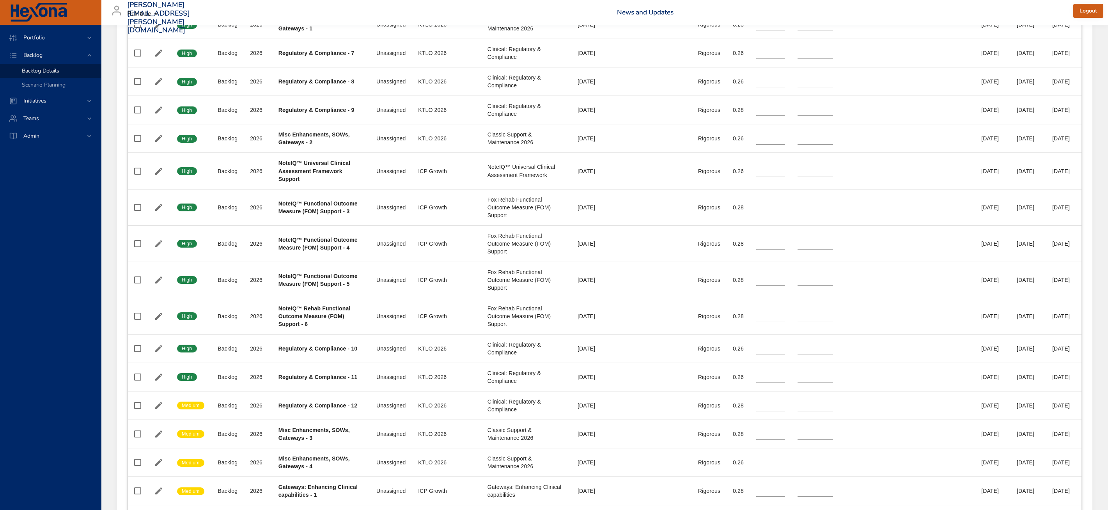
scroll to position [603, 0]
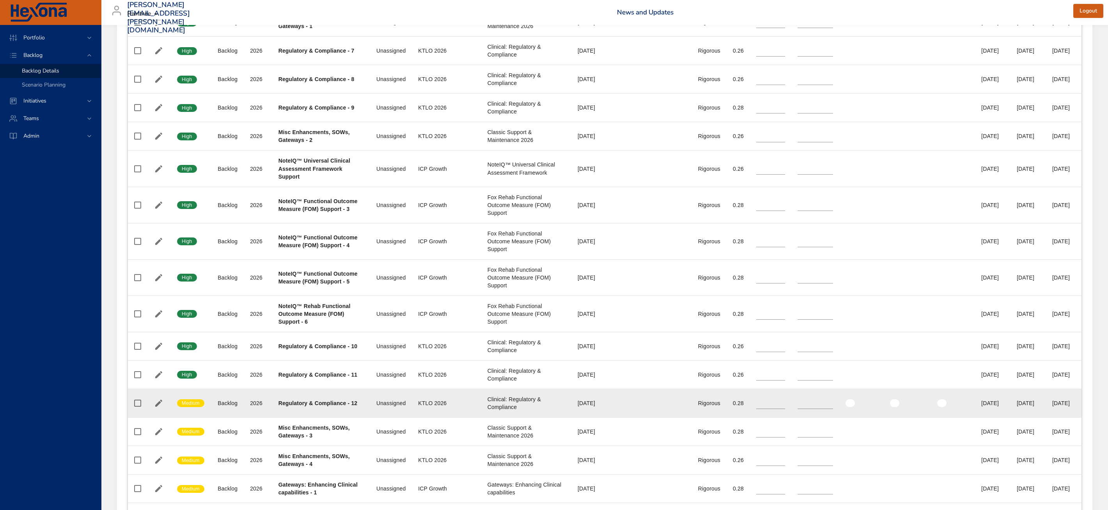
click at [284, 407] on div "Regulatory & Compliance - 12" at bounding box center [320, 403] width 85 height 8
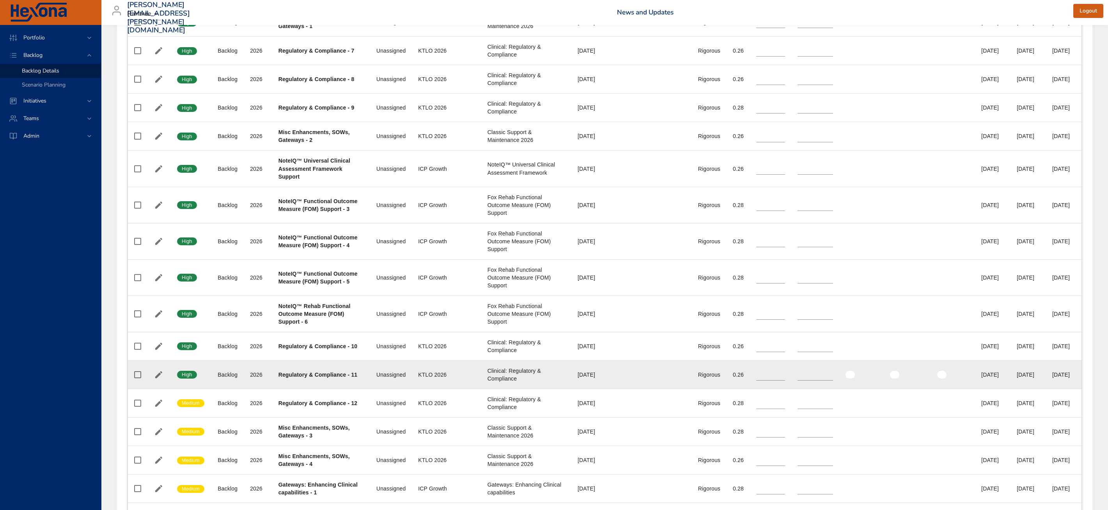
click at [279, 378] on b "Regulatory & Compliance - 11" at bounding box center [317, 375] width 79 height 6
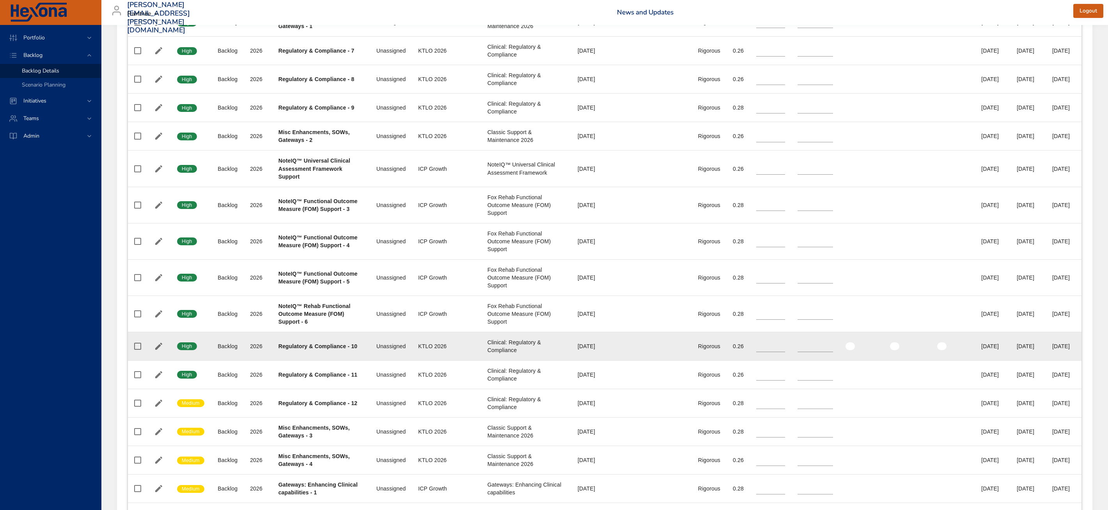
click at [287, 350] on div "Regulatory & Compliance - 10" at bounding box center [320, 346] width 85 height 8
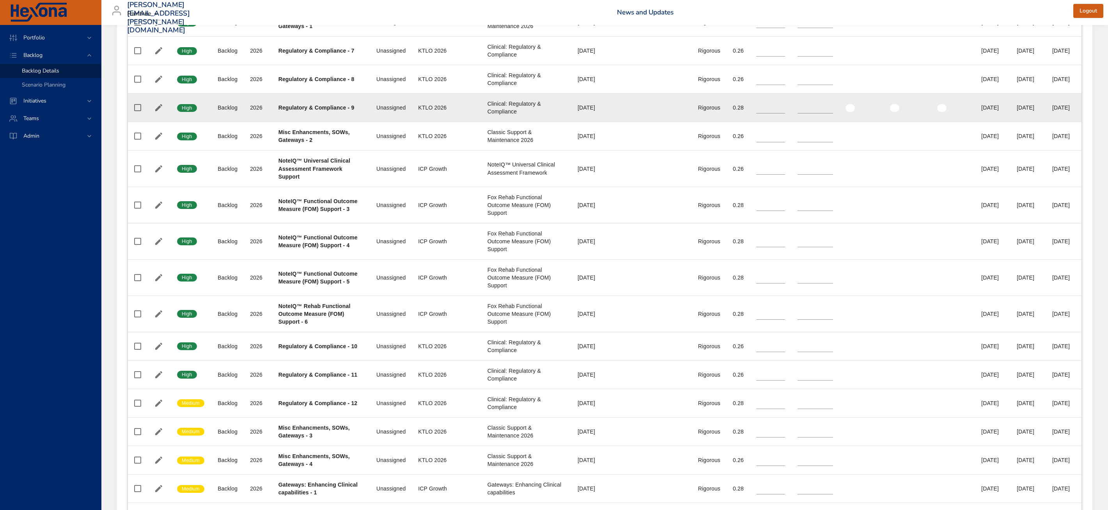
click at [323, 122] on td "Project Regulatory & Compliance - 9" at bounding box center [321, 108] width 98 height 28
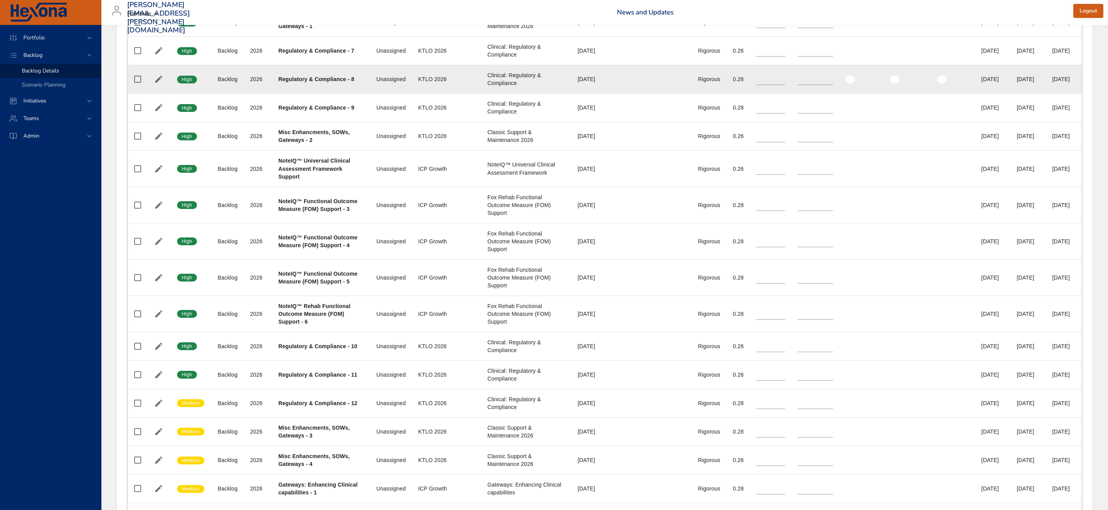
click at [325, 94] on td "Project Regulatory & Compliance - 8" at bounding box center [321, 79] width 98 height 28
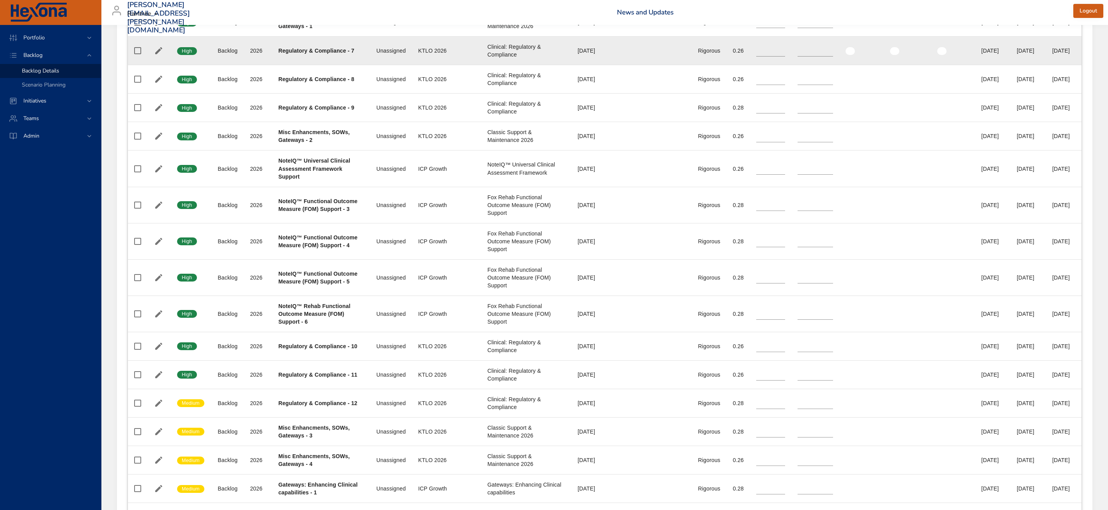
click at [334, 55] on div "Regulatory & Compliance - 7" at bounding box center [320, 51] width 85 height 8
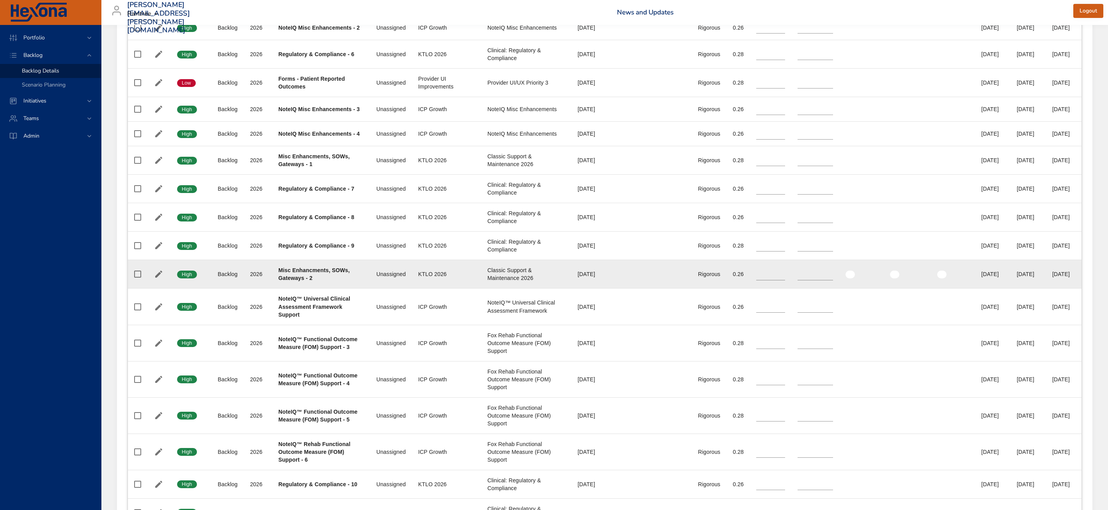
scroll to position [465, 0]
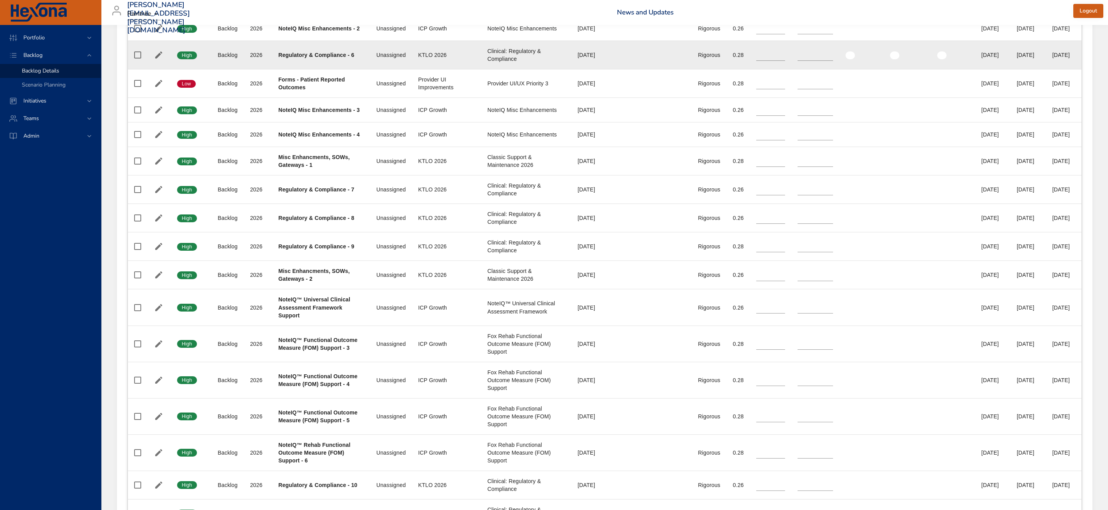
click at [336, 58] on b "Regulatory & Compliance - 6" at bounding box center [316, 55] width 76 height 6
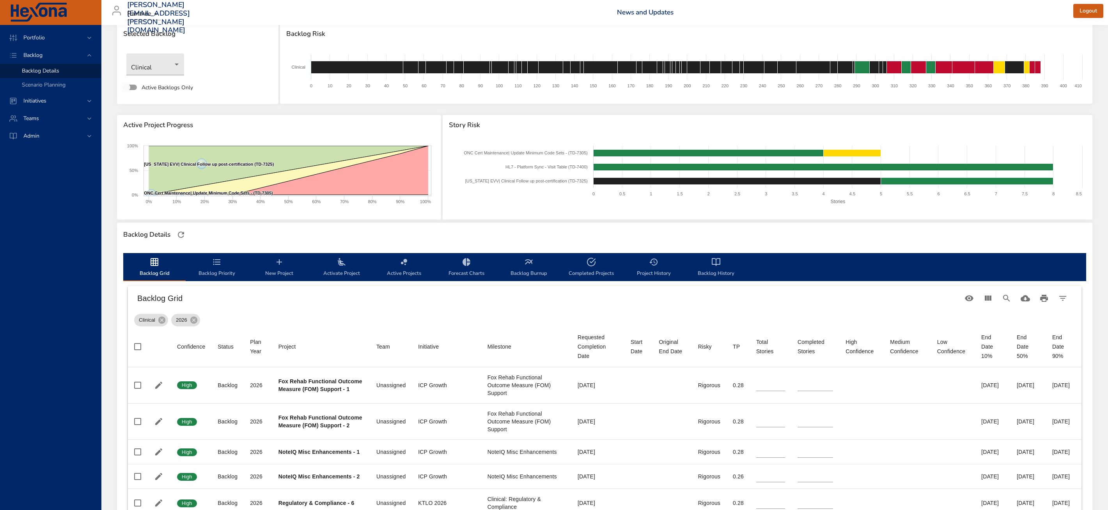
scroll to position [0, 0]
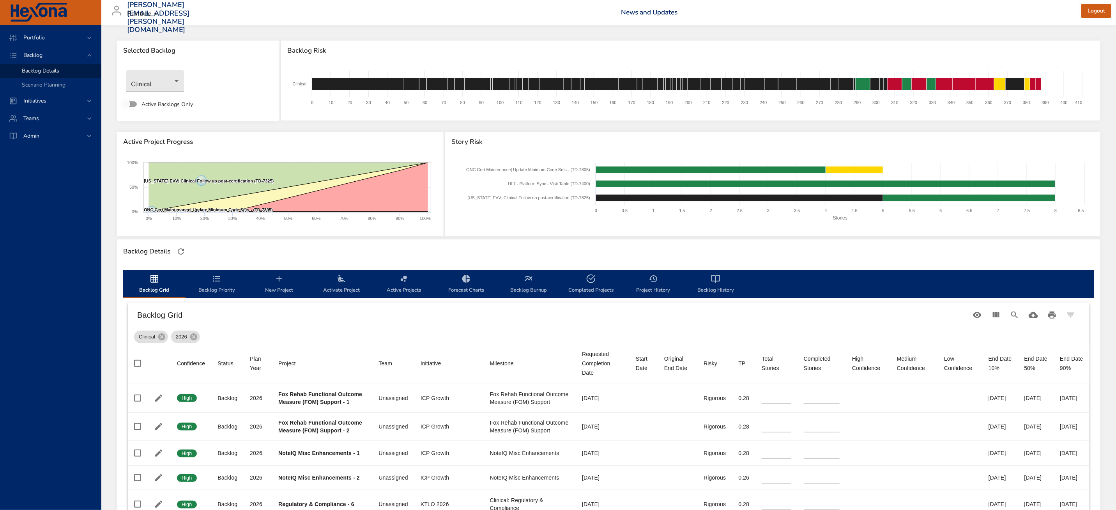
click at [159, 81] on body "Portfolio Backlog Backlog Details Scenario Planning Initiatives Teams [PERSON_N…" at bounding box center [558, 255] width 1116 height 510
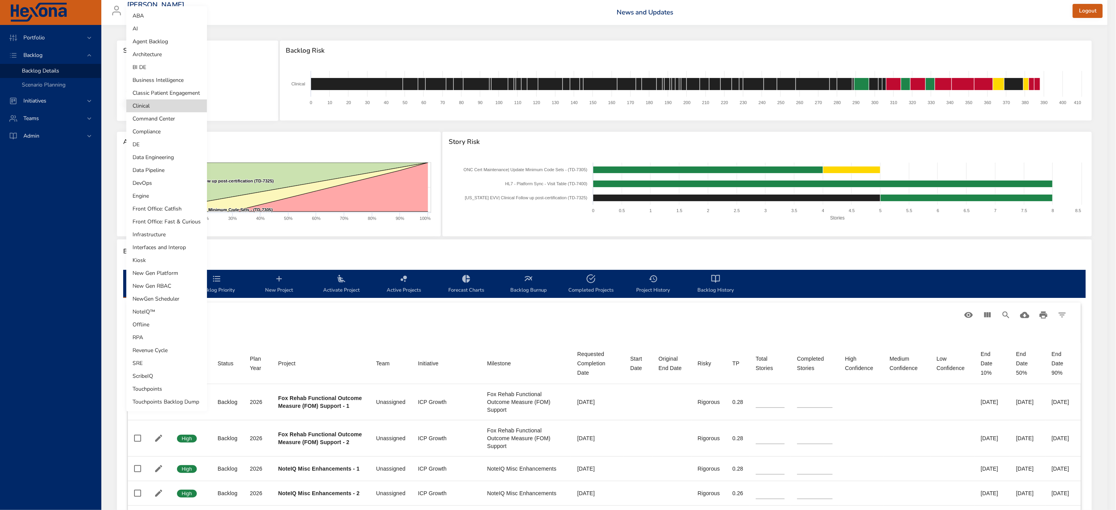
click at [167, 406] on li "Touchpoints Backlog Dump" at bounding box center [166, 401] width 81 height 13
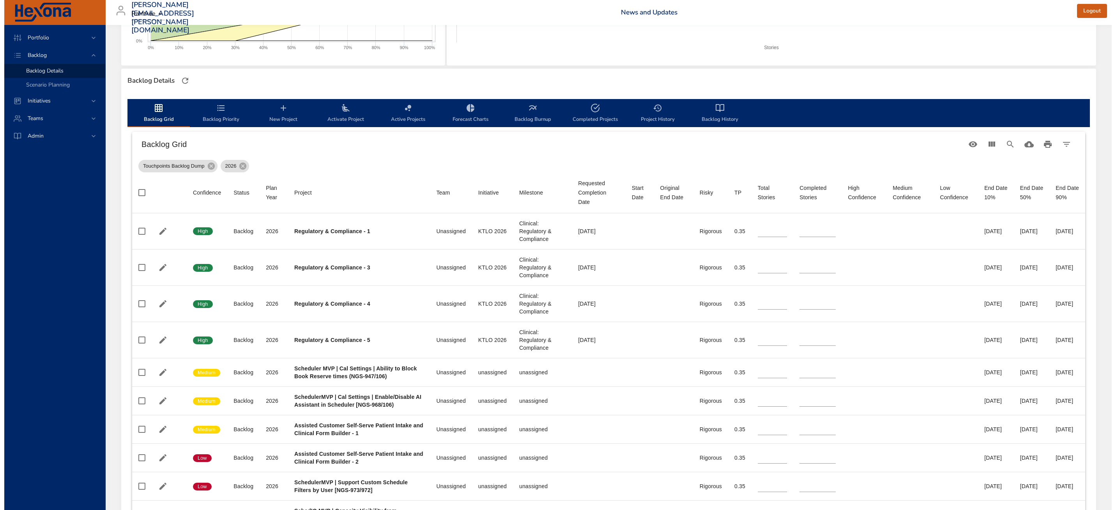
scroll to position [193, 0]
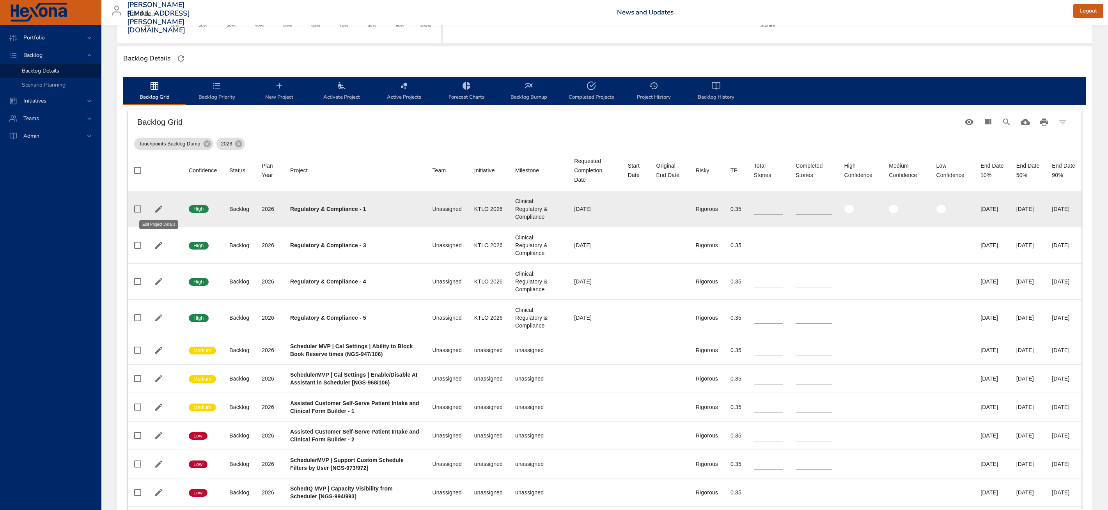
click at [163, 210] on icon "button" at bounding box center [158, 208] width 9 height 9
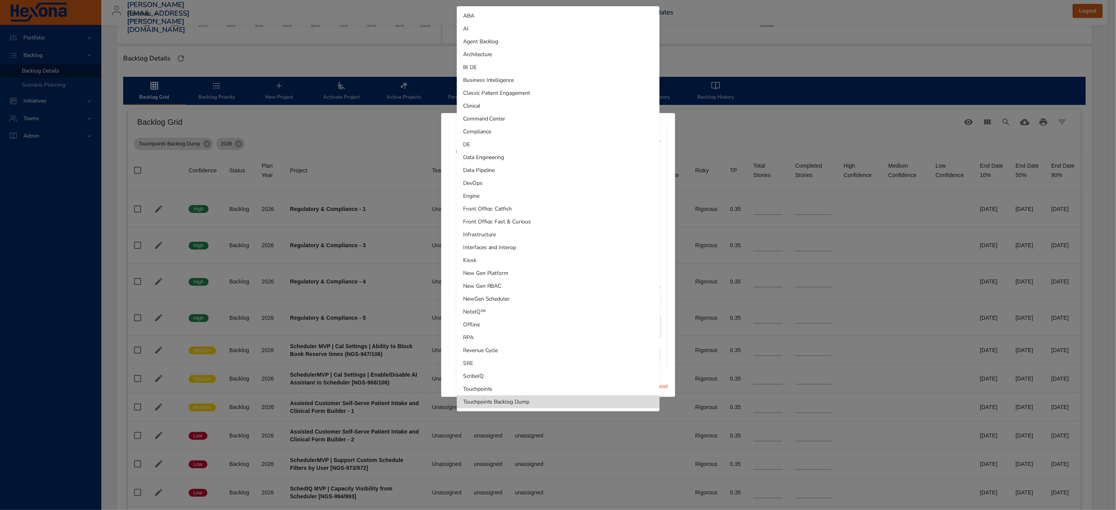
click at [497, 214] on body "Portfolio Backlog Backlog Details Scenario Planning Initiatives Teams Admin [PE…" at bounding box center [558, 62] width 1116 height 510
click at [498, 103] on li "Clinical" at bounding box center [558, 105] width 203 height 13
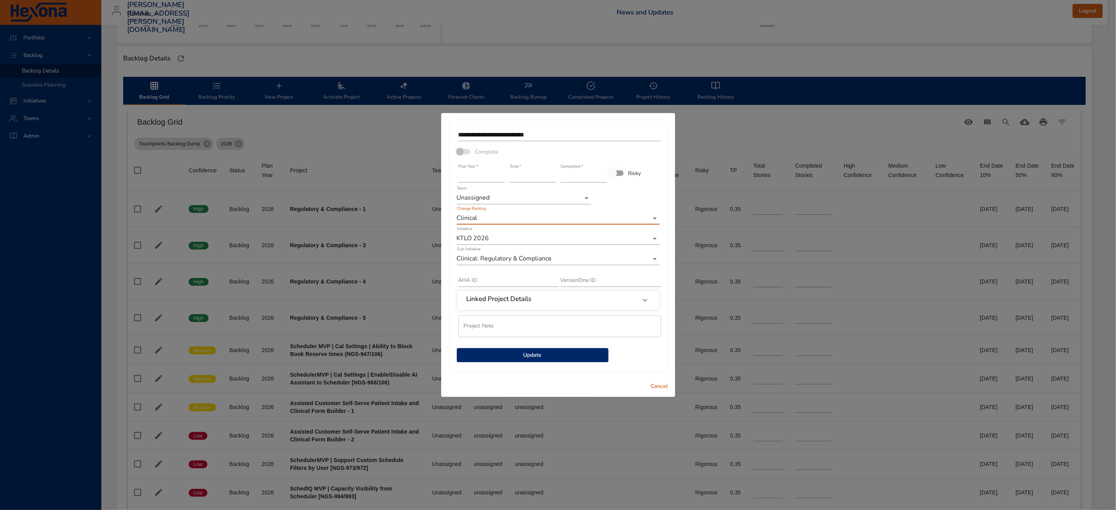
click at [506, 355] on span "Update" at bounding box center [532, 355] width 139 height 10
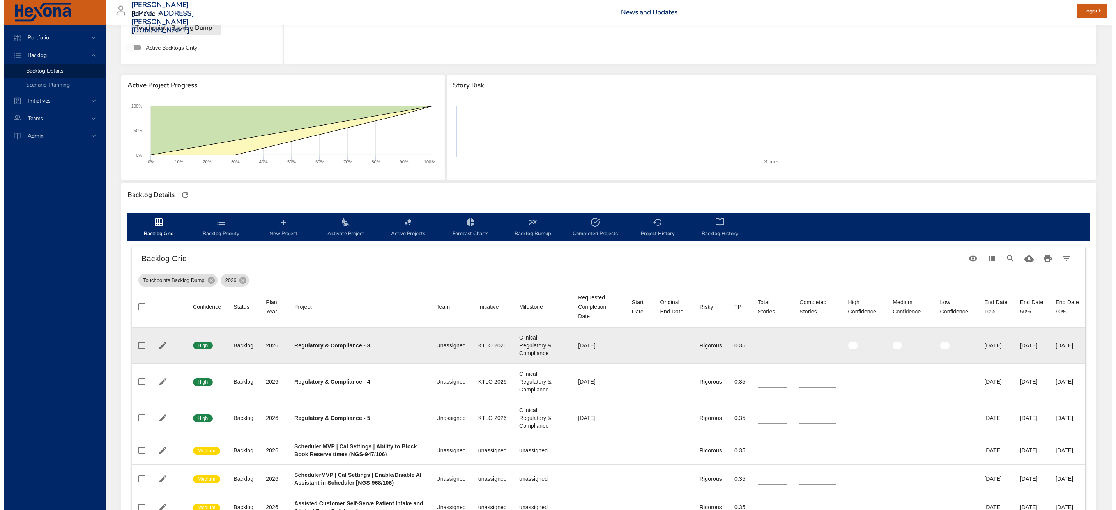
scroll to position [130, 0]
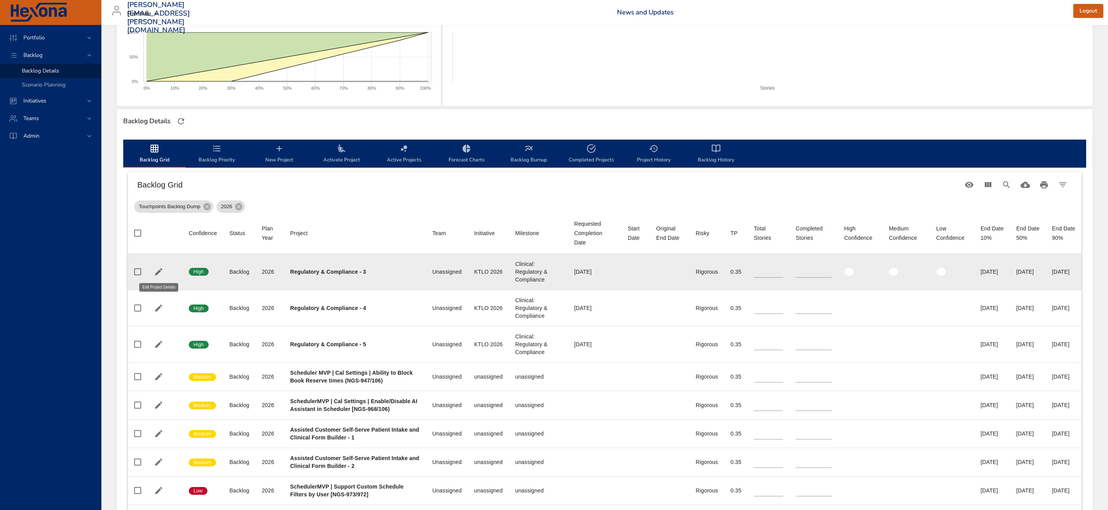
click at [155, 274] on icon "button" at bounding box center [158, 271] width 7 height 7
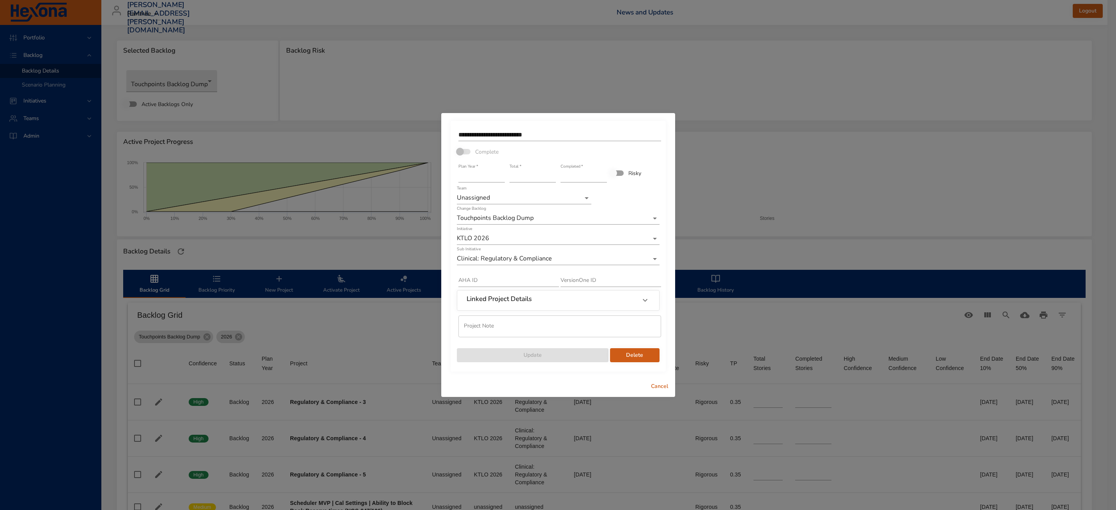
scroll to position [130, 0]
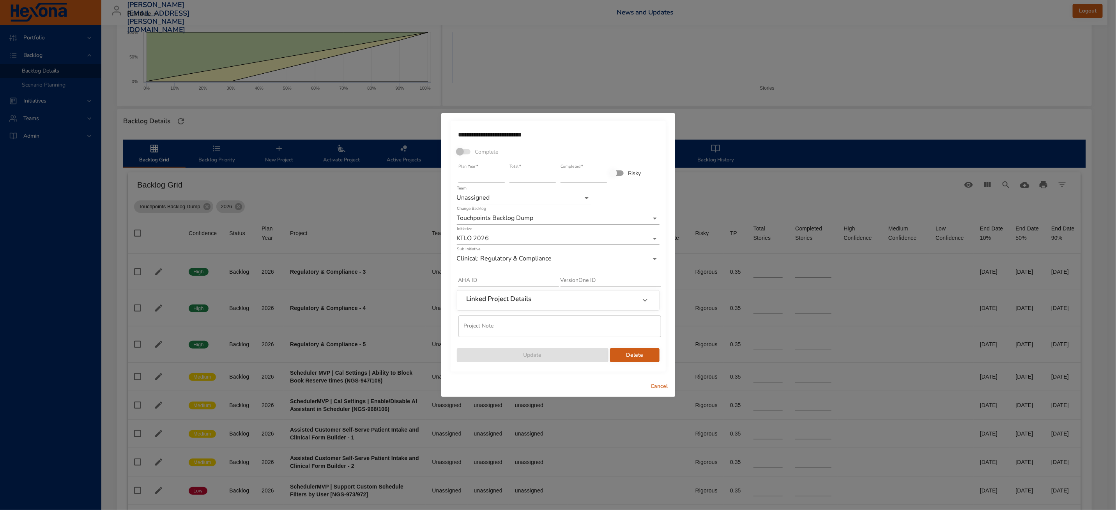
drag, startPoint x: 663, startPoint y: 387, endPoint x: 567, endPoint y: 370, distance: 97.0
click at [662, 387] on span "Cancel" at bounding box center [659, 387] width 19 height 10
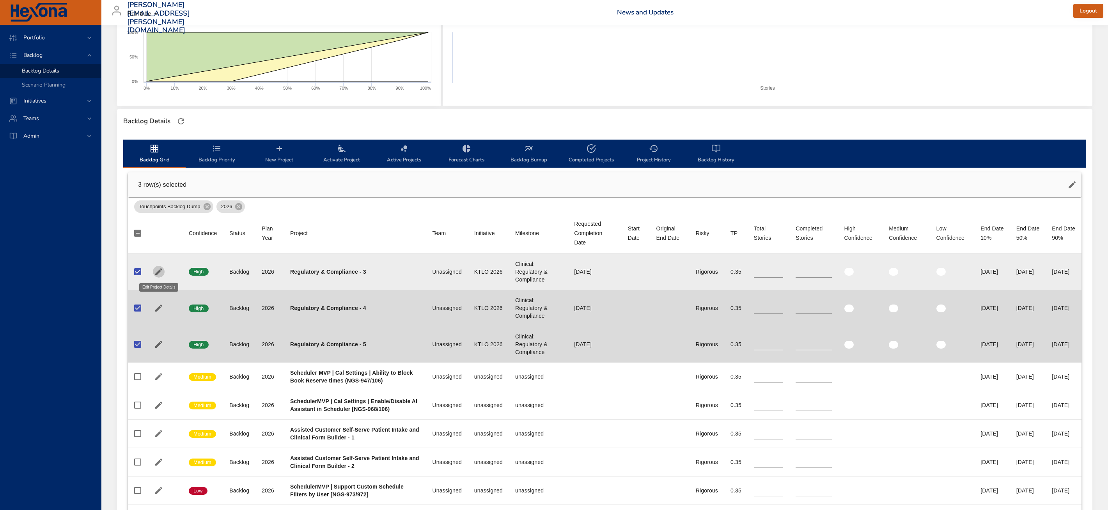
click at [156, 275] on icon "button" at bounding box center [158, 271] width 7 height 7
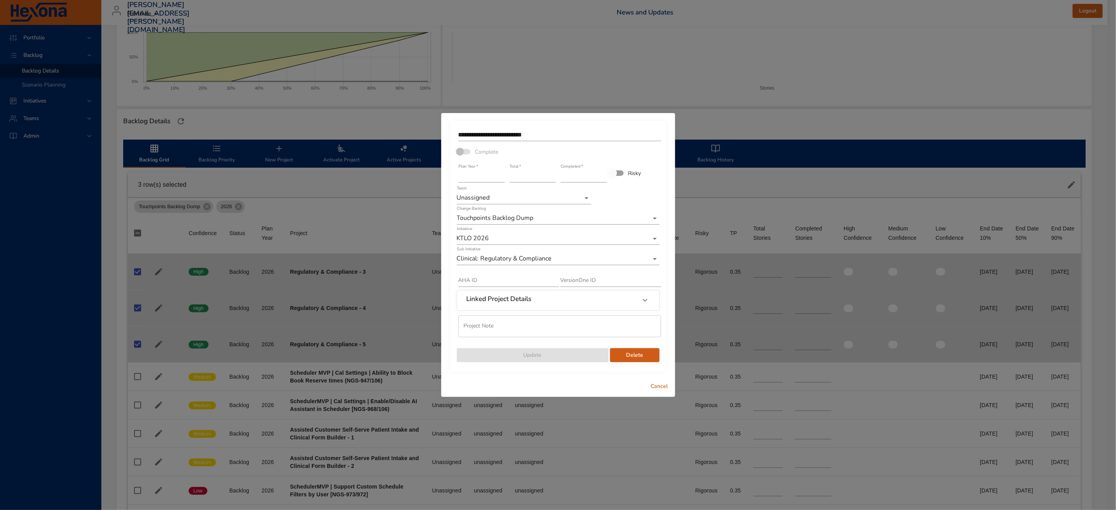
click at [518, 218] on body "Portfolio Backlog Backlog Details Scenario Planning Initiatives Teams Admin zac…" at bounding box center [558, 125] width 1116 height 510
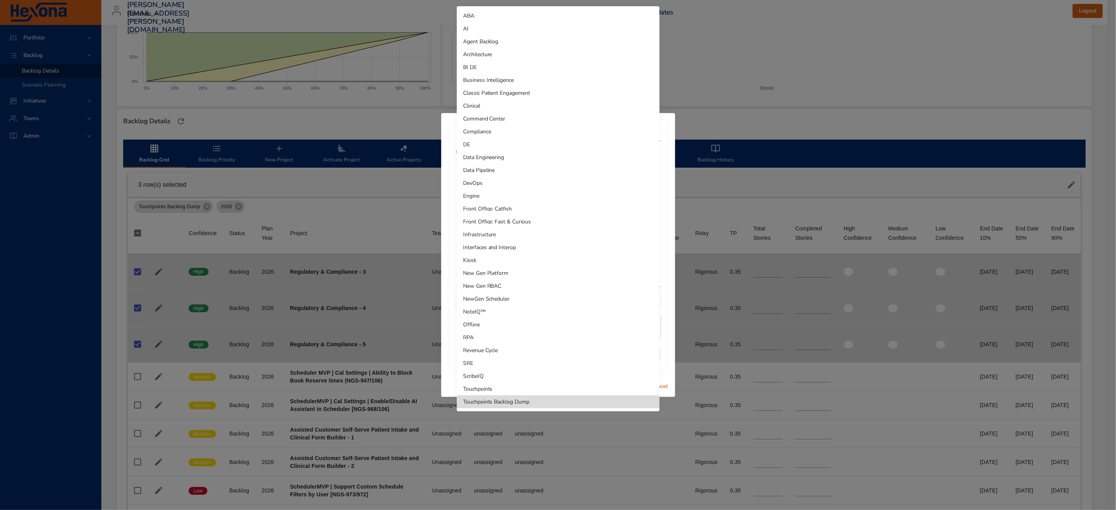
click at [502, 105] on li "Clinical" at bounding box center [558, 105] width 203 height 13
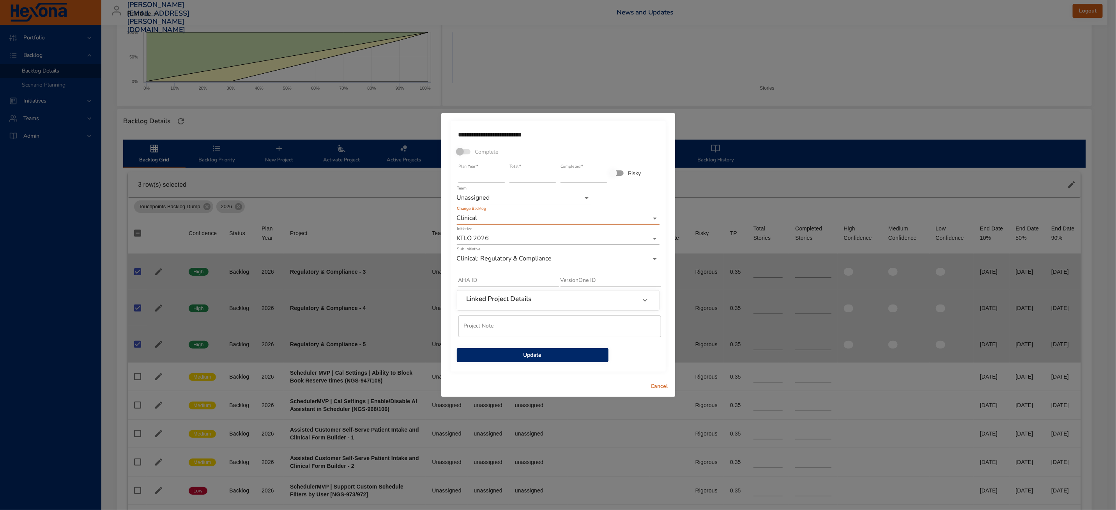
click at [517, 357] on span "Update" at bounding box center [532, 355] width 139 height 10
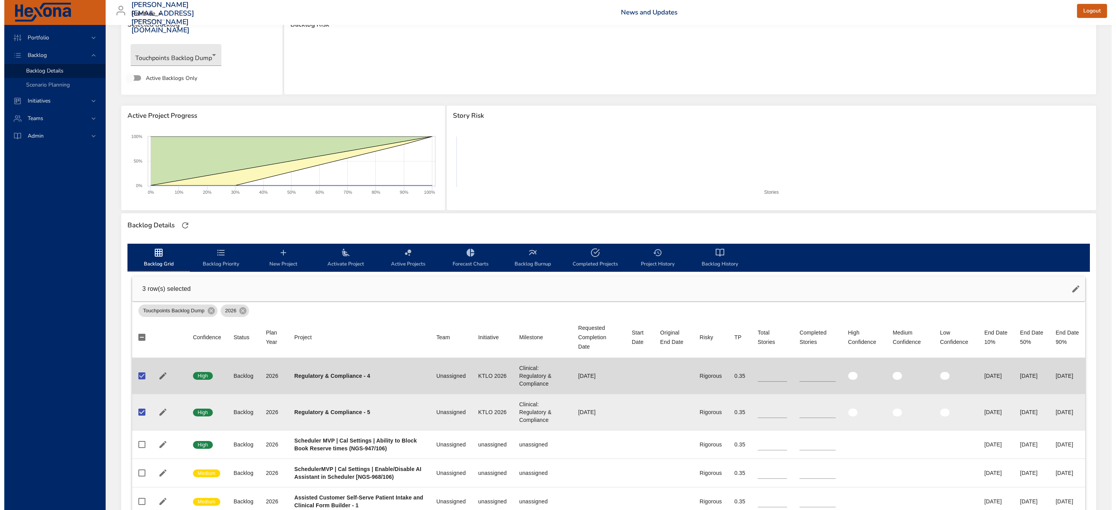
scroll to position [57, 0]
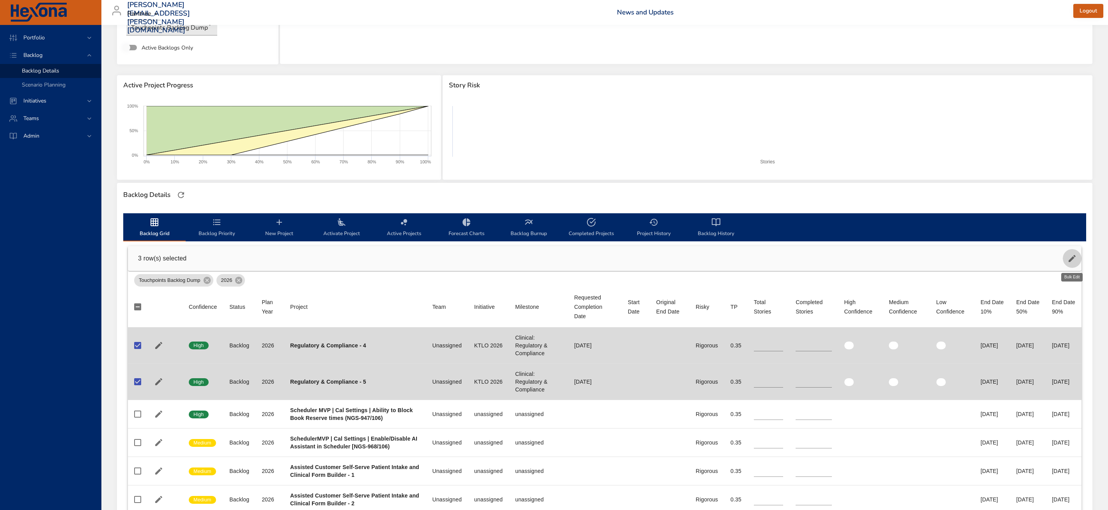
click at [1074, 260] on icon "button" at bounding box center [1071, 258] width 9 height 9
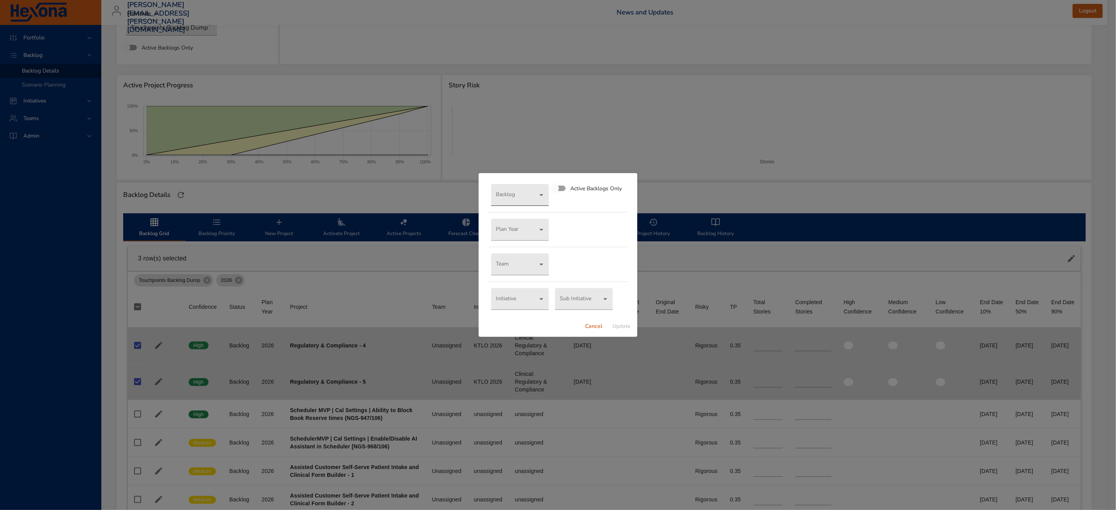
click at [535, 195] on body "Portfolio Backlog Backlog Details Scenario Planning Initiatives Teams Admin zac…" at bounding box center [558, 198] width 1116 height 510
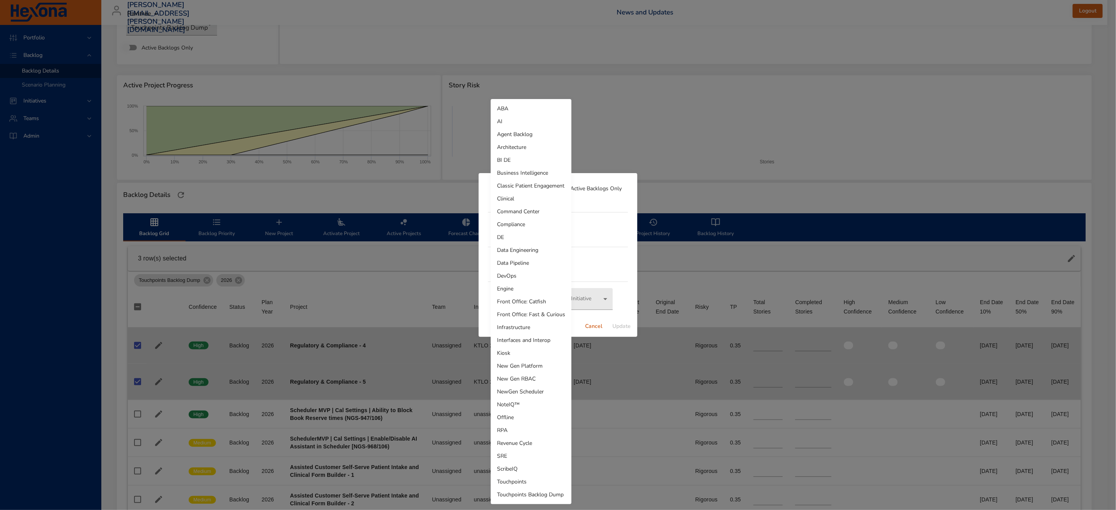
click at [534, 195] on li "Clinical" at bounding box center [531, 198] width 81 height 13
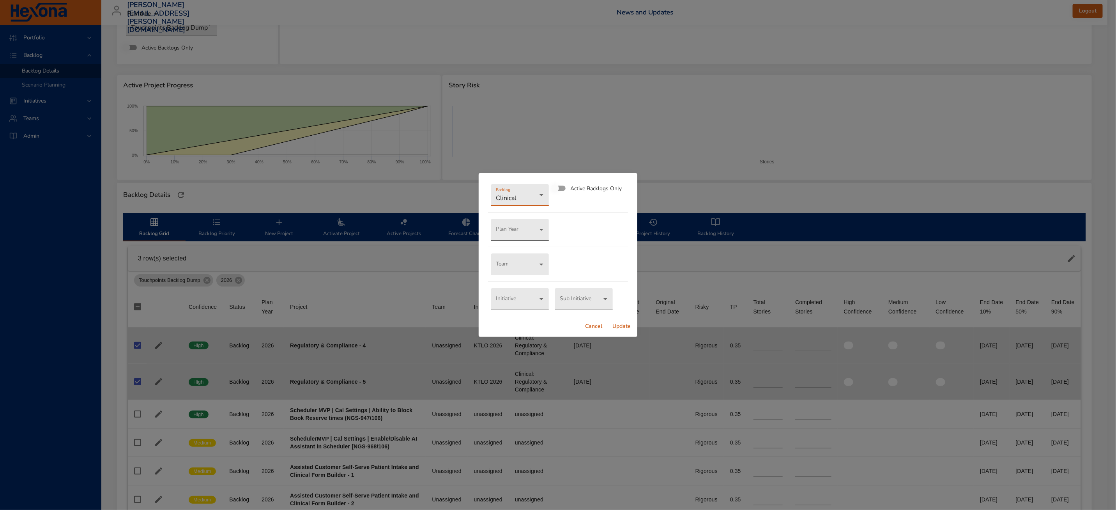
click at [534, 231] on body "Portfolio Backlog Backlog Details Scenario Planning Initiatives Teams Admin zac…" at bounding box center [558, 198] width 1116 height 510
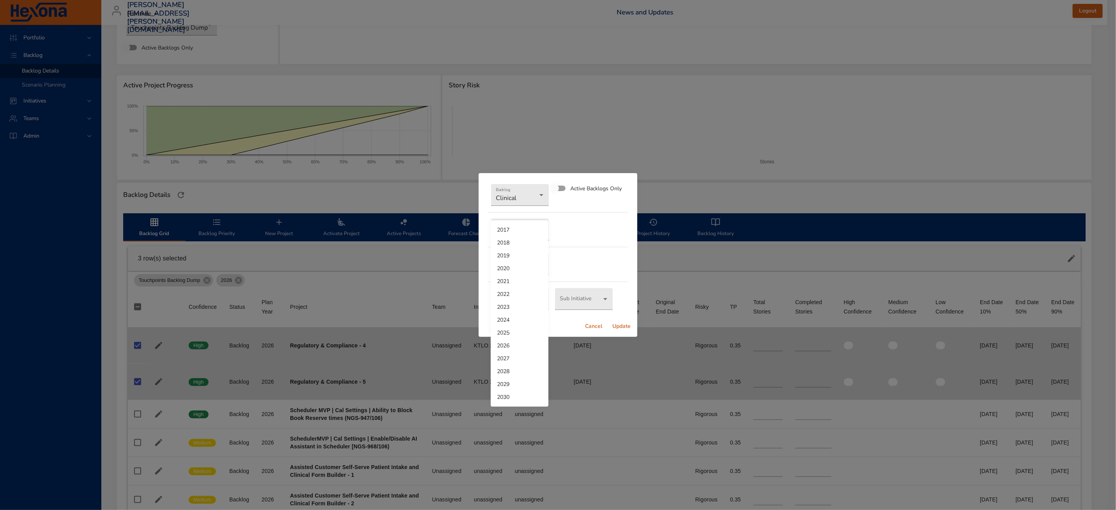
click at [523, 348] on li "2026" at bounding box center [520, 345] width 58 height 13
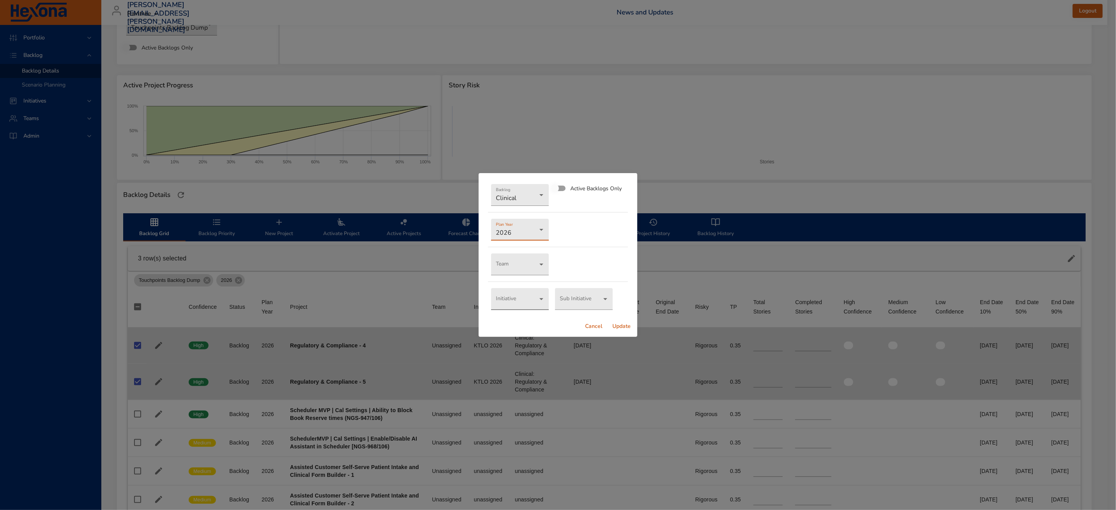
click at [519, 299] on body "Portfolio Backlog Backlog Details Scenario Planning Initiatives Teams Admin zac…" at bounding box center [558, 198] width 1116 height 510
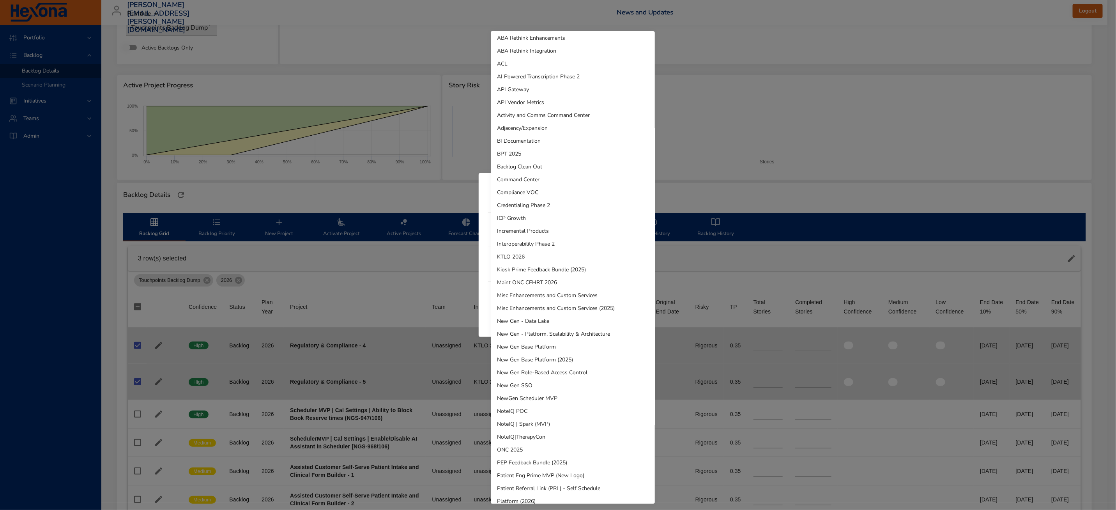
scroll to position [5, 0]
click at [529, 257] on li "KTLO 2026" at bounding box center [573, 254] width 164 height 13
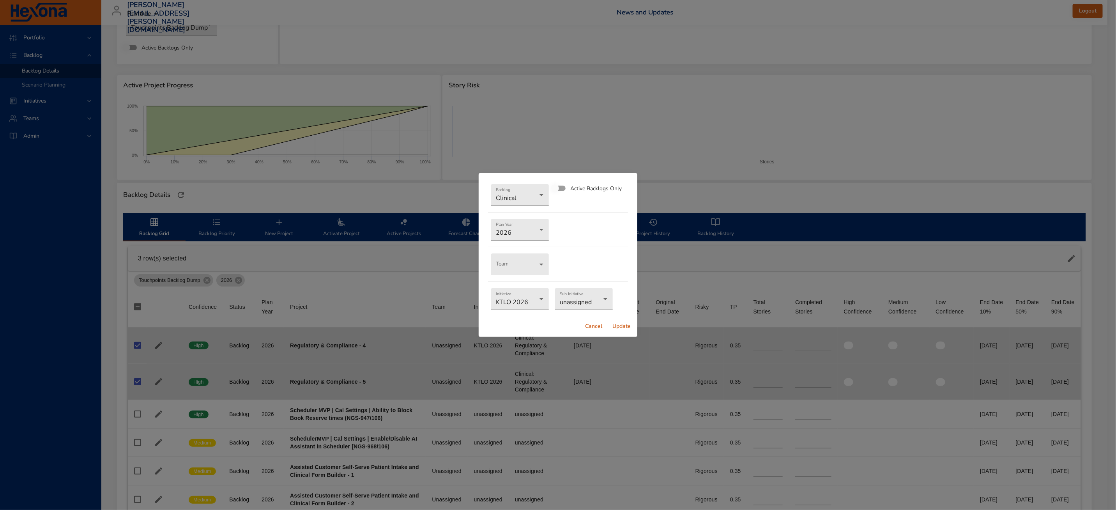
click at [622, 326] on span "Update" at bounding box center [621, 327] width 19 height 10
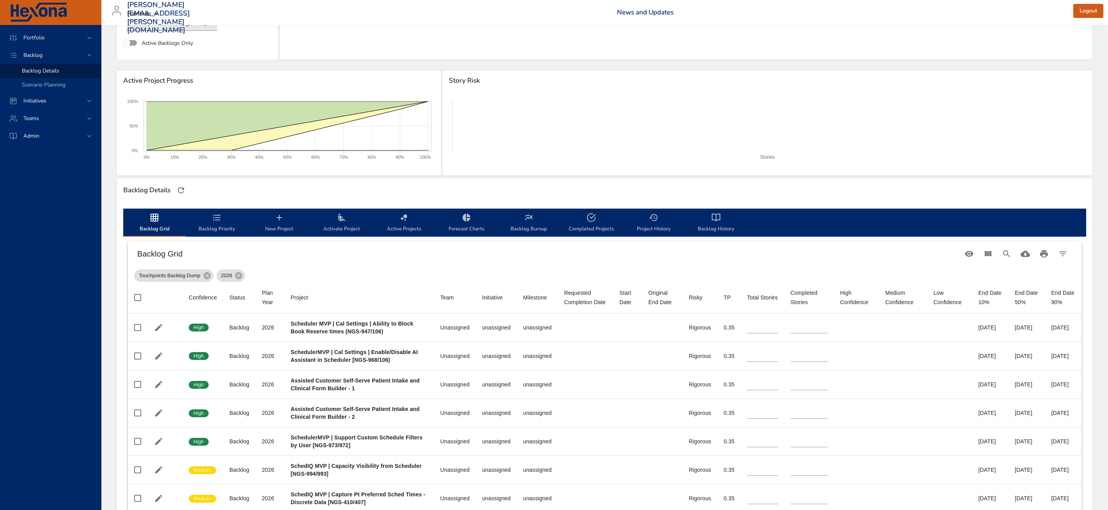
scroll to position [0, 0]
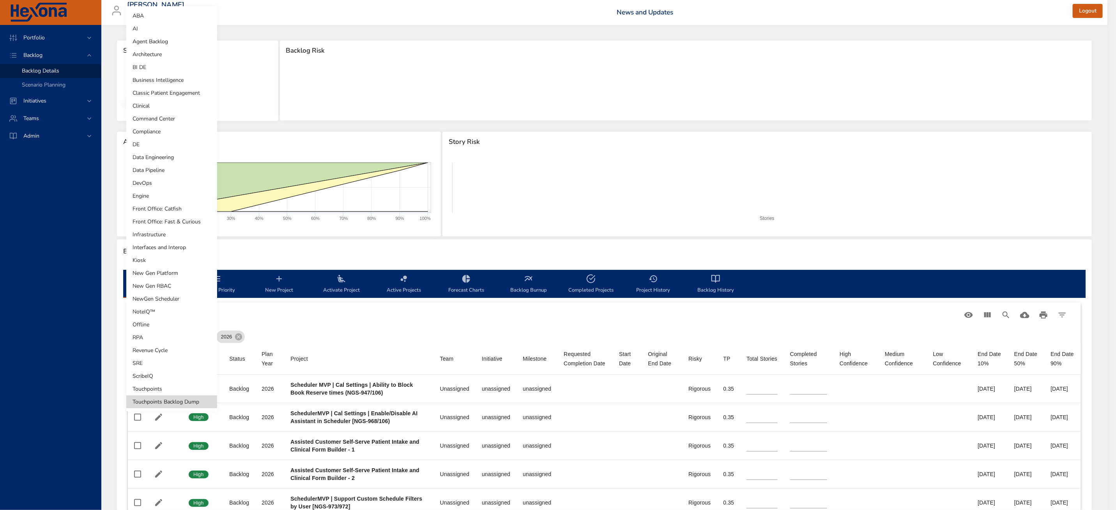
click at [166, 81] on body "Portfolio Backlog Backlog Details Scenario Planning Initiatives Teams Admin zac…" at bounding box center [558, 255] width 1116 height 510
click at [147, 108] on li "Clinical" at bounding box center [171, 105] width 91 height 13
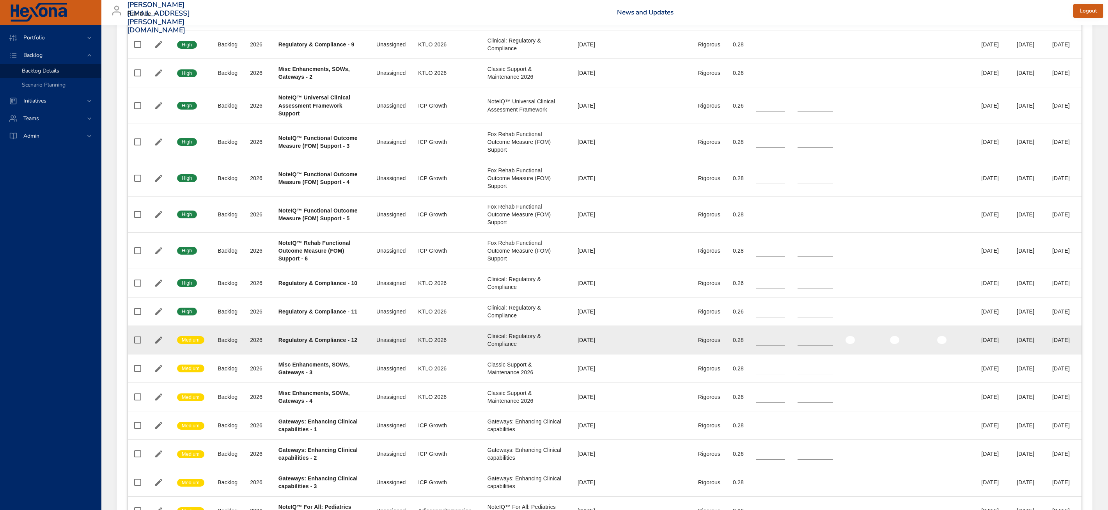
scroll to position [669, 0]
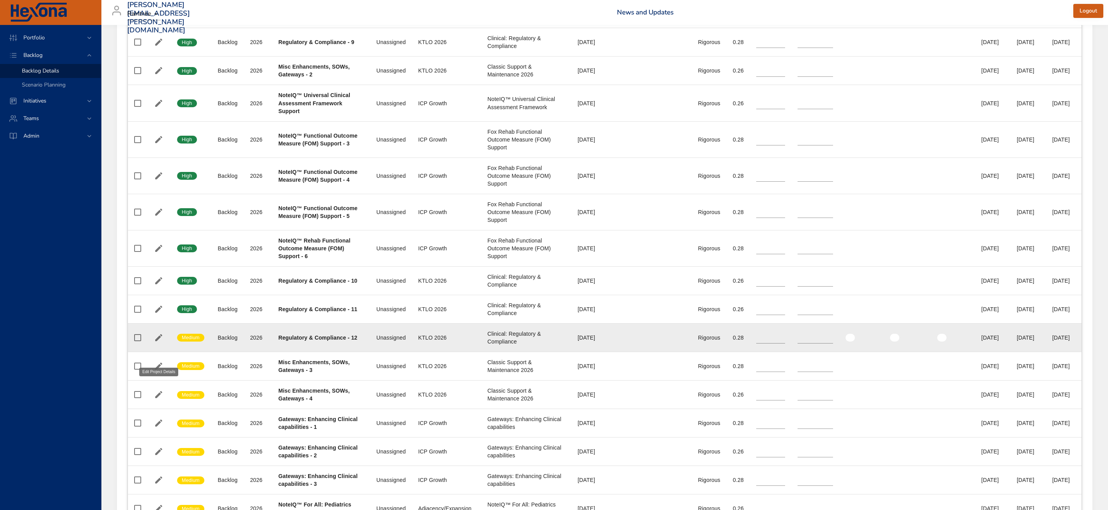
click at [154, 342] on icon "button" at bounding box center [158, 337] width 9 height 9
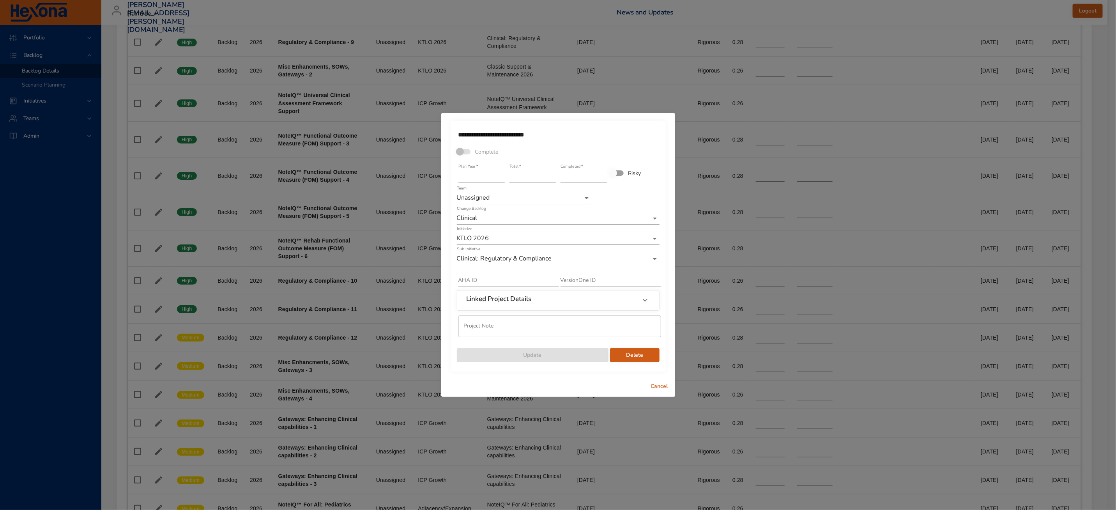
click at [539, 135] on input "**********" at bounding box center [559, 135] width 203 height 12
type input "**********"
click at [517, 356] on span "Update" at bounding box center [532, 355] width 139 height 10
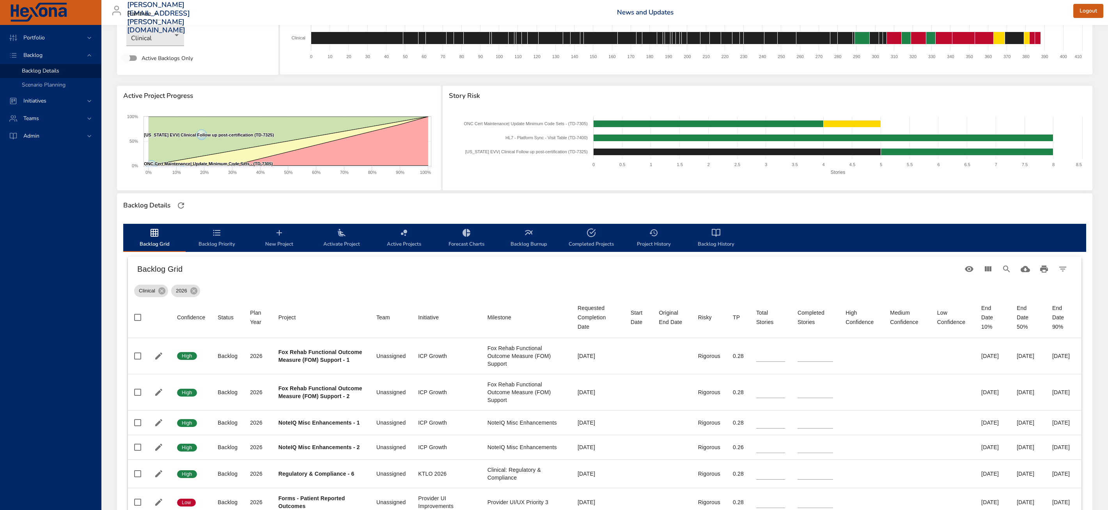
scroll to position [0, 0]
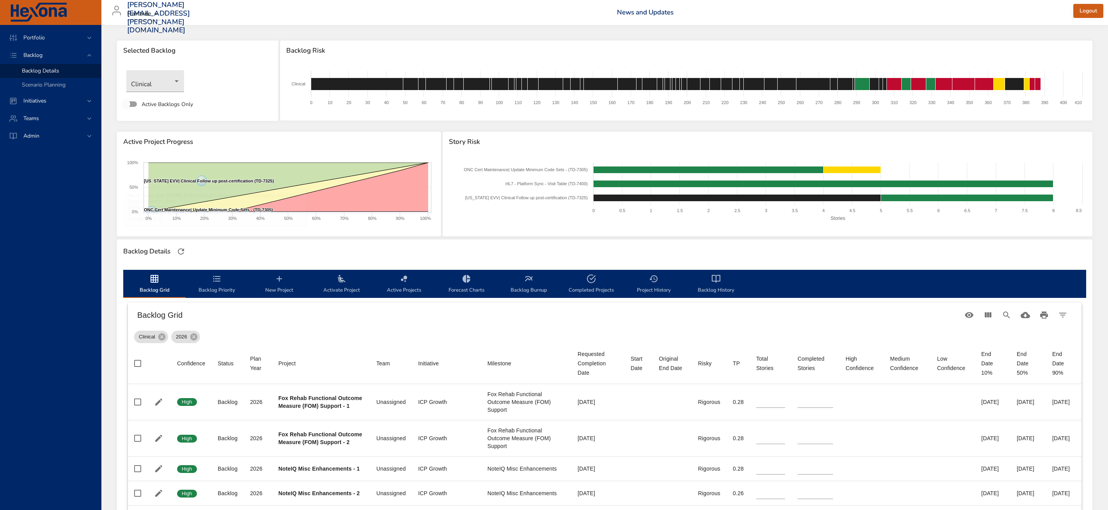
click at [217, 285] on span "Backlog Priority" at bounding box center [216, 284] width 53 height 21
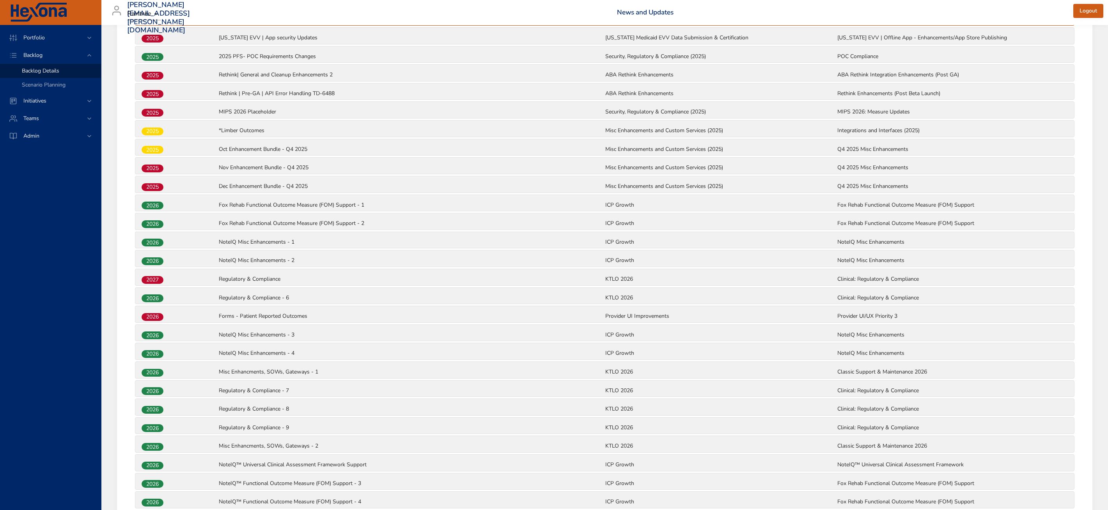
scroll to position [430, 0]
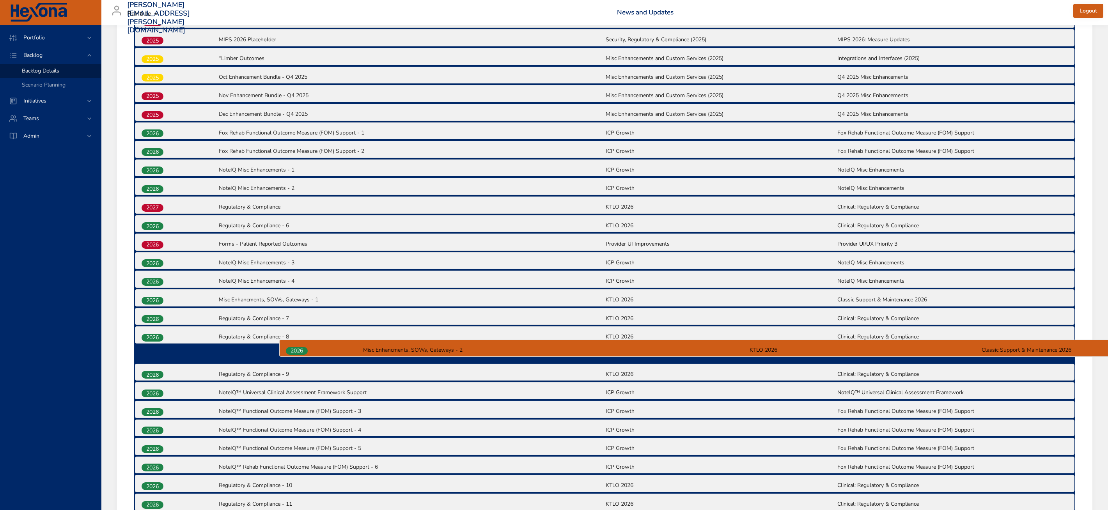
drag, startPoint x: 156, startPoint y: 377, endPoint x: 297, endPoint y: 347, distance: 144.7
click at [297, 347] on div "2025 Texas EVV| Clinical Follow up post-certification (TD-7325) Texas Medicaid …" at bounding box center [604, 345] width 941 height 893
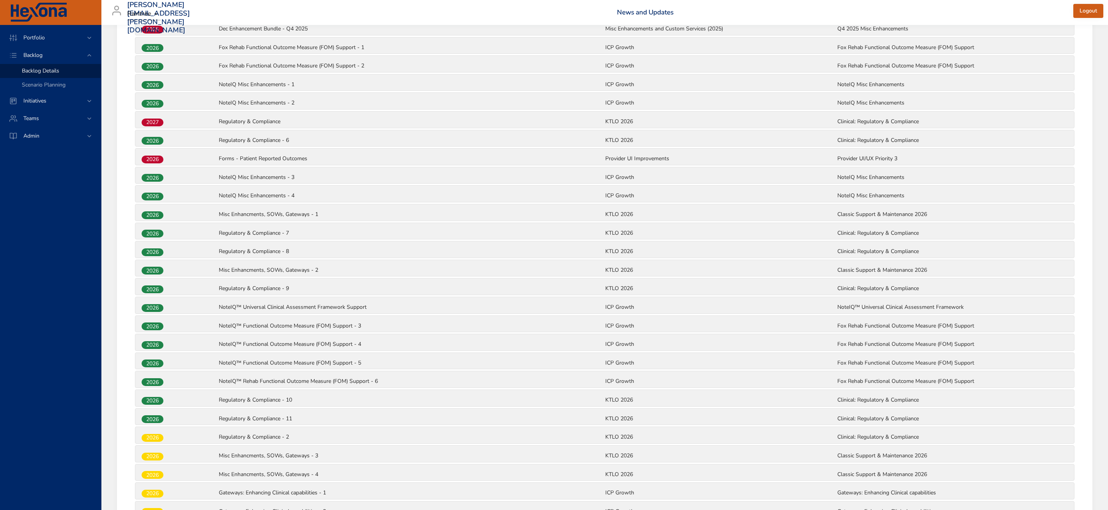
scroll to position [517, 0]
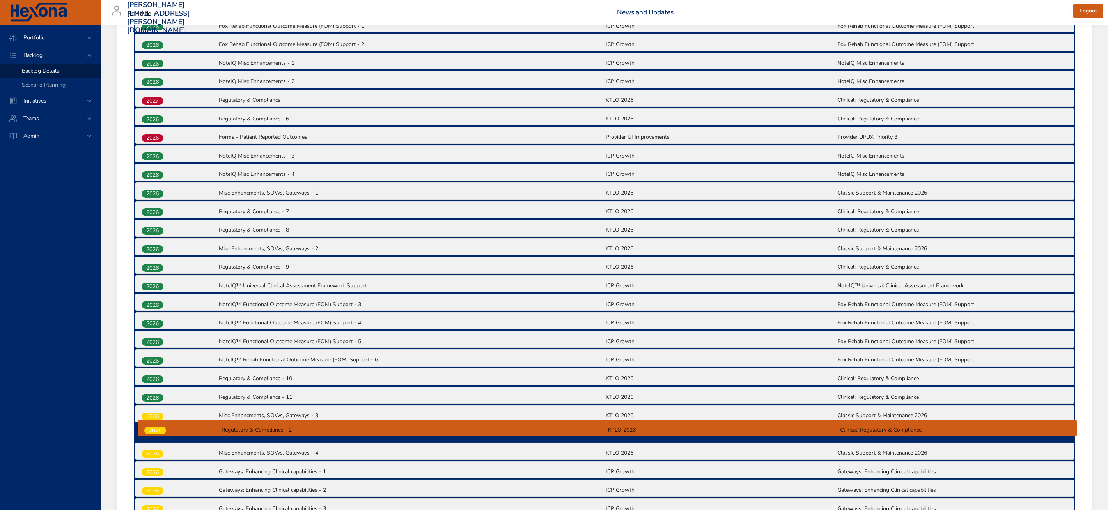
drag, startPoint x: 157, startPoint y: 439, endPoint x: 160, endPoint y: 427, distance: 12.5
click at [160, 427] on div "2025 Texas EVV| Clinical Follow up post-certification (TD-7325) Texas Medicaid …" at bounding box center [604, 238] width 941 height 893
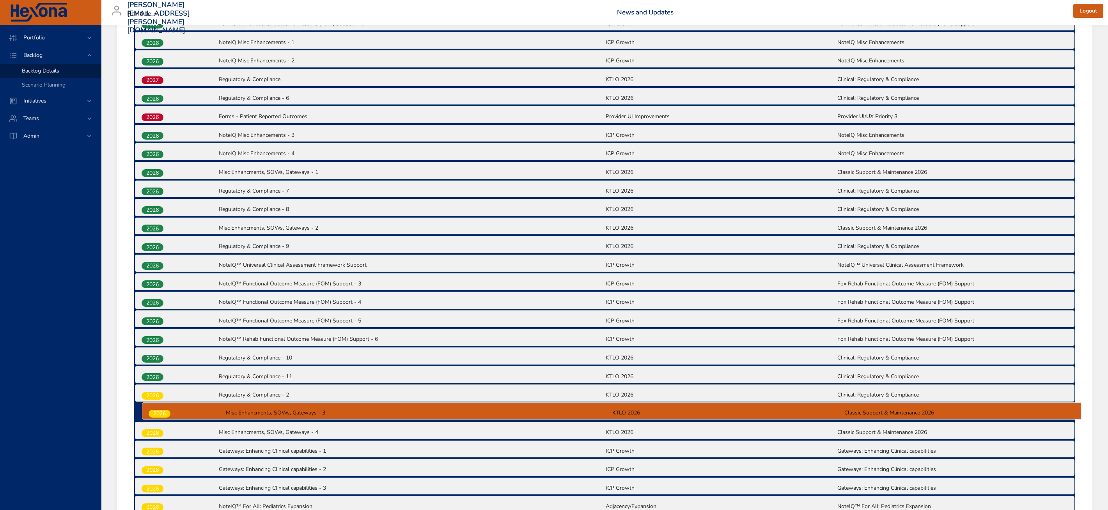
scroll to position [563, 0]
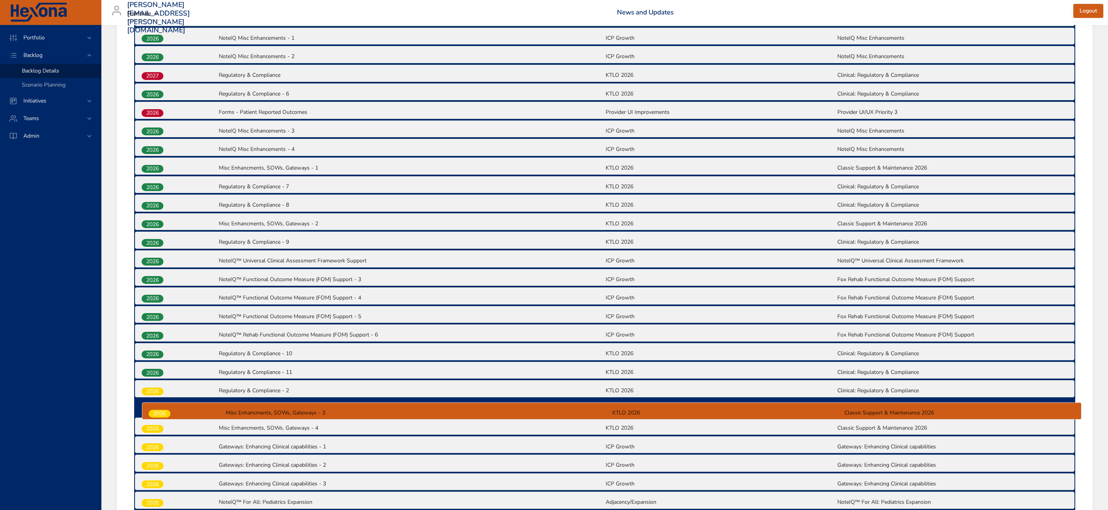
drag, startPoint x: 157, startPoint y: 416, endPoint x: 164, endPoint y: 410, distance: 9.7
click at [164, 410] on div "2025 Texas EVV| Clinical Follow up post-certification (TD-7325) Texas Medicaid …" at bounding box center [604, 213] width 941 height 893
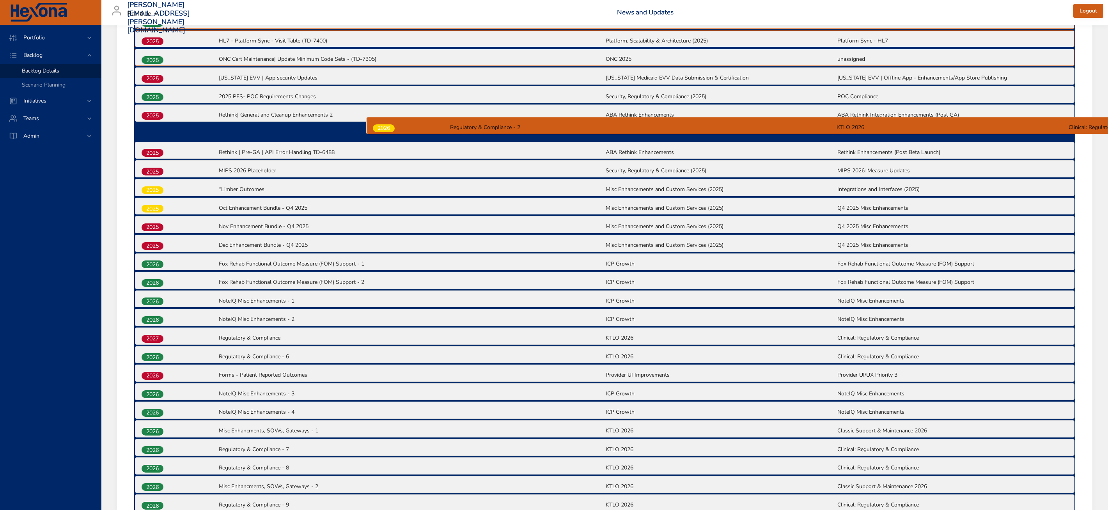
scroll to position [312, 0]
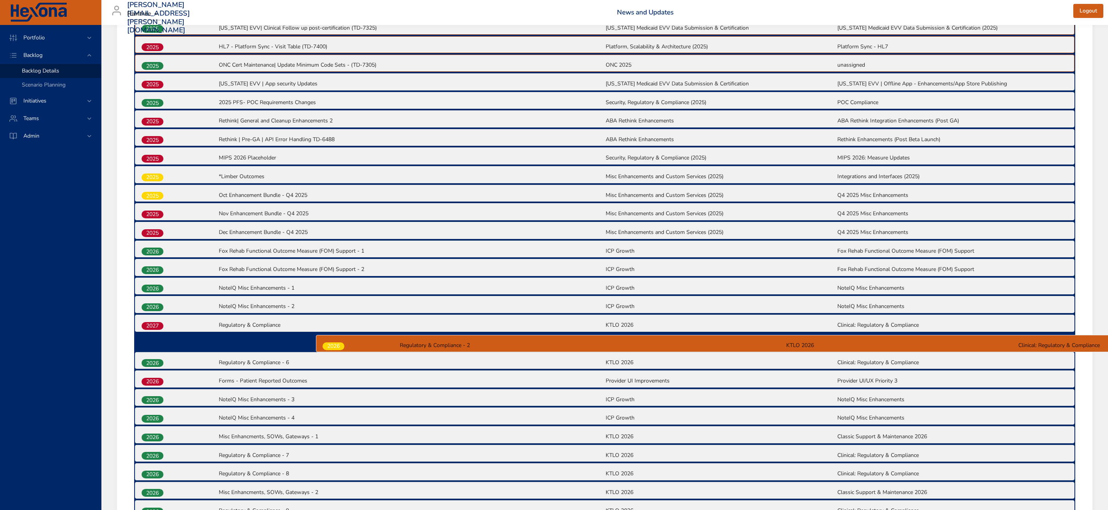
drag, startPoint x: 156, startPoint y: 395, endPoint x: 336, endPoint y: 345, distance: 187.4
click at [336, 345] on div "2025 Texas EVV| Clinical Follow up post-certification (TD-7325) Texas Medicaid …" at bounding box center [604, 463] width 941 height 893
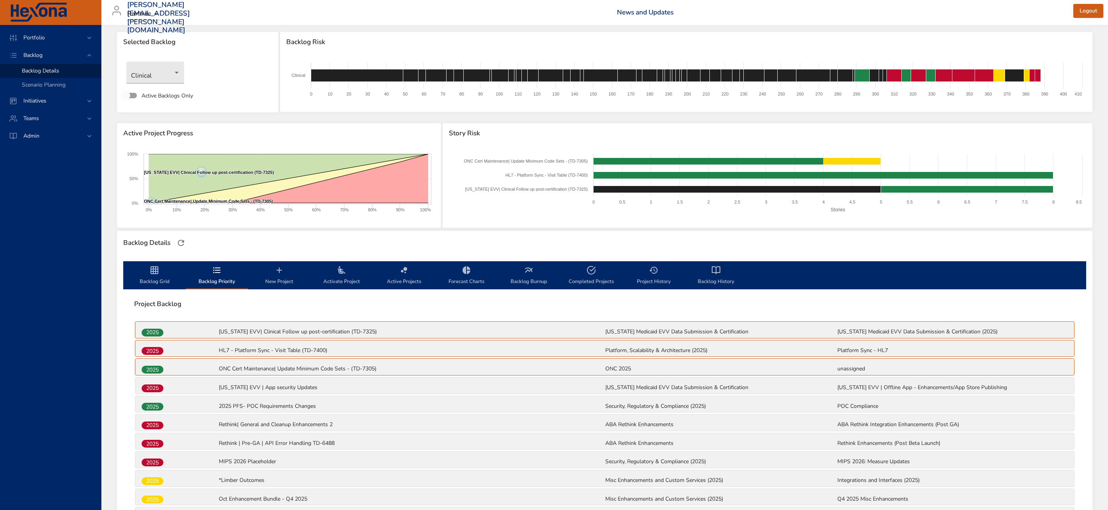
scroll to position [0, 0]
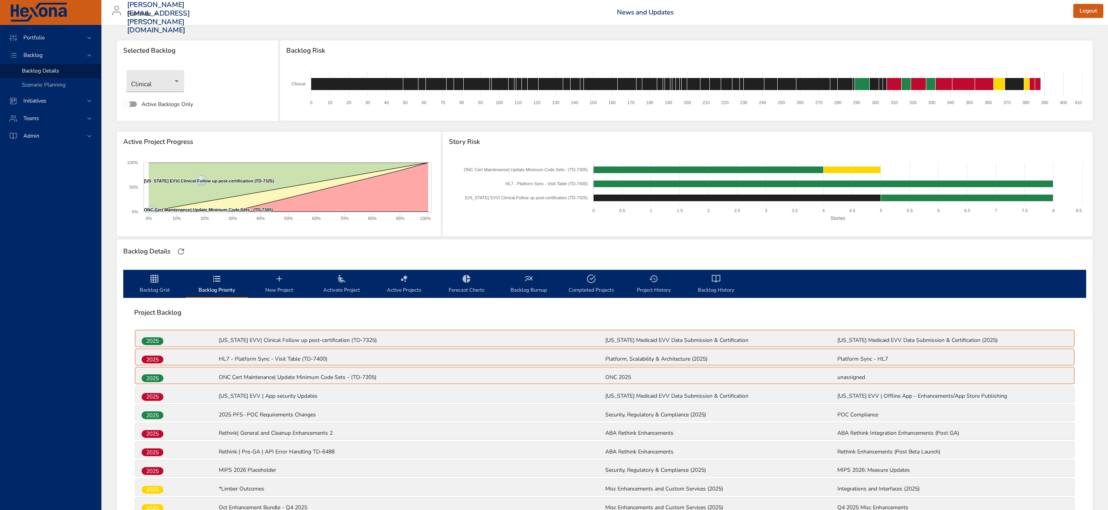
click at [153, 282] on icon "backlog-tab" at bounding box center [154, 279] width 8 height 8
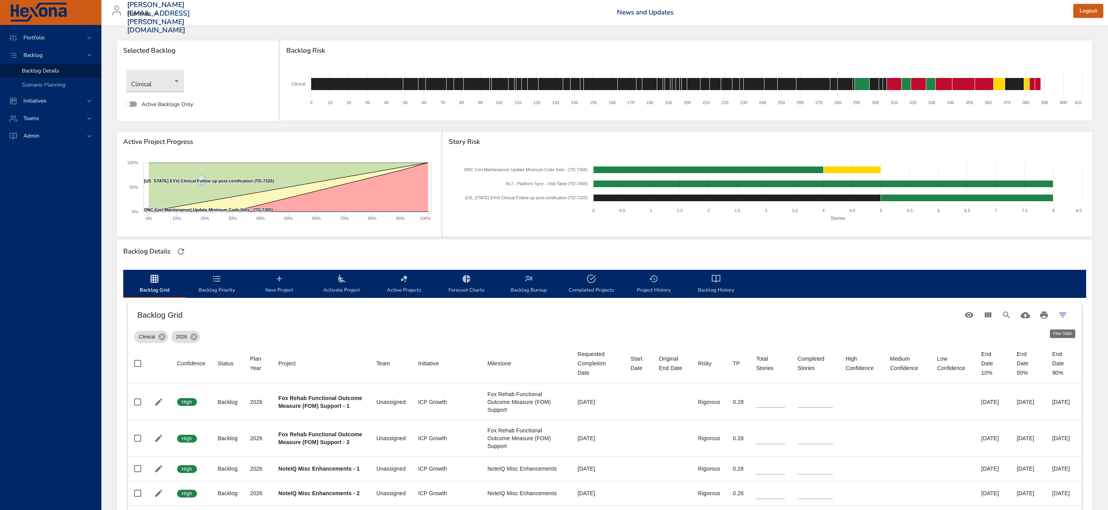
click at [1068, 313] on button "Filter Table" at bounding box center [1062, 315] width 19 height 19
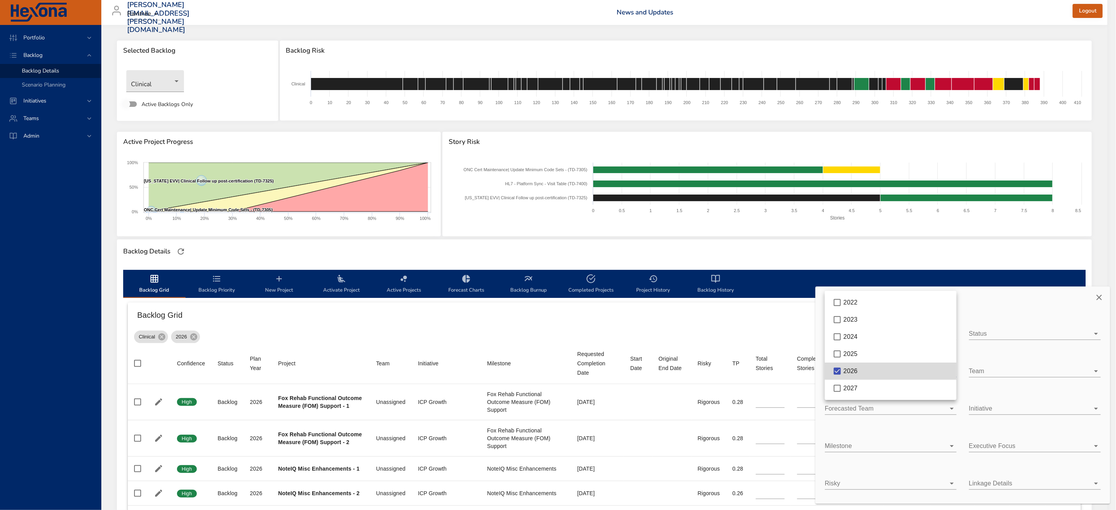
click at [871, 371] on body "Portfolio Backlog Backlog Details Scenario Planning Initiatives Teams [PERSON_N…" at bounding box center [558, 255] width 1116 height 510
click at [783, 326] on div at bounding box center [558, 255] width 1116 height 510
click at [322, 325] on div at bounding box center [558, 255] width 1116 height 510
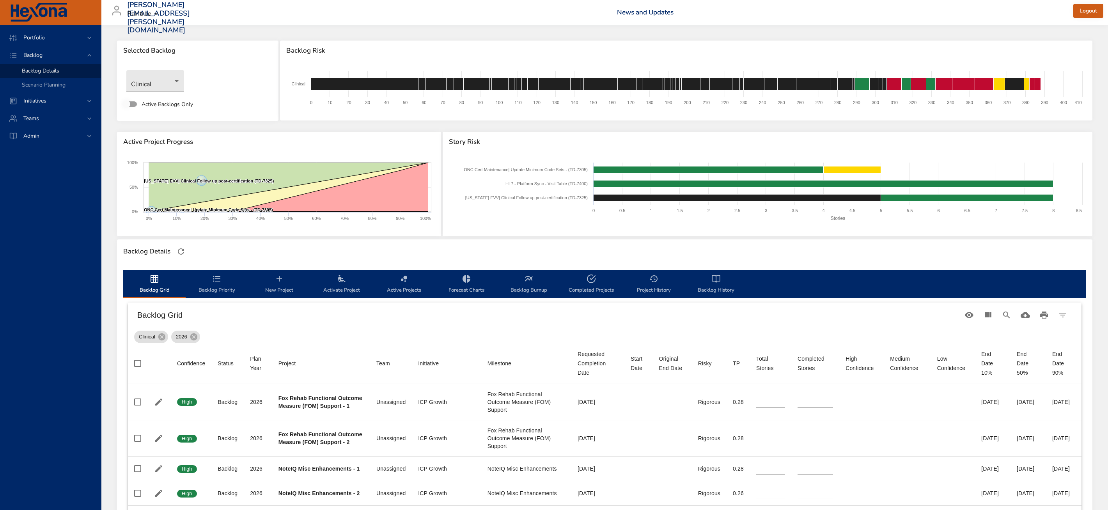
click at [152, 86] on body "Portfolio Backlog Backlog Details Scenario Planning Initiatives Teams [PERSON_N…" at bounding box center [554, 255] width 1108 height 510
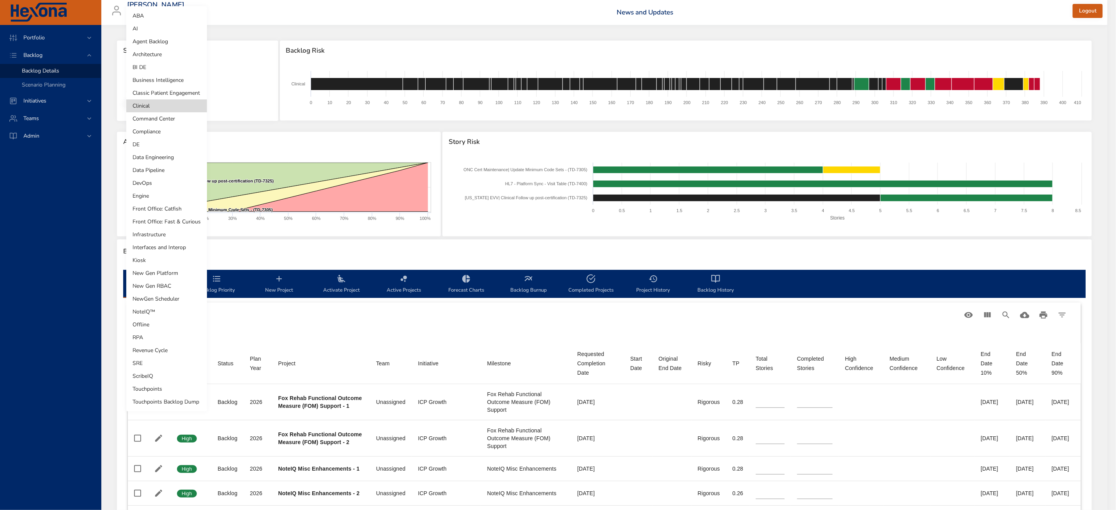
click at [173, 31] on li "AI" at bounding box center [166, 28] width 81 height 13
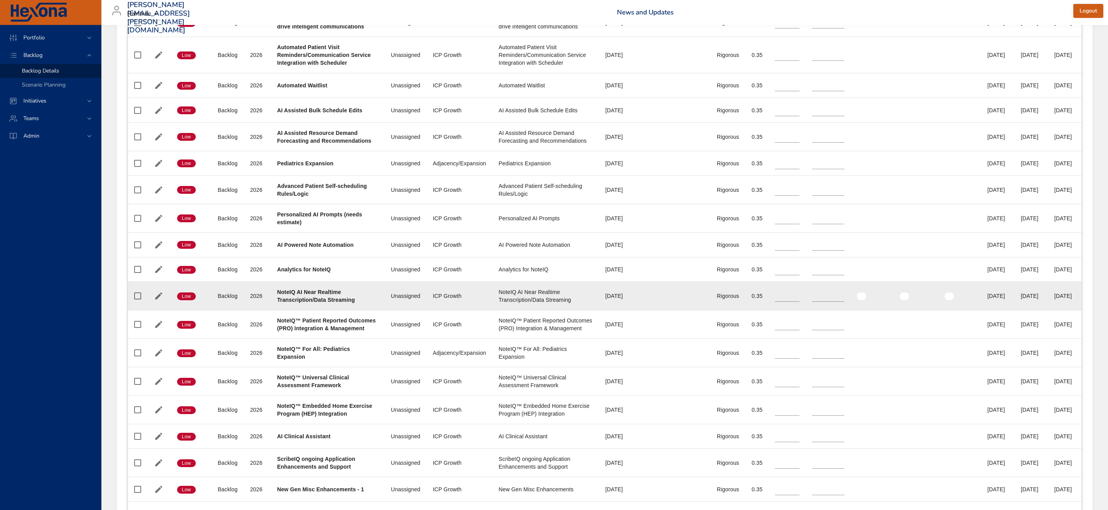
scroll to position [35, 0]
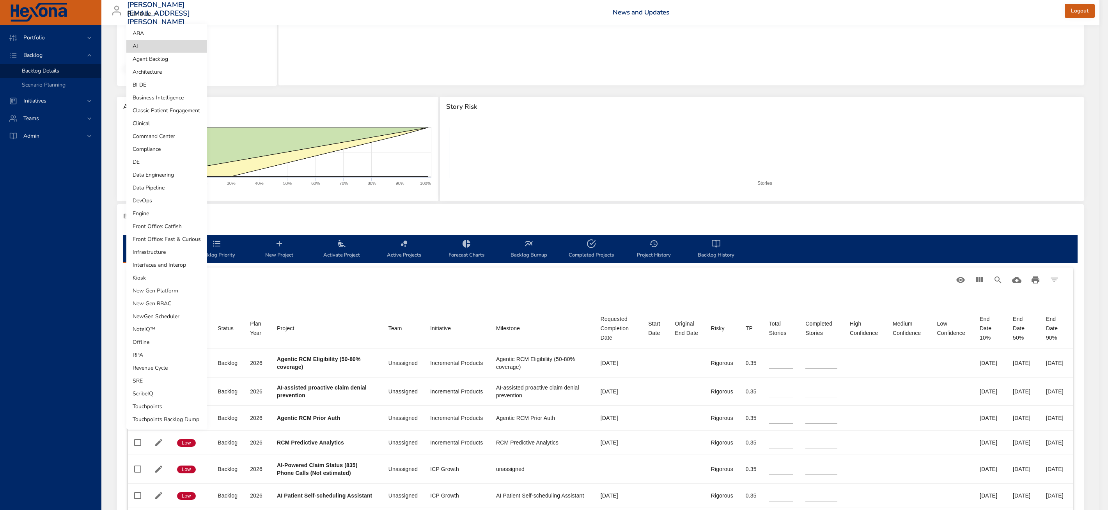
click at [156, 47] on body "Portfolio Backlog Backlog Details Scenario Planning Initiatives Teams Admin zac…" at bounding box center [554, 220] width 1108 height 510
click at [318, 303] on div at bounding box center [558, 255] width 1116 height 510
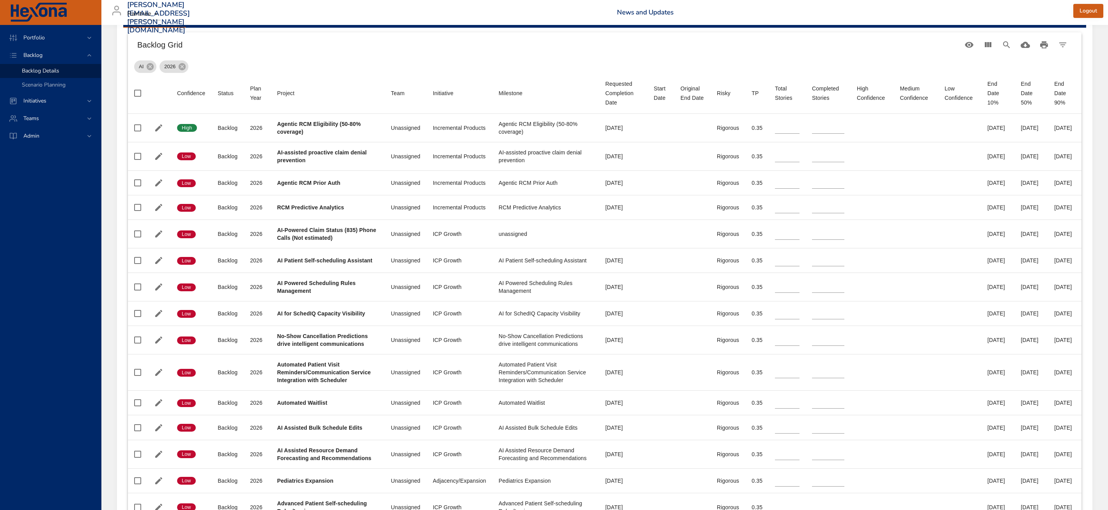
scroll to position [0, 0]
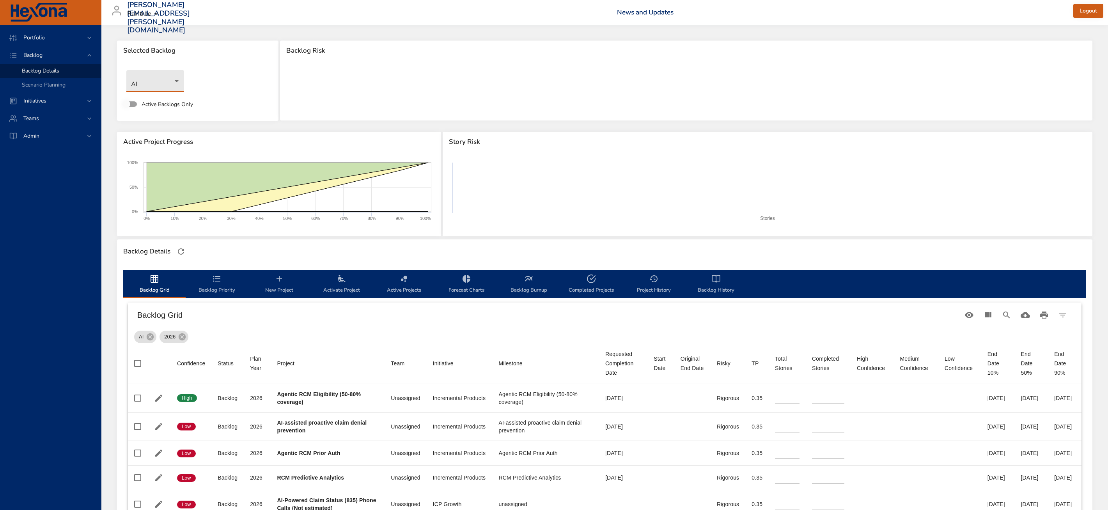
click at [215, 280] on icon "backlog-tab" at bounding box center [216, 278] width 9 height 9
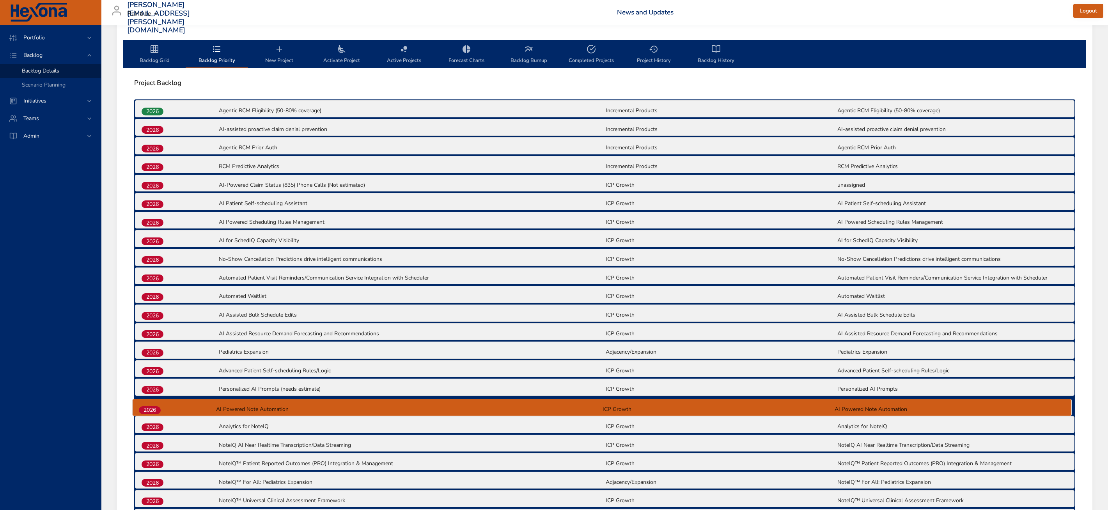
scroll to position [234, 0]
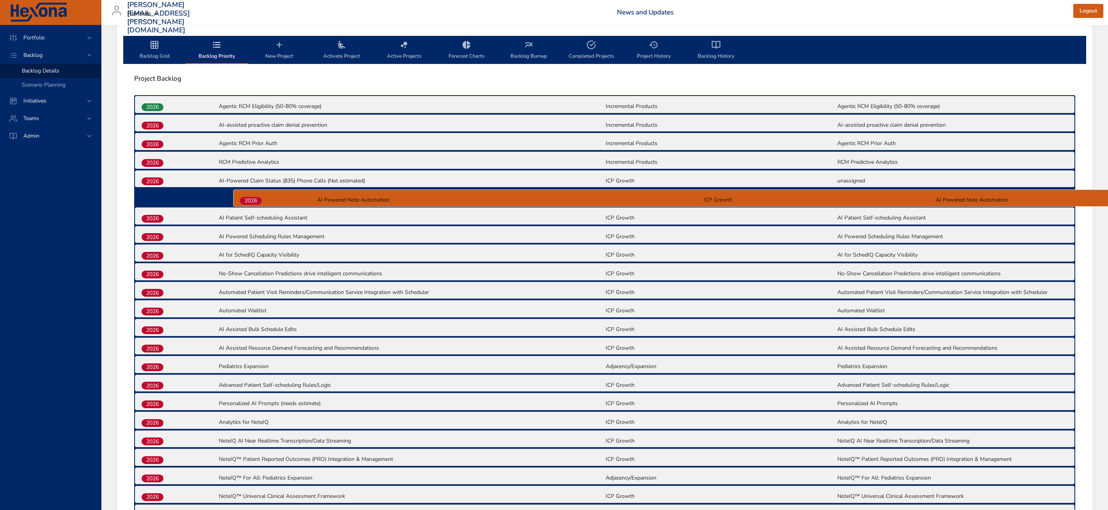
drag, startPoint x: 156, startPoint y: 435, endPoint x: 253, endPoint y: 200, distance: 254.1
click at [253, 200] on div "2026 Agentic RCM Eligibility (50-80% coverage) Incremental Products Agentic RCM…" at bounding box center [604, 430] width 941 height 670
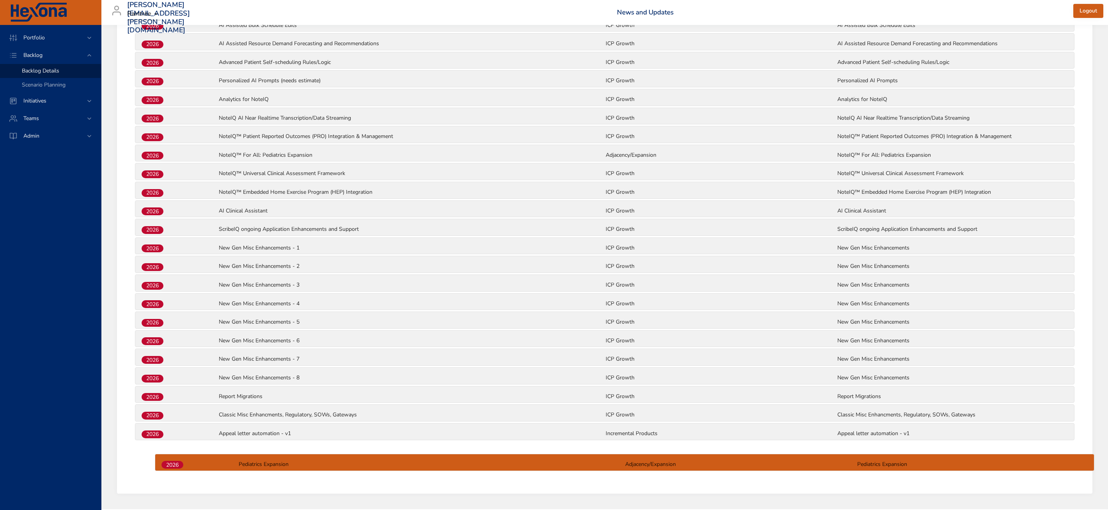
scroll to position [566, 0]
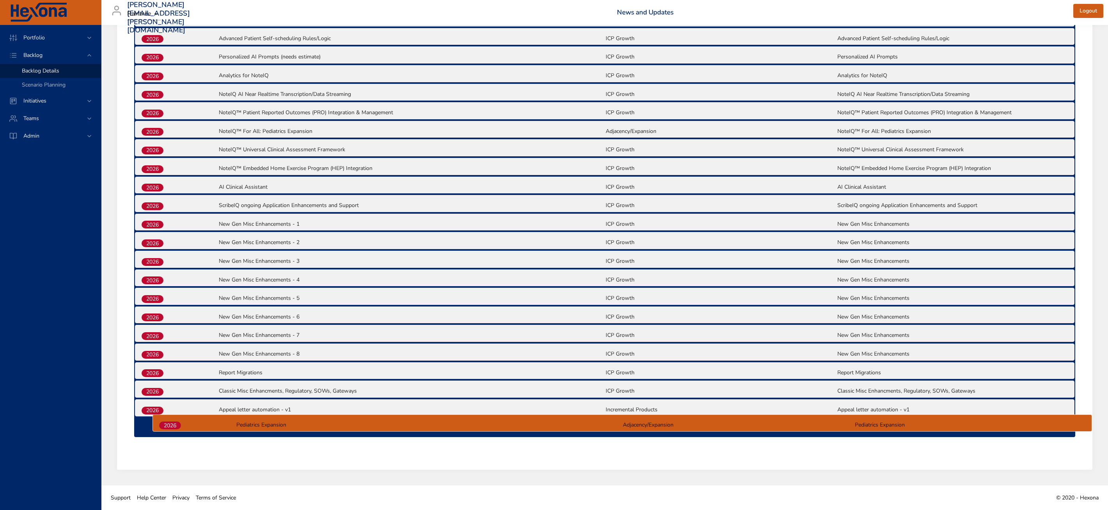
drag, startPoint x: 147, startPoint y: 370, endPoint x: 165, endPoint y: 429, distance: 62.4
click at [165, 429] on div "2026 Agentic RCM Eligibility (50-80% coverage) Incremental Products Agentic RCM…" at bounding box center [604, 102] width 941 height 670
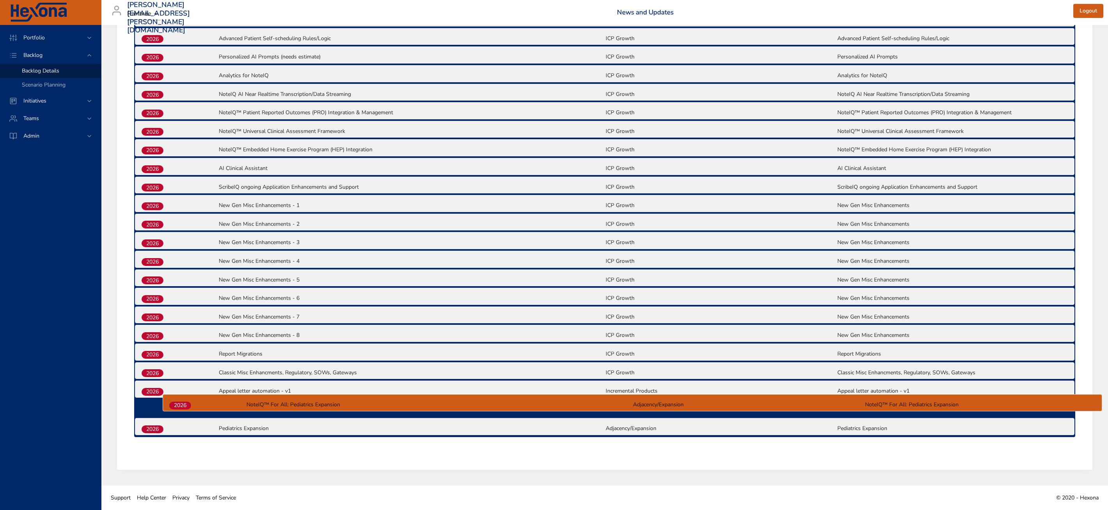
drag, startPoint x: 161, startPoint y: 407, endPoint x: 188, endPoint y: 409, distance: 27.0
click at [188, 409] on div "2026 Agentic RCM Eligibility (50-80% coverage) Incremental Products Agentic RCM…" at bounding box center [604, 102] width 941 height 670
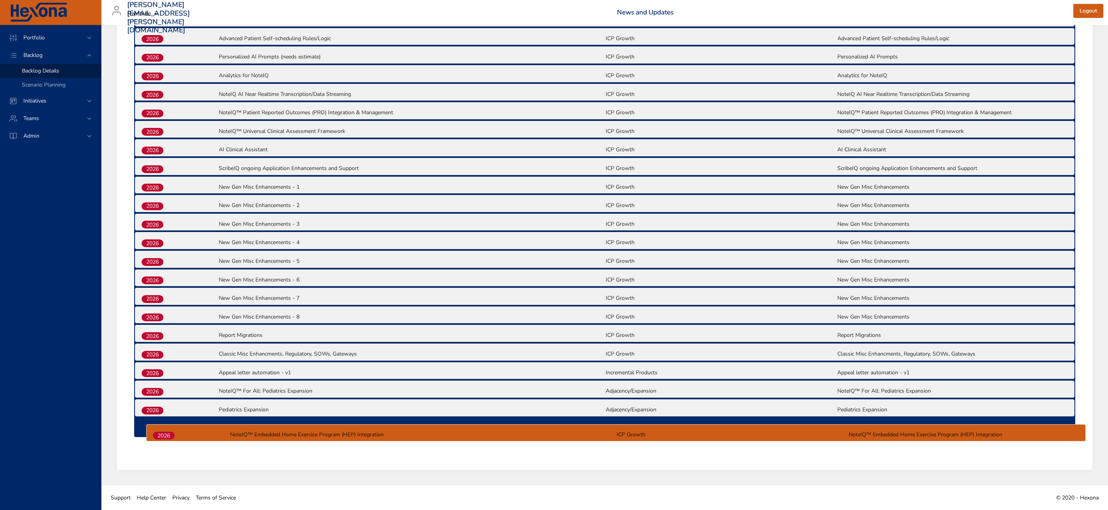
drag, startPoint x: 156, startPoint y: 151, endPoint x: 168, endPoint y: 441, distance: 289.9
click at [168, 441] on div "2026 Agentic RCM Eligibility (50-80% coverage) Incremental Products Agentic RCM…" at bounding box center [604, 103] width 953 height 685
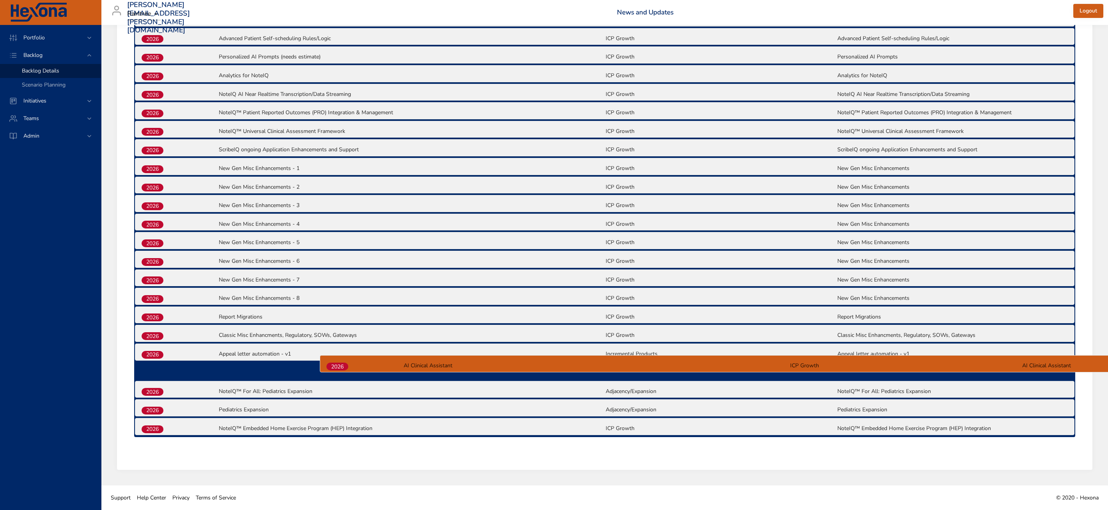
drag, startPoint x: 160, startPoint y: 150, endPoint x: 346, endPoint y: 370, distance: 288.2
click at [346, 370] on div "2026 Agentic RCM Eligibility (50-80% coverage) Incremental Products Agentic RCM…" at bounding box center [604, 102] width 941 height 670
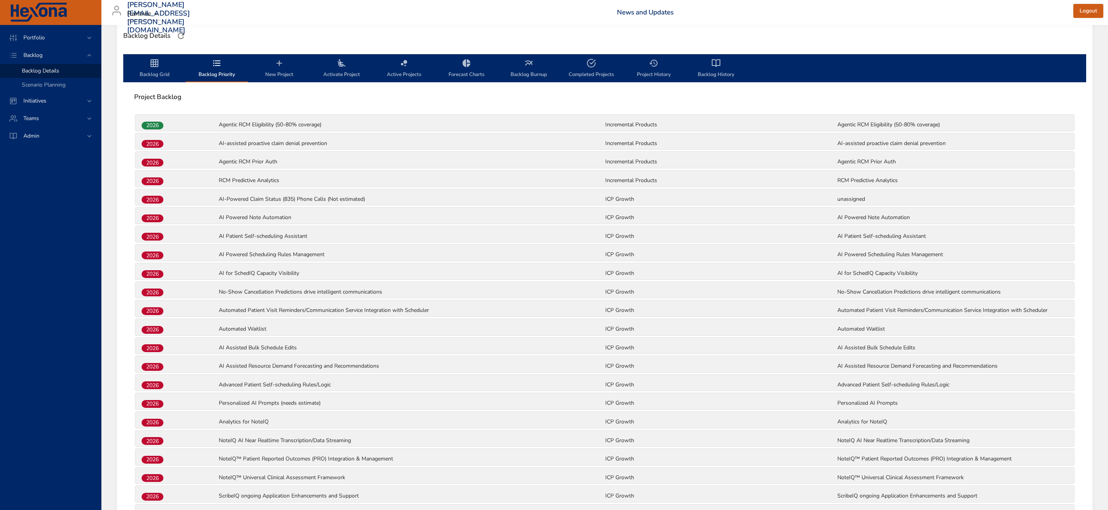
scroll to position [0, 0]
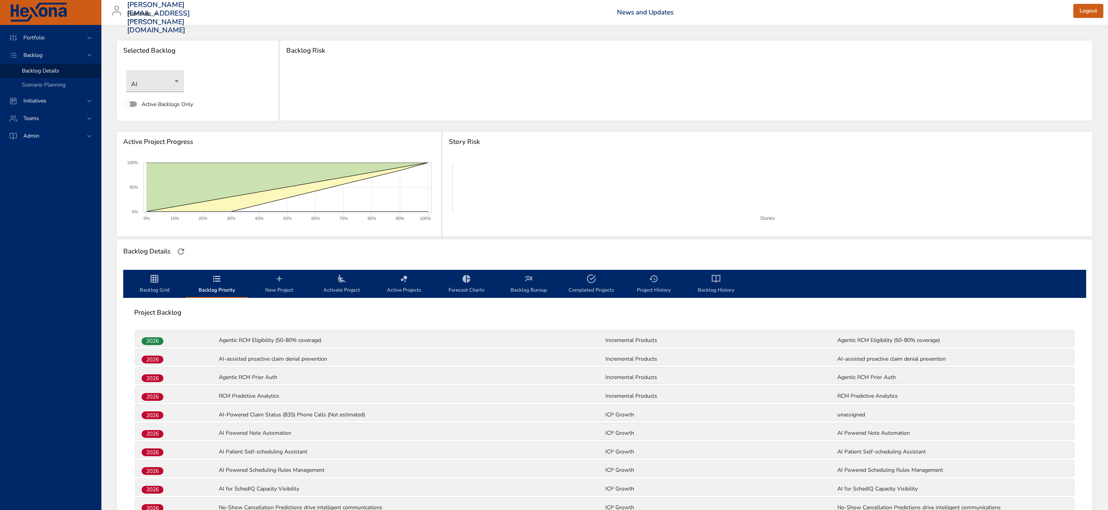
click at [218, 285] on span "Backlog Priority" at bounding box center [216, 284] width 53 height 21
click at [155, 290] on span "Backlog Grid" at bounding box center [154, 284] width 53 height 21
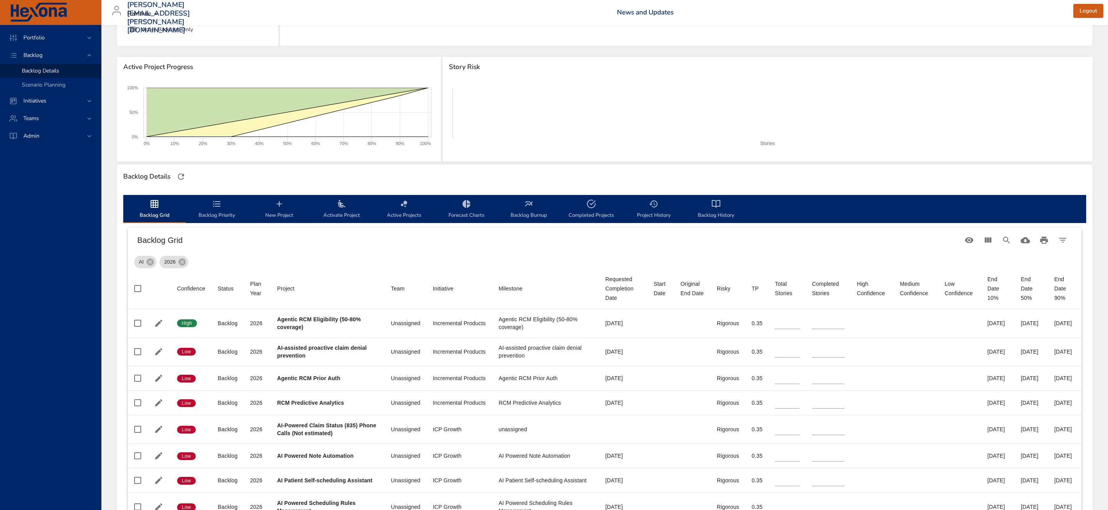
scroll to position [73, 0]
